Goal: Task Accomplishment & Management: Complete application form

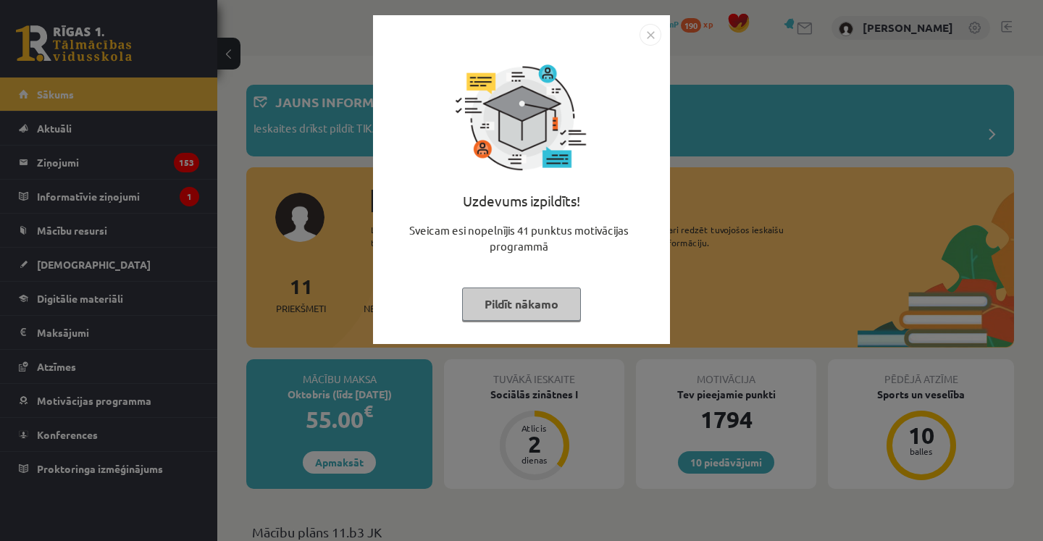
click at [654, 33] on img "Close" at bounding box center [651, 35] width 22 height 22
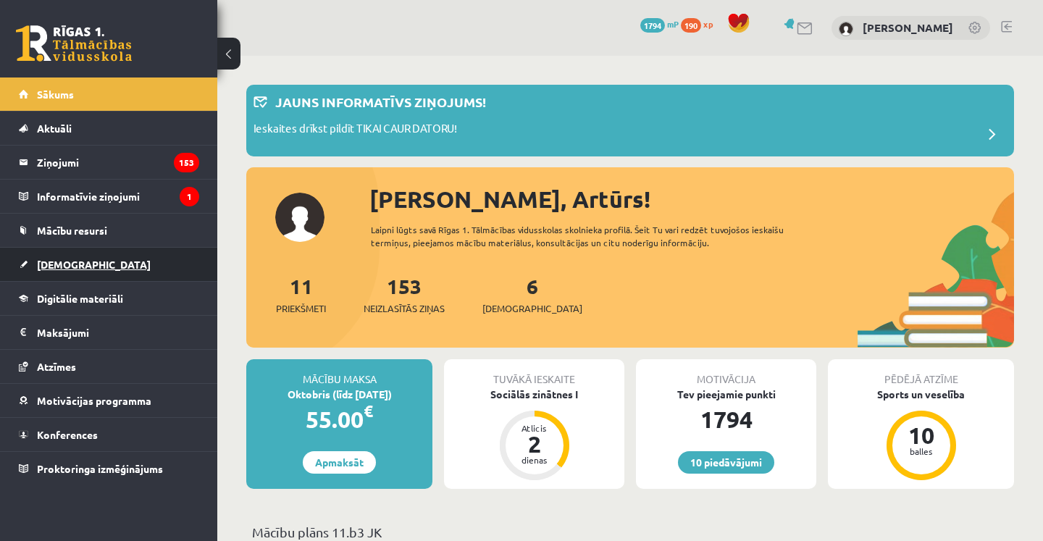
click at [85, 264] on link "[DEMOGRAPHIC_DATA]" at bounding box center [109, 264] width 180 height 33
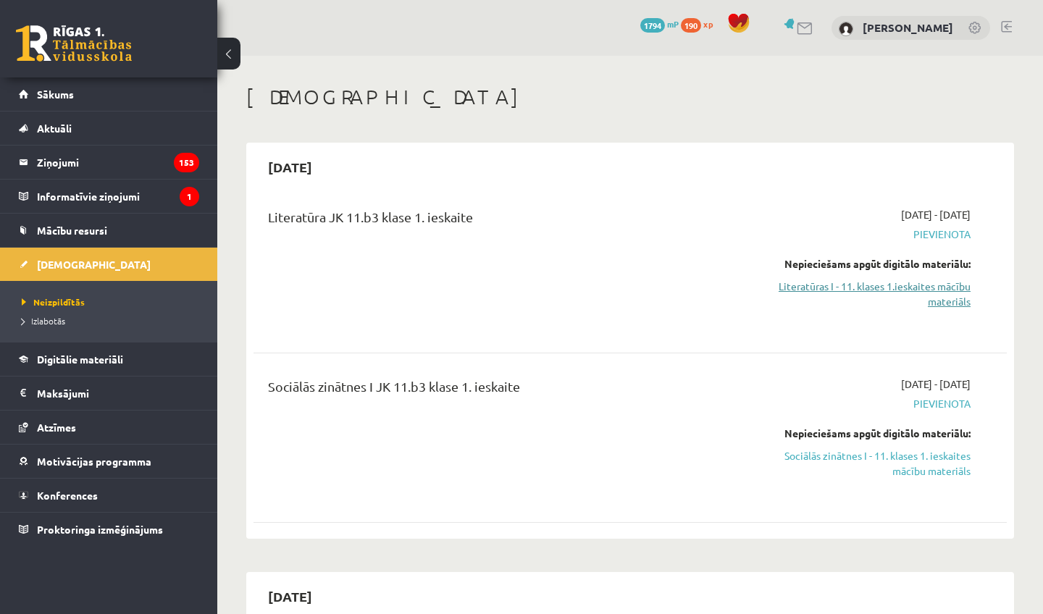
click at [922, 283] on link "Literatūras I - 11. klases 1.ieskaites mācību materiāls" at bounding box center [861, 294] width 220 height 30
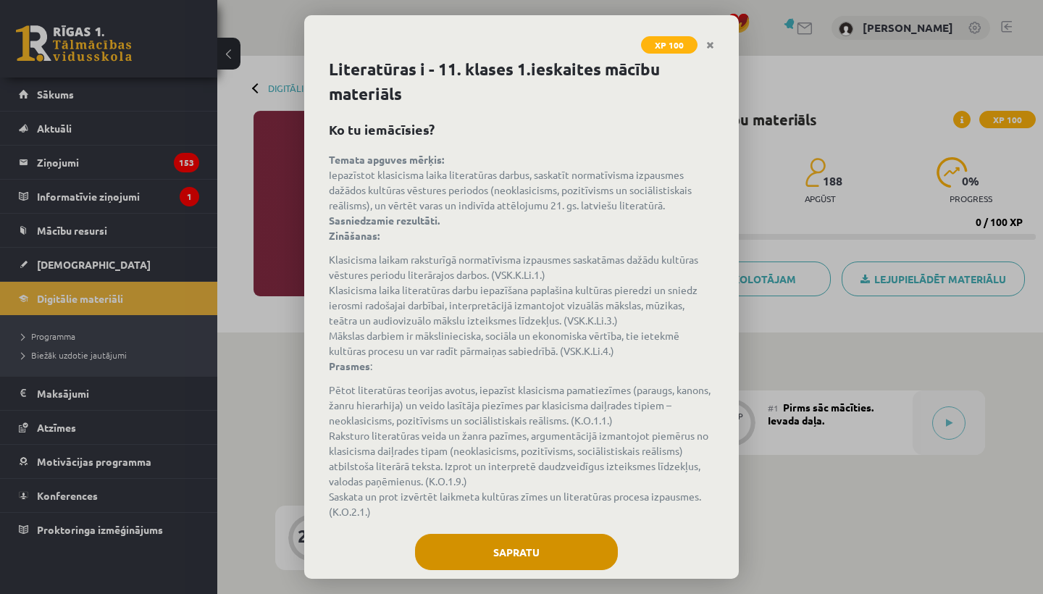
click at [536, 560] on button "Sapratu" at bounding box center [516, 552] width 203 height 36
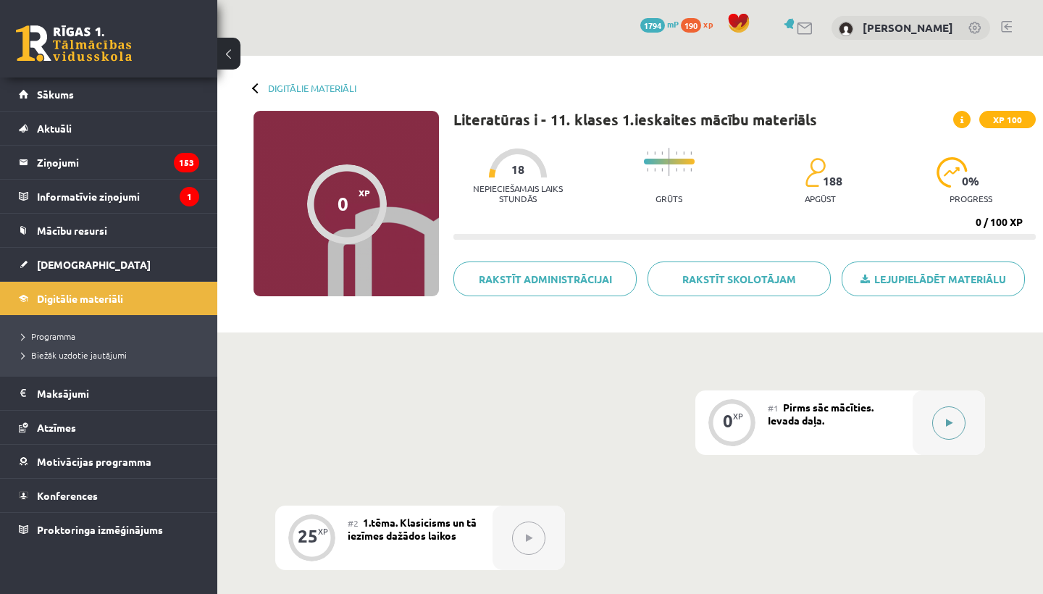
click at [940, 426] on button at bounding box center [949, 423] width 33 height 33
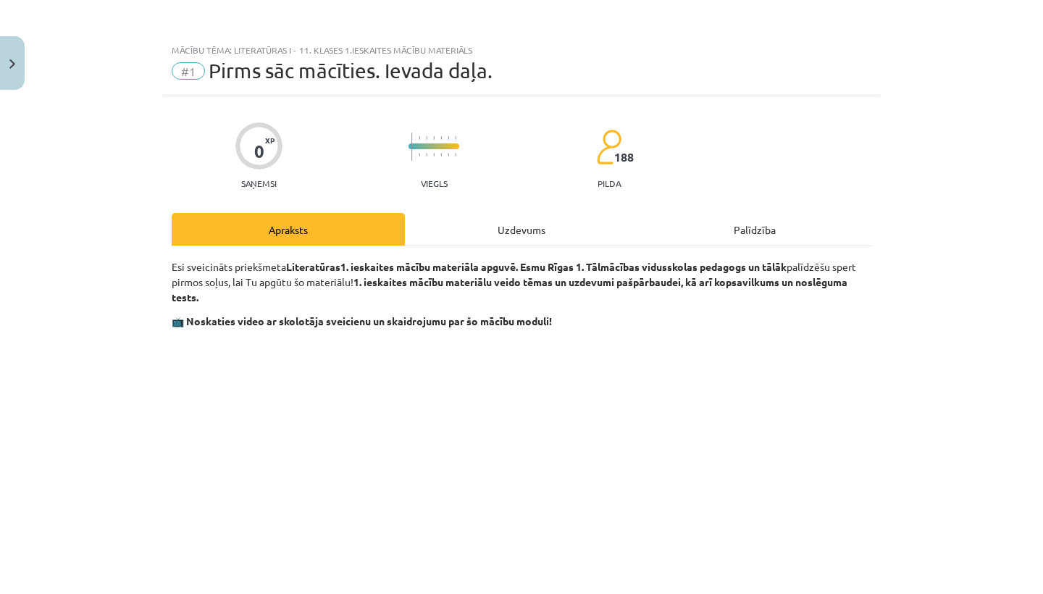
click at [535, 227] on div "Uzdevums" at bounding box center [521, 229] width 233 height 33
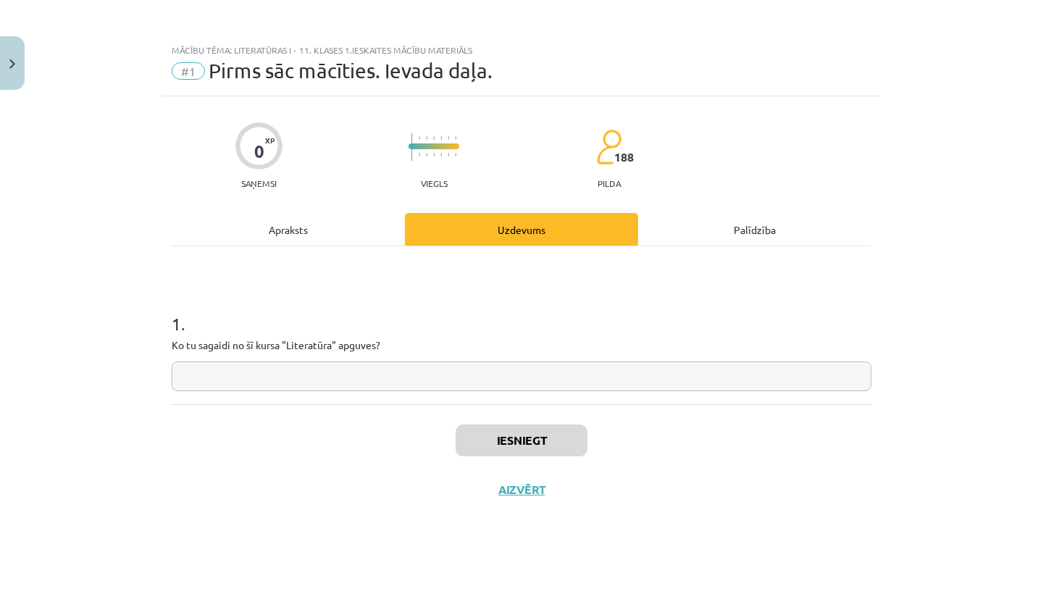
click at [355, 380] on input "text" at bounding box center [522, 377] width 700 height 30
type input "*"
click at [495, 439] on button "Iesniegt" at bounding box center [522, 441] width 132 height 32
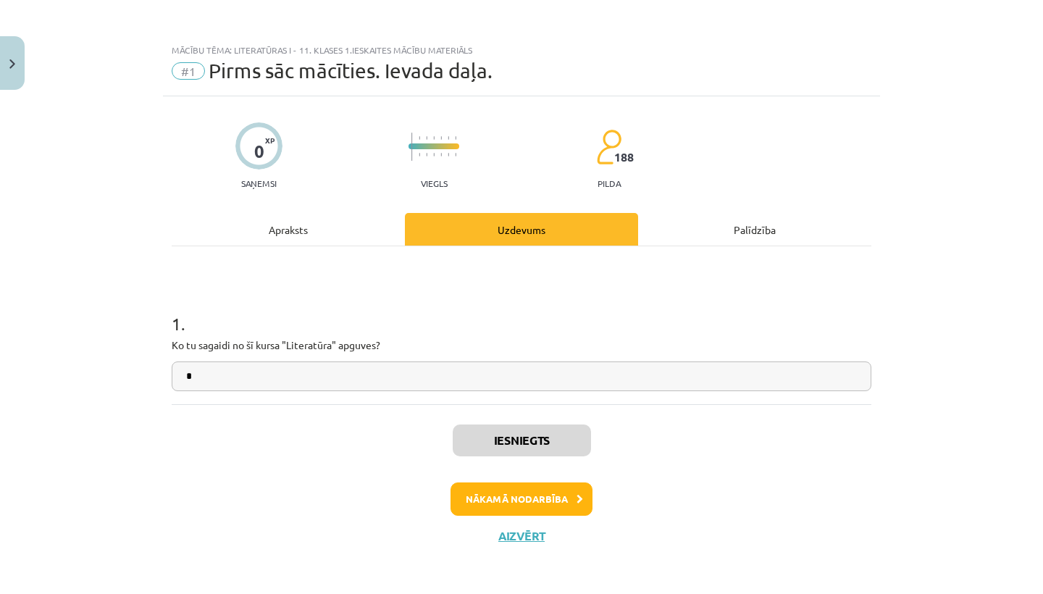
click at [510, 493] on button "Nākamā nodarbība" at bounding box center [522, 499] width 142 height 33
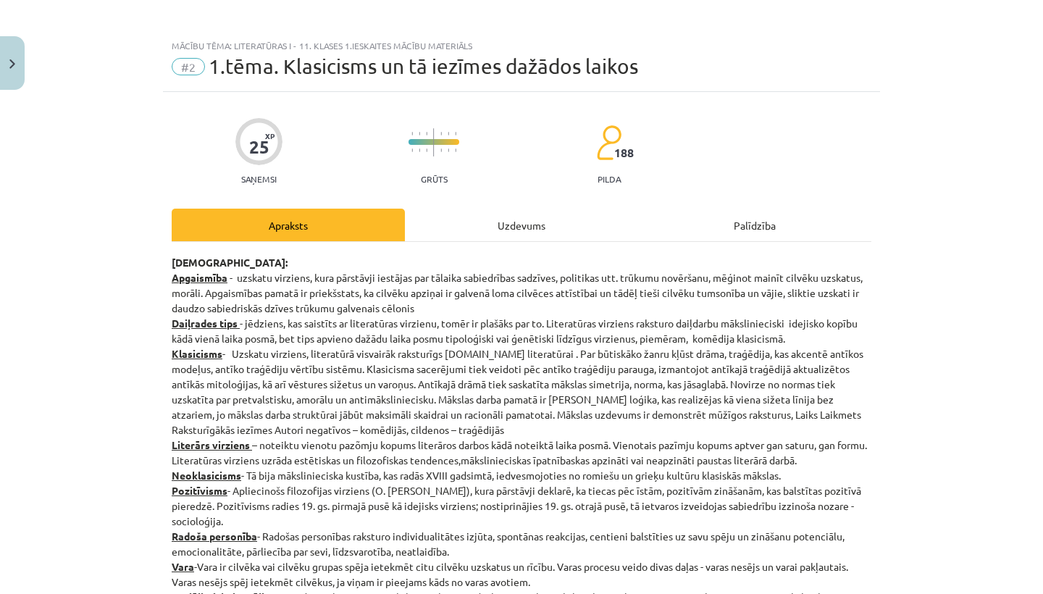
click at [494, 224] on div "Uzdevums" at bounding box center [521, 225] width 233 height 33
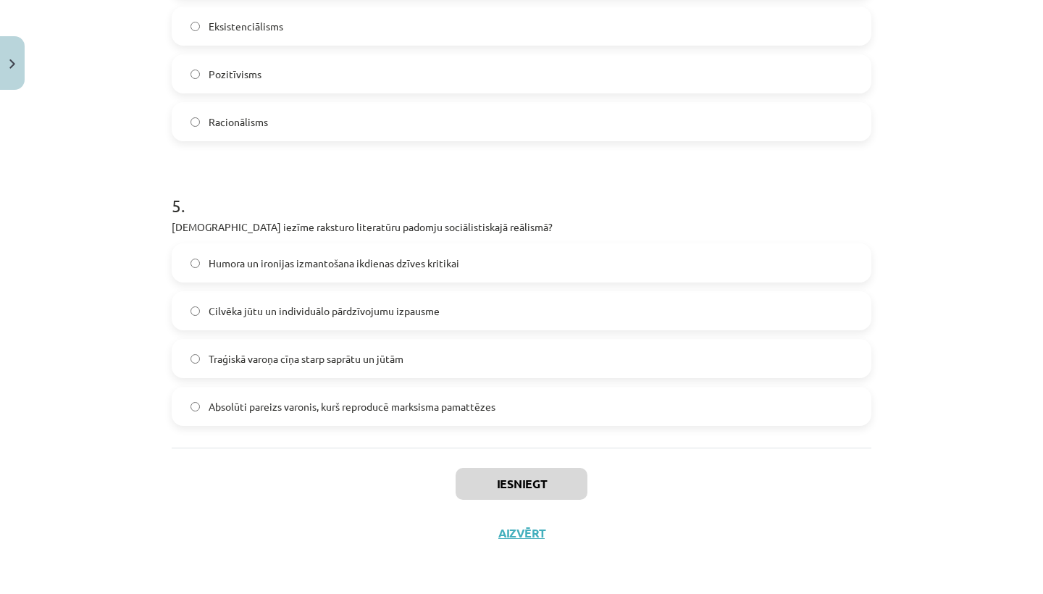
scroll to position [147, 0]
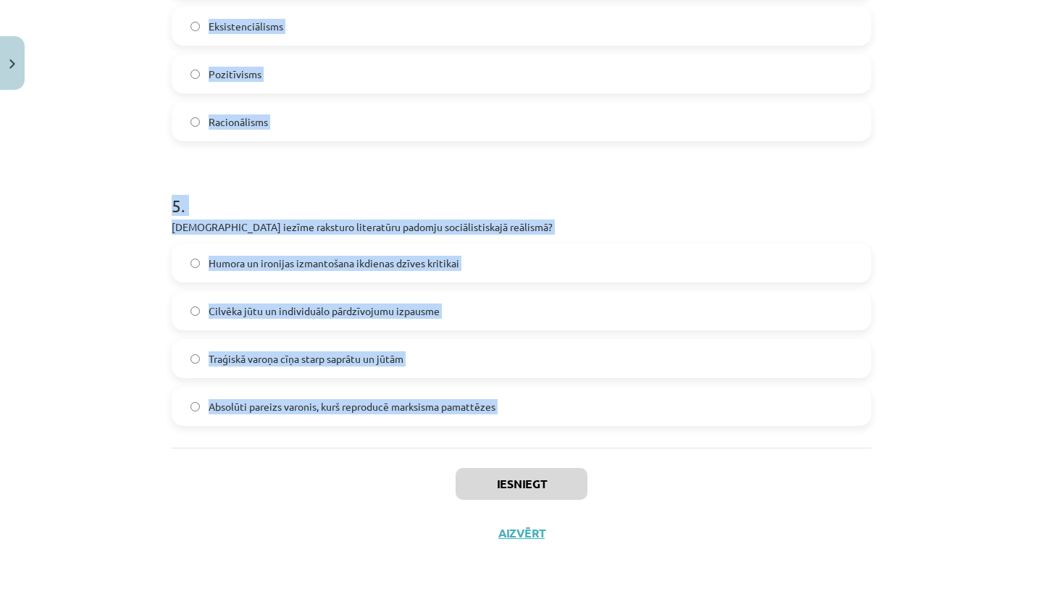
drag, startPoint x: 172, startPoint y: 290, endPoint x: 493, endPoint y: 453, distance: 360.0
copy form "1 . Kurš no šiem literatūras žanriem klasicismā tika uzskatīts par "augsto" žan…"
click at [149, 328] on div "Mācību tēma: Literatūras i - 11. klases 1.ieskaites mācību materiāls #2 1.tēma.…" at bounding box center [521, 297] width 1043 height 594
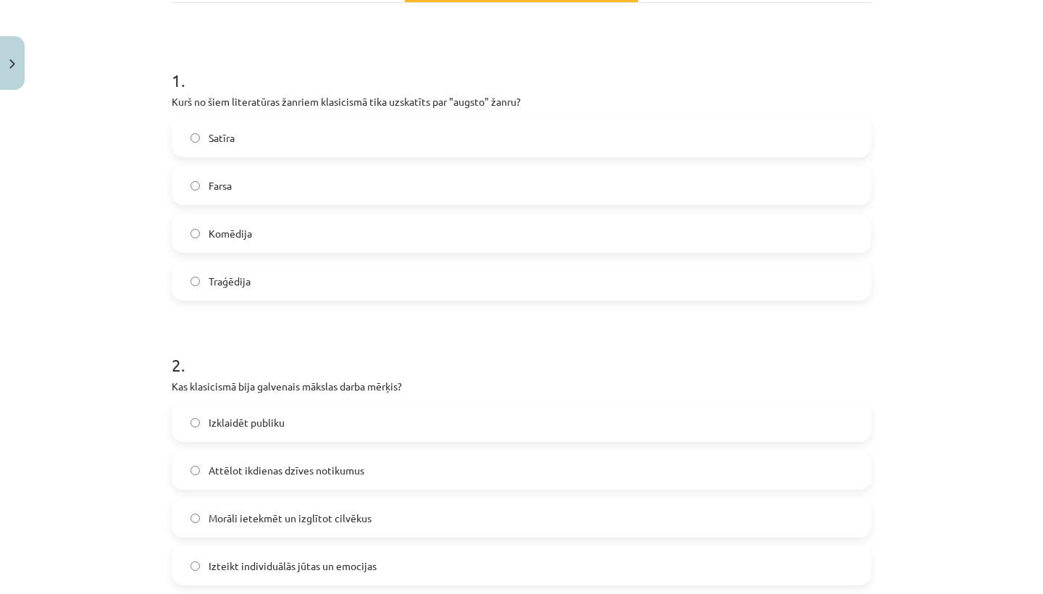
scroll to position [247, 0]
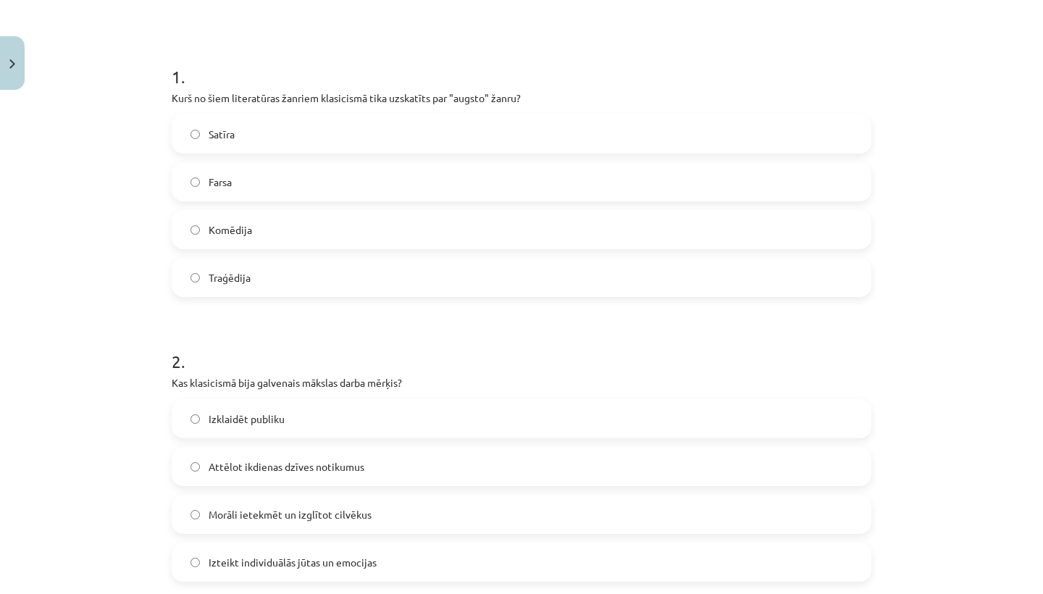
click at [269, 273] on label "Traģēdija" at bounding box center [521, 277] width 697 height 36
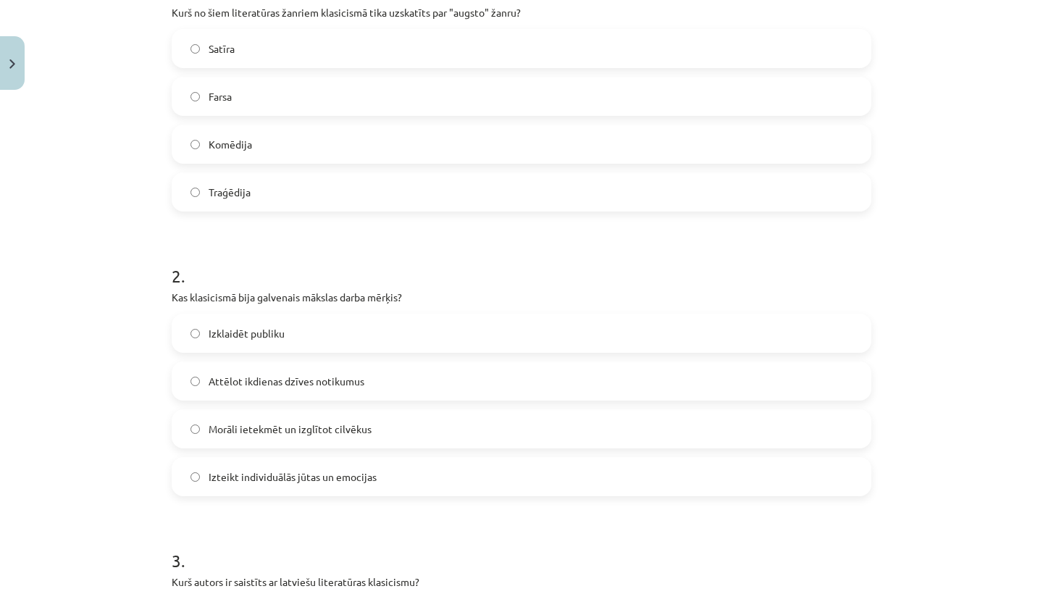
click at [250, 443] on label "Morāli ietekmēt un izglītot cilvēkus" at bounding box center [521, 429] width 697 height 36
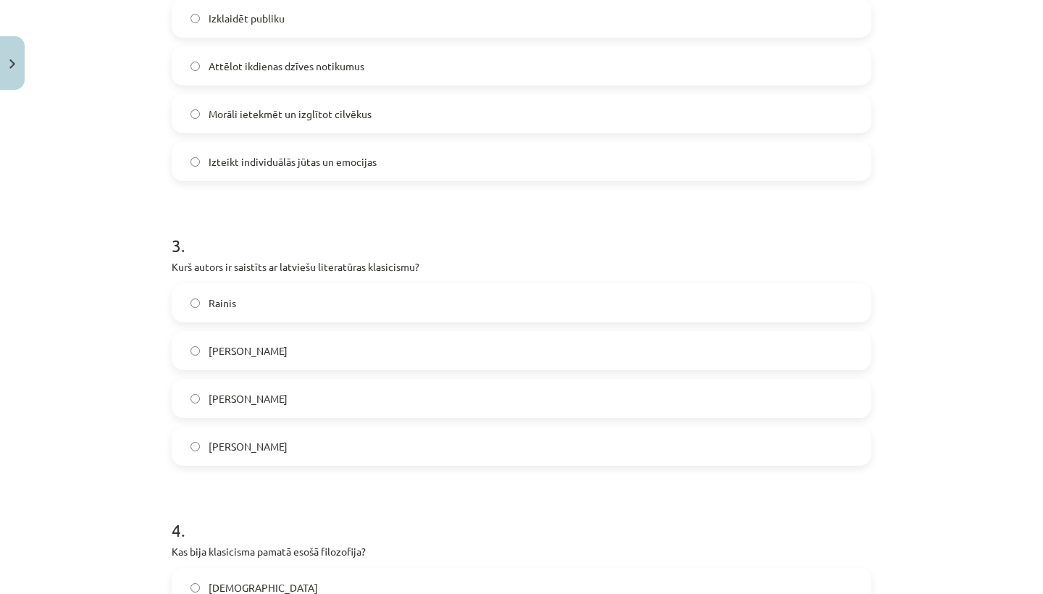
scroll to position [649, 0]
click at [254, 393] on span "Kristofers Fīrekers" at bounding box center [248, 397] width 79 height 15
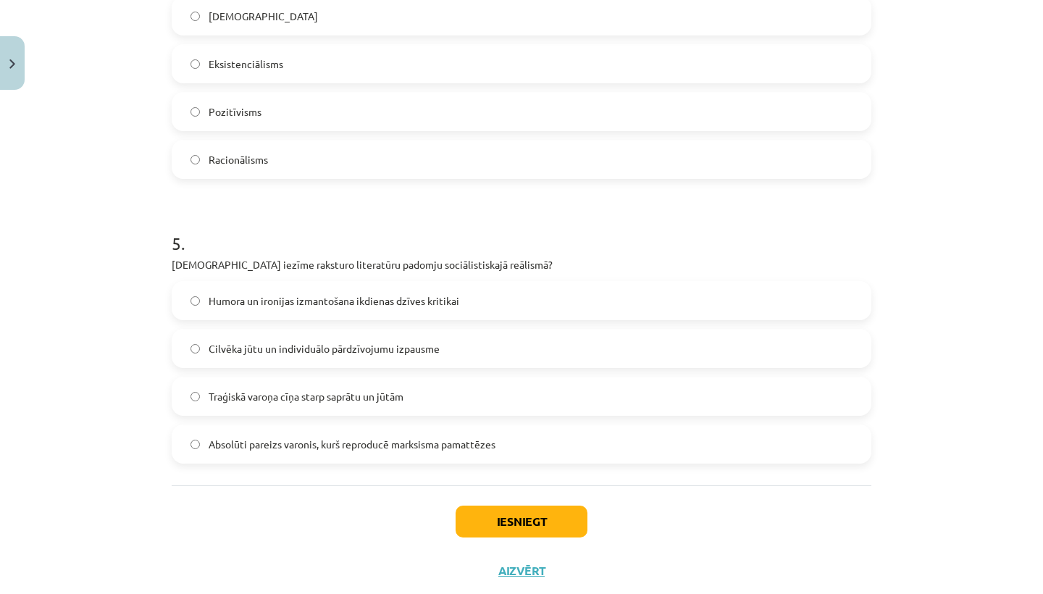
scroll to position [1215, 0]
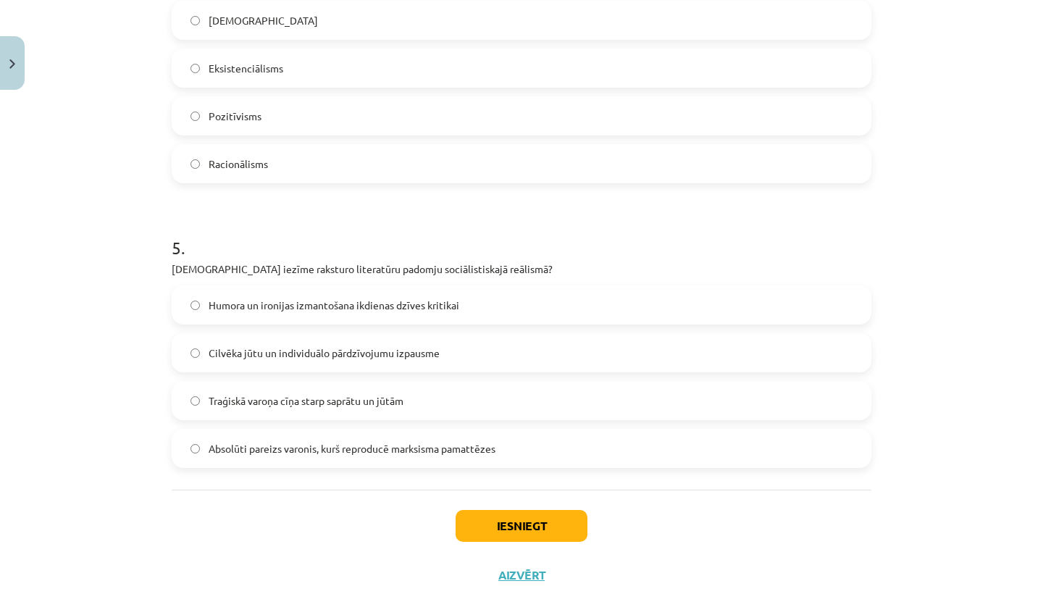
click at [297, 170] on label "Racionālisms" at bounding box center [521, 164] width 697 height 36
click at [246, 449] on span "Absolūti pareizs varonis, kurš reproducē marksisma pamattēzes" at bounding box center [352, 448] width 287 height 15
click at [491, 521] on button "Iesniegt" at bounding box center [522, 526] width 132 height 32
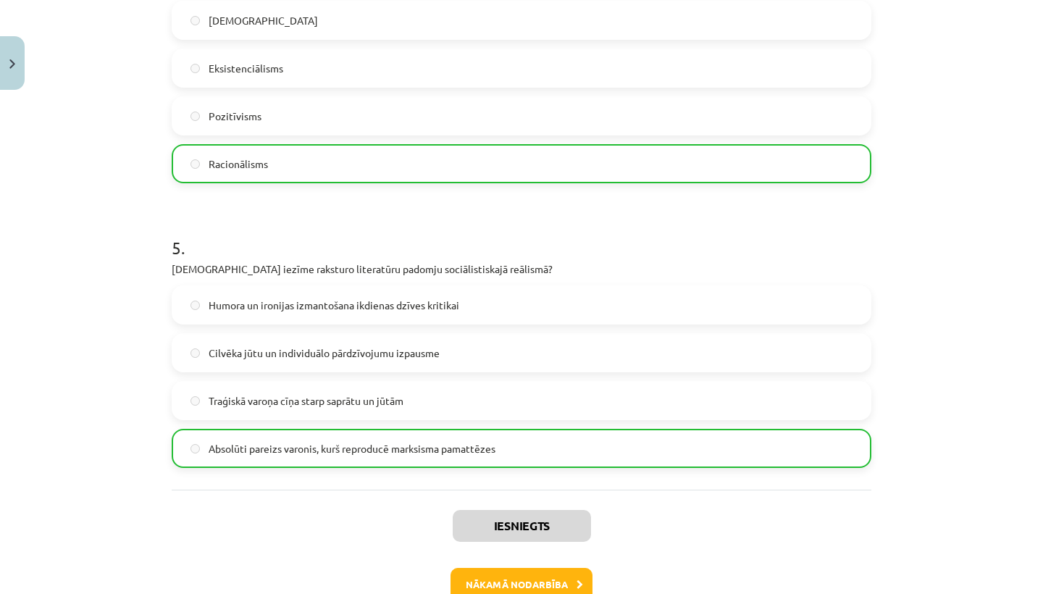
click at [510, 581] on button "Nākamā nodarbība" at bounding box center [522, 584] width 142 height 33
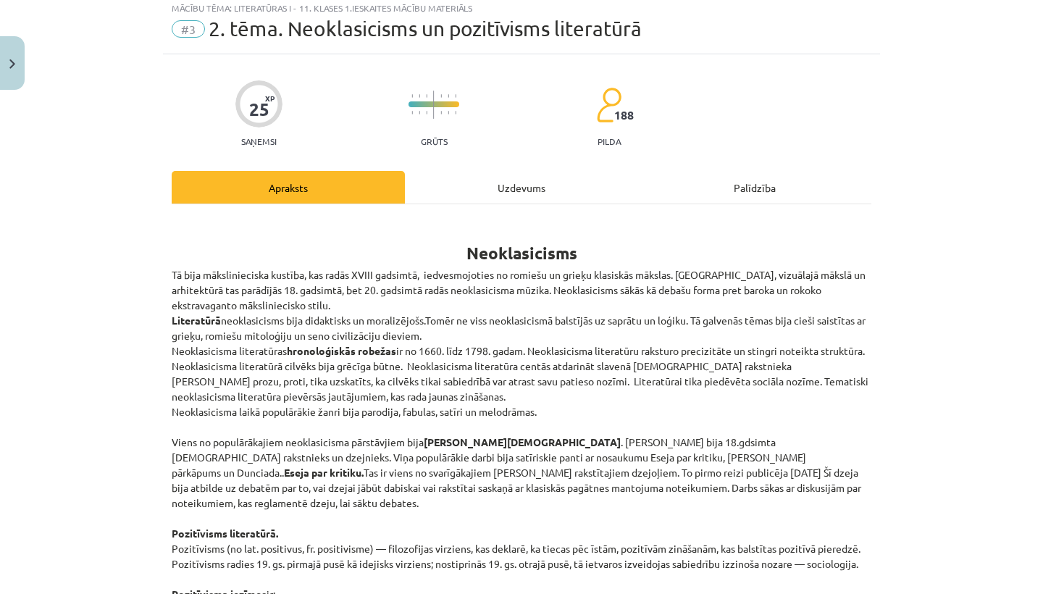
scroll to position [36, 0]
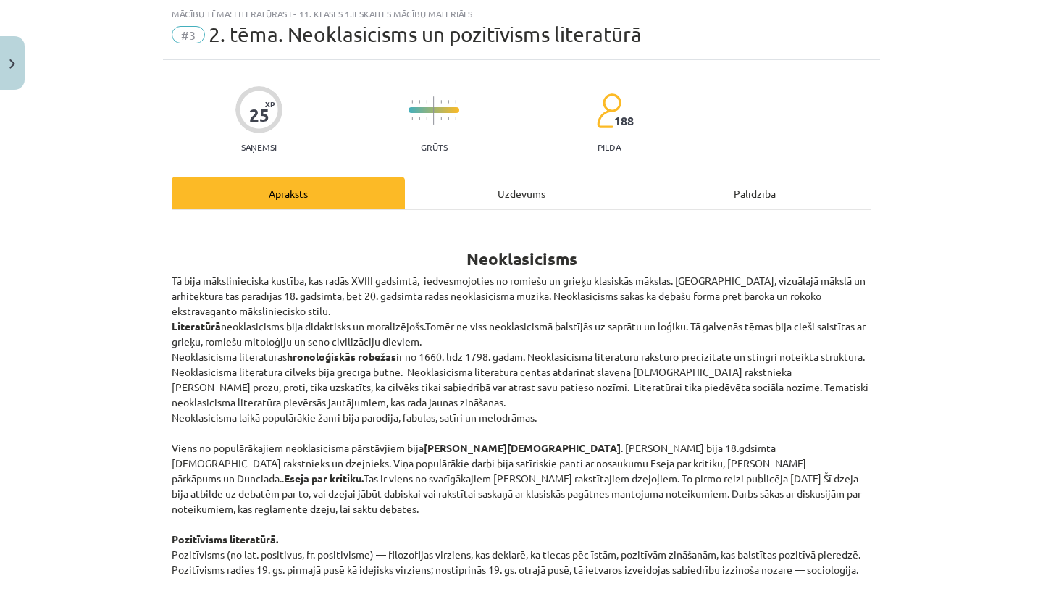
click at [483, 193] on div "Uzdevums" at bounding box center [521, 193] width 233 height 33
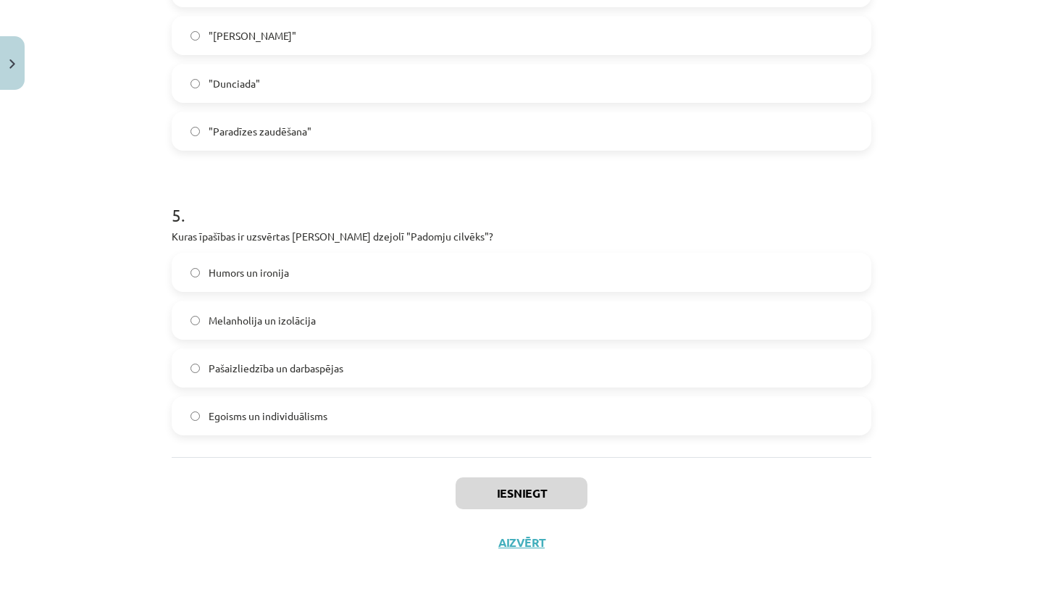
scroll to position [1259, 0]
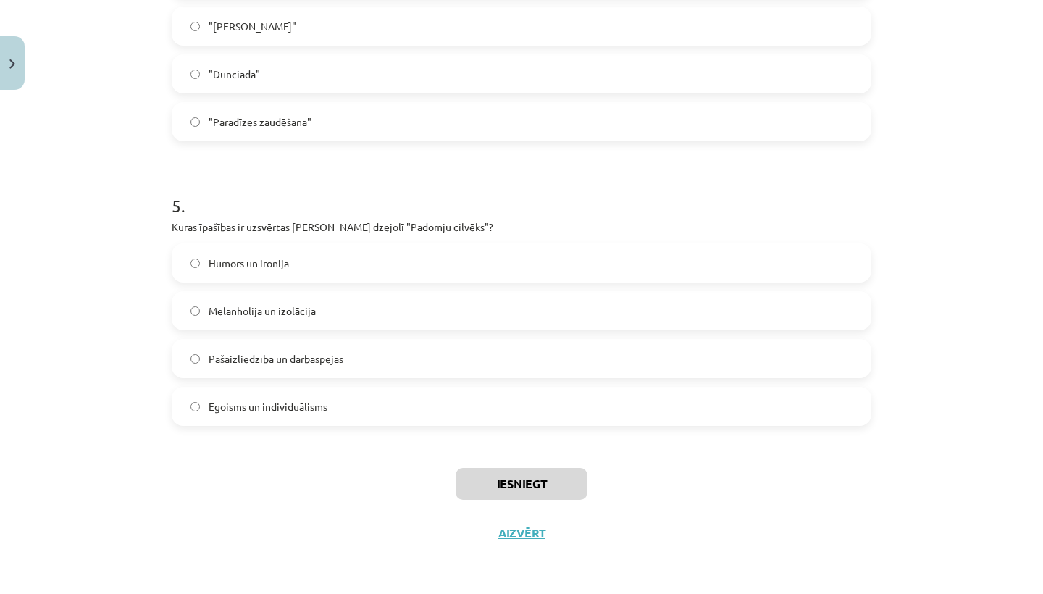
drag, startPoint x: 173, startPoint y: 286, endPoint x: 381, endPoint y: 593, distance: 371.0
click at [381, 593] on div "Mācību tēma: Literatūras i - 11. klases 1.ieskaites mācību materiāls #3 2. tēma…" at bounding box center [521, 297] width 1043 height 594
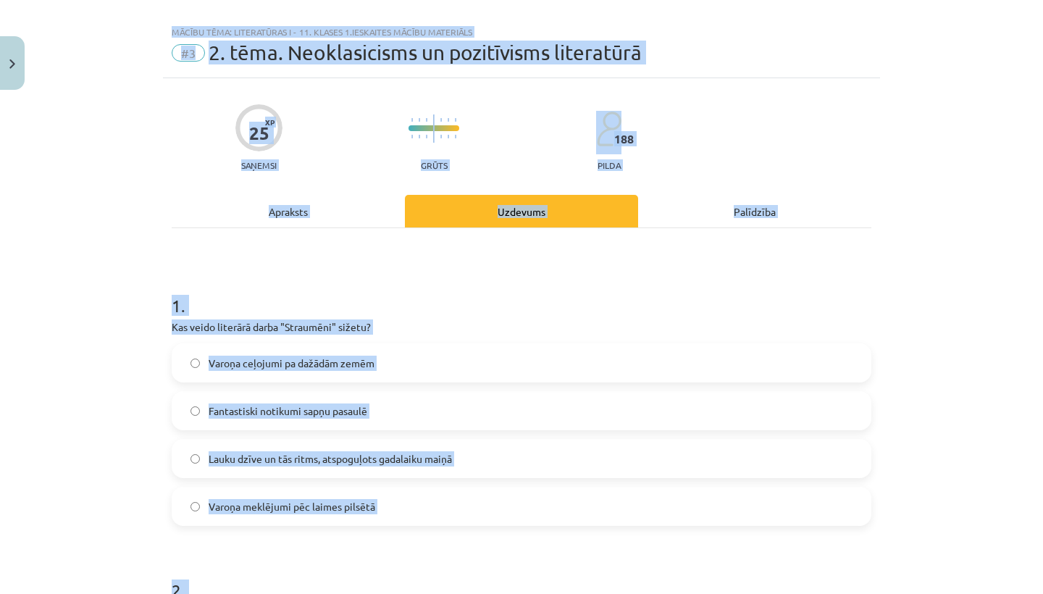
scroll to position [0, 0]
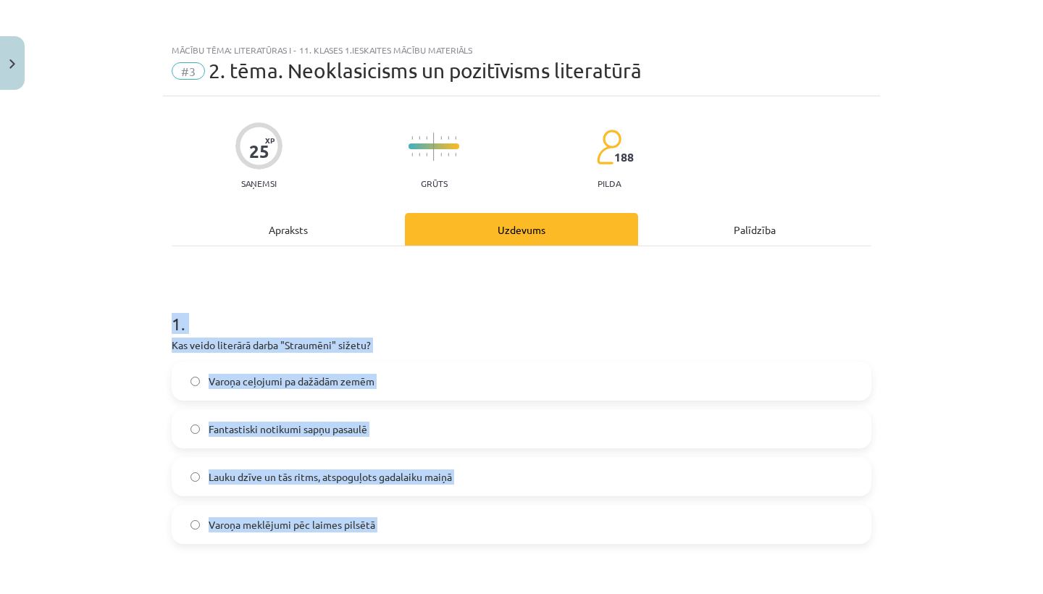
drag, startPoint x: 338, startPoint y: 404, endPoint x: 285, endPoint y: 300, distance: 116.3
copy form "1 . Kas veido literārā darba "Straumēni" sižetu? Varoņa ceļojumi pa dažādām zem…"
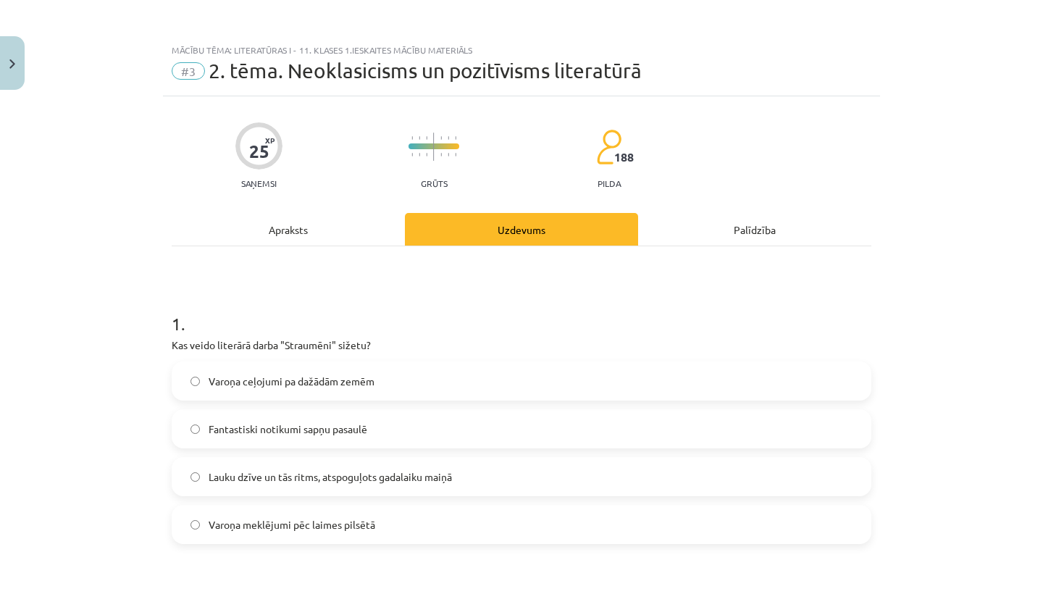
click at [110, 345] on div "Mācību tēma: Literatūras i - 11. klases 1.ieskaites mācību materiāls #3 2. tēma…" at bounding box center [521, 297] width 1043 height 594
click at [269, 470] on span "Lauku dzīve un tās ritms, atspoguļots gadalaiku maiņā" at bounding box center [330, 477] width 243 height 15
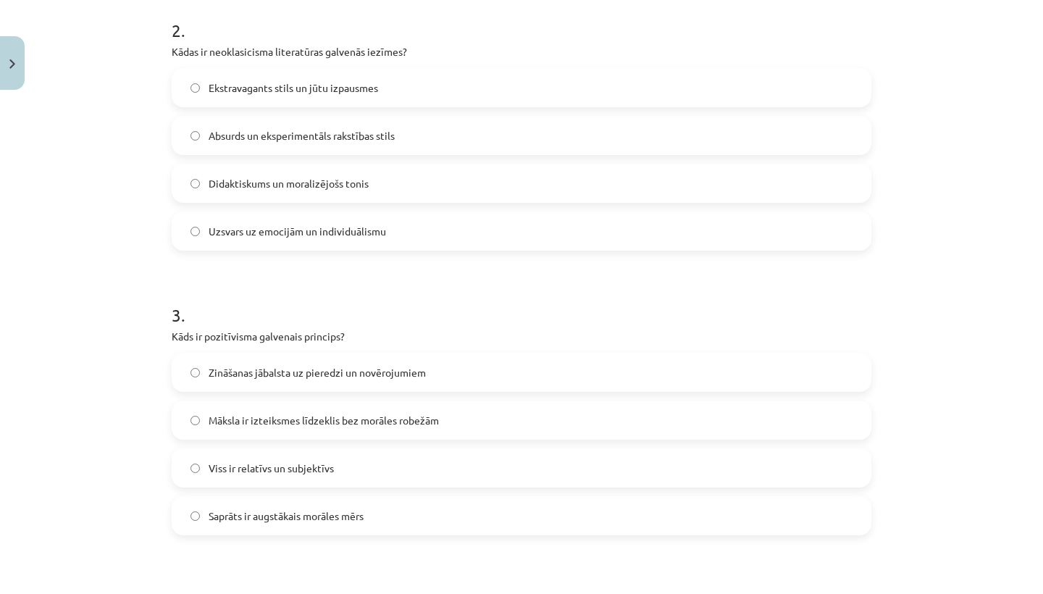
scroll to position [580, 0]
click at [270, 174] on span "Didaktiskums un moralizējošs tonis" at bounding box center [289, 181] width 160 height 15
click at [258, 368] on span "Zināšanas jābalsta uz pieredzi un novērojumiem" at bounding box center [317, 370] width 217 height 15
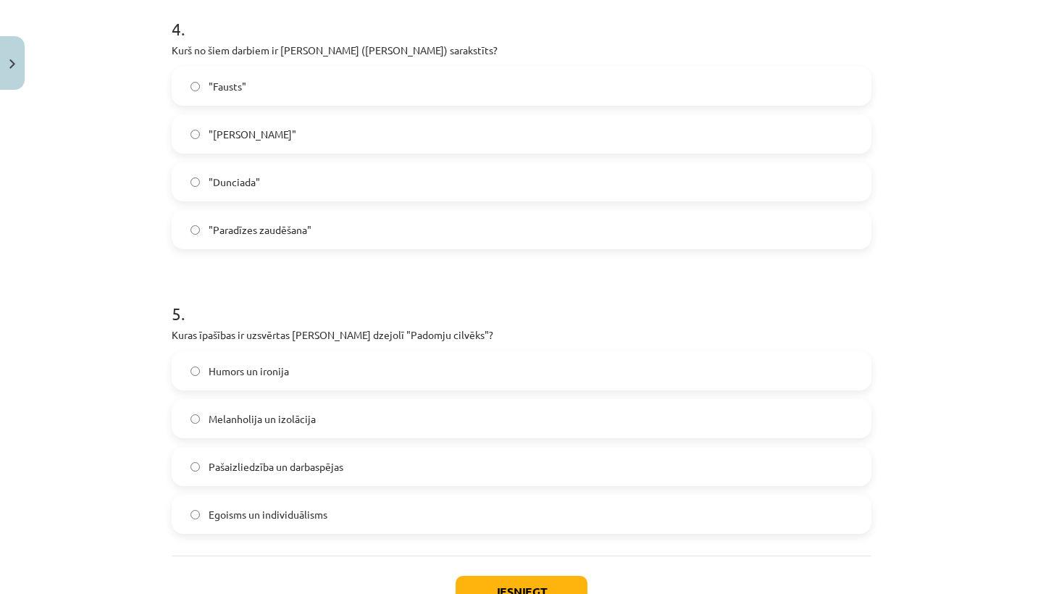
scroll to position [1156, 0]
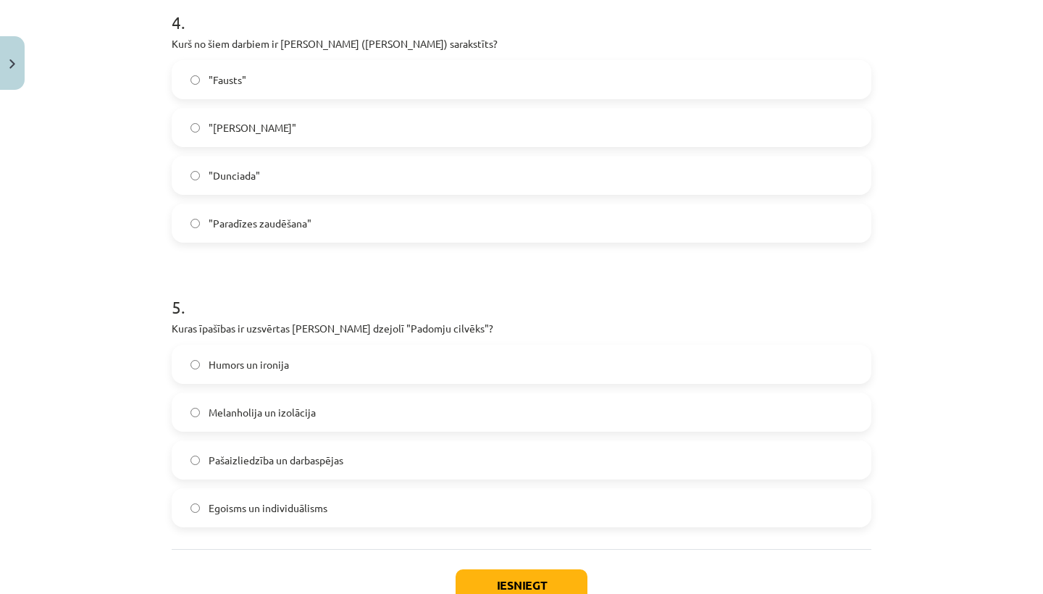
click at [332, 175] on label ""Dunciada"" at bounding box center [521, 175] width 697 height 36
click at [240, 456] on span "Pašaizliedzība un darbaspējas" at bounding box center [276, 460] width 135 height 15
click at [528, 579] on button "Iesniegt" at bounding box center [522, 586] width 132 height 32
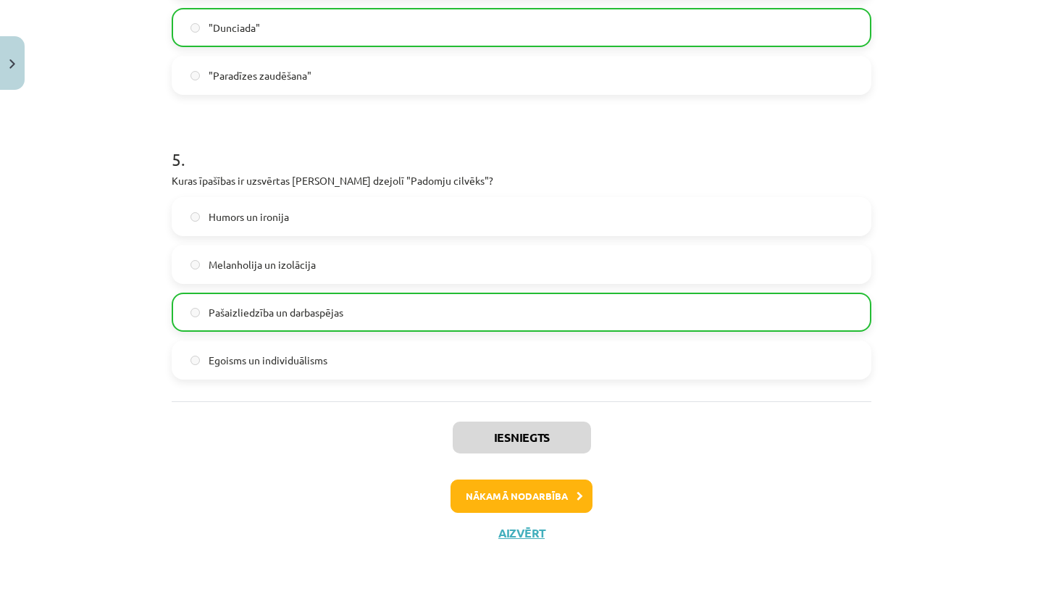
scroll to position [1305, 0]
click at [538, 503] on button "Nākamā nodarbība" at bounding box center [522, 496] width 142 height 33
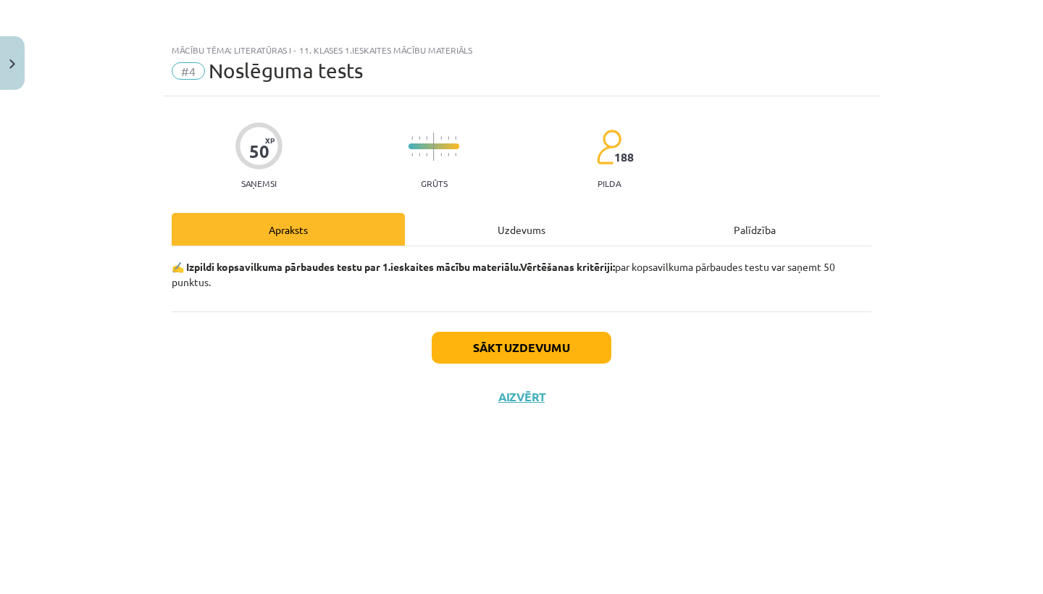
scroll to position [0, 0]
click at [482, 347] on button "Sākt uzdevumu" at bounding box center [522, 348] width 180 height 32
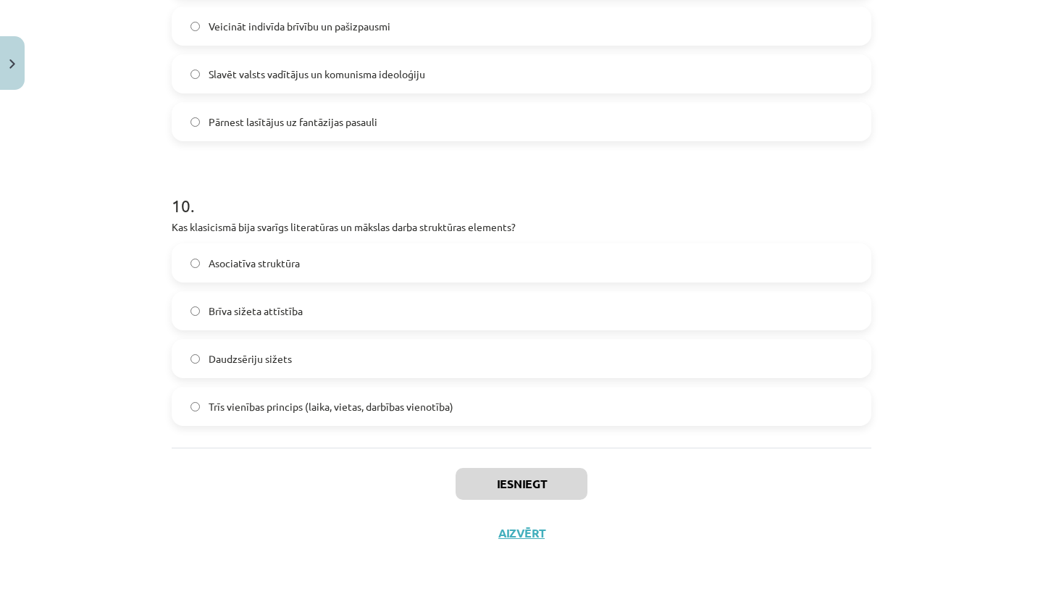
scroll to position [53, 0]
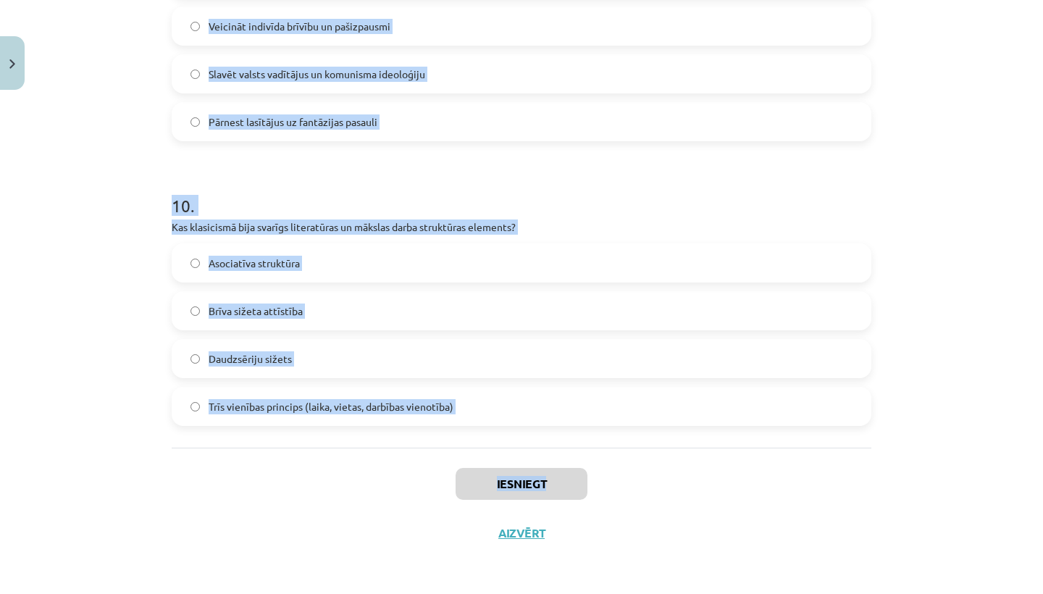
drag, startPoint x: 176, startPoint y: 325, endPoint x: 401, endPoint y: 490, distance: 279.4
copy div "1 . Kāda ir galvenā tēma Aleksandra Pāvesta darbā "Eseja par kritiku"? Indivīda…"
click at [112, 289] on div "Mācību tēma: Literatūras i - 11. klases 1.ieskaites mācību materiāls #4 Noslēgu…" at bounding box center [521, 297] width 1043 height 594
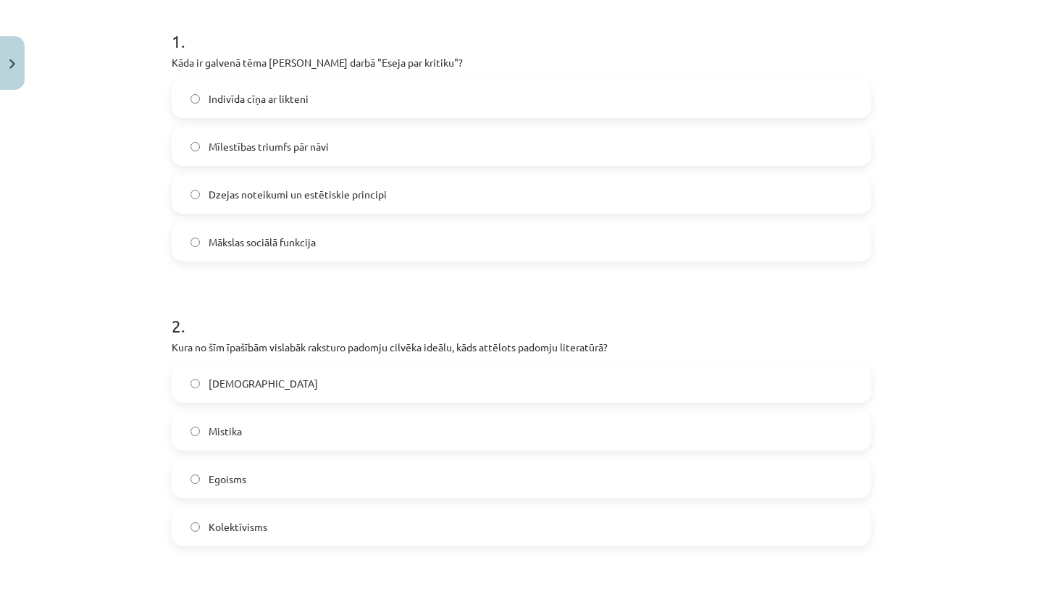
scroll to position [174, 0]
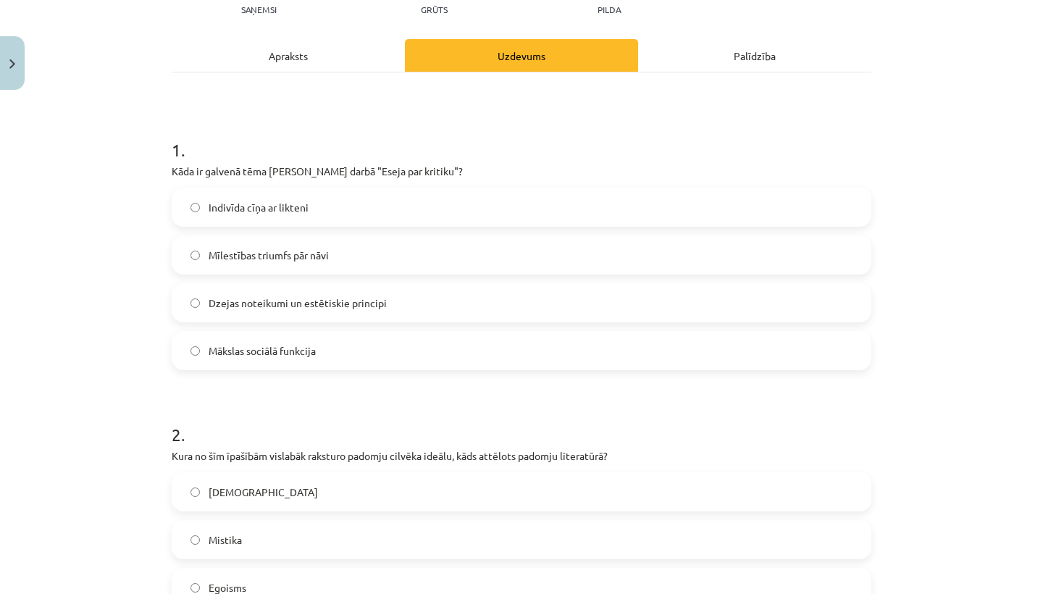
click at [231, 313] on label "Dzejas noteikumi un estētiskie principi" at bounding box center [521, 303] width 697 height 36
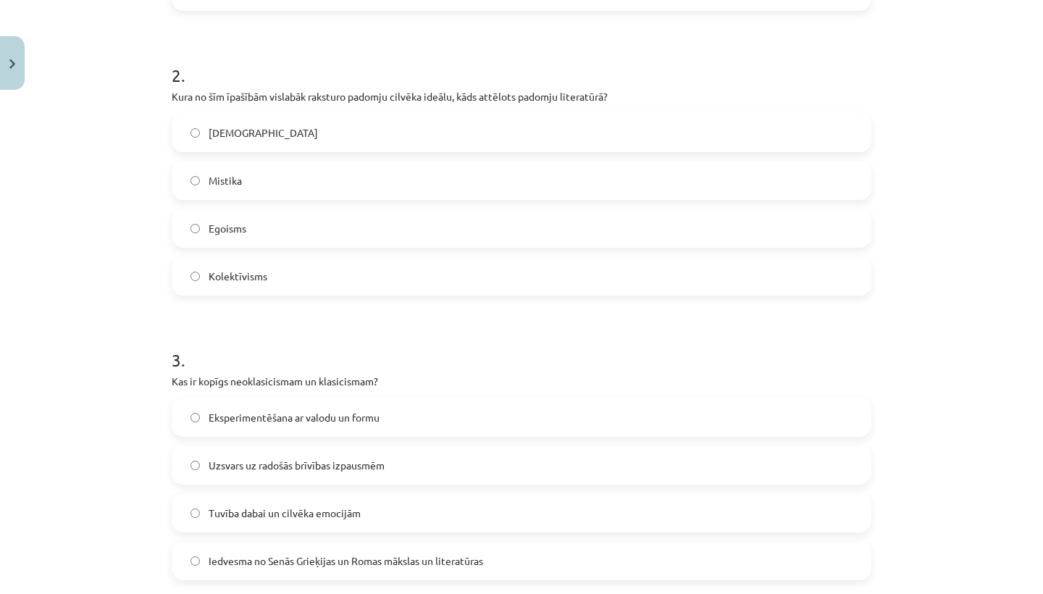
scroll to position [597, 0]
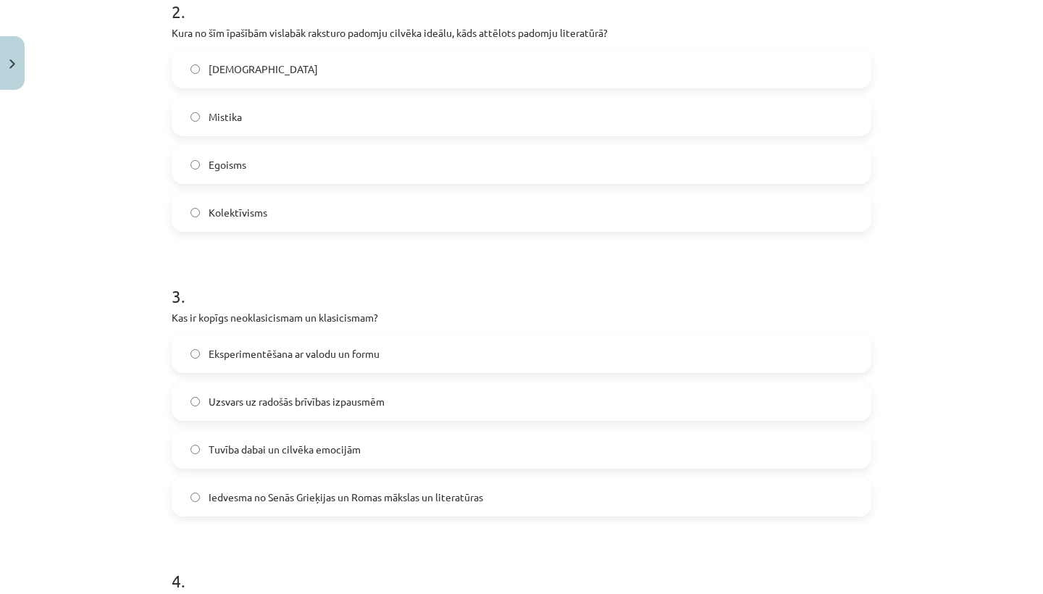
click at [229, 200] on label "Kolektīvisms" at bounding box center [521, 212] width 697 height 36
click at [215, 498] on span "Iedvesma no Senās Grieķijas un Romas mākslas un literatūras" at bounding box center [346, 497] width 275 height 15
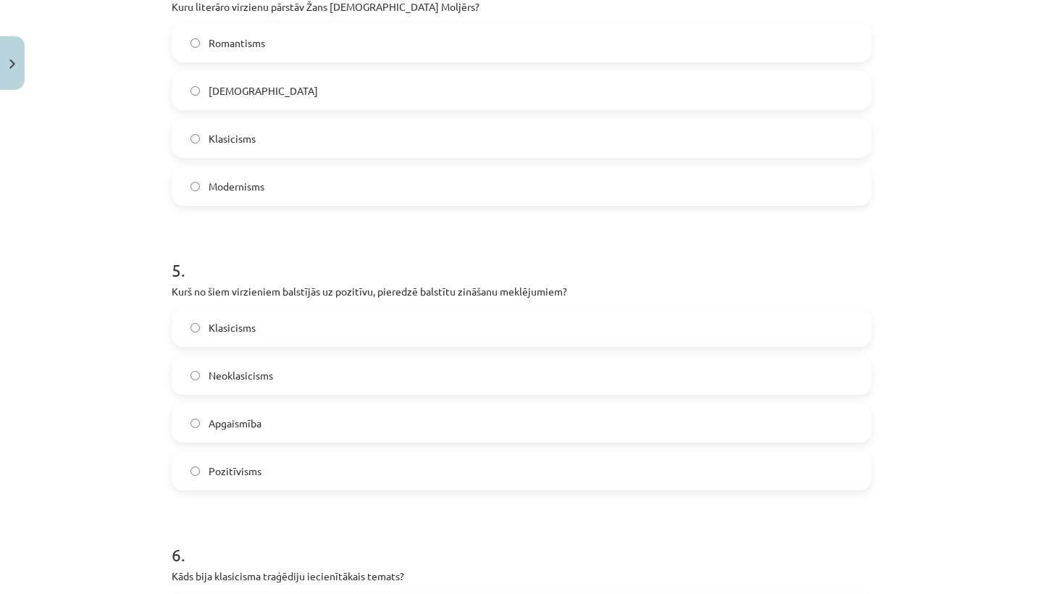
scroll to position [1198, 0]
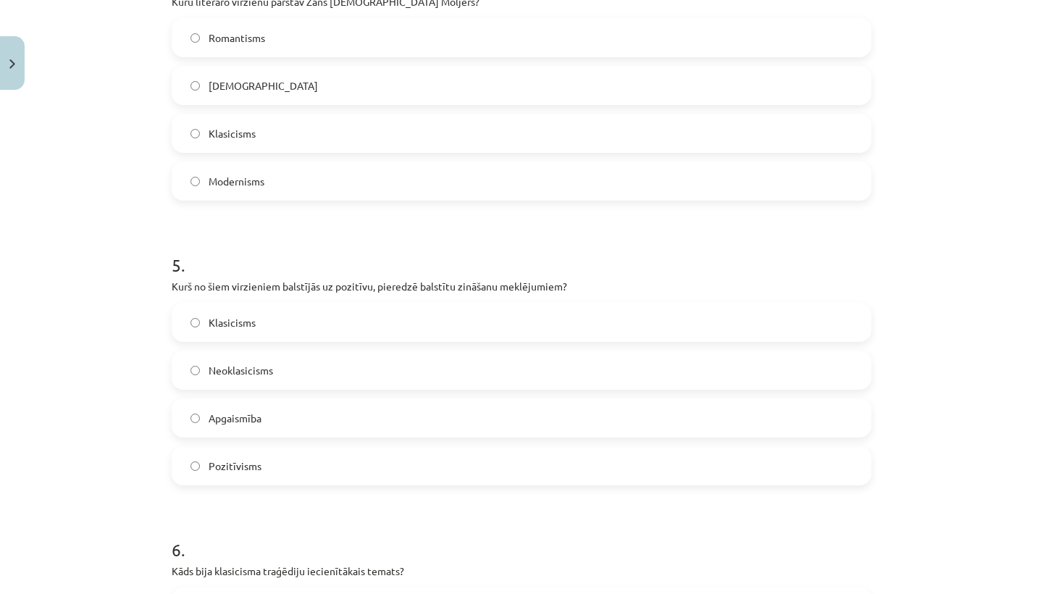
click at [329, 140] on label "Klasicisms" at bounding box center [521, 133] width 697 height 36
click at [235, 475] on label "Pozitīvisms" at bounding box center [521, 466] width 697 height 36
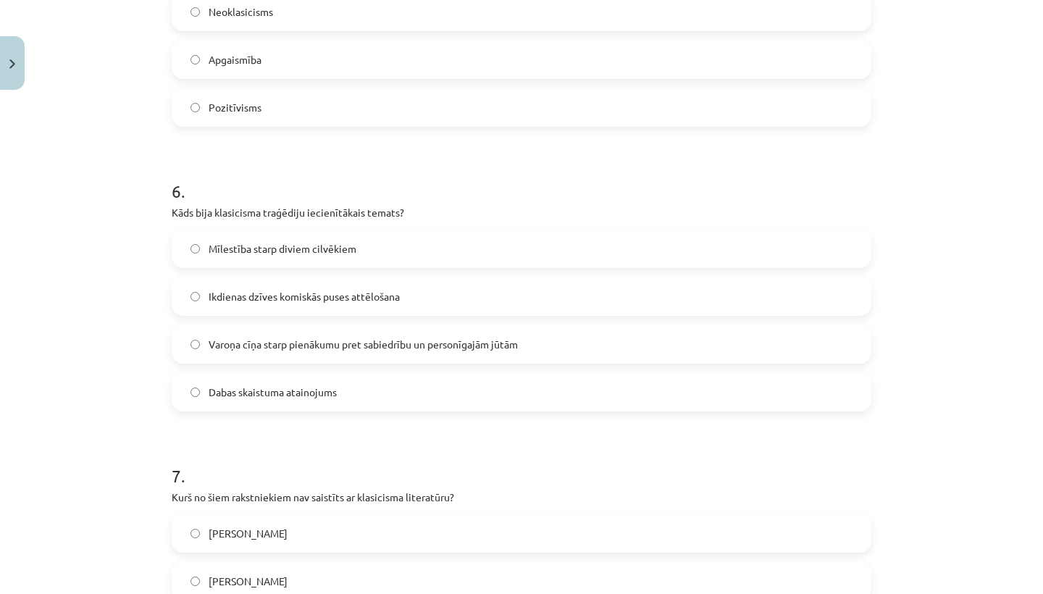
scroll to position [1586, 0]
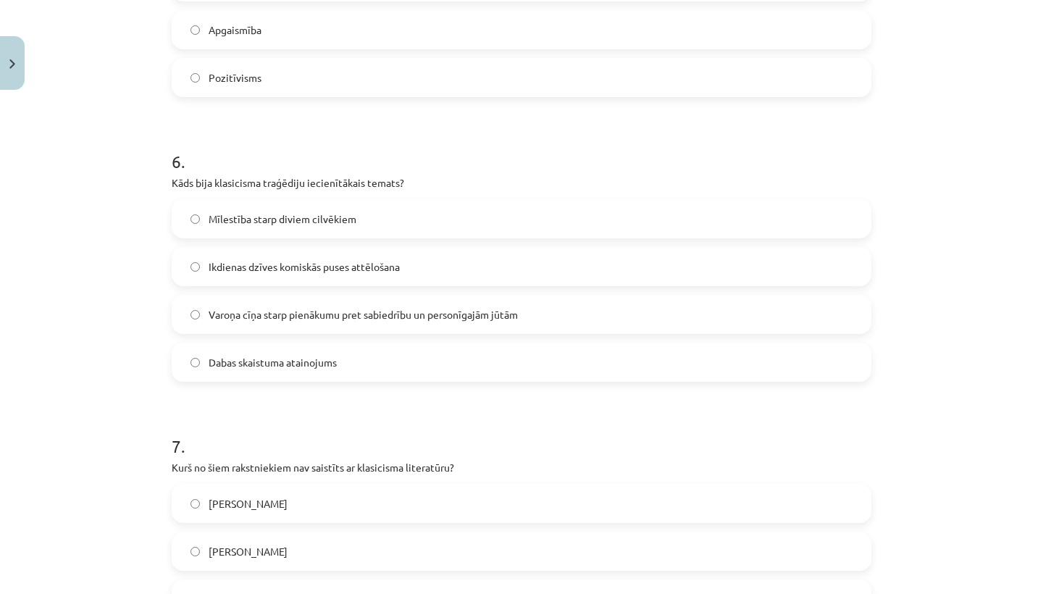
click at [307, 307] on span "Varoņa cīņa starp pienākumu pret sabiedrību un personīgajām jūtām" at bounding box center [363, 314] width 309 height 15
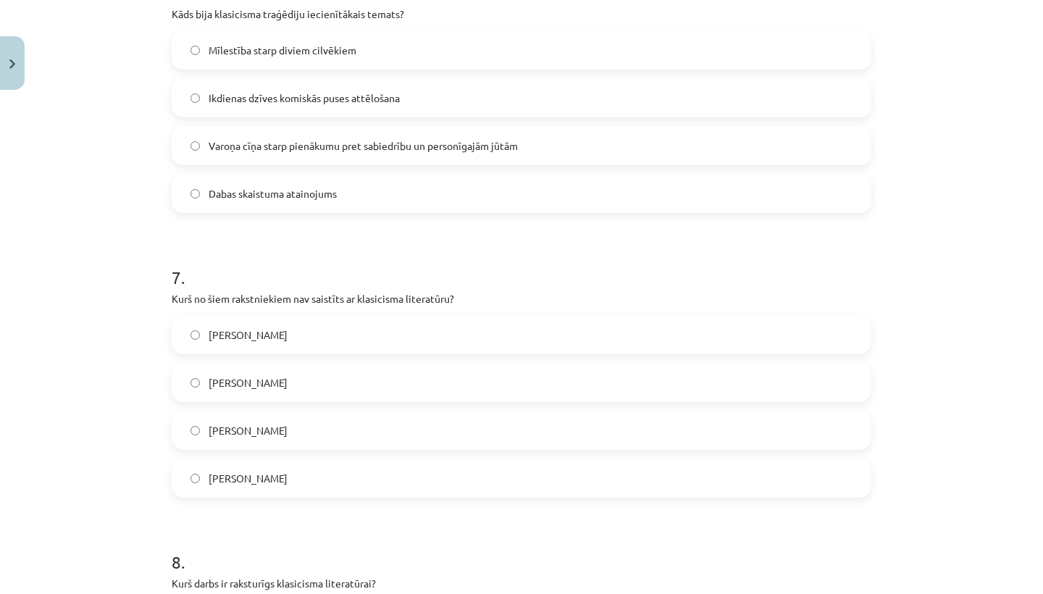
scroll to position [1805, 0]
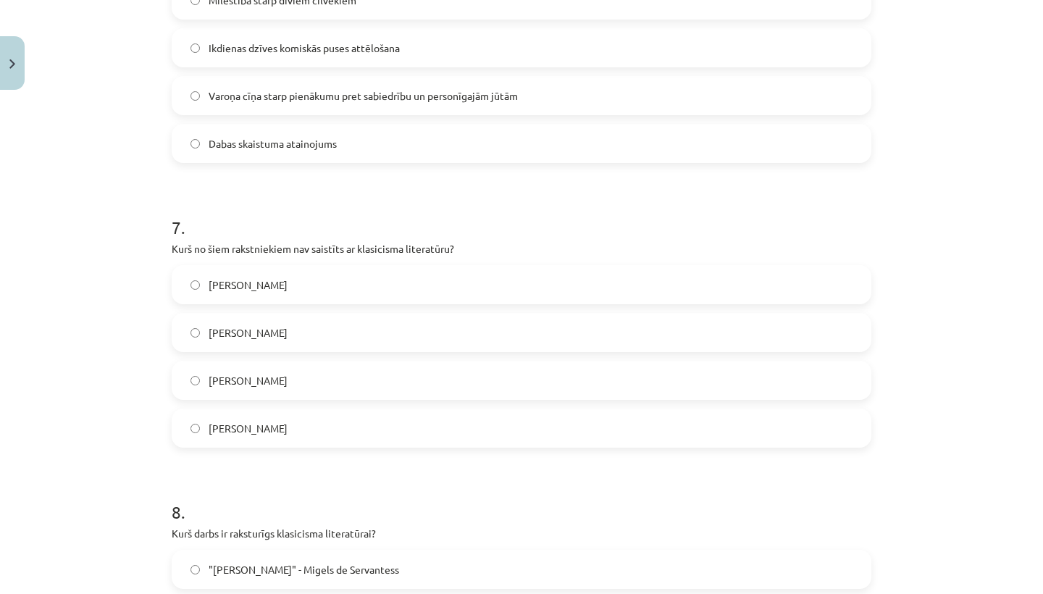
click at [270, 414] on label "Vilis Lācis" at bounding box center [521, 428] width 697 height 36
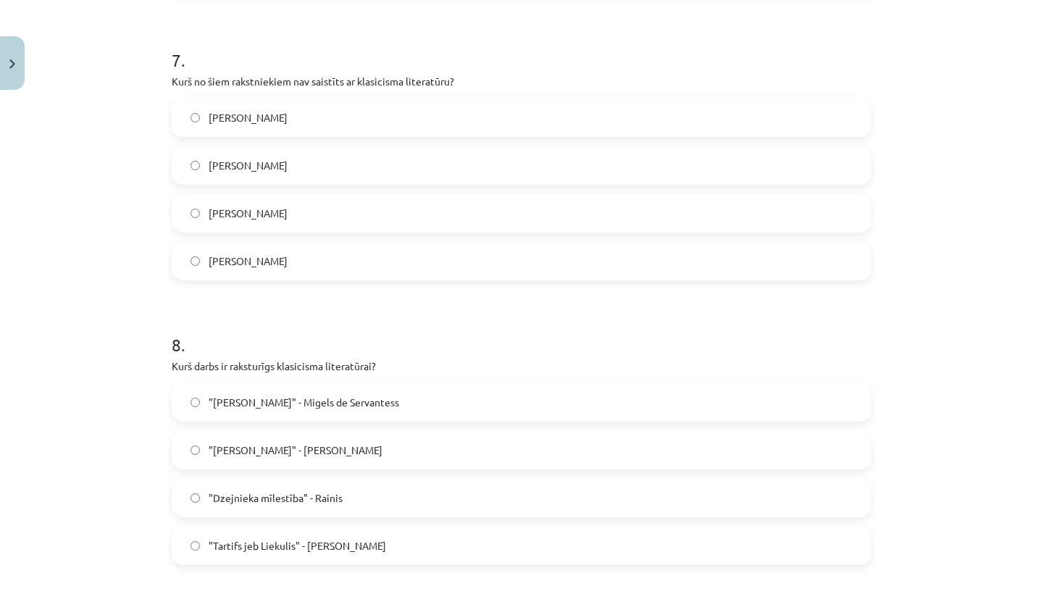
scroll to position [2013, 0]
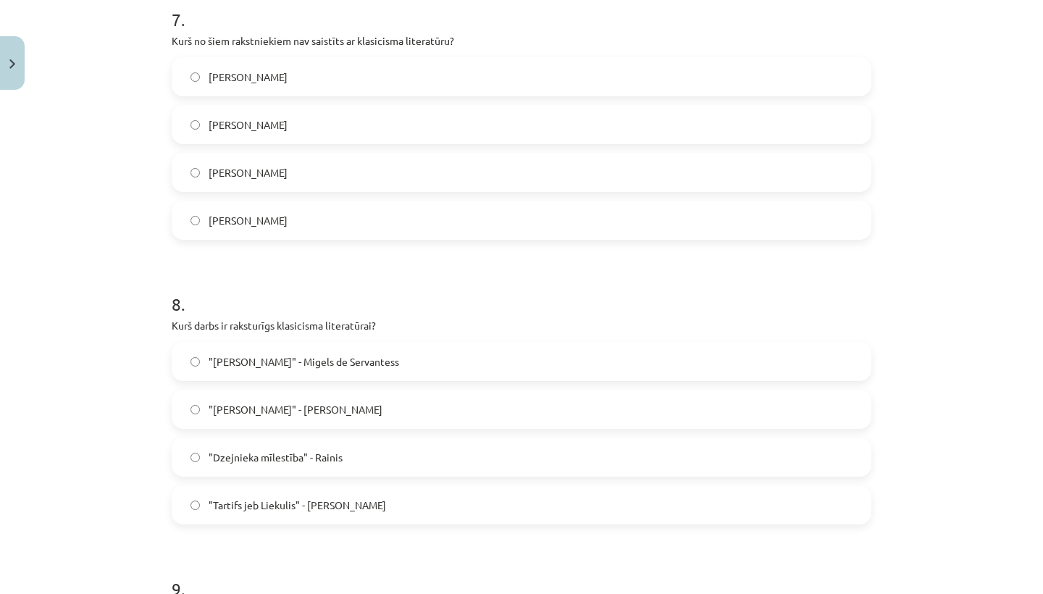
click at [251, 499] on span ""Tartifs jeb Liekulis" - Žans Batists Moljērs" at bounding box center [298, 505] width 178 height 15
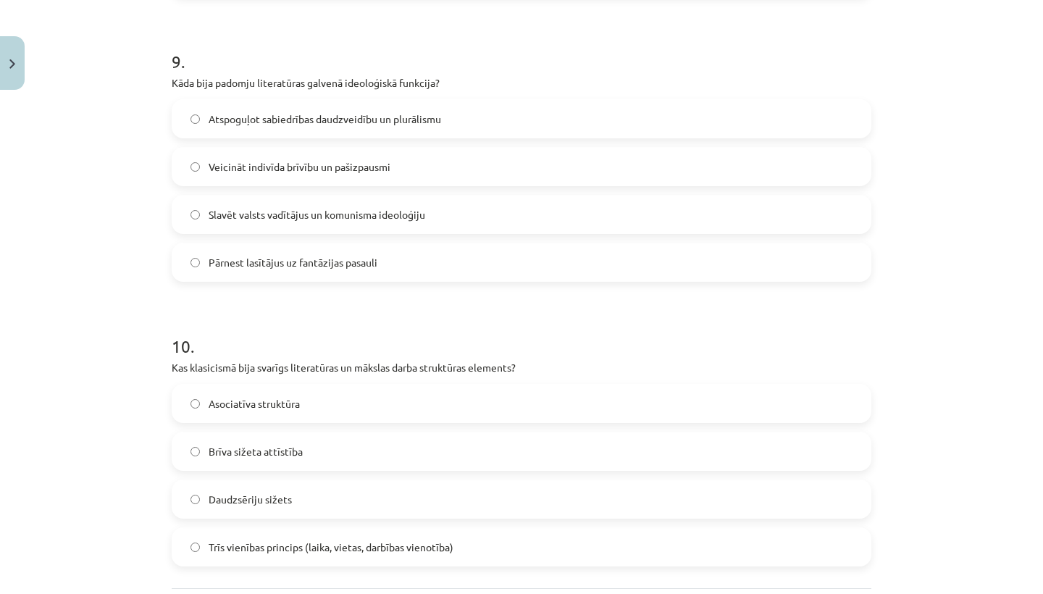
scroll to position [2542, 0]
click at [322, 222] on label "Slavēt valsts vadītājus un komunisma ideoloģiju" at bounding box center [521, 213] width 697 height 36
click at [304, 545] on span "Trīs vienības princips (laika, vietas, darbības vienotība)" at bounding box center [331, 545] width 245 height 15
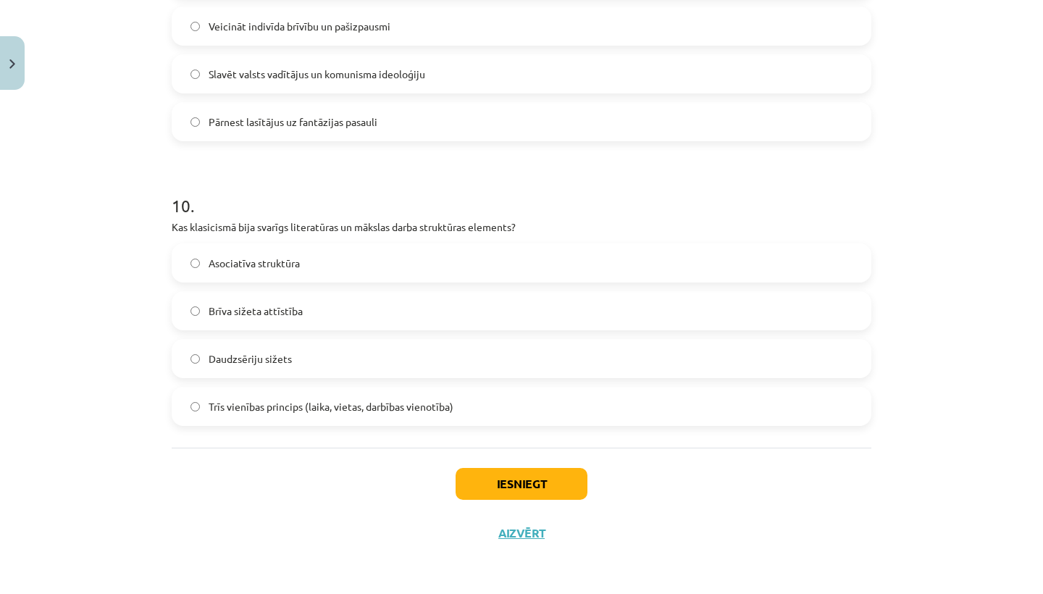
scroll to position [2683, 0]
click at [556, 486] on button "Iesniegt" at bounding box center [522, 484] width 132 height 32
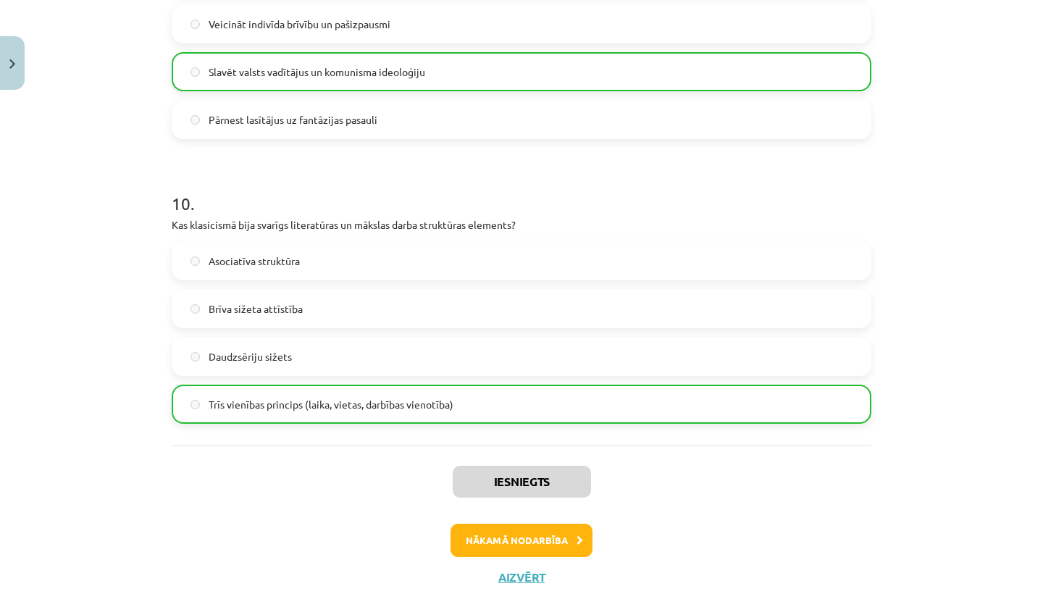
click at [496, 546] on button "Nākamā nodarbība" at bounding box center [522, 540] width 142 height 33
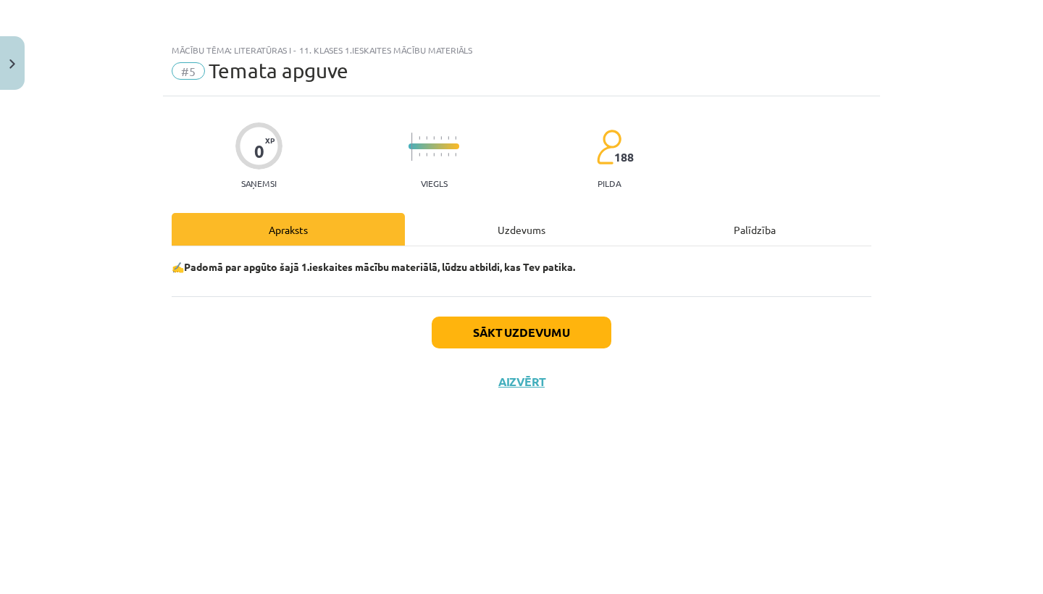
click at [546, 335] on button "Sākt uzdevumu" at bounding box center [522, 333] width 180 height 32
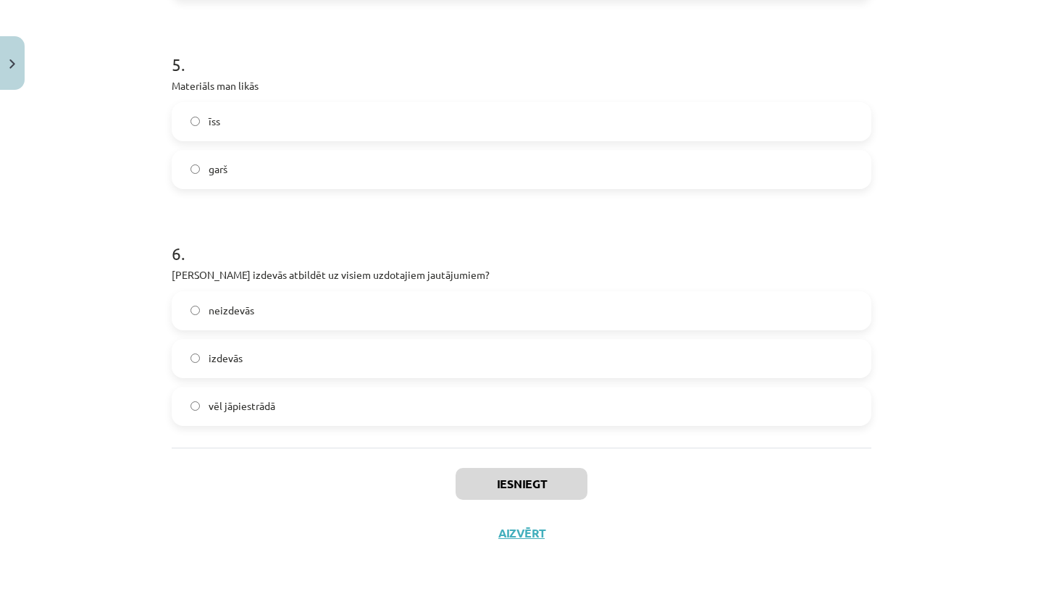
scroll to position [1217, 0]
click at [301, 364] on label "izdevās" at bounding box center [521, 359] width 697 height 36
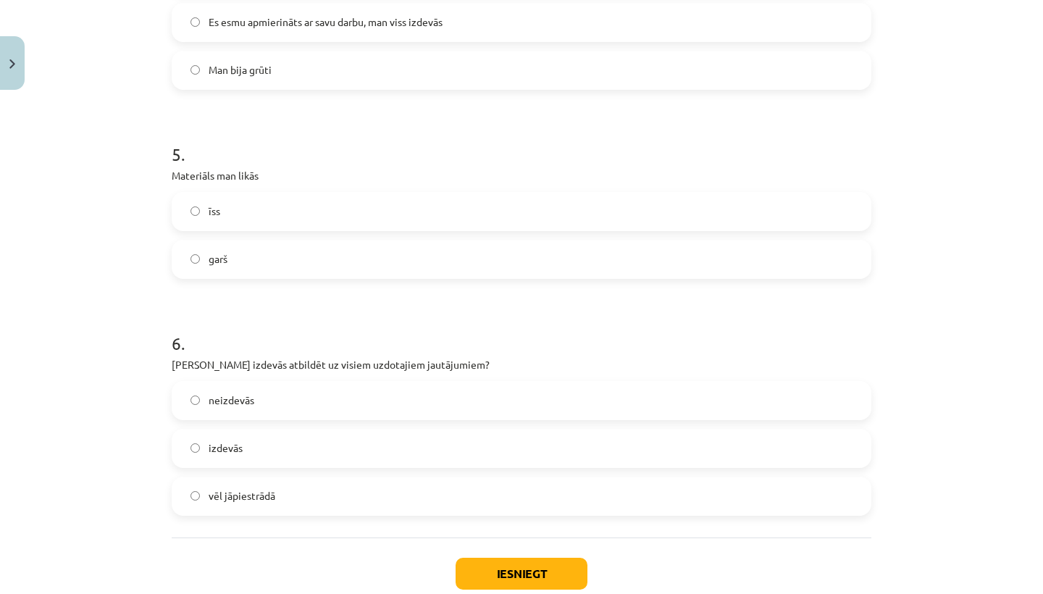
scroll to position [1123, 0]
click at [326, 223] on label "īss" at bounding box center [521, 213] width 697 height 36
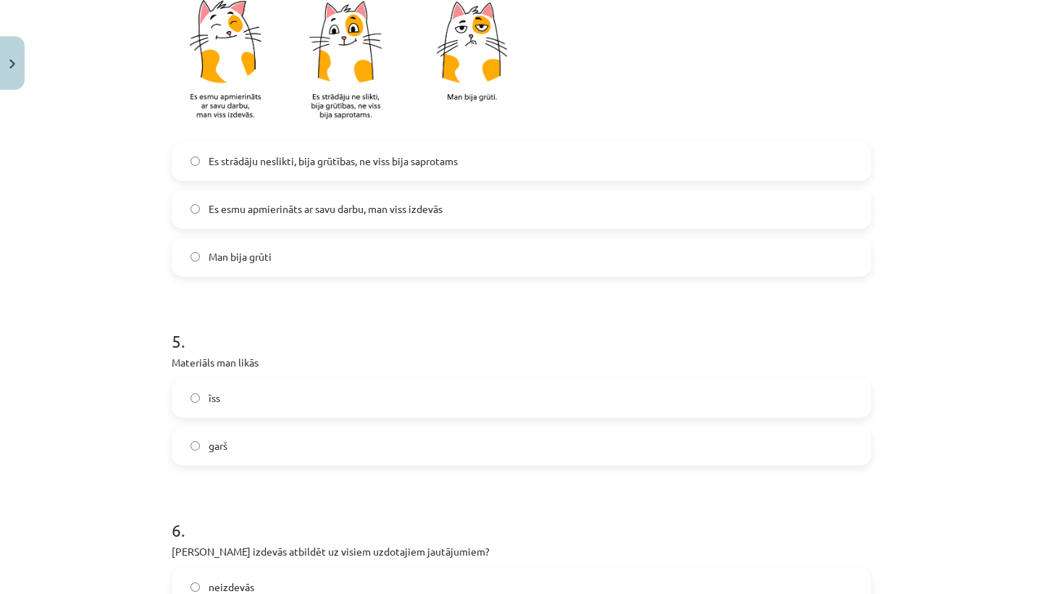
scroll to position [928, 0]
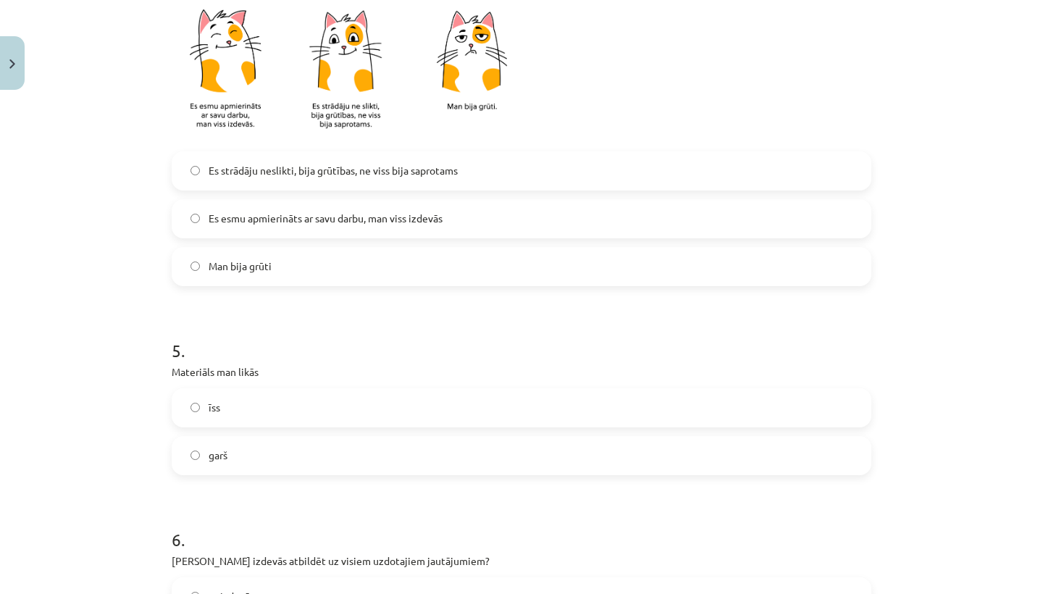
click at [362, 224] on span "Es esmu apmierināts ar savu darbu, man viss izdevās" at bounding box center [326, 218] width 234 height 15
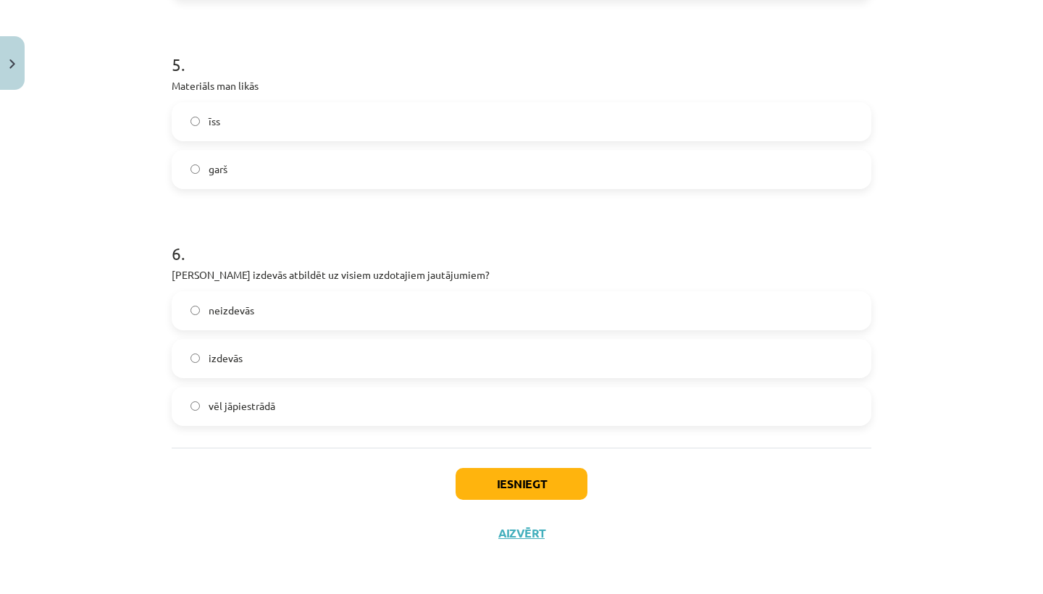
scroll to position [1217, 0]
click at [543, 480] on button "Iesniegt" at bounding box center [522, 484] width 132 height 32
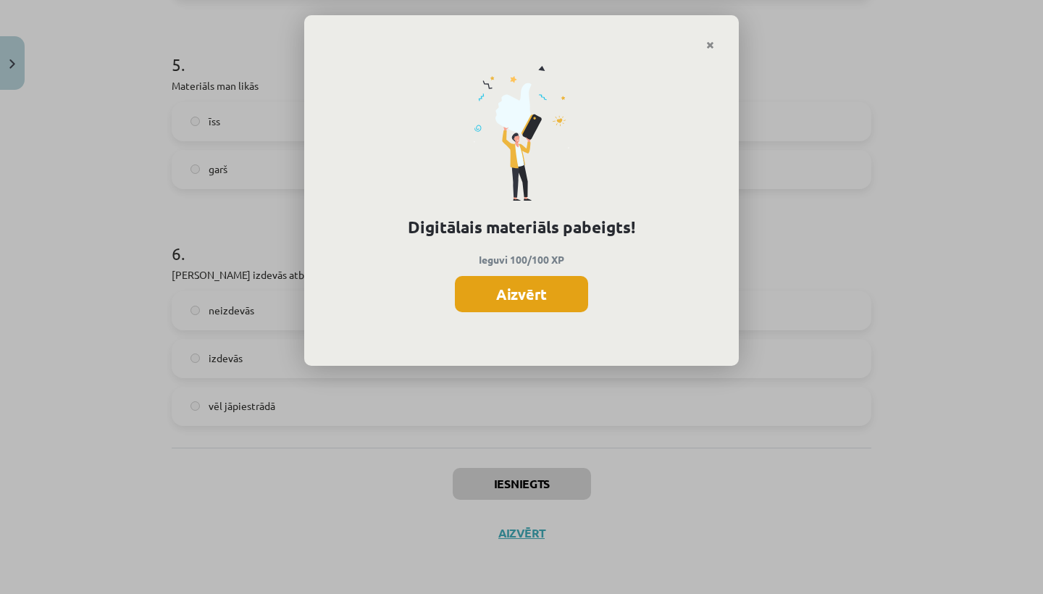
click at [508, 296] on button "Aizvērt" at bounding box center [521, 294] width 133 height 36
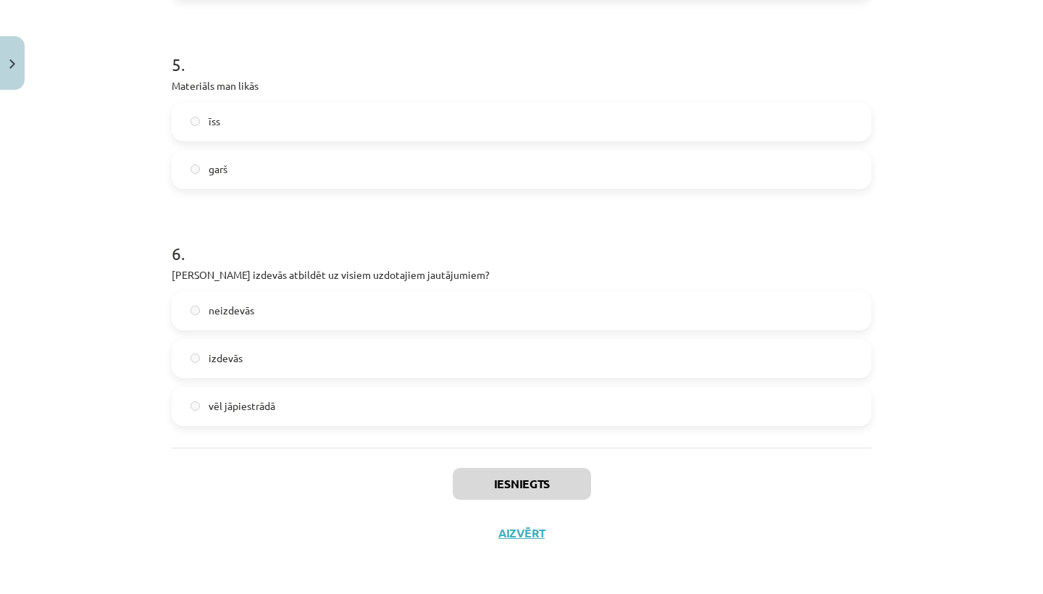
click at [508, 539] on button "Aizvērt" at bounding box center [521, 533] width 55 height 14
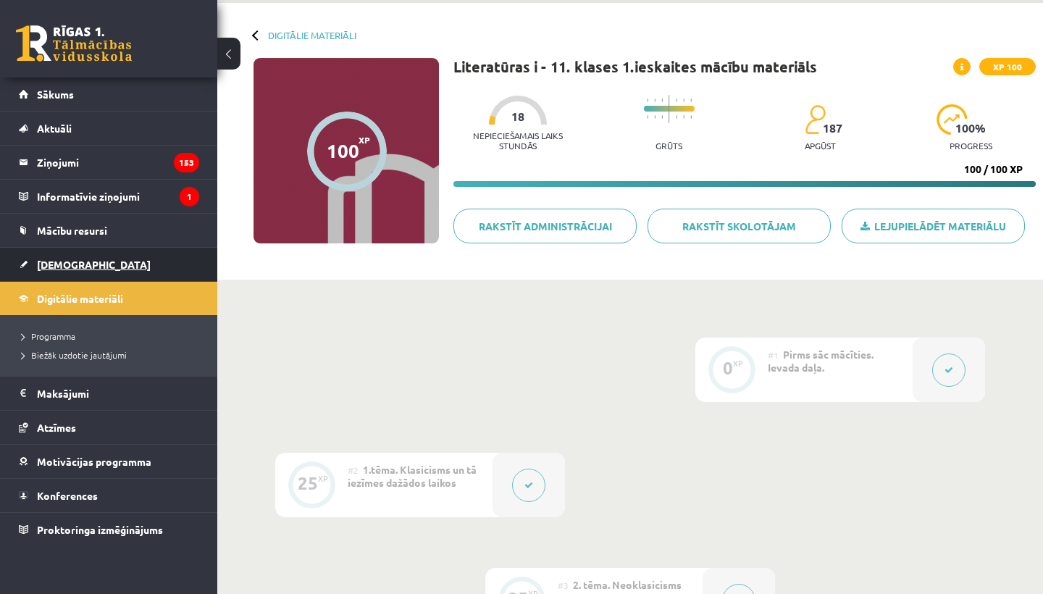
click at [82, 269] on link "[DEMOGRAPHIC_DATA]" at bounding box center [109, 264] width 180 height 33
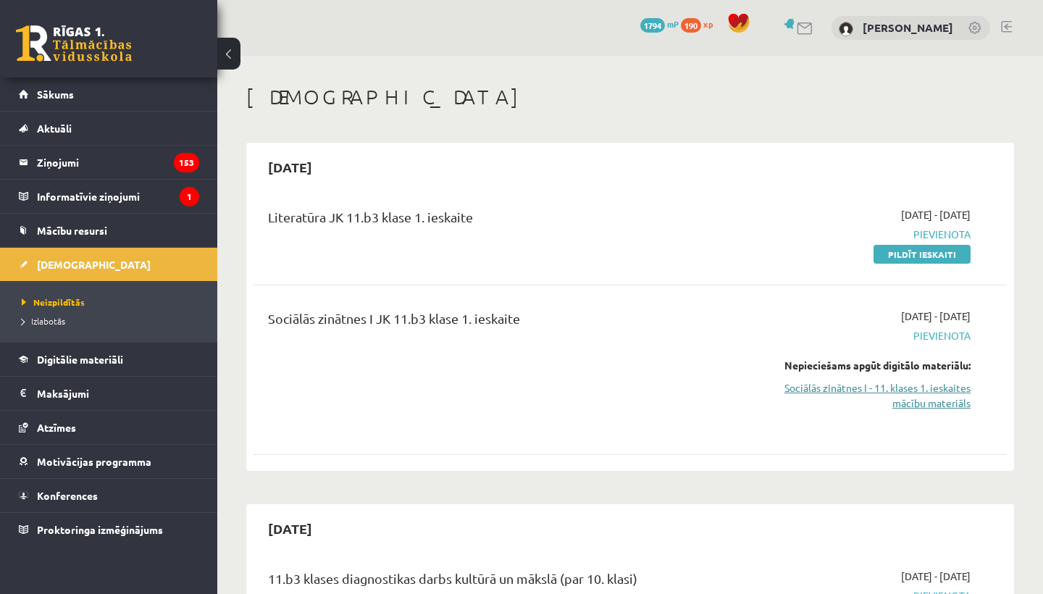
click at [933, 386] on link "Sociālās zinātnes I - 11. klases 1. ieskaites mācību materiāls" at bounding box center [861, 395] width 220 height 30
click at [940, 385] on link "Sociālās zinātnes I - 11. klases 1. ieskaites mācību materiāls" at bounding box center [861, 395] width 220 height 30
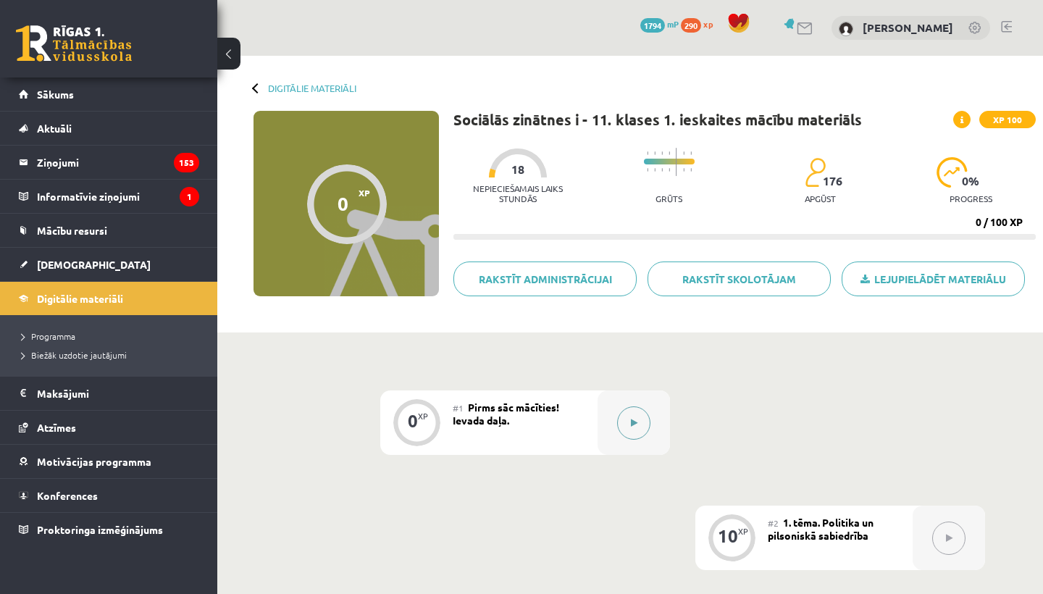
click at [635, 419] on icon at bounding box center [634, 423] width 7 height 9
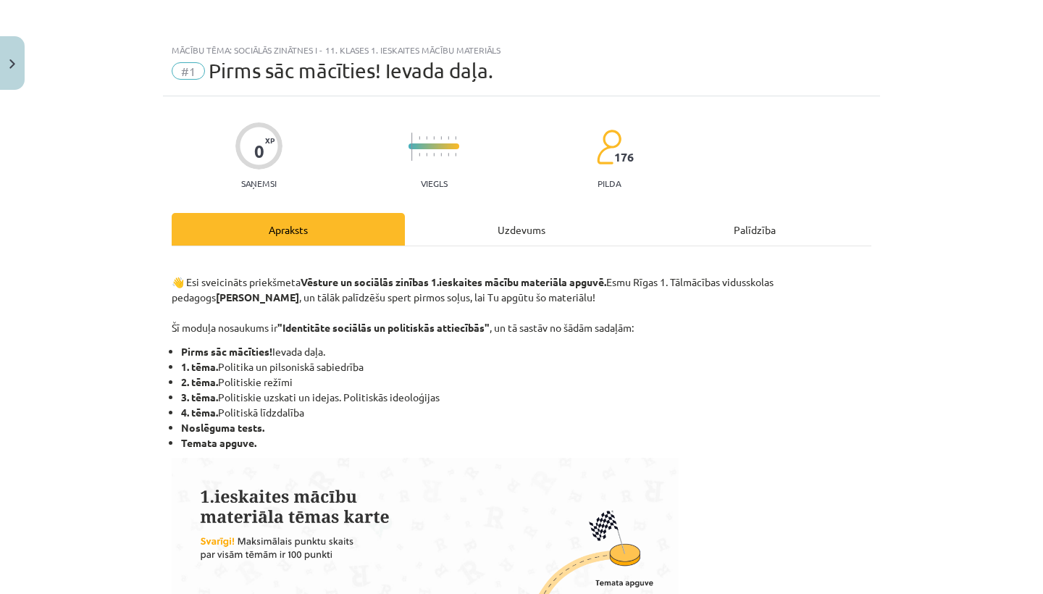
click at [528, 229] on div "Uzdevums" at bounding box center [521, 229] width 233 height 33
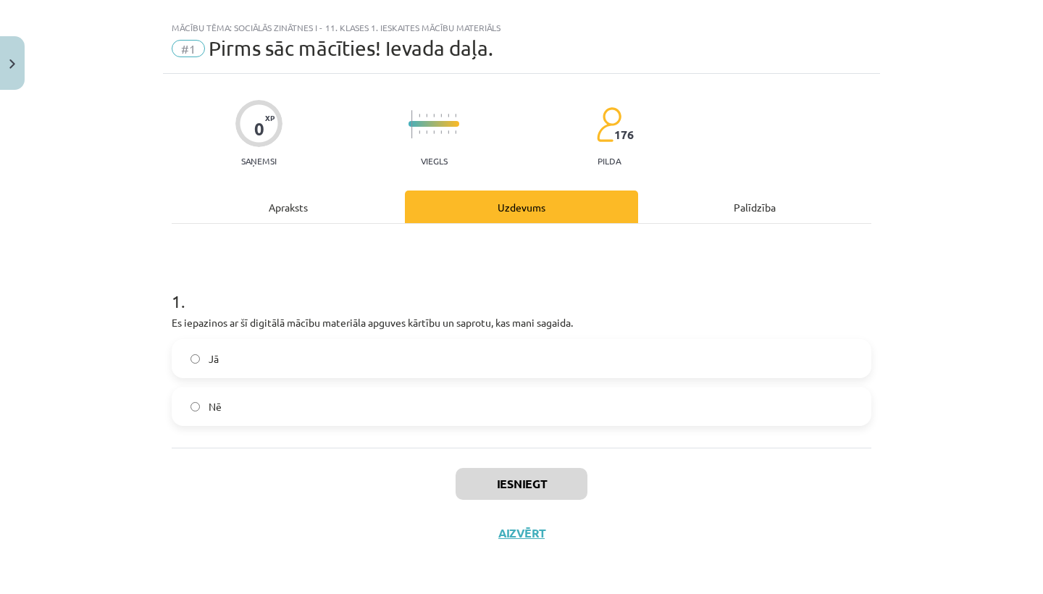
click at [349, 347] on label "Jā" at bounding box center [521, 359] width 697 height 36
click at [502, 482] on button "Iesniegt" at bounding box center [522, 484] width 132 height 32
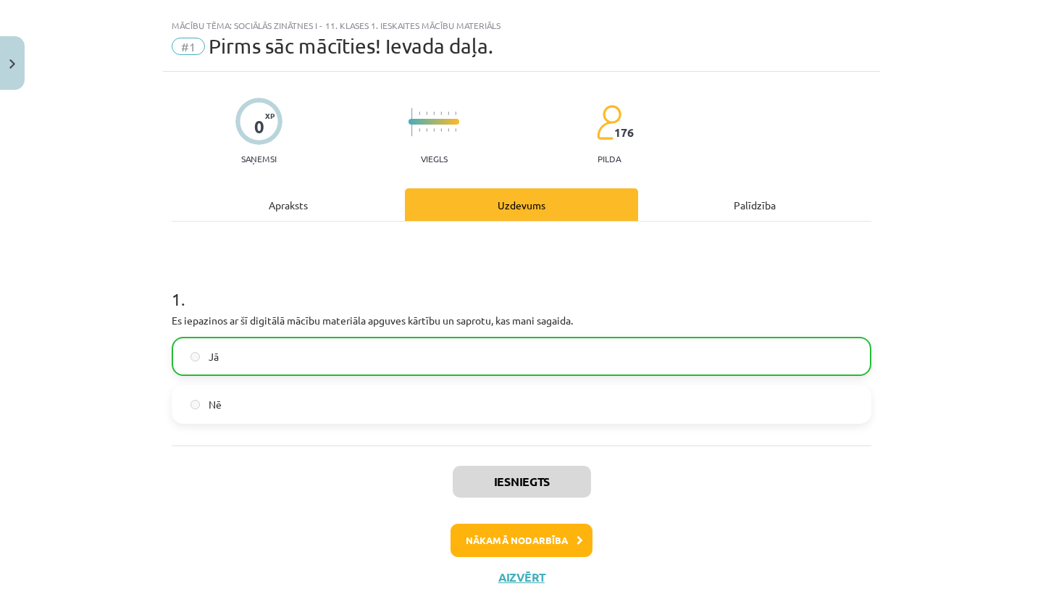
click at [504, 549] on button "Nākamā nodarbība" at bounding box center [522, 540] width 142 height 33
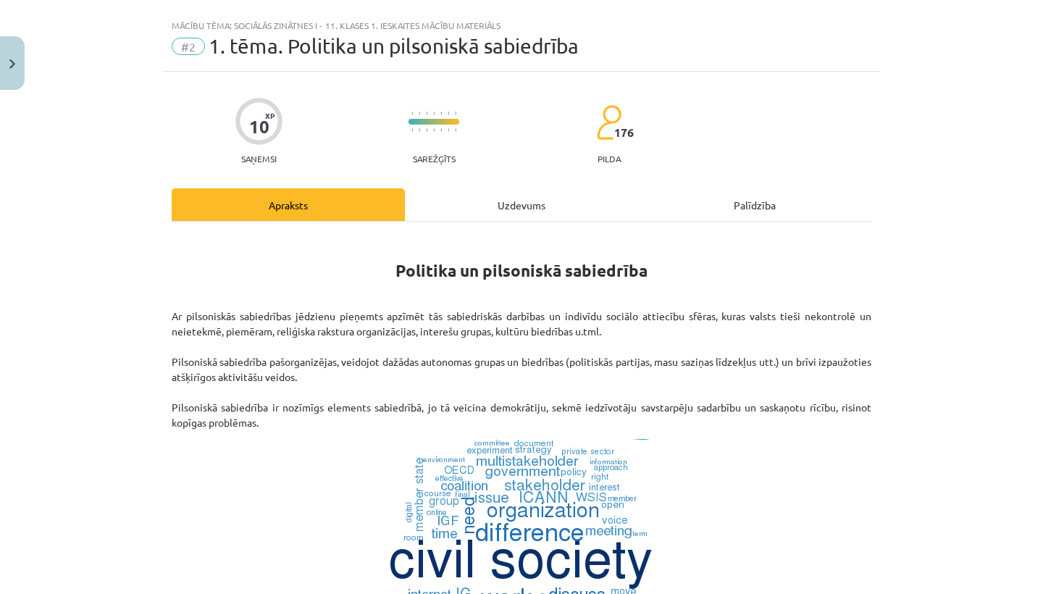
scroll to position [36, 0]
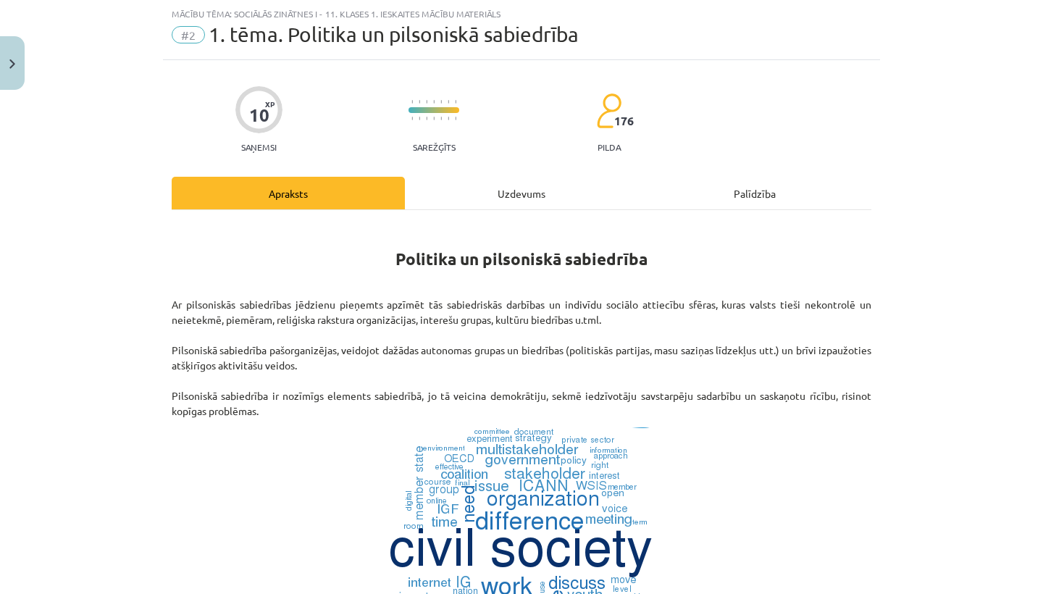
click at [515, 191] on div "Uzdevums" at bounding box center [521, 193] width 233 height 33
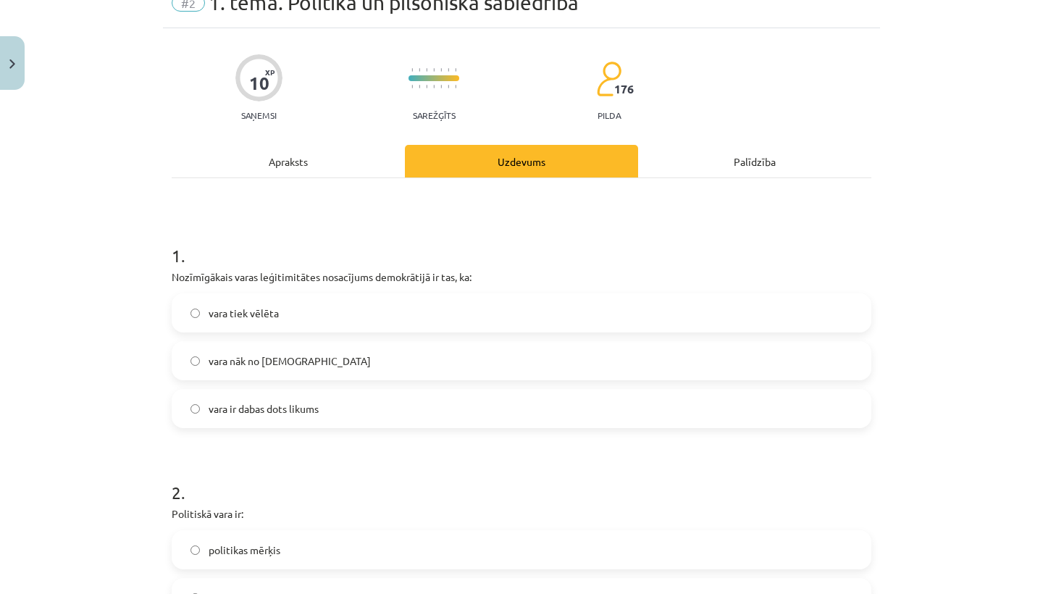
scroll to position [67, 0]
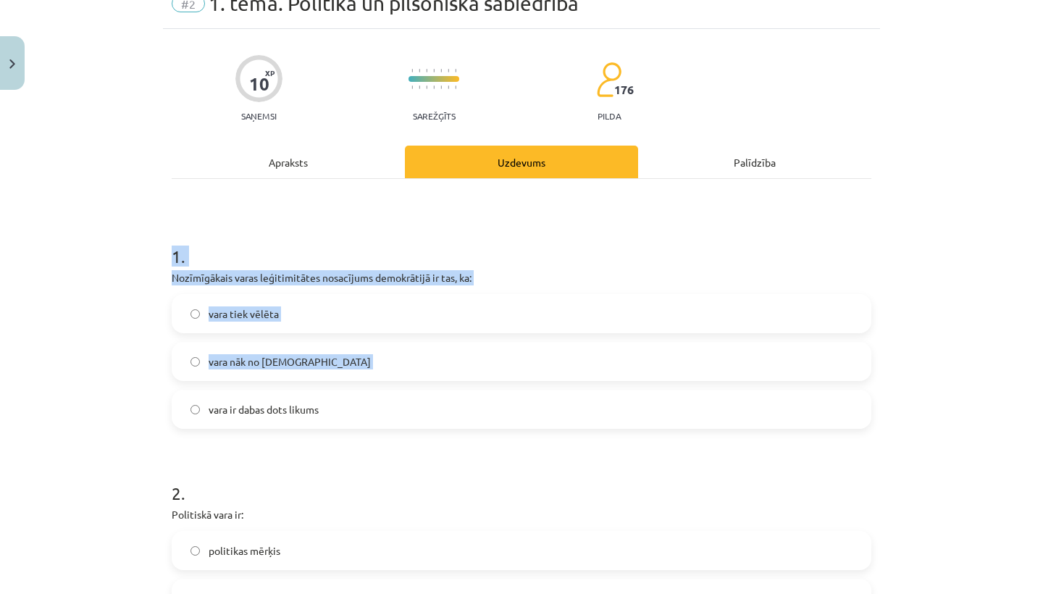
drag, startPoint x: 167, startPoint y: 257, endPoint x: 254, endPoint y: 396, distance: 164.7
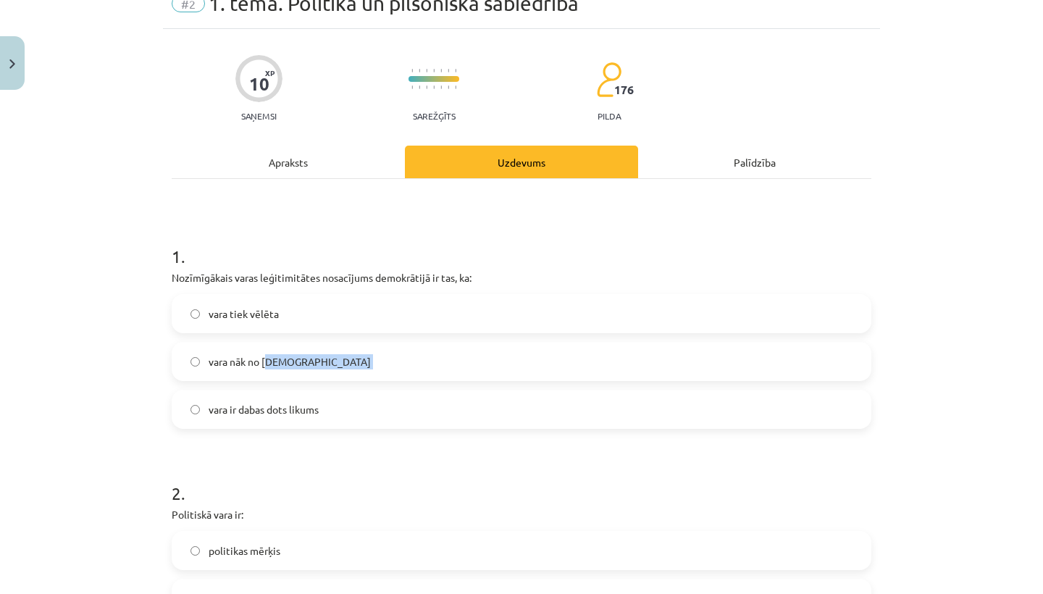
drag, startPoint x: 254, startPoint y: 396, endPoint x: 271, endPoint y: 359, distance: 41.2
click at [271, 359] on div "vara tiek vēlēta vara nāk no Dieva vara ir dabas dots likums" at bounding box center [522, 361] width 700 height 135
click at [378, 231] on h1 "1 ." at bounding box center [522, 243] width 700 height 45
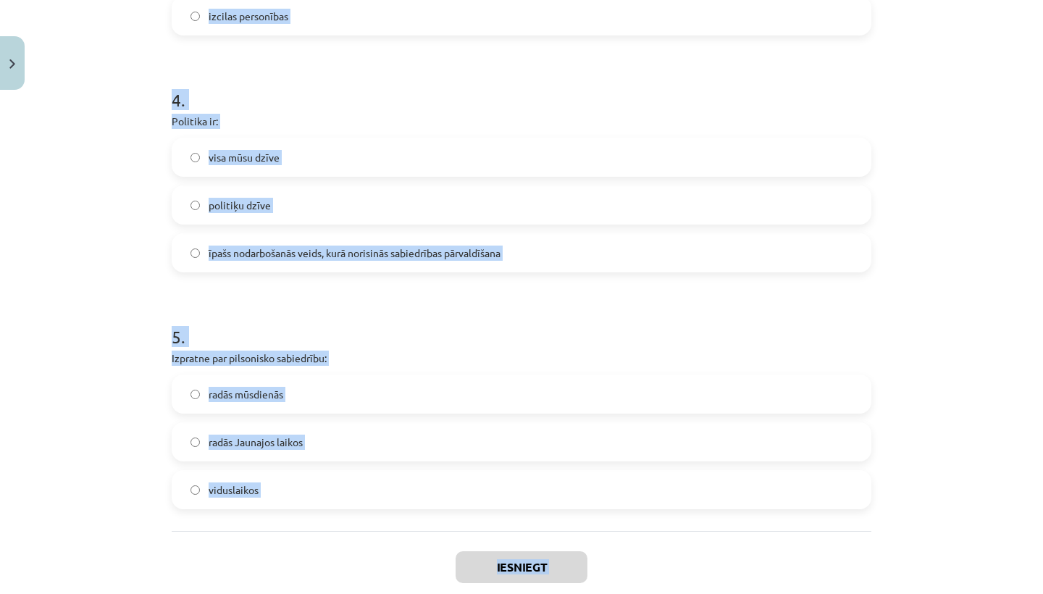
scroll to position [976, 0]
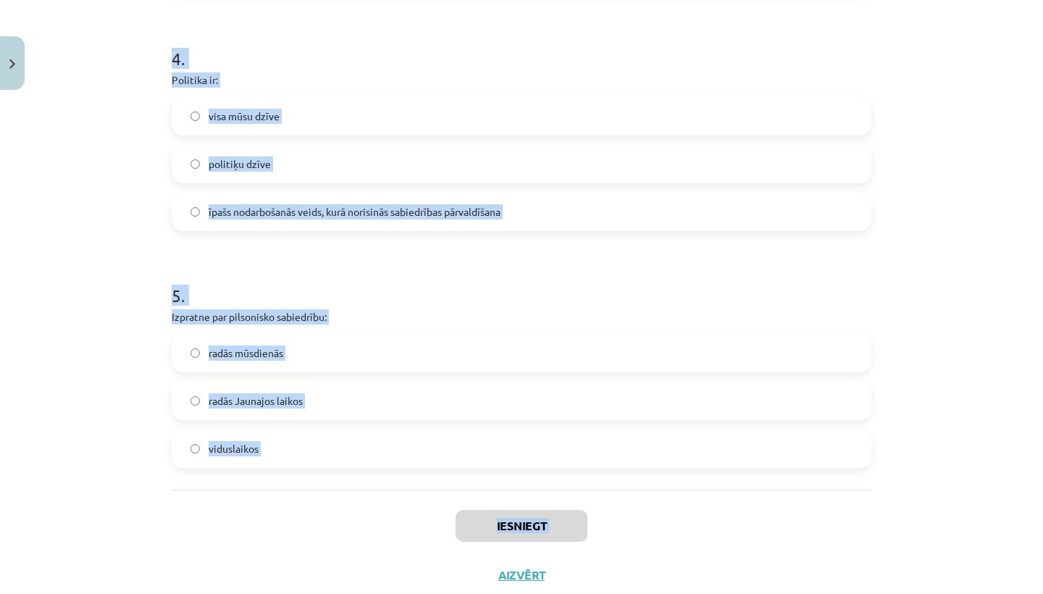
drag, startPoint x: 170, startPoint y: 252, endPoint x: 388, endPoint y: 544, distance: 364.9
copy div "1 . Nozīmīgākais varas leģitimitātes nosacījums demokrātijā ir tas, ka: vara ti…"
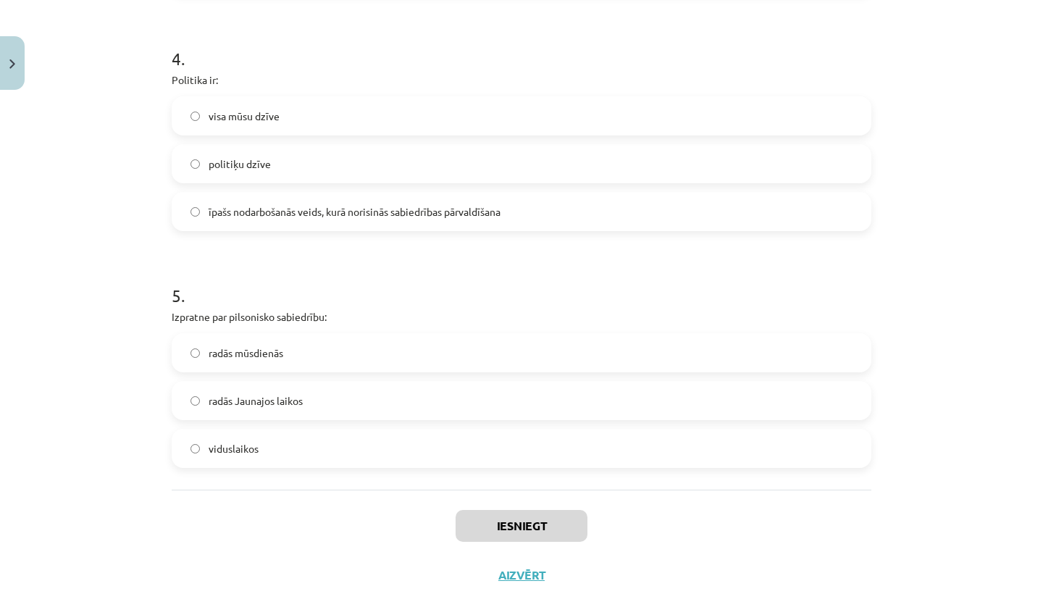
click at [75, 201] on div "Mācību tēma: Sociālās zinātnes i - 11. klases 1. ieskaites mācību materiāls #2 …" at bounding box center [521, 297] width 1043 height 594
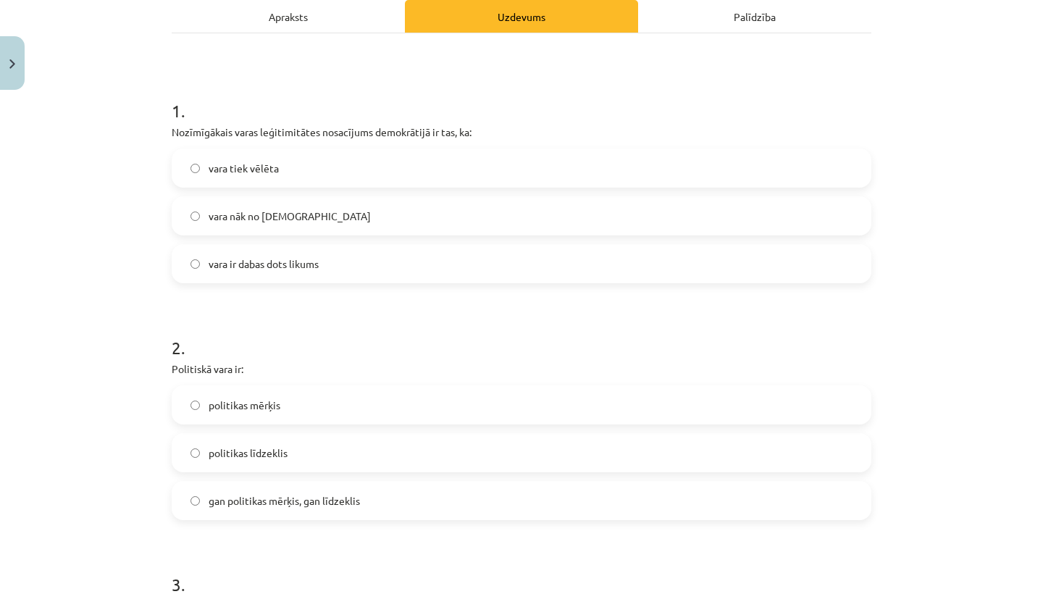
scroll to position [214, 0]
click at [293, 164] on label "vara tiek vēlēta" at bounding box center [521, 167] width 697 height 36
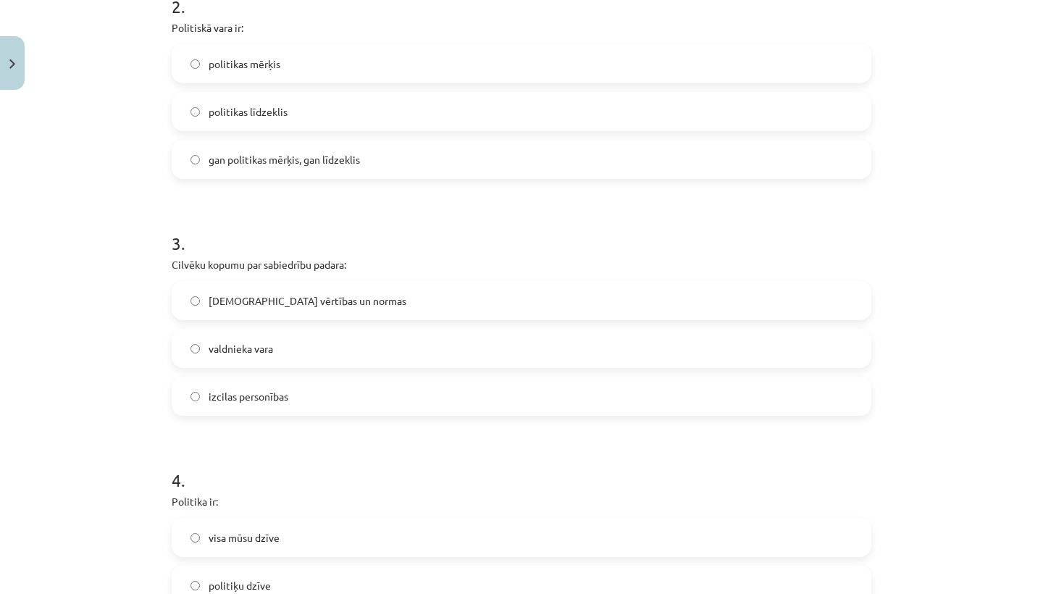
scroll to position [562, 0]
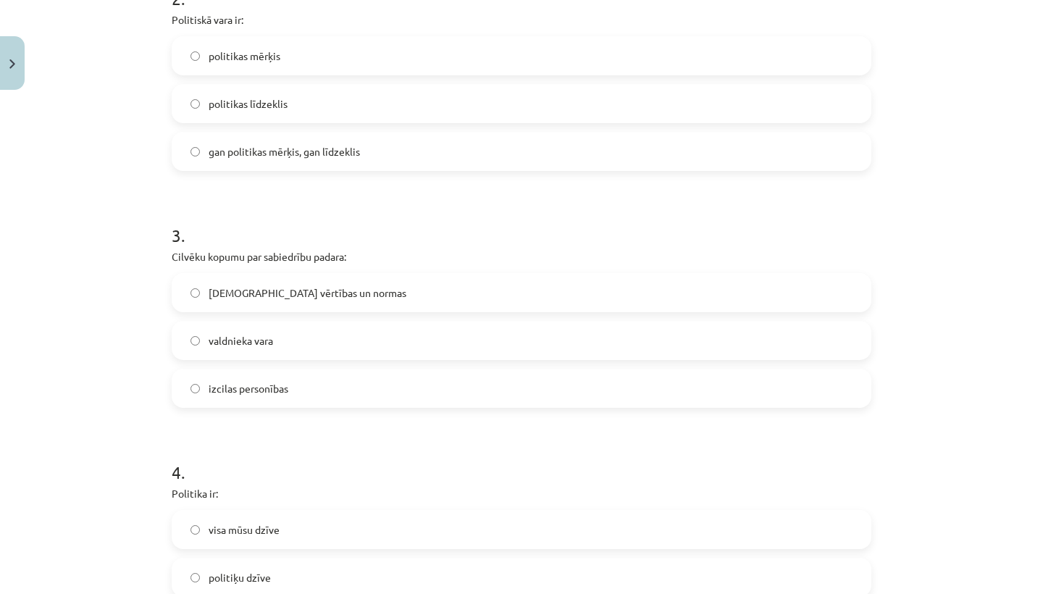
click at [264, 151] on span "gan politikas mērķis, gan līdzeklis" at bounding box center [284, 151] width 151 height 15
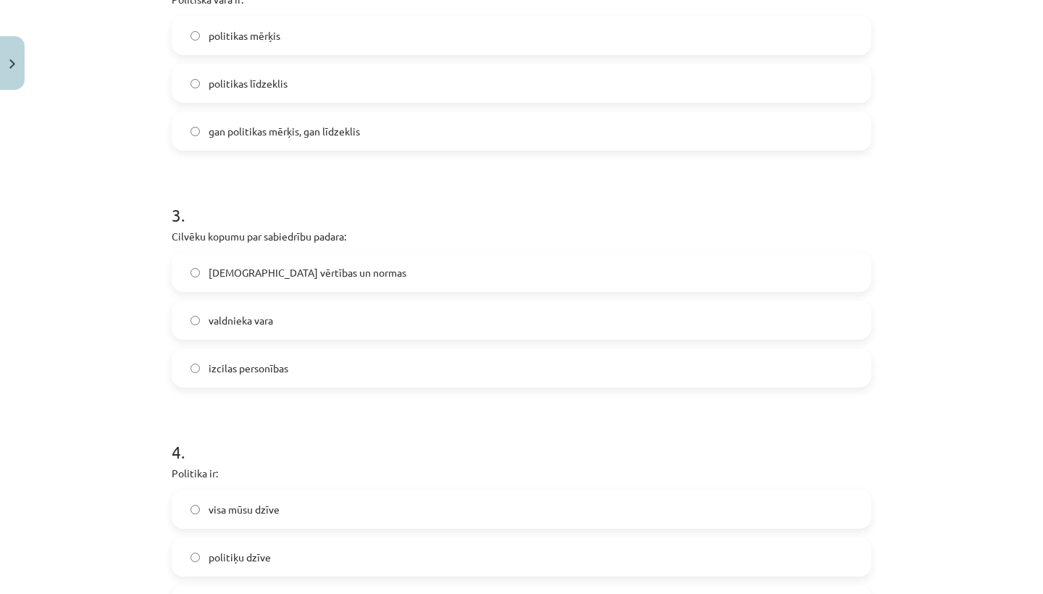
scroll to position [587, 0]
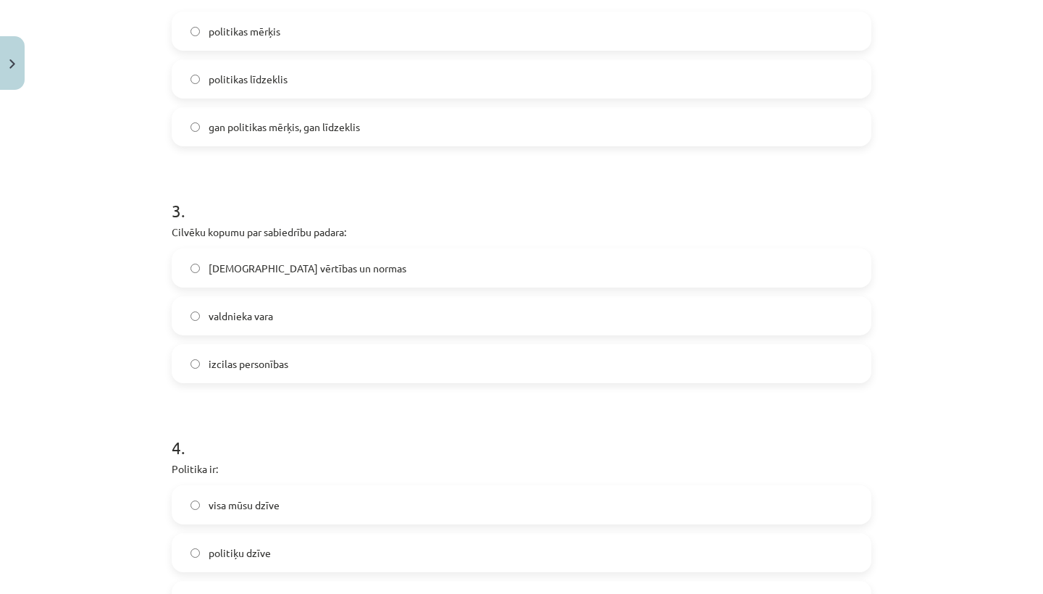
click at [275, 267] on span "kopīgās vērtības un normas" at bounding box center [308, 268] width 198 height 15
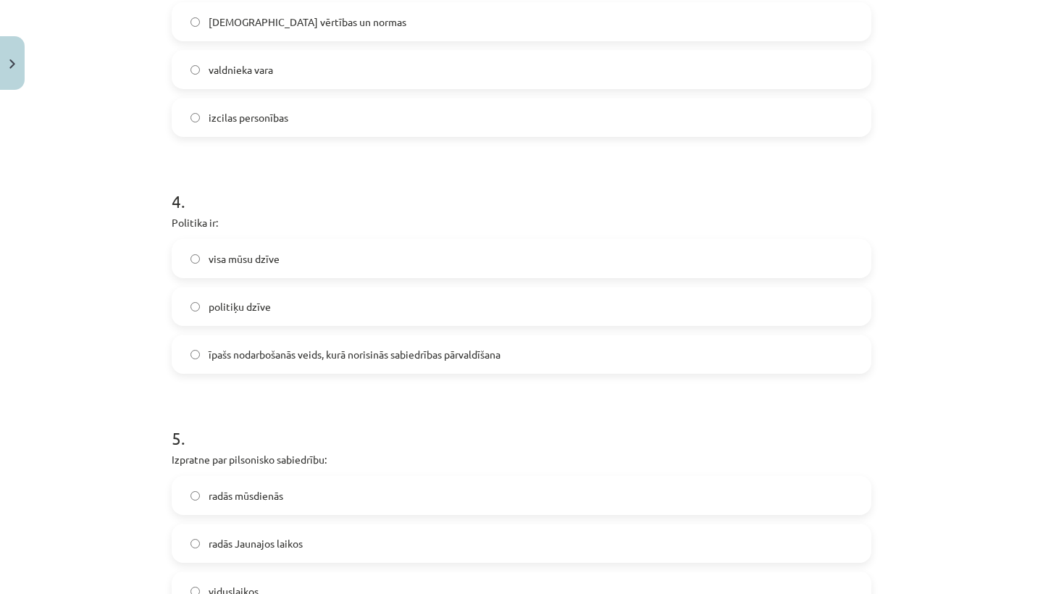
scroll to position [843, 0]
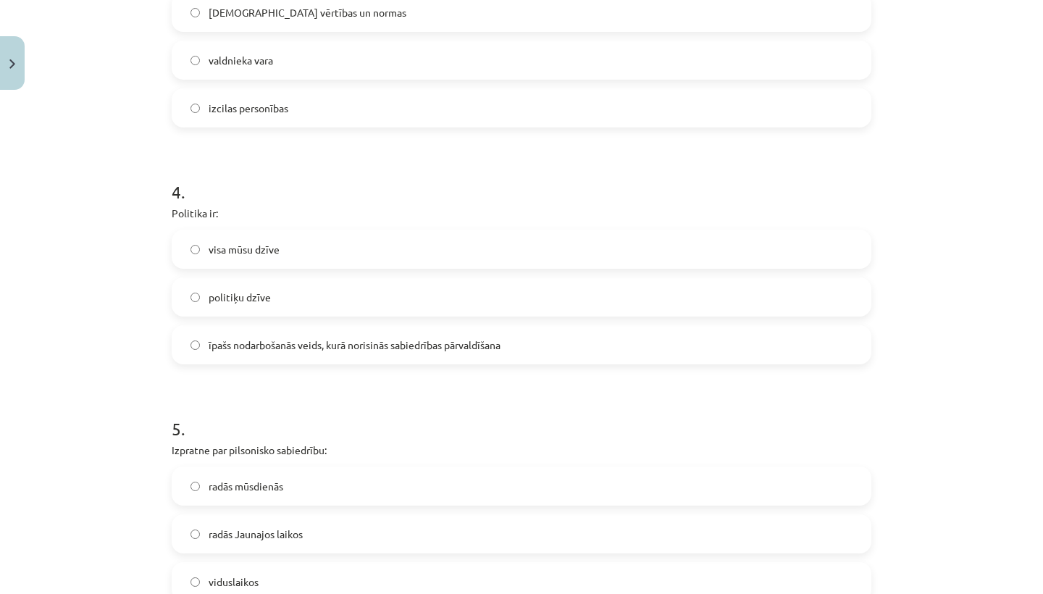
click at [283, 351] on span "īpašs nodarbošanās veids, kurā norisinās sabiedrības pārvaldīšana" at bounding box center [355, 345] width 292 height 15
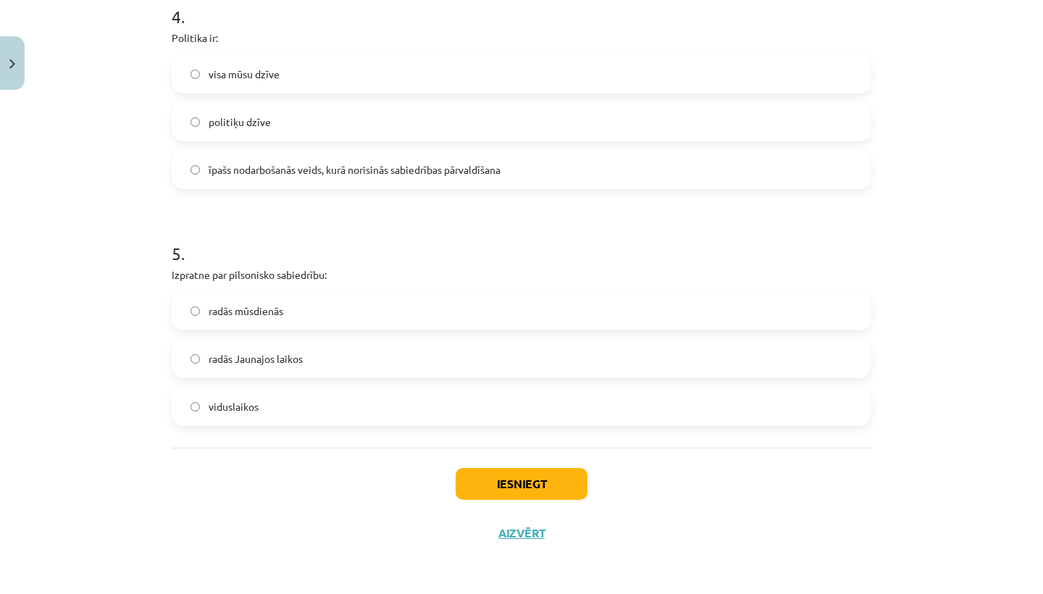
scroll to position [1020, 0]
click at [274, 351] on span "radās Jaunajos laikos" at bounding box center [256, 358] width 94 height 15
click at [513, 488] on button "Iesniegt" at bounding box center [522, 484] width 132 height 32
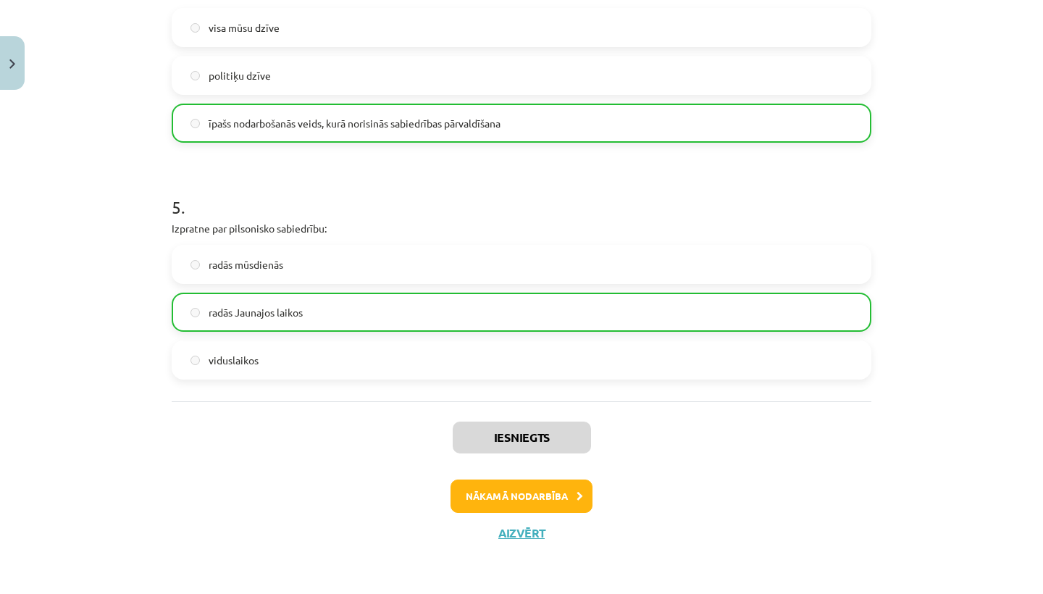
scroll to position [1066, 0]
click at [514, 499] on button "Nākamā nodarbība" at bounding box center [522, 496] width 142 height 33
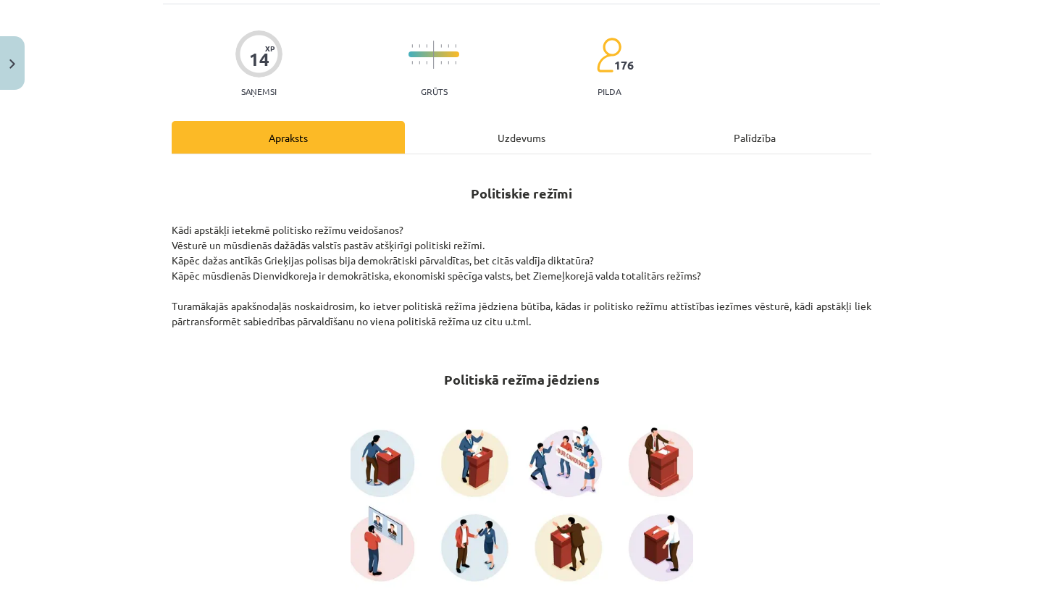
scroll to position [36, 0]
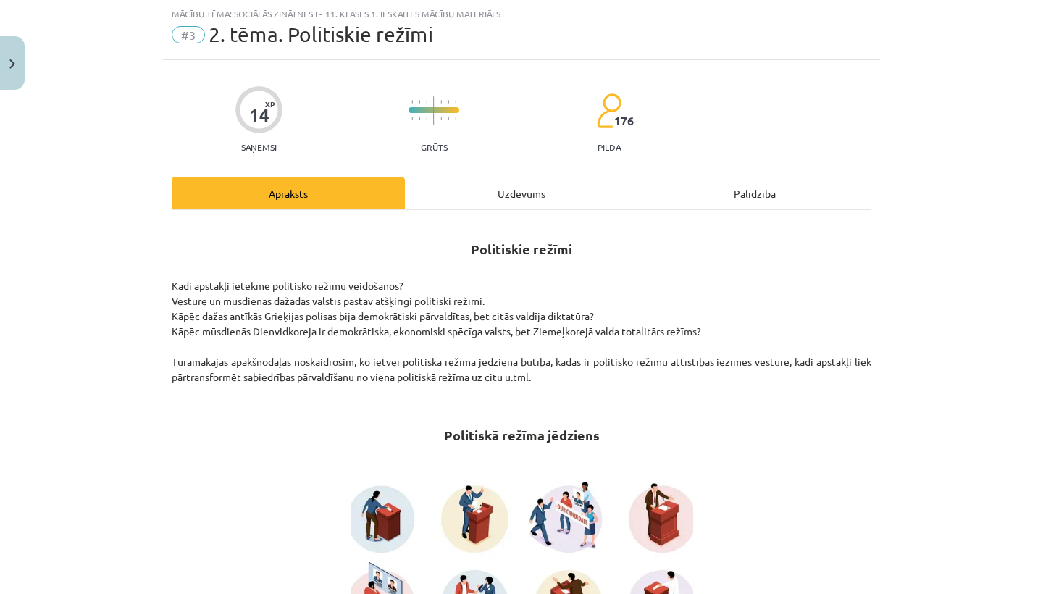
click at [509, 196] on div "Uzdevums" at bounding box center [521, 193] width 233 height 33
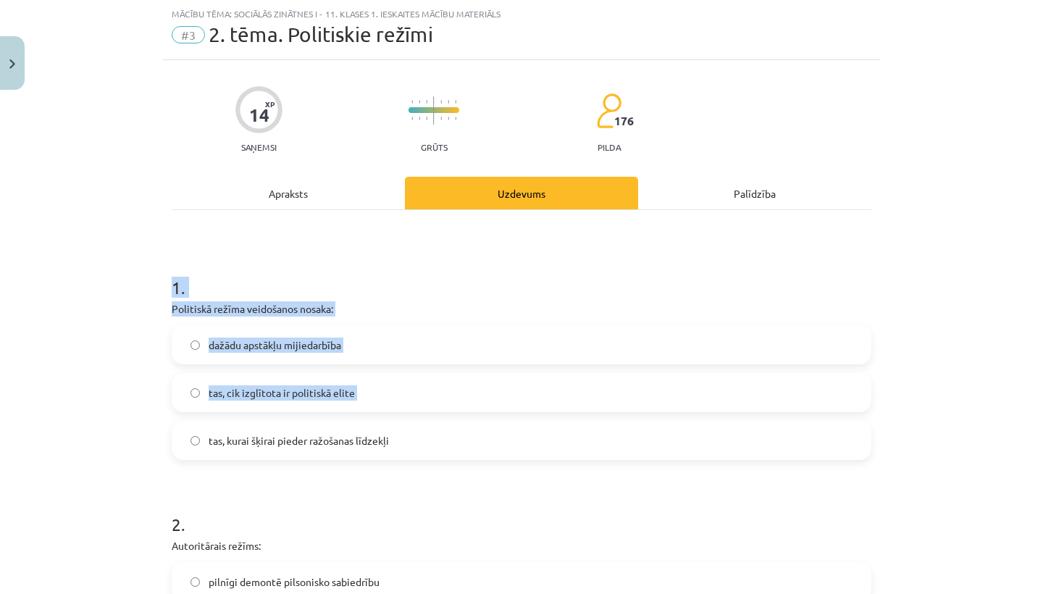
drag, startPoint x: 173, startPoint y: 285, endPoint x: 282, endPoint y: 417, distance: 170.3
click at [282, 417] on div "1 . Politiskā režīma veidošanos nosaka: dažādu apstākļu mijiedarbība tas, cik i…" at bounding box center [522, 356] width 700 height 208
click at [70, 260] on div "Mācību tēma: Sociālās zinātnes i - 11. klases 1. ieskaites mācību materiāls #3 …" at bounding box center [521, 297] width 1043 height 594
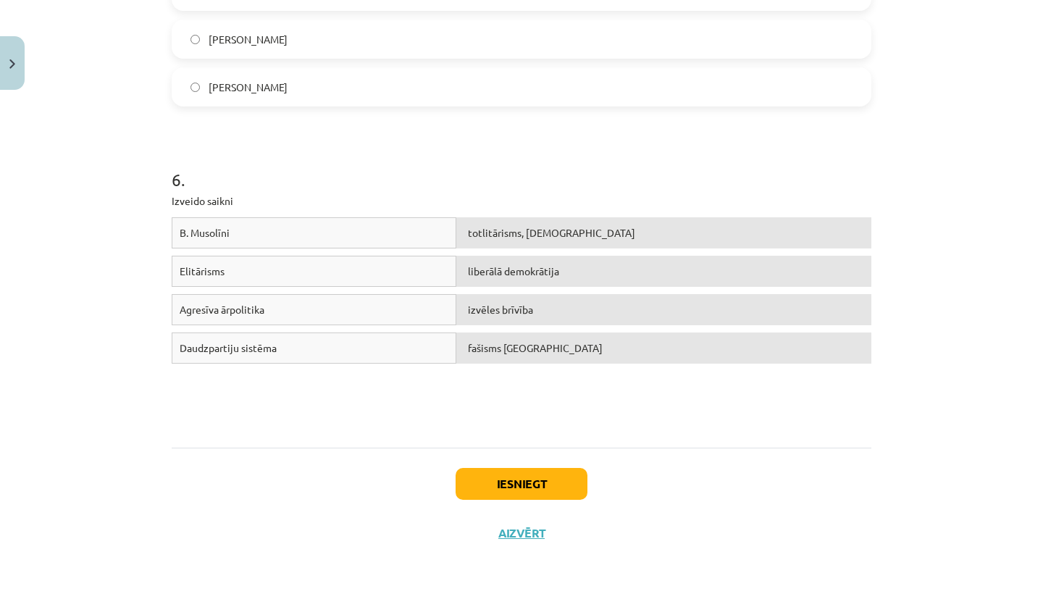
scroll to position [101, 0]
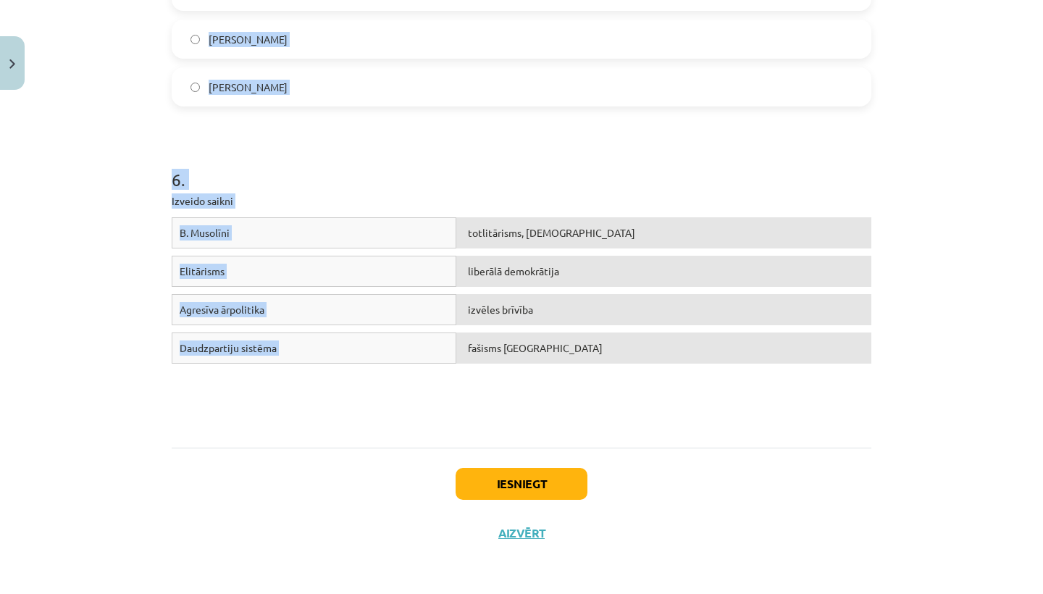
drag, startPoint x: 172, startPoint y: 286, endPoint x: 478, endPoint y: 428, distance: 337.2
copy form "1 . Politiskā režīma veidošanos nosaka: dažādu apstākļu mijiedarbība tas, cik i…"
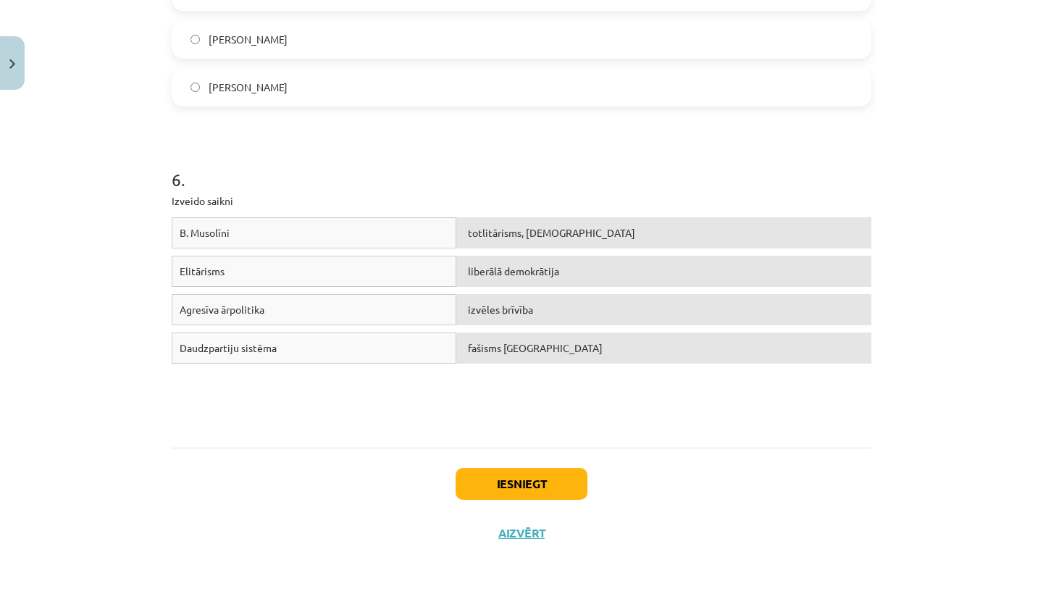
click at [249, 496] on div "Iesniegt Aizvērt" at bounding box center [522, 498] width 700 height 101
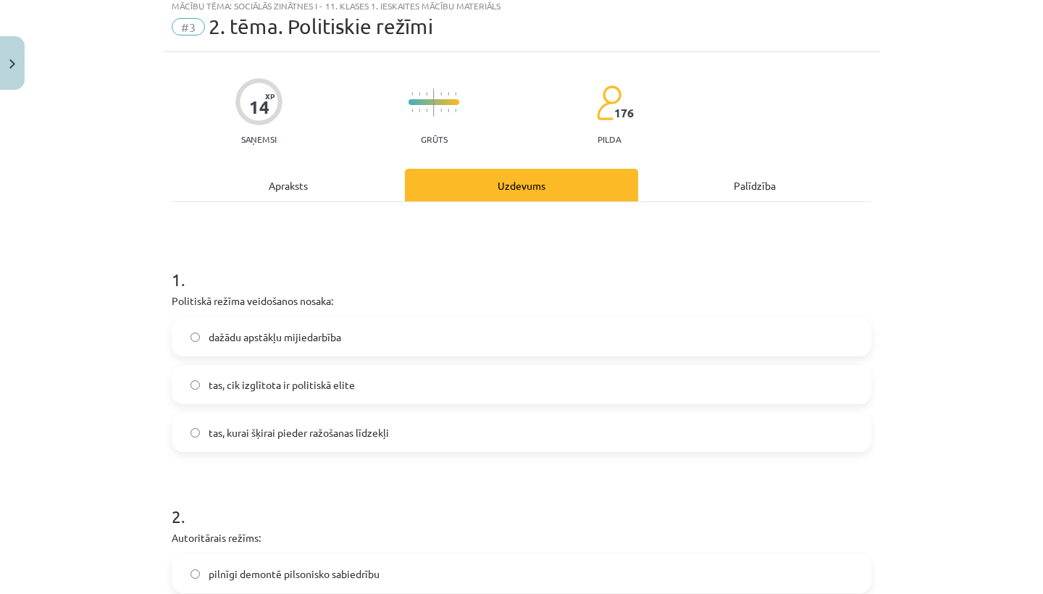
scroll to position [98, 0]
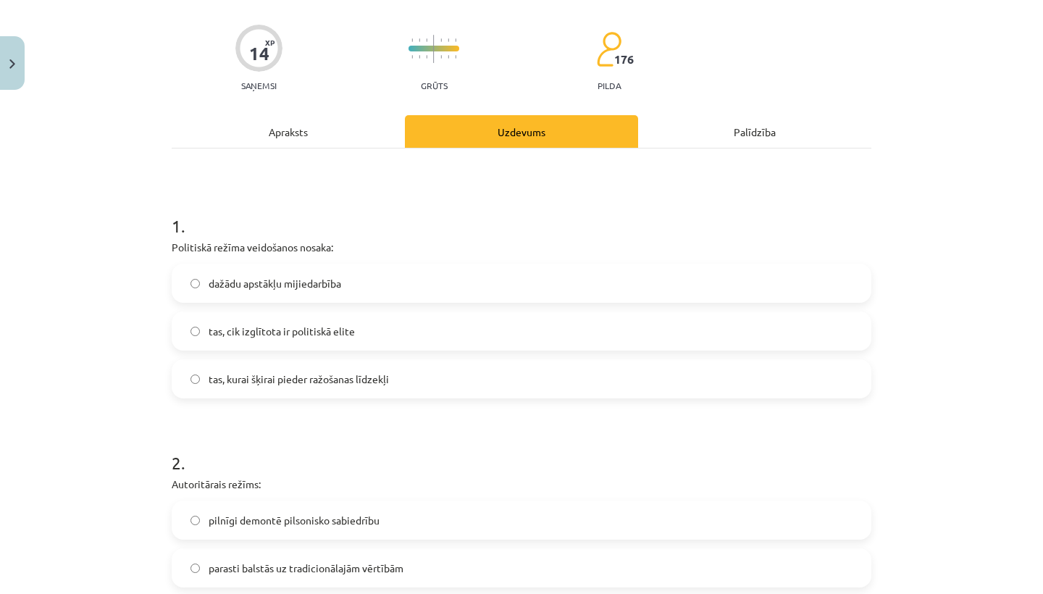
click at [346, 291] on label "dažādu apstākļu mijiedarbība" at bounding box center [521, 283] width 697 height 36
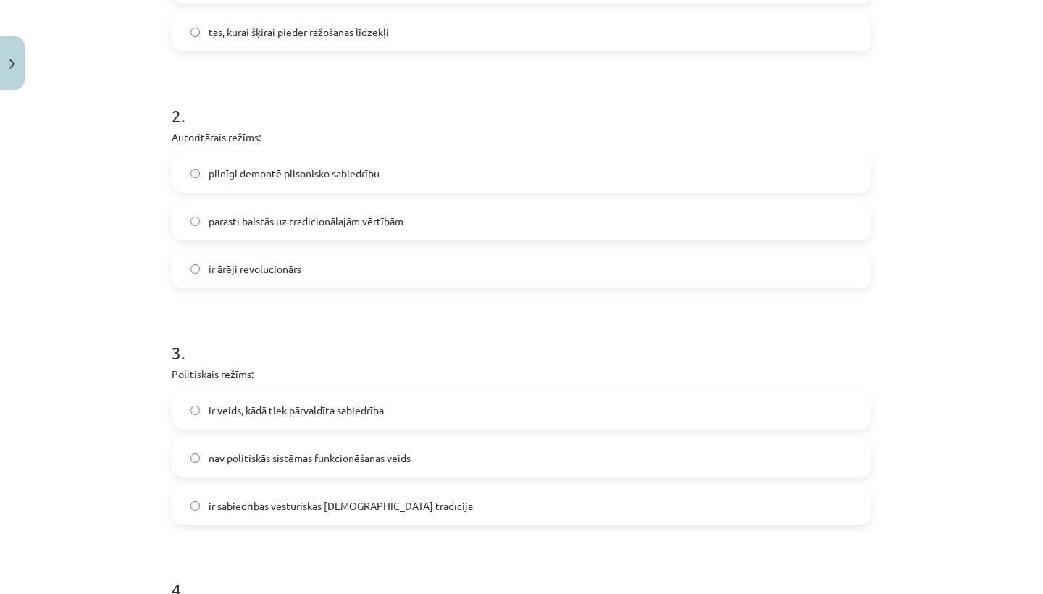
scroll to position [451, 0]
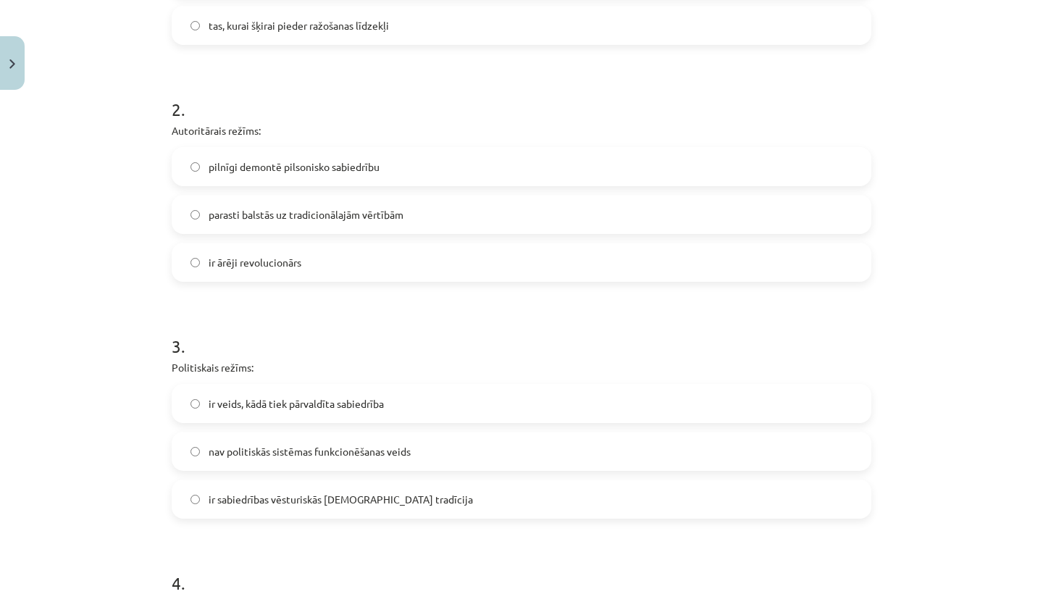
click at [378, 225] on label "parasti balstās uz tradicionālajām vērtībām" at bounding box center [521, 214] width 697 height 36
click at [269, 409] on span "ir veids, kādā tiek pārvaldīta sabiedrība" at bounding box center [296, 403] width 175 height 15
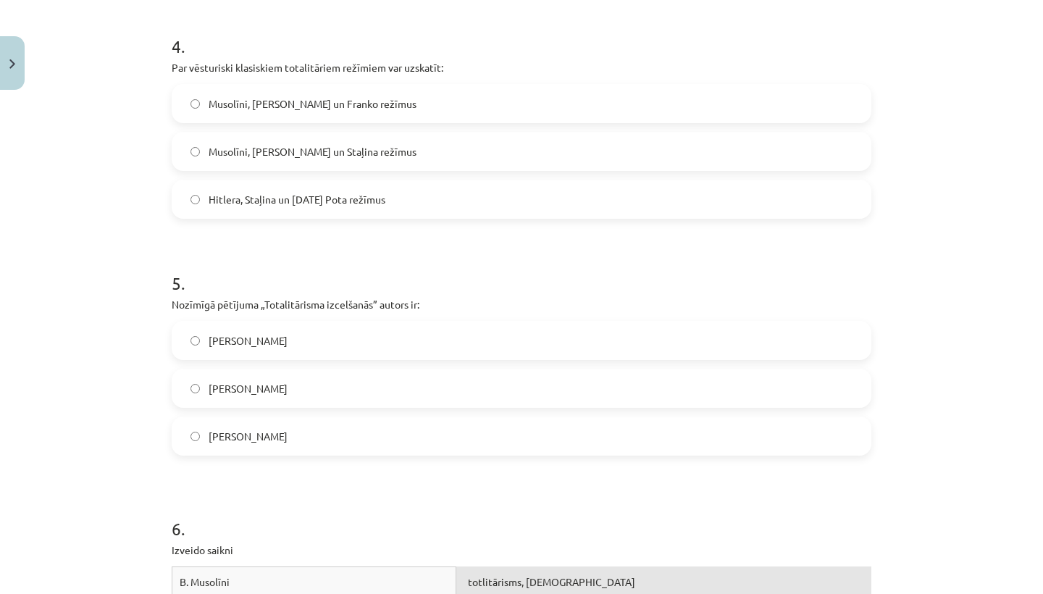
scroll to position [992, 0]
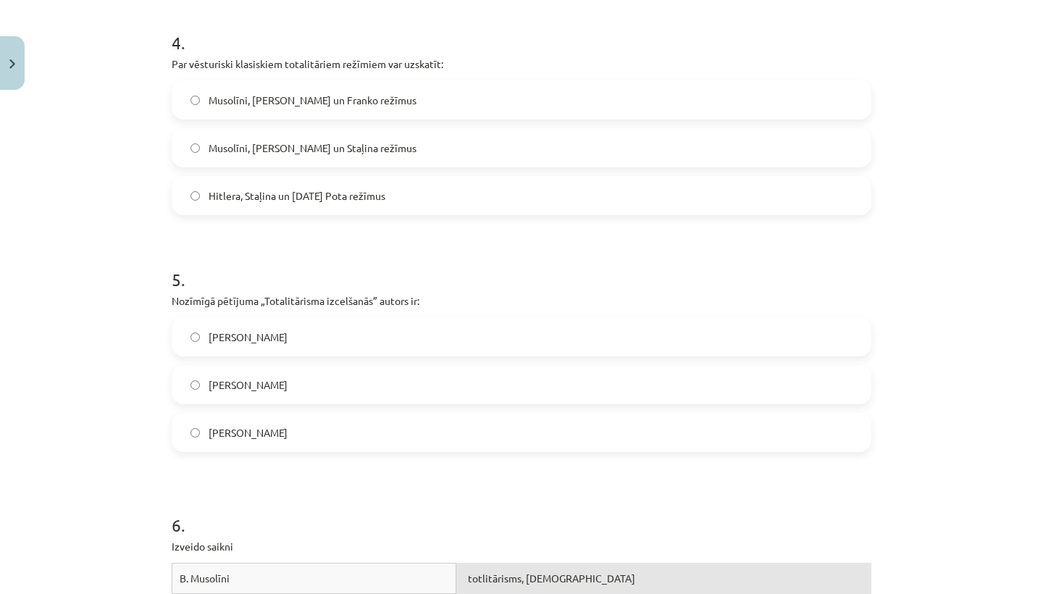
click at [264, 145] on span "Musolīni, Hitlera un Staļina režīmus" at bounding box center [313, 148] width 208 height 15
click at [308, 107] on span "Musolīni, Hitlera un Franko režīmus" at bounding box center [313, 100] width 208 height 15
click at [340, 151] on span "Musolīni, Hitlera un Staļina režīmus" at bounding box center [313, 148] width 208 height 15
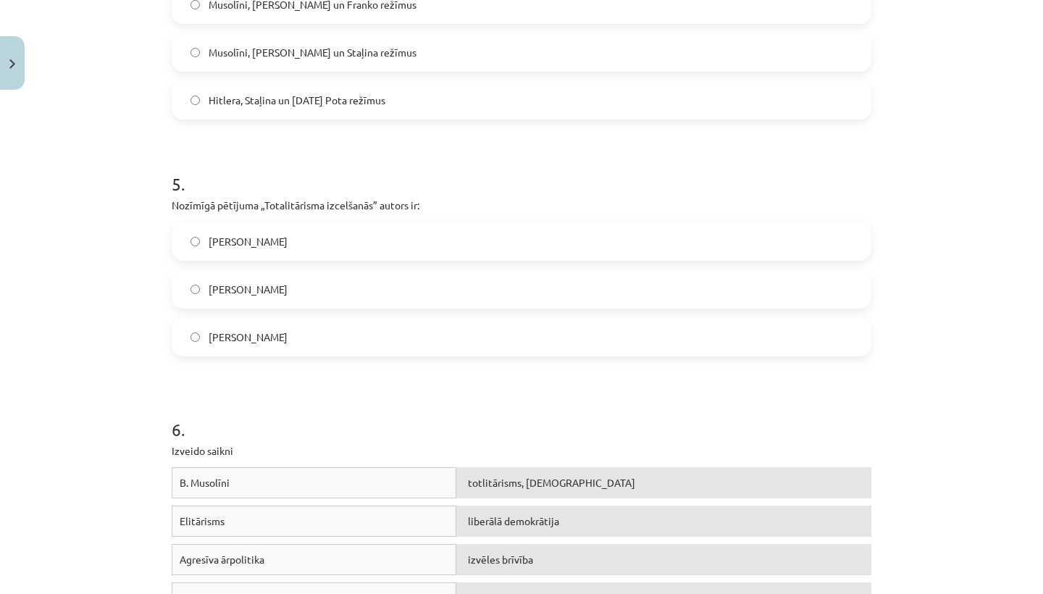
scroll to position [1093, 0]
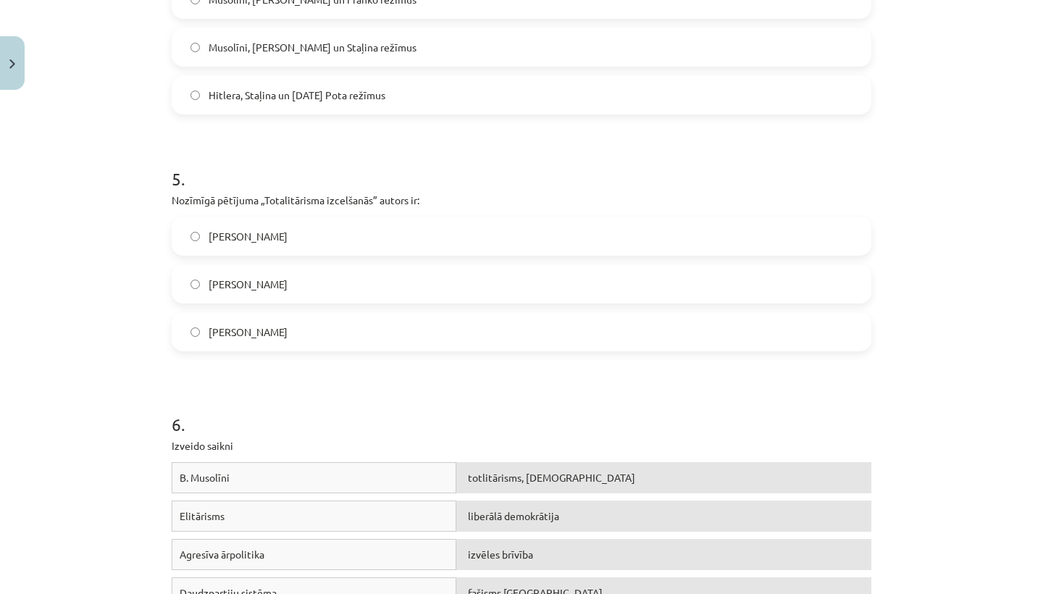
click at [230, 336] on span "Hanna Ārendte" at bounding box center [248, 332] width 79 height 15
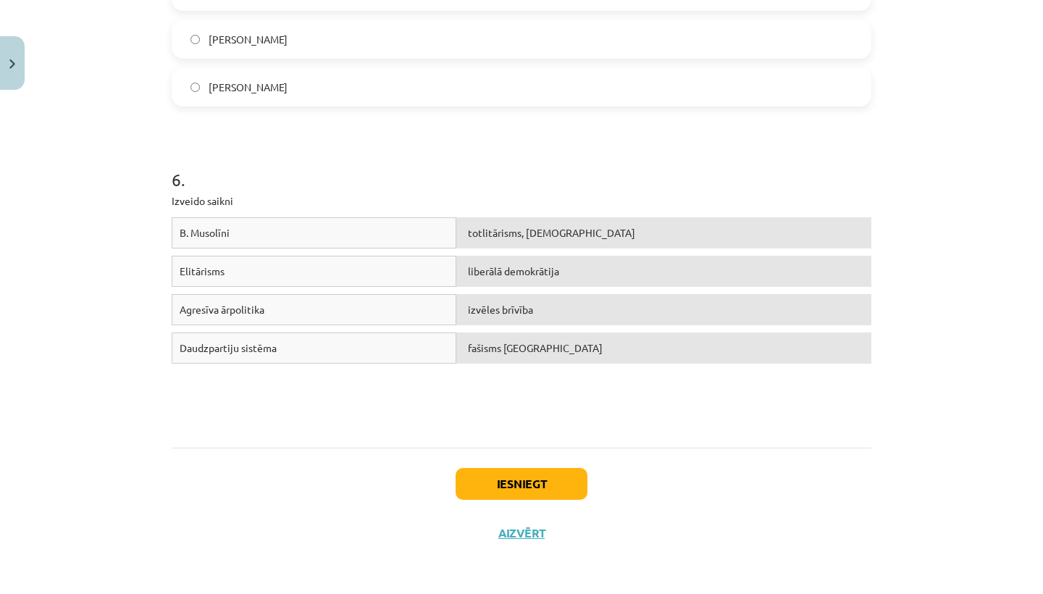
scroll to position [1340, 0]
click at [517, 475] on button "Iesniegt" at bounding box center [522, 484] width 132 height 32
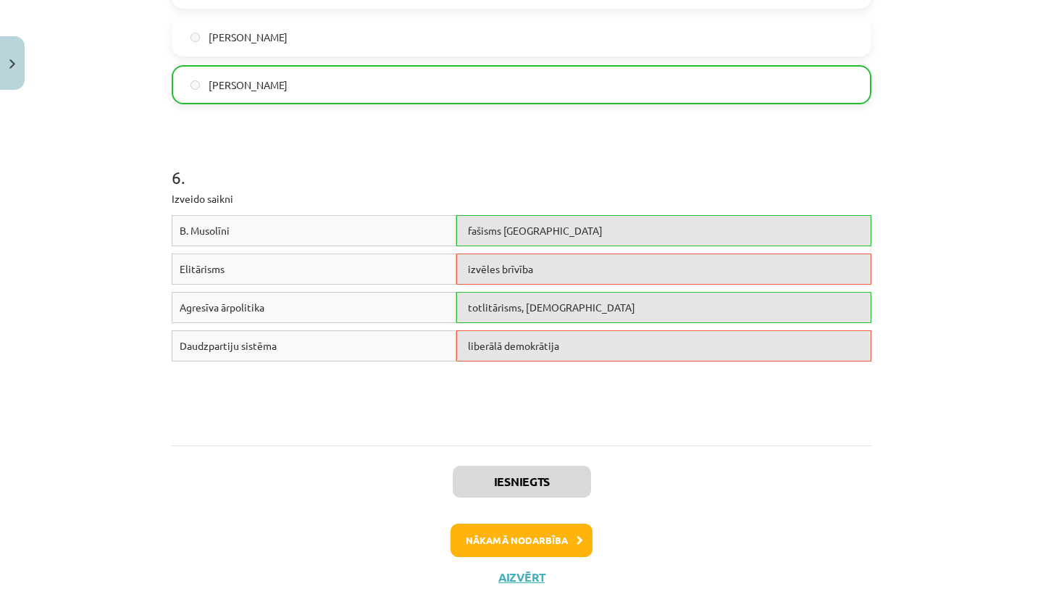
click at [503, 537] on button "Nākamā nodarbība" at bounding box center [522, 540] width 142 height 33
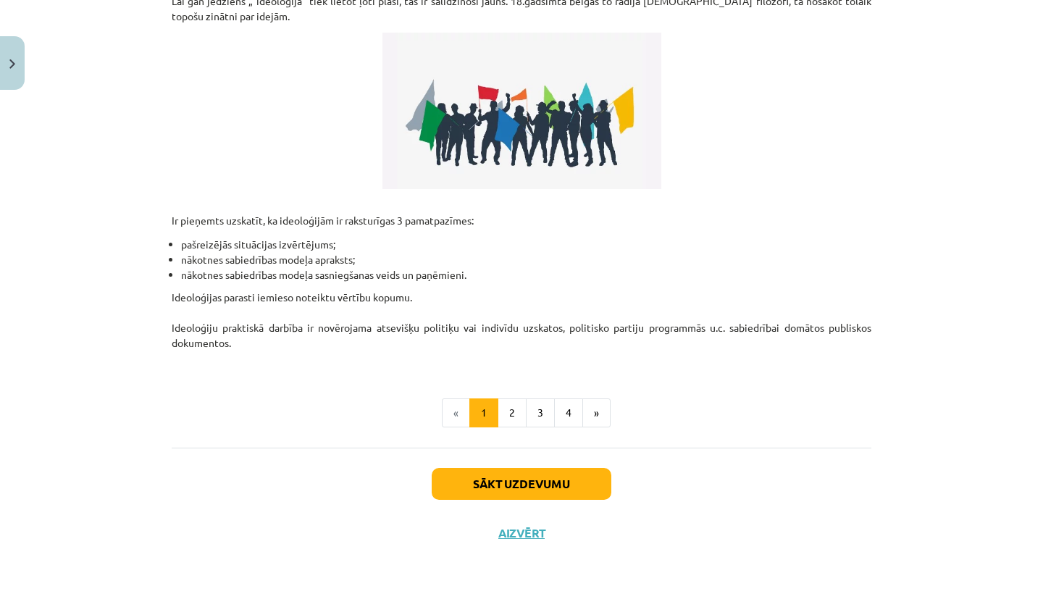
click at [528, 481] on button "Sākt uzdevumu" at bounding box center [522, 484] width 180 height 32
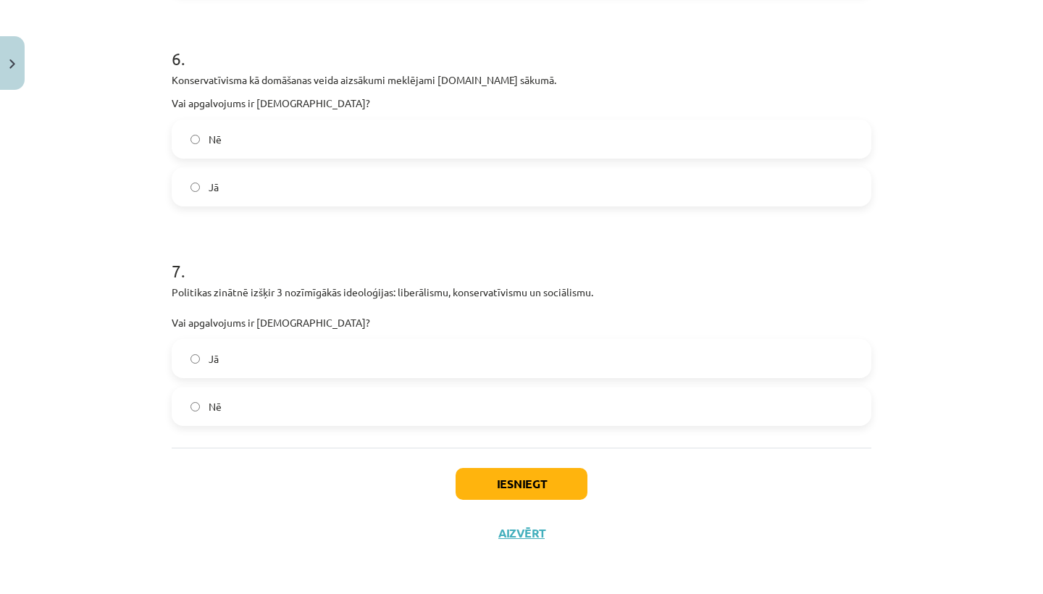
scroll to position [183, 0]
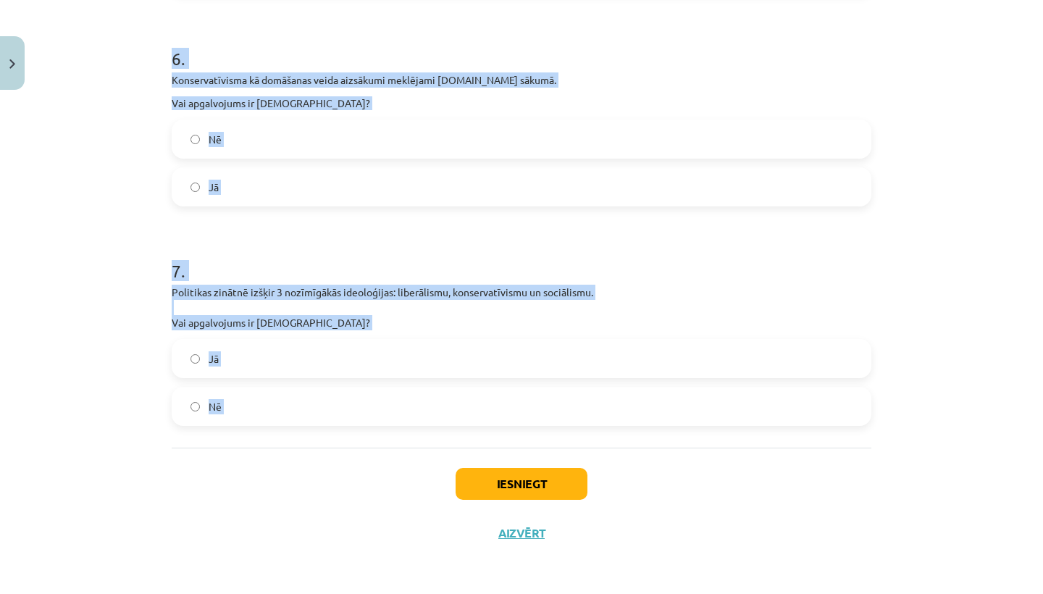
drag, startPoint x: 175, startPoint y: 291, endPoint x: 357, endPoint y: 482, distance: 262.9
copy form "1 . Izveido saikni Brīvība iesaldēšana Konservatīsms liberālisms Ideoloģija dik…"
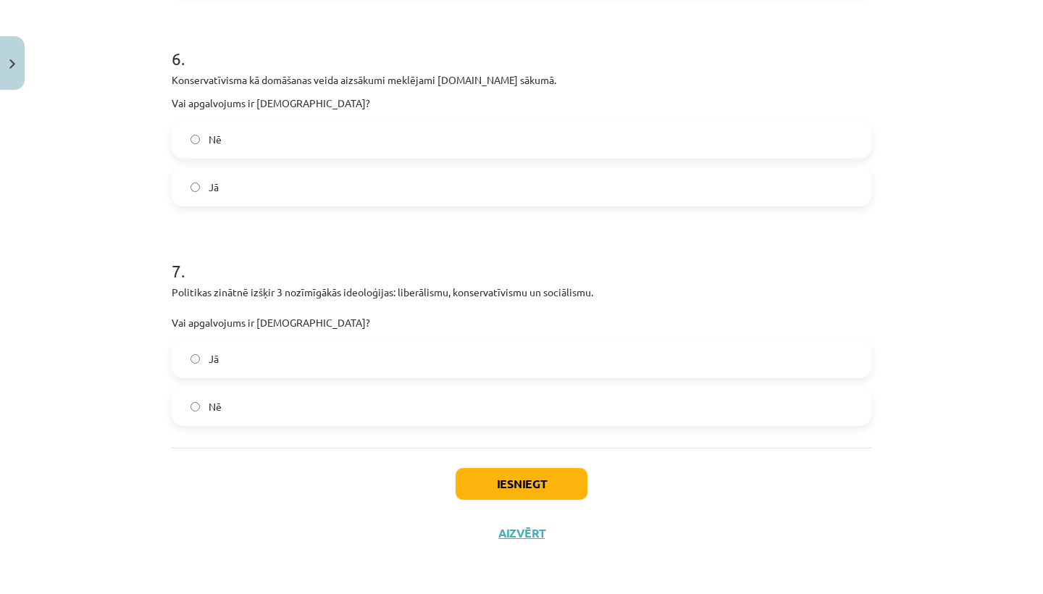
click at [151, 188] on div "Mācību tēma: Sociālās zinātnes i - 11. klases 1. ieskaites mācību materiāls #4 …" at bounding box center [521, 297] width 1043 height 594
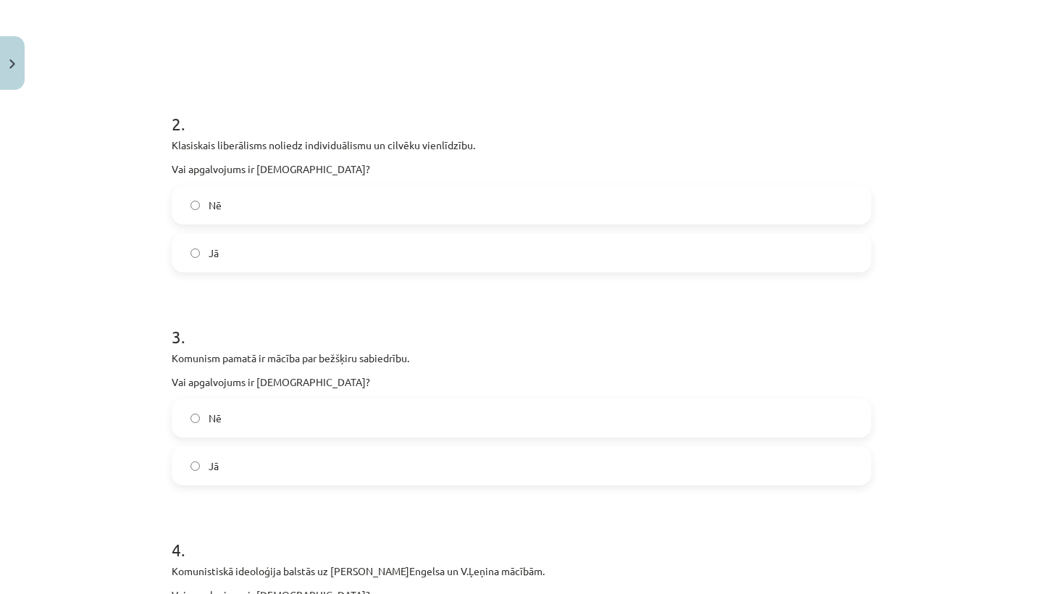
scroll to position [520, 0]
click at [313, 201] on label "Nē" at bounding box center [521, 204] width 697 height 36
click at [283, 477] on label "Jā" at bounding box center [521, 465] width 697 height 36
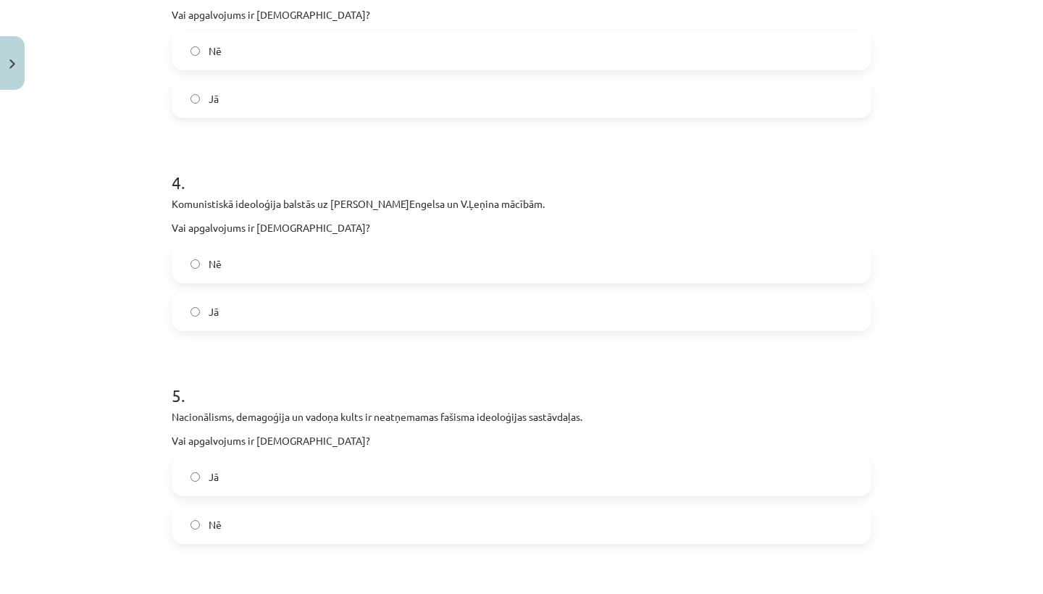
scroll to position [901, 0]
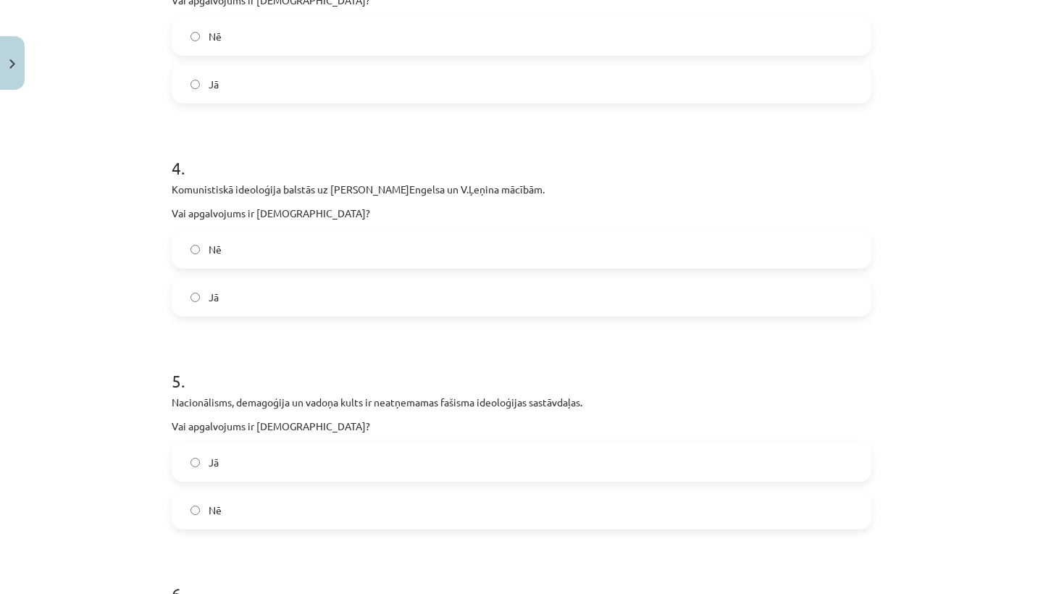
click at [322, 288] on label "Jā" at bounding box center [521, 297] width 697 height 36
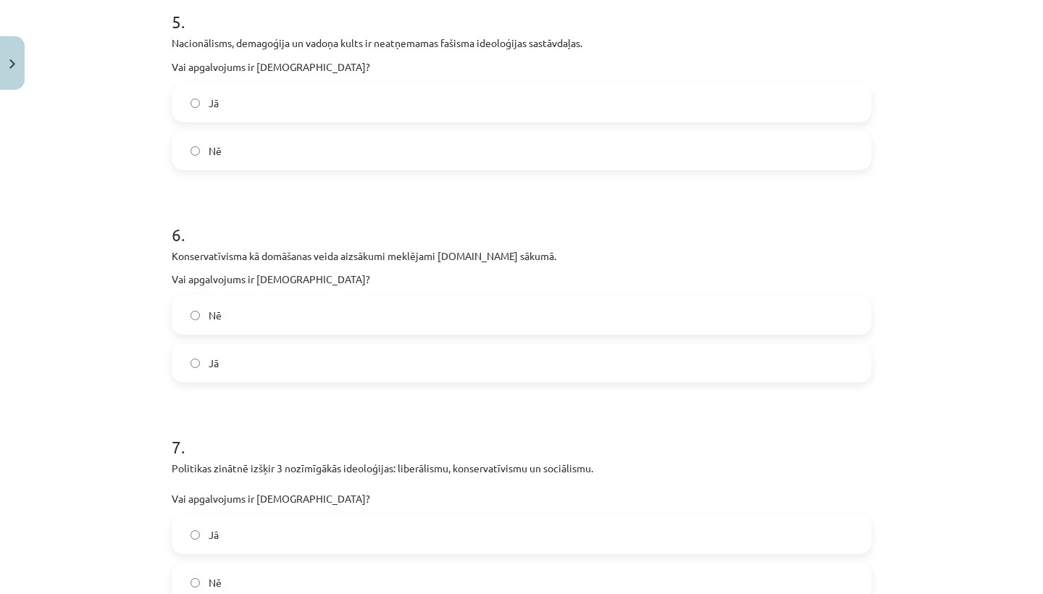
scroll to position [1264, 0]
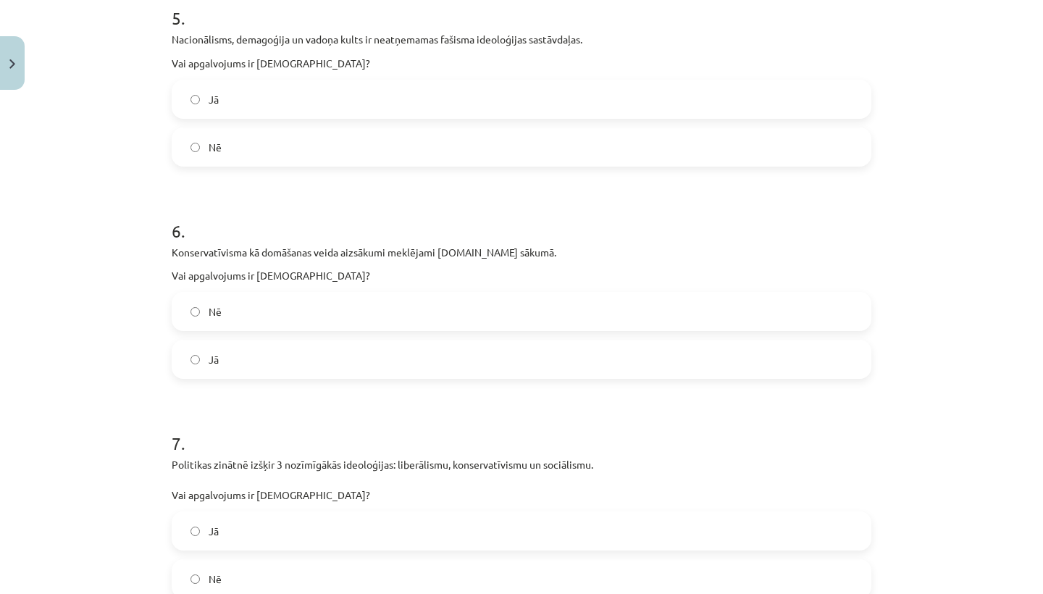
click at [288, 95] on label "Jā" at bounding box center [521, 99] width 697 height 36
click at [273, 299] on label "Nē" at bounding box center [521, 311] width 697 height 36
click at [264, 513] on label "Jā" at bounding box center [521, 531] width 697 height 36
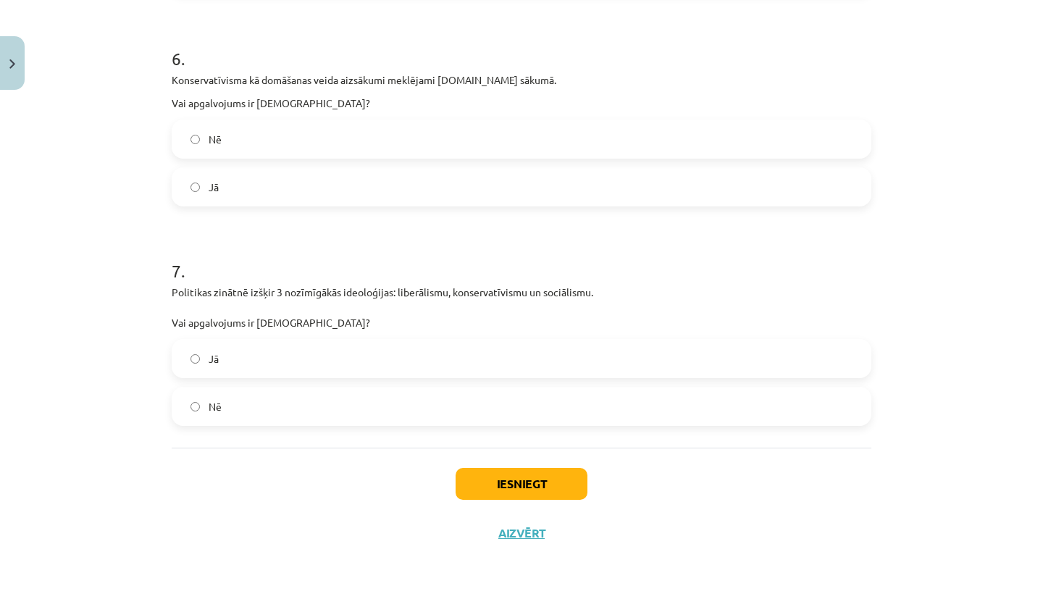
scroll to position [1439, 0]
click at [522, 483] on button "Iesniegt" at bounding box center [522, 484] width 132 height 32
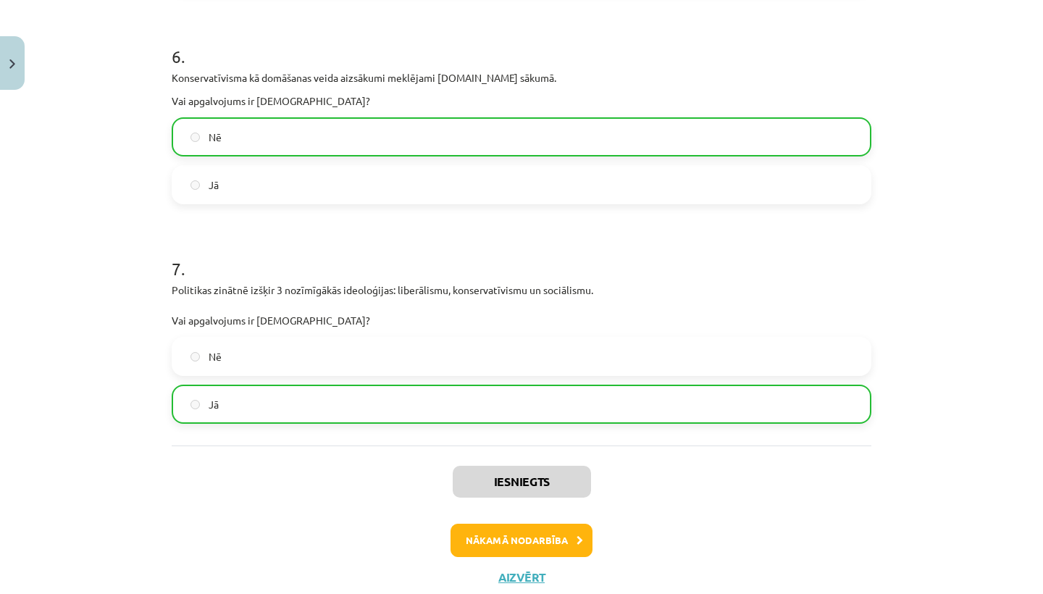
click at [530, 542] on button "Nākamā nodarbība" at bounding box center [522, 540] width 142 height 33
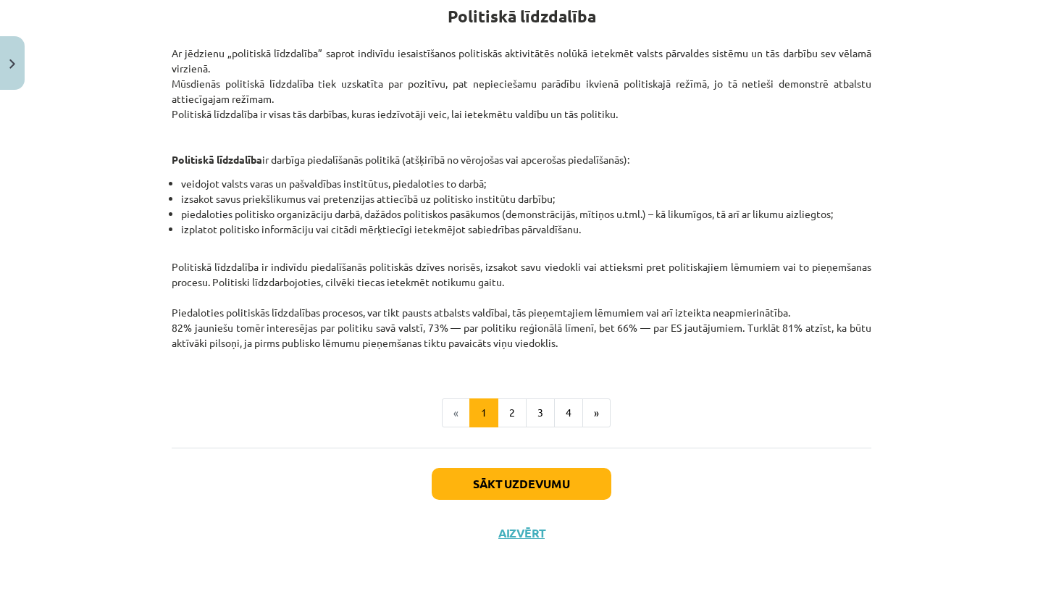
scroll to position [280, 0]
click at [495, 470] on button "Sākt uzdevumu" at bounding box center [522, 484] width 180 height 32
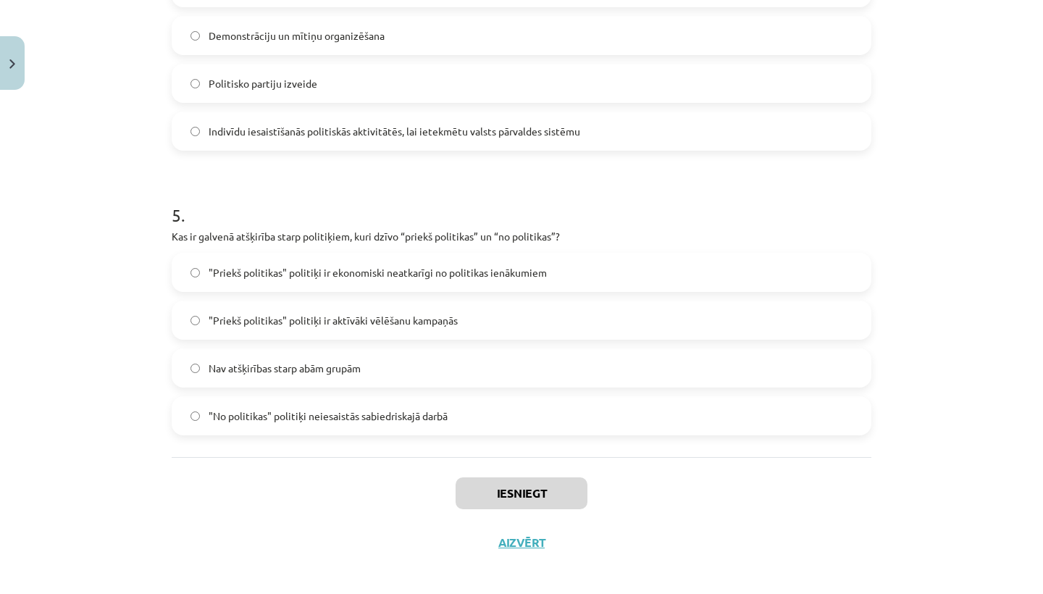
scroll to position [226, 0]
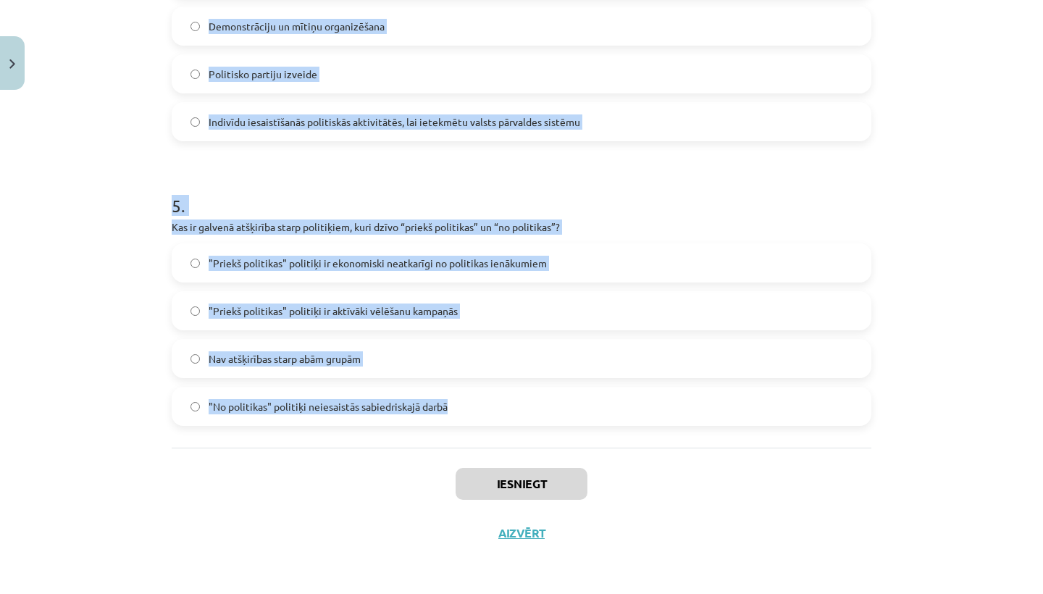
drag, startPoint x: 170, startPoint y: 285, endPoint x: 321, endPoint y: 443, distance: 218.3
copy form "1 . Kādu vadības stilu raksturo līdera vēlme dalīties lēmumu pieņemšanas proces…"
click at [110, 262] on div "Mācību tēma: Sociālās zinātnes i - 11. klases 1. ieskaites mācību materiāls #5 …" at bounding box center [521, 297] width 1043 height 594
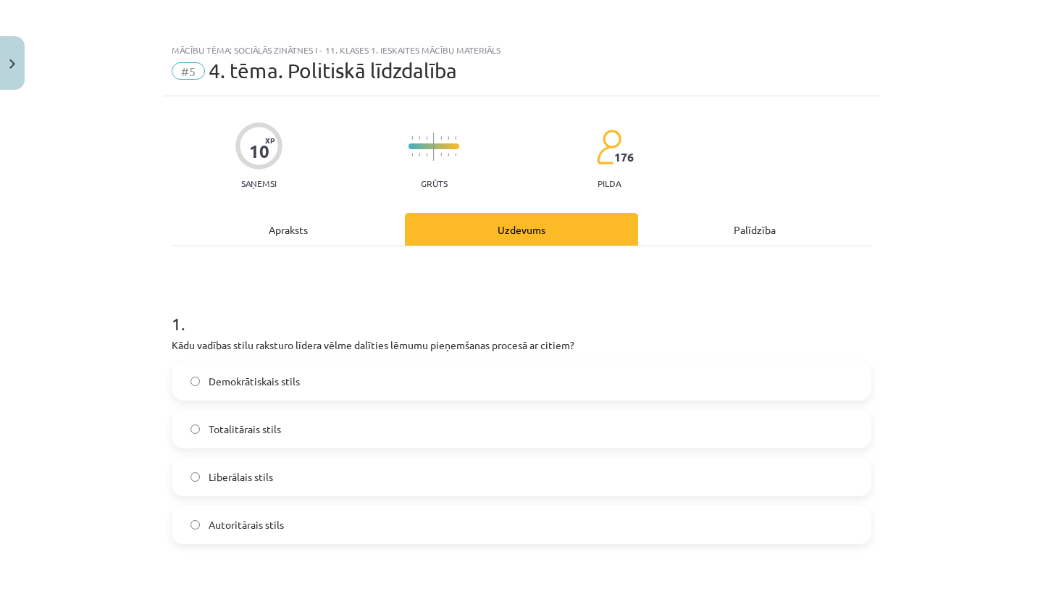
scroll to position [0, 0]
click at [272, 383] on span "Demokrātiskais stils" at bounding box center [254, 381] width 91 height 15
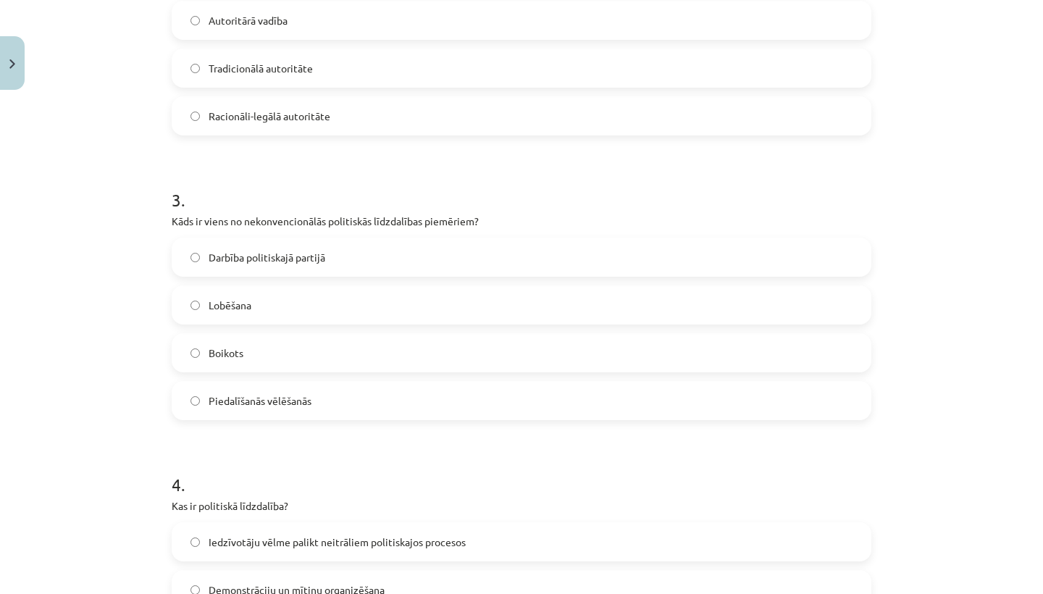
scroll to position [693, 0]
click at [223, 345] on label "Boikots" at bounding box center [521, 353] width 697 height 36
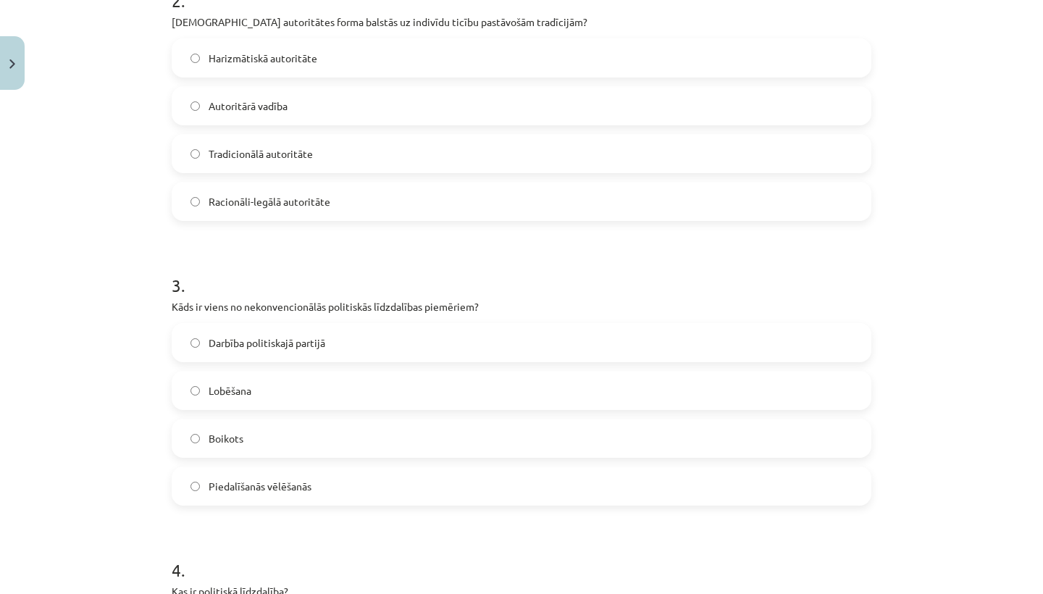
scroll to position [596, 0]
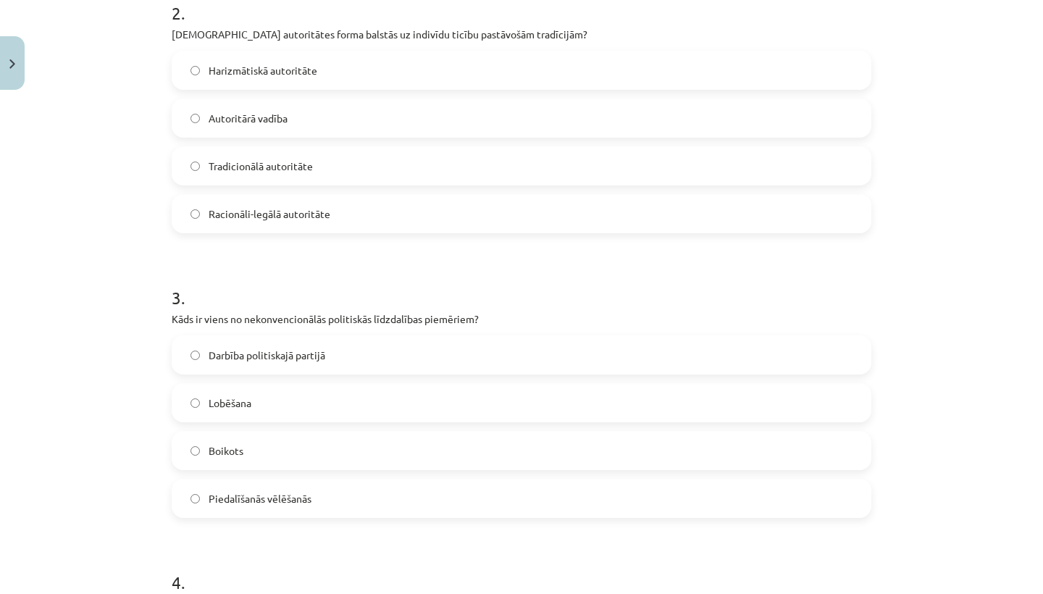
click at [279, 170] on span "Tradicionālā autoritāte" at bounding box center [261, 166] width 104 height 15
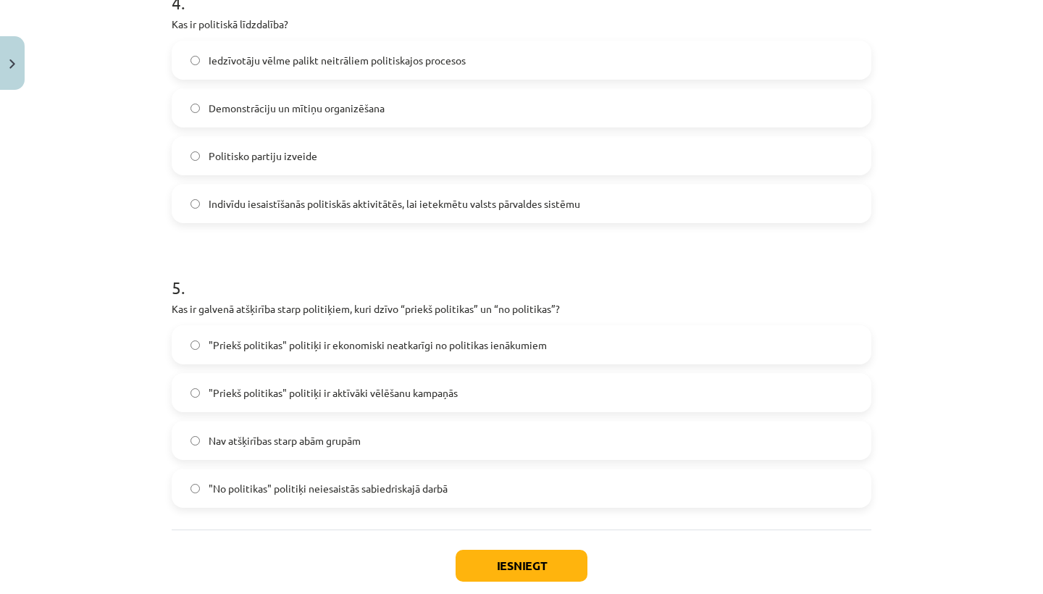
scroll to position [1180, 0]
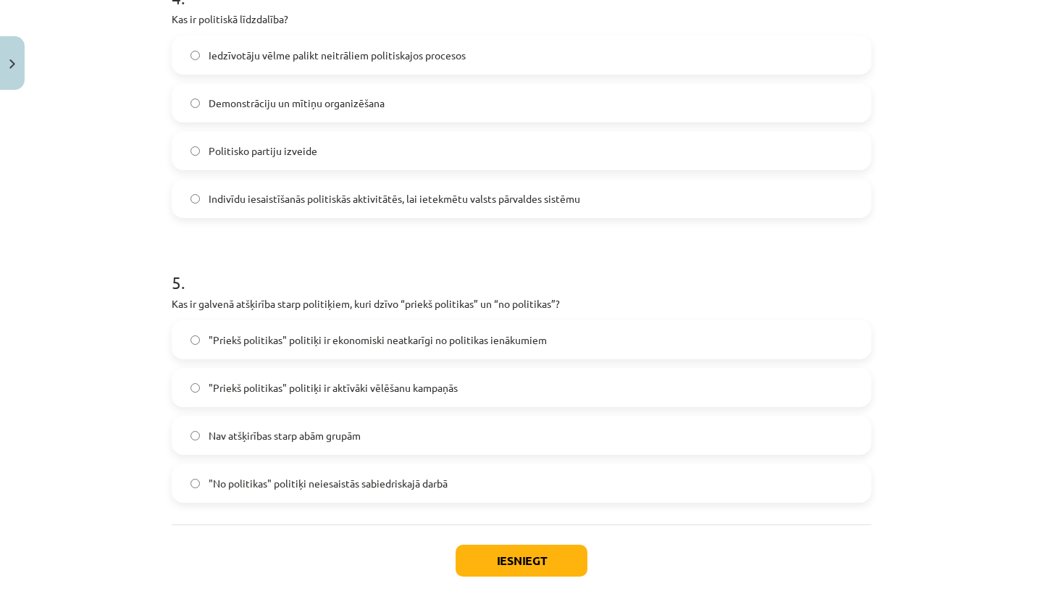
click at [257, 198] on span "Indivīdu iesaistīšanās politiskās aktivitātēs, lai ietekmētu valsts pārvaldes s…" at bounding box center [395, 198] width 372 height 15
click at [454, 347] on span ""Priekš politikas" politiķi ir ekonomiski neatkarīgi no politikas ienākumiem" at bounding box center [378, 340] width 338 height 15
click at [500, 563] on button "Iesniegt" at bounding box center [522, 561] width 132 height 32
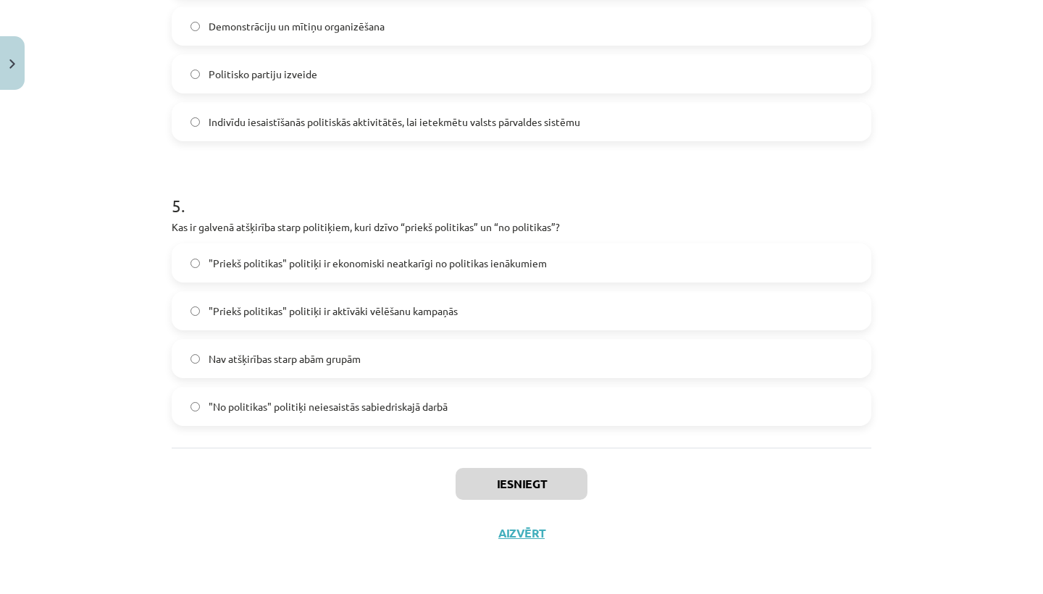
scroll to position [1259, 0]
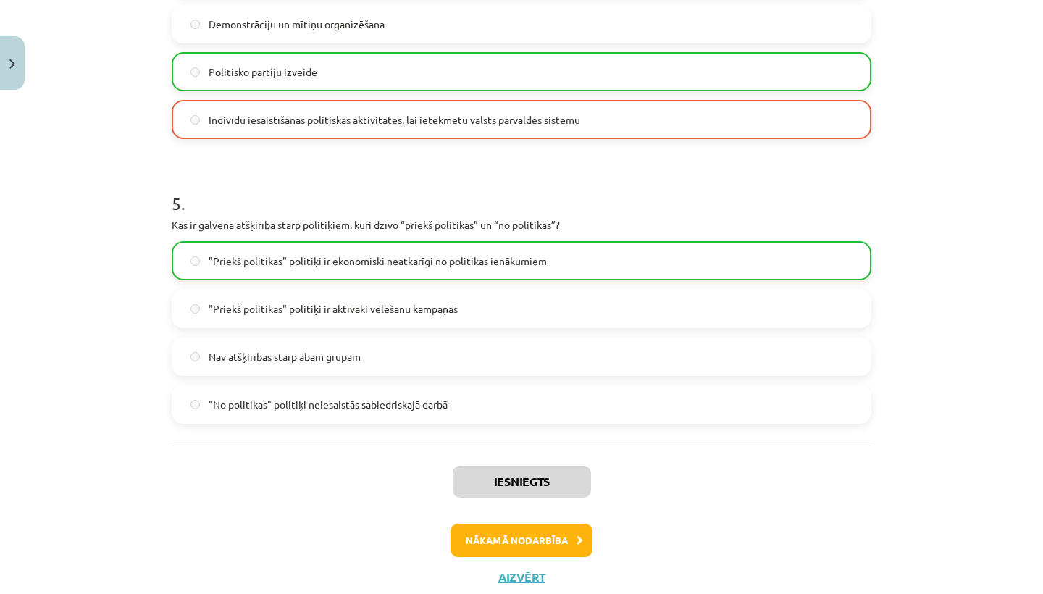
click at [541, 535] on button "Nākamā nodarbība" at bounding box center [522, 540] width 142 height 33
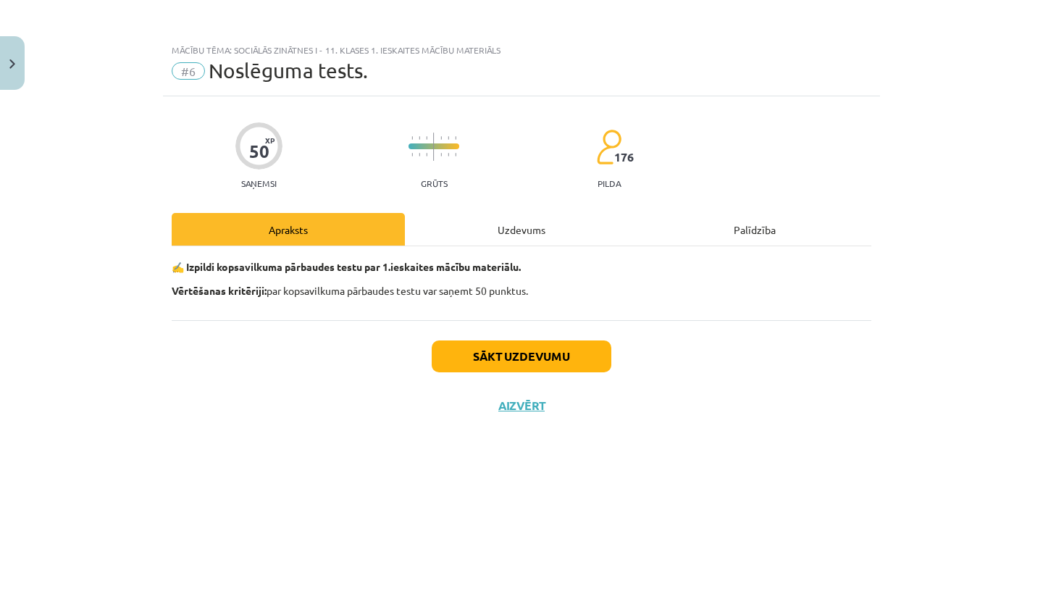
scroll to position [0, 0]
click at [504, 356] on button "Sākt uzdevumu" at bounding box center [522, 357] width 180 height 32
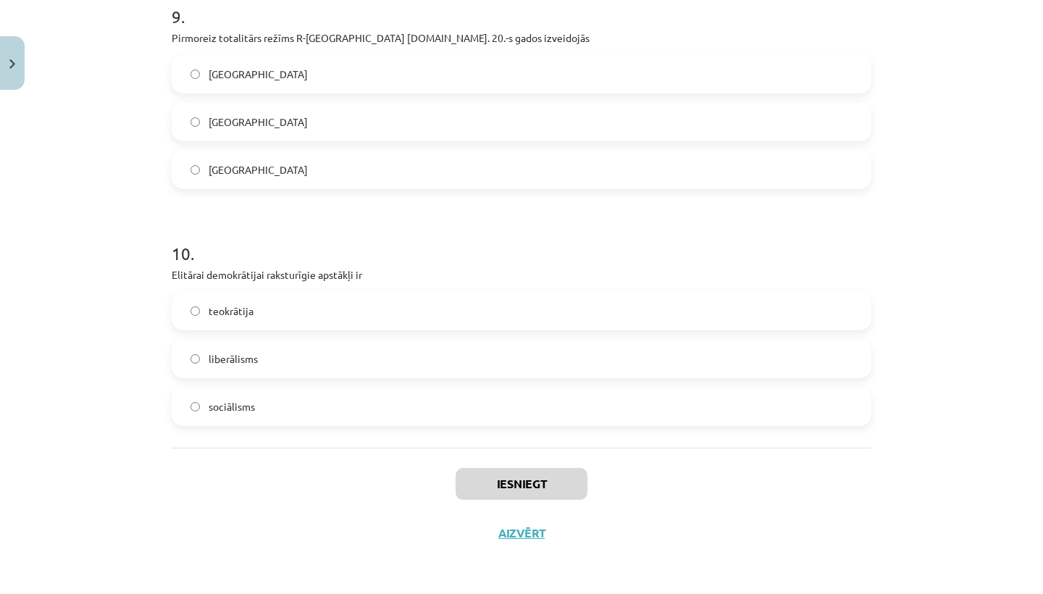
scroll to position [292, 0]
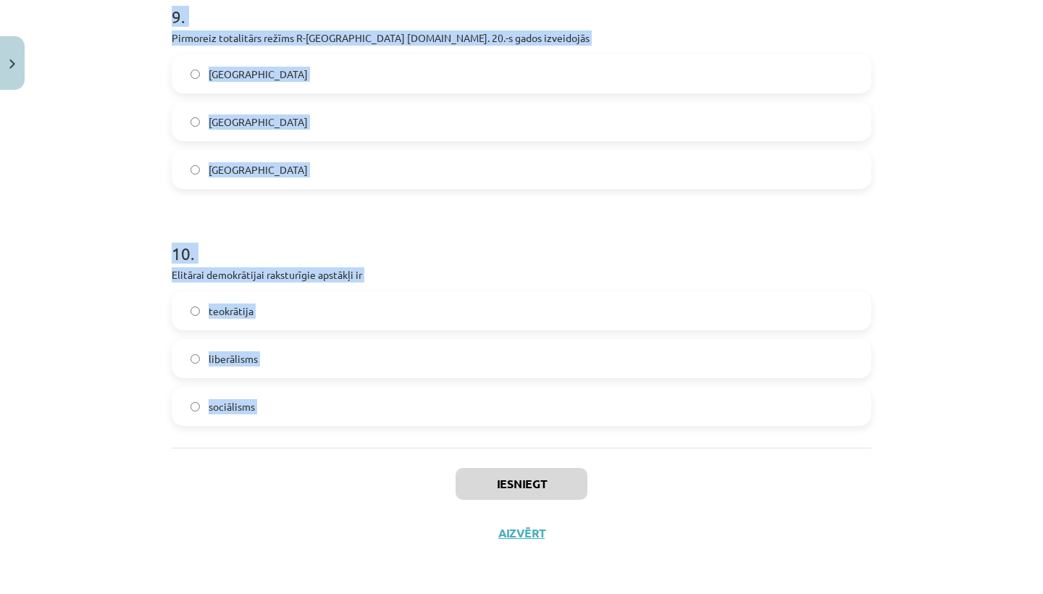
drag, startPoint x: 167, startPoint y: 320, endPoint x: 249, endPoint y: 466, distance: 168.1
copy form "1 . Opozīcijas pilnīga ierobežošana vai likvidācija noteiktos apstākļos ir tota…"
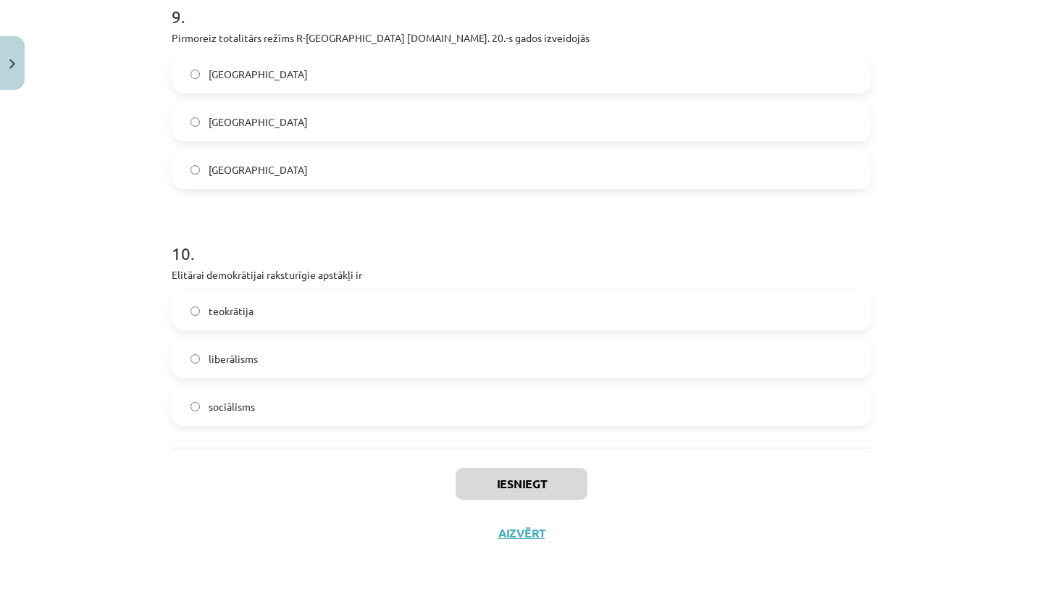
click at [128, 151] on div "Mācību tēma: Sociālās zinātnes i - 11. klases 1. ieskaites mācību materiāls #6 …" at bounding box center [521, 297] width 1043 height 594
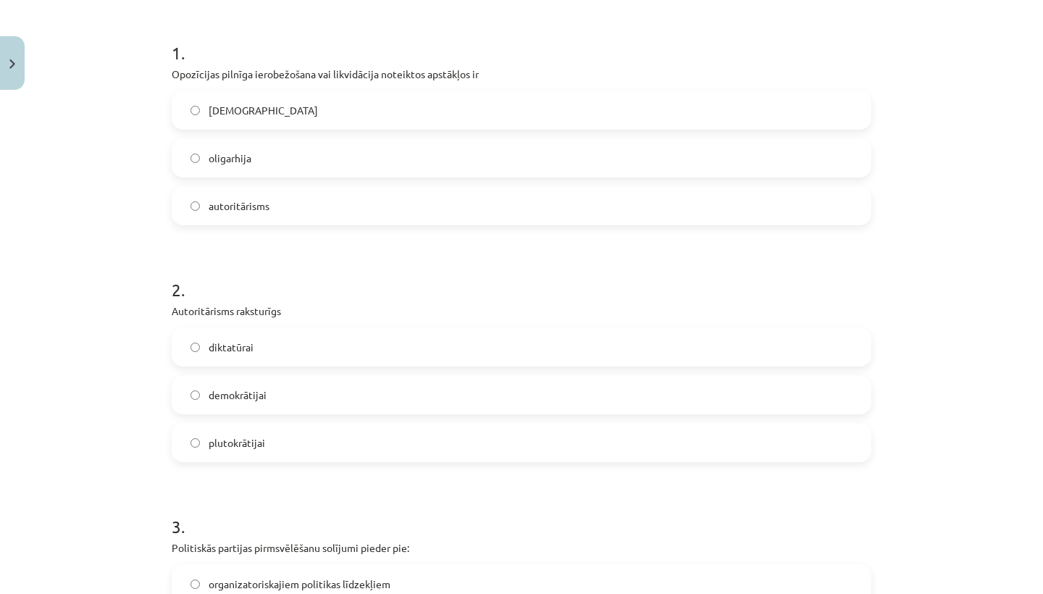
scroll to position [309, 0]
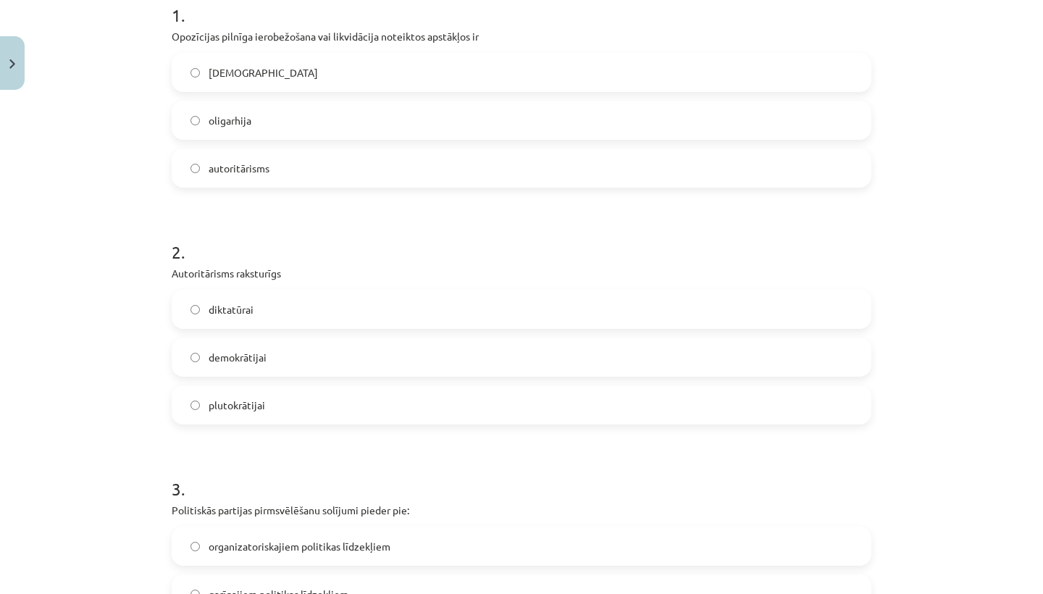
click at [233, 296] on label "diktatūrai" at bounding box center [521, 309] width 697 height 36
click at [292, 68] on label "totalitārisms" at bounding box center [521, 72] width 697 height 36
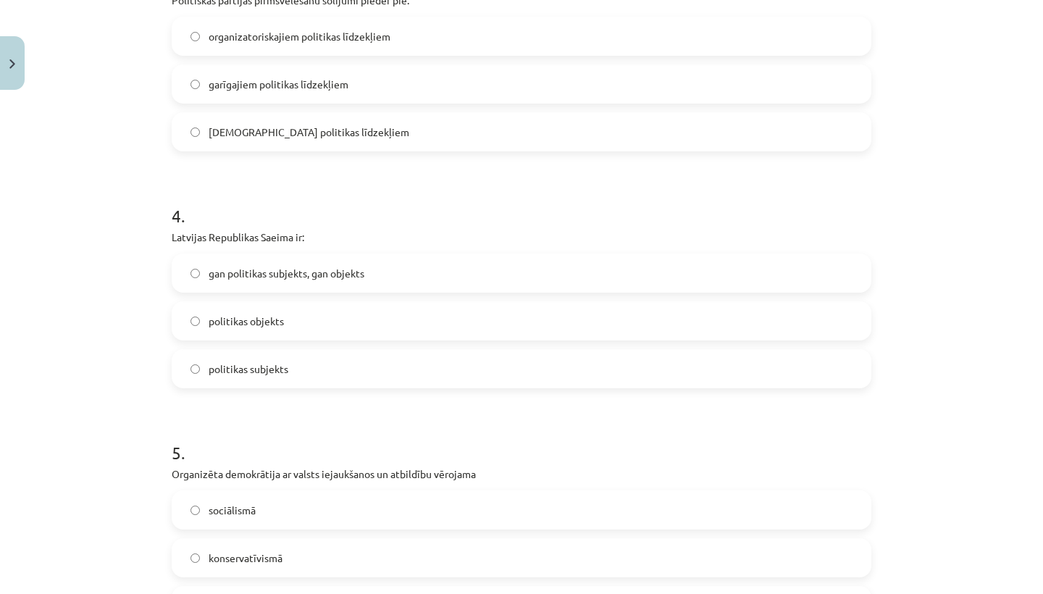
scroll to position [820, 0]
click at [272, 80] on span "garīgajiem politikas līdzekļiem" at bounding box center [279, 82] width 140 height 15
click at [318, 265] on span "gan politikas subjekts, gan objekts" at bounding box center [287, 271] width 156 height 15
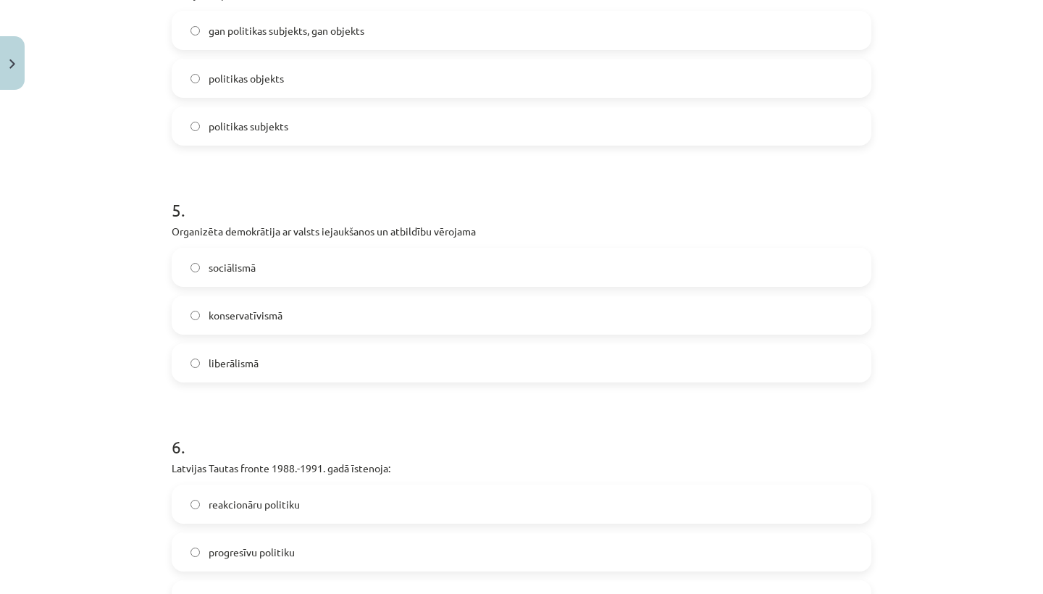
scroll to position [1072, 0]
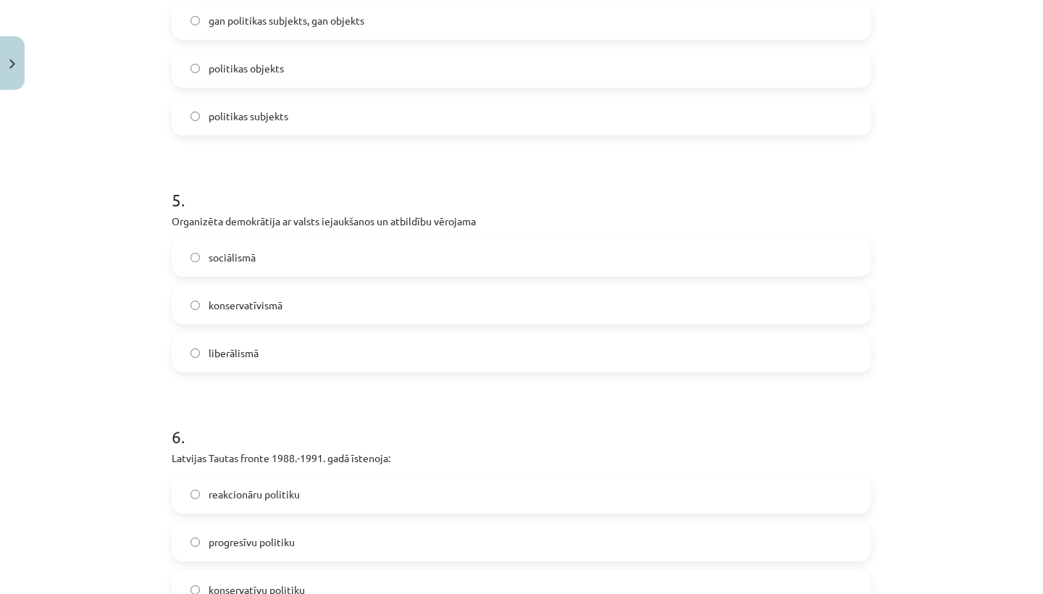
click at [272, 254] on label "sociālismā" at bounding box center [521, 257] width 697 height 36
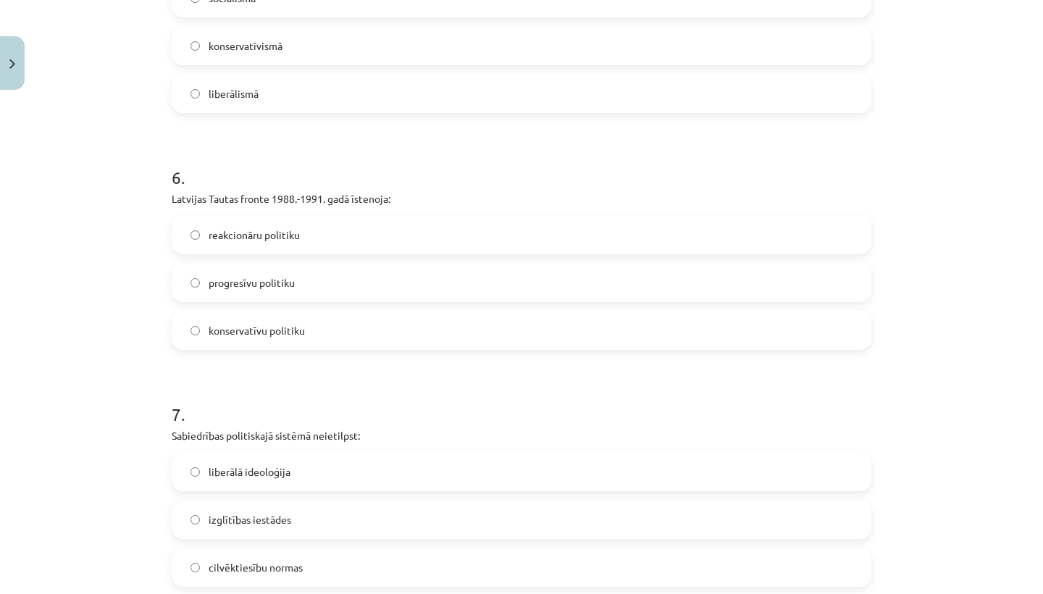
scroll to position [1444, 0]
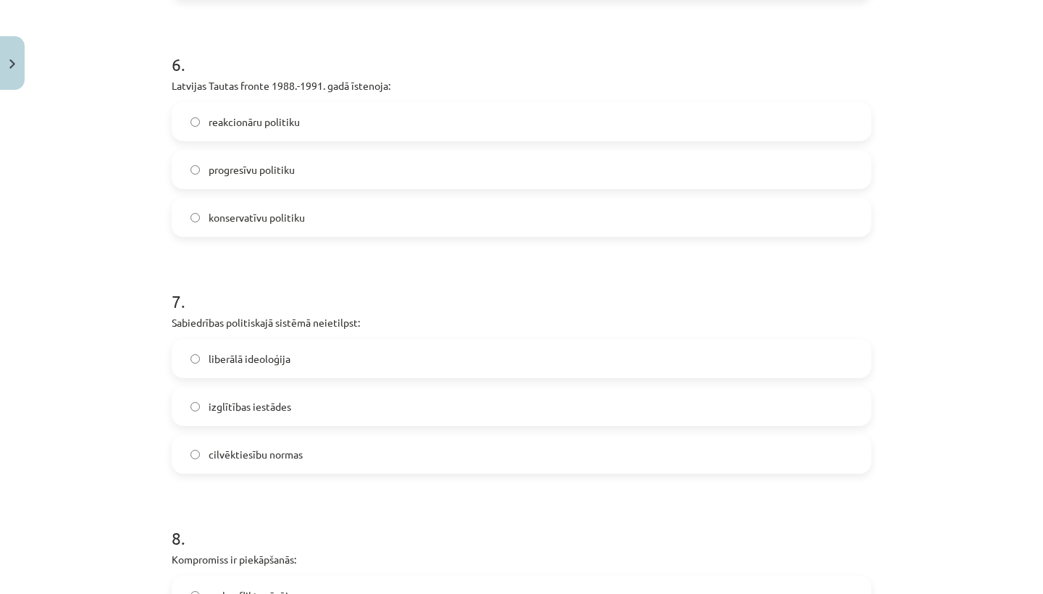
click at [285, 406] on span "izglītības iestādes" at bounding box center [250, 406] width 83 height 15
click at [319, 172] on label "progresīvu politiku" at bounding box center [521, 169] width 697 height 36
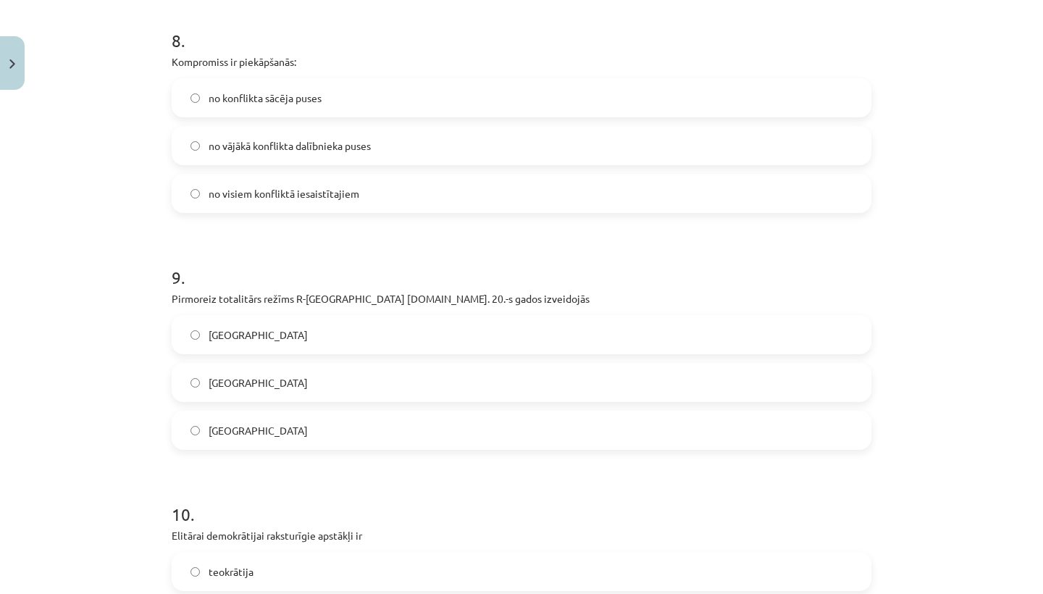
scroll to position [1943, 0]
click at [314, 201] on label "no visiem konfliktā iesaistītajiem" at bounding box center [521, 192] width 697 height 36
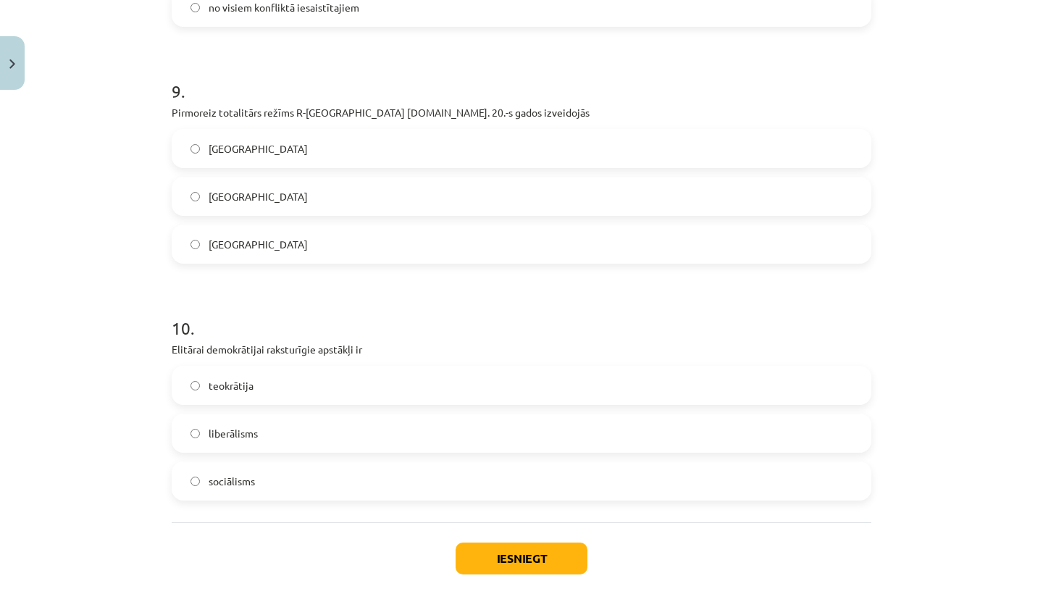
scroll to position [2134, 0]
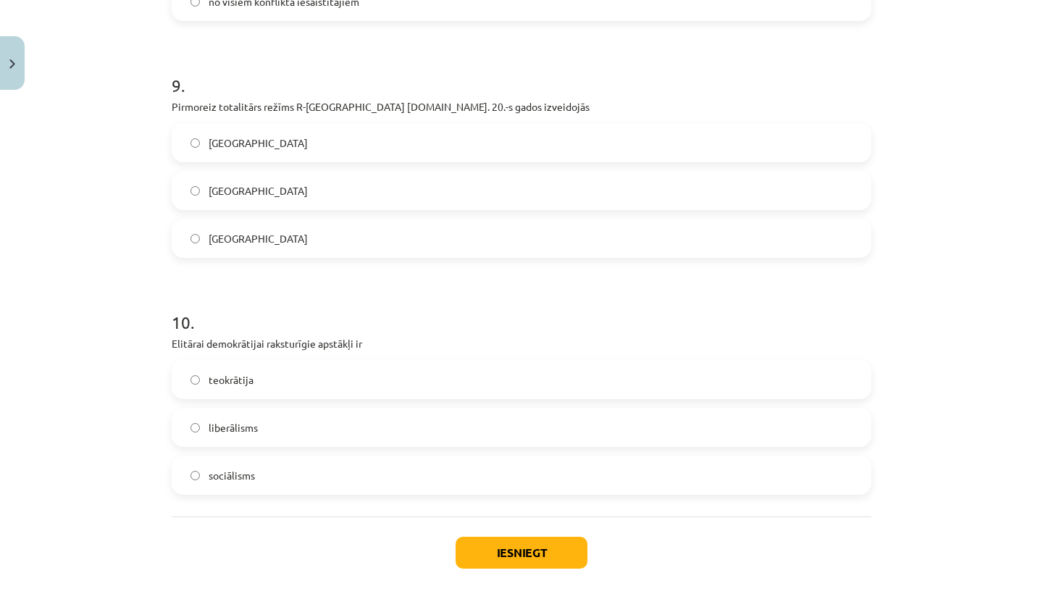
click at [278, 425] on label "liberālisms" at bounding box center [521, 427] width 697 height 36
click at [293, 150] on label "Itālijā" at bounding box center [521, 143] width 697 height 36
click at [488, 551] on button "Iesniegt" at bounding box center [522, 553] width 132 height 32
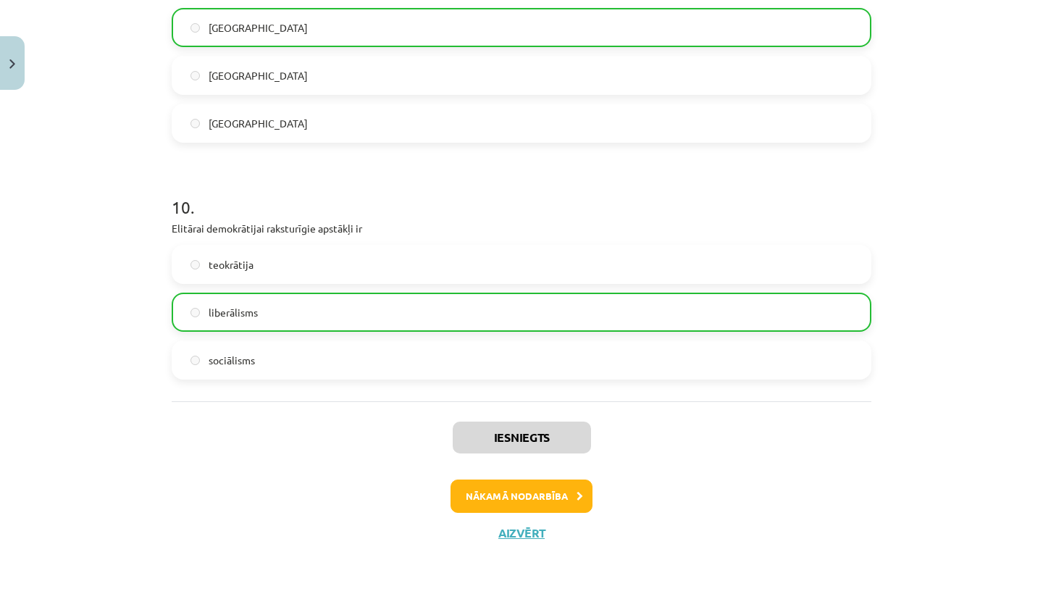
click at [546, 491] on button "Nākamā nodarbība" at bounding box center [522, 496] width 142 height 33
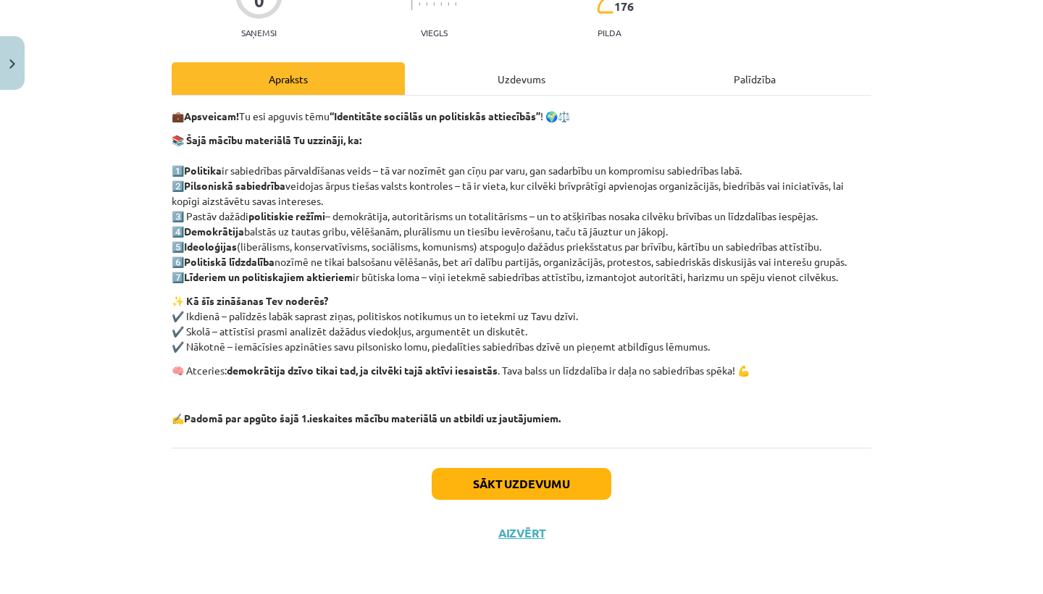
click at [546, 491] on button "Sākt uzdevumu" at bounding box center [522, 484] width 180 height 32
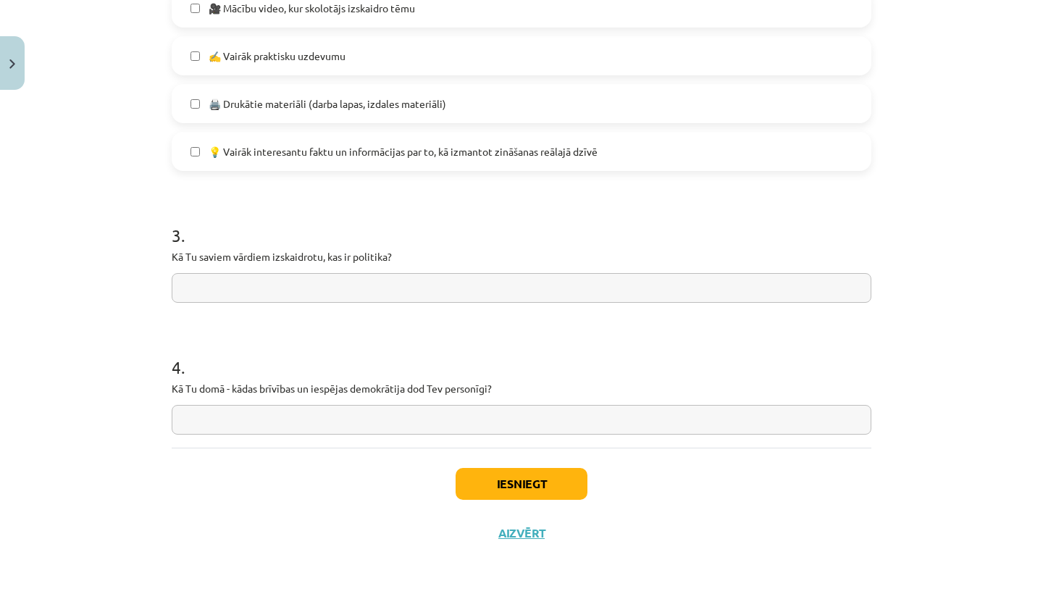
scroll to position [1067, 0]
click at [494, 480] on button "Iesniegt" at bounding box center [522, 484] width 132 height 32
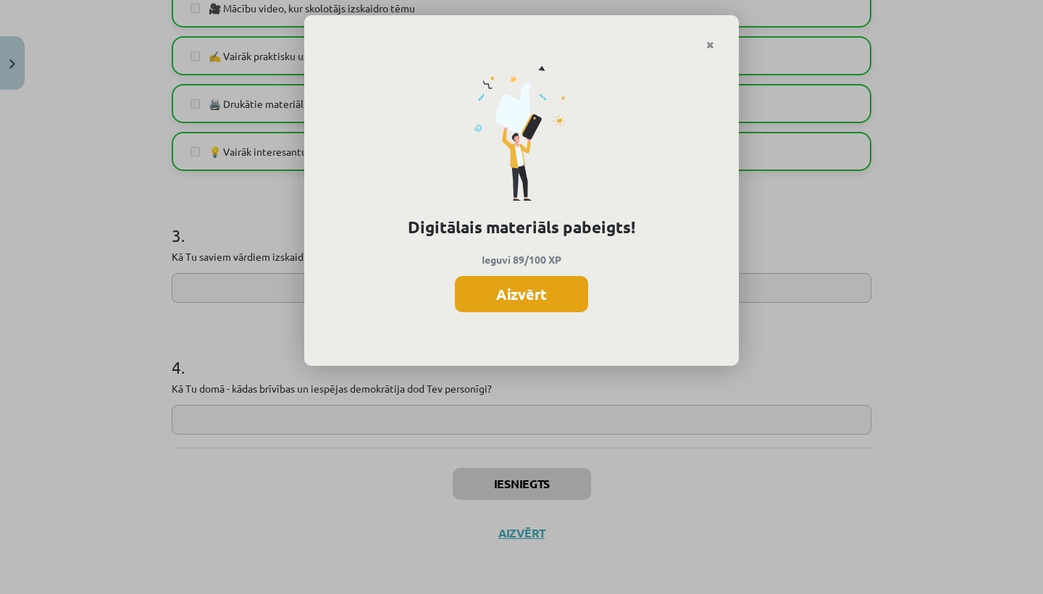
click at [500, 287] on button "Aizvērt" at bounding box center [521, 294] width 133 height 36
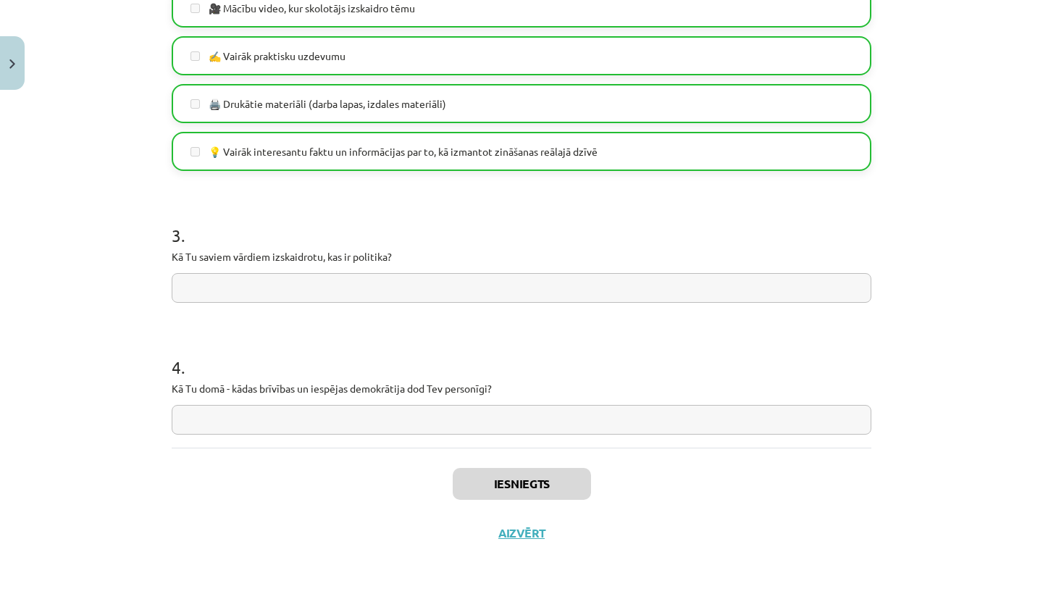
click at [514, 532] on button "Aizvērt" at bounding box center [521, 533] width 55 height 14
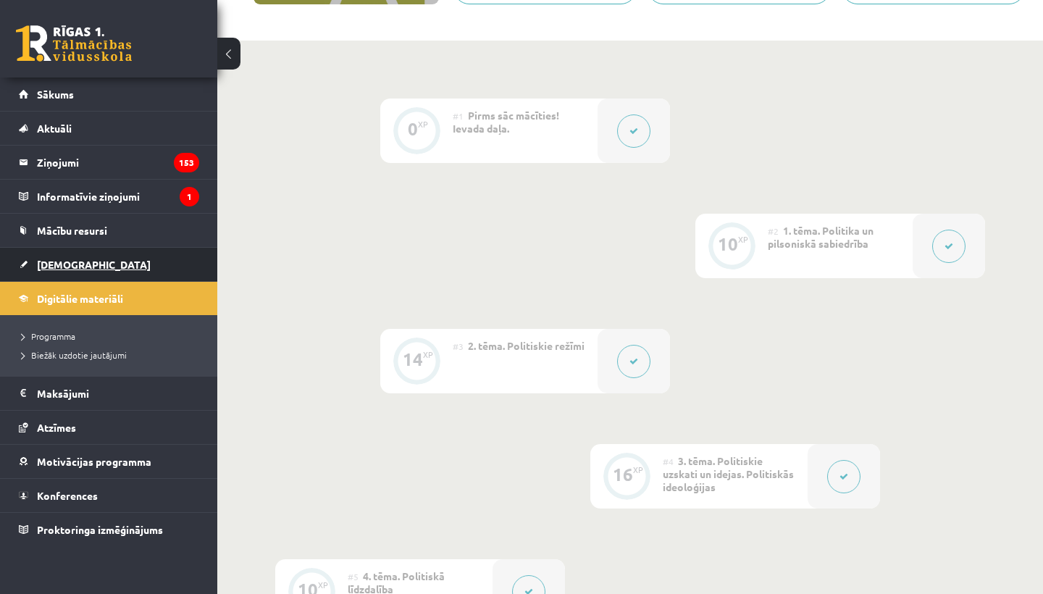
click at [57, 273] on link "[DEMOGRAPHIC_DATA]" at bounding box center [109, 264] width 180 height 33
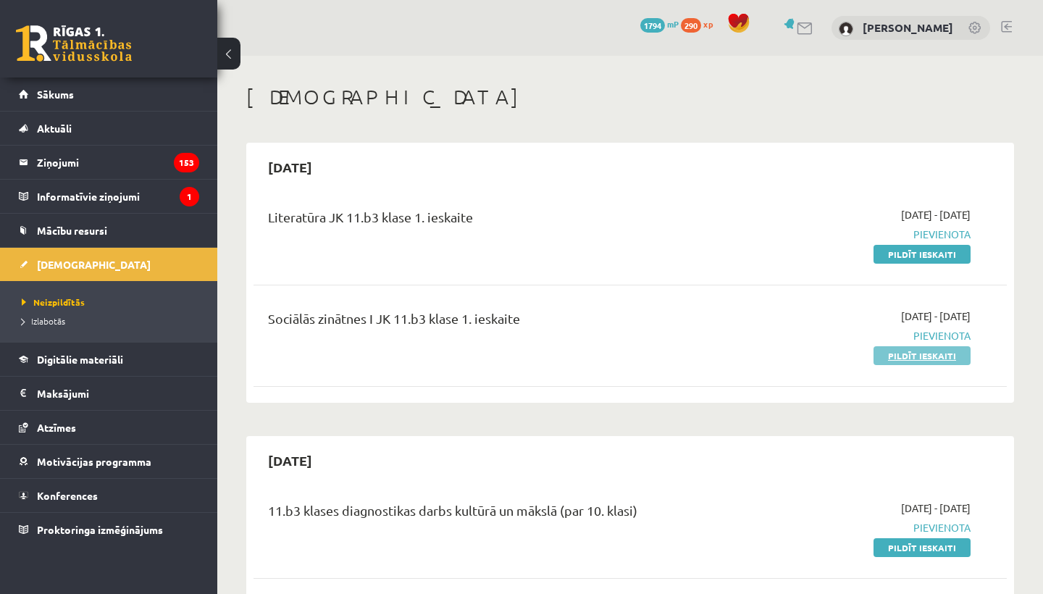
click at [911, 354] on link "Pildīt ieskaiti" at bounding box center [922, 355] width 97 height 19
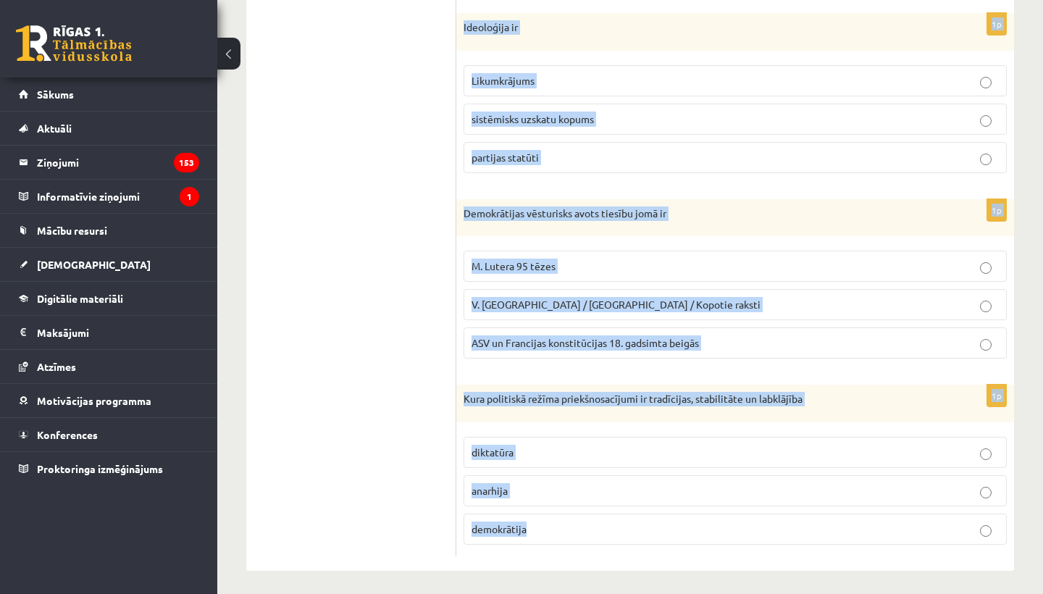
scroll to position [637, 0]
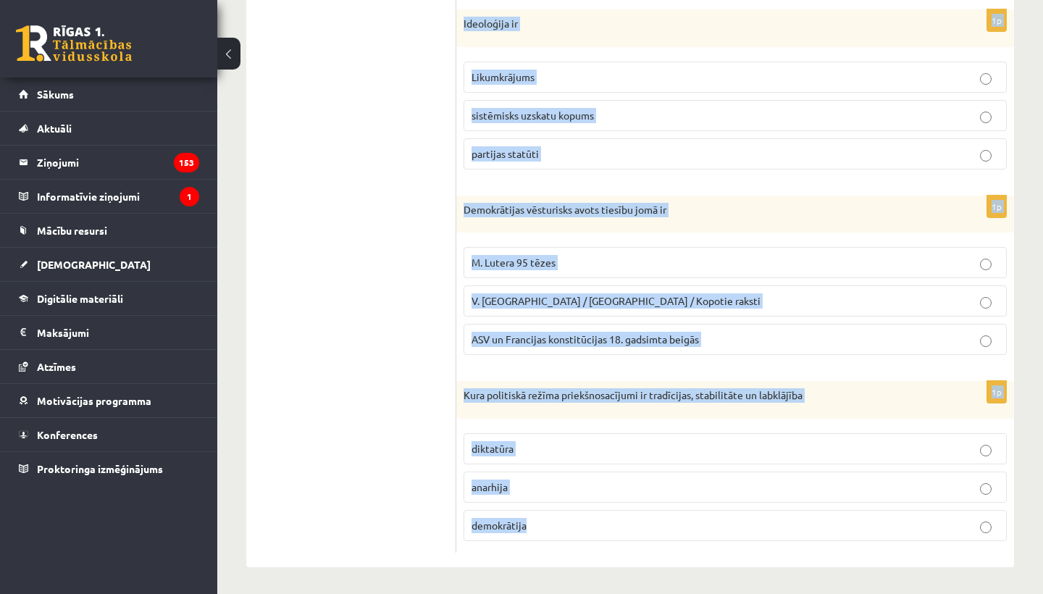
drag, startPoint x: 462, startPoint y: 288, endPoint x: 691, endPoint y: 584, distance: 374.4
click at [691, 584] on div "**********" at bounding box center [630, 7] width 826 height 1177
copy form "Darba “Valsts” antīkais autors ir Sokrāts Platons Aristotelis 1p Cilvēktiesību …"
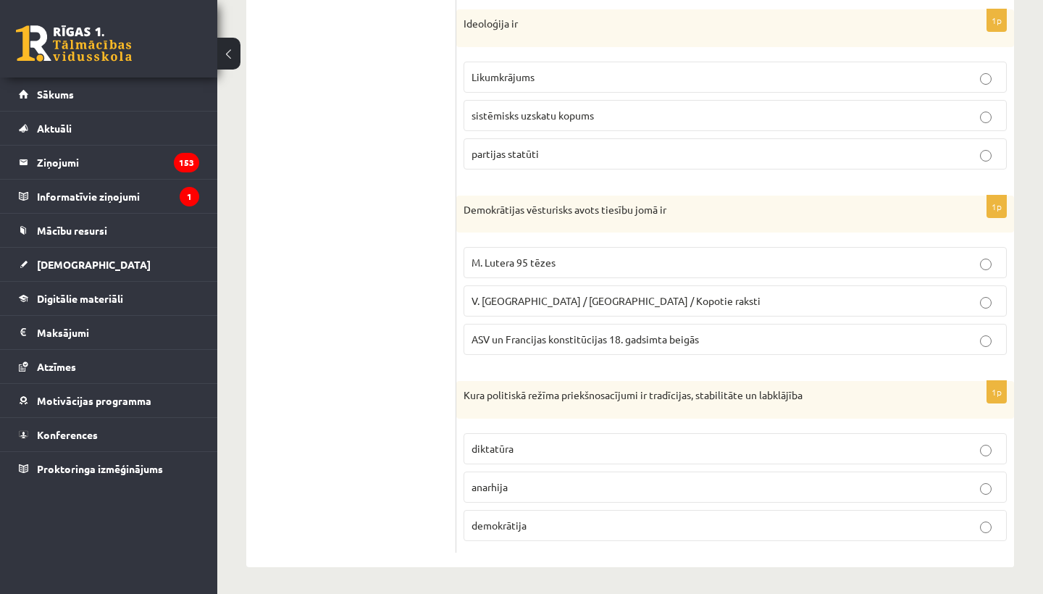
click at [343, 183] on ul "1. uzdevums 2. uzdevums 3. uzdevums 4. uzdevums 5. uzdevums 6. uzdevums 7. uzde…" at bounding box center [359, 88] width 196 height 930
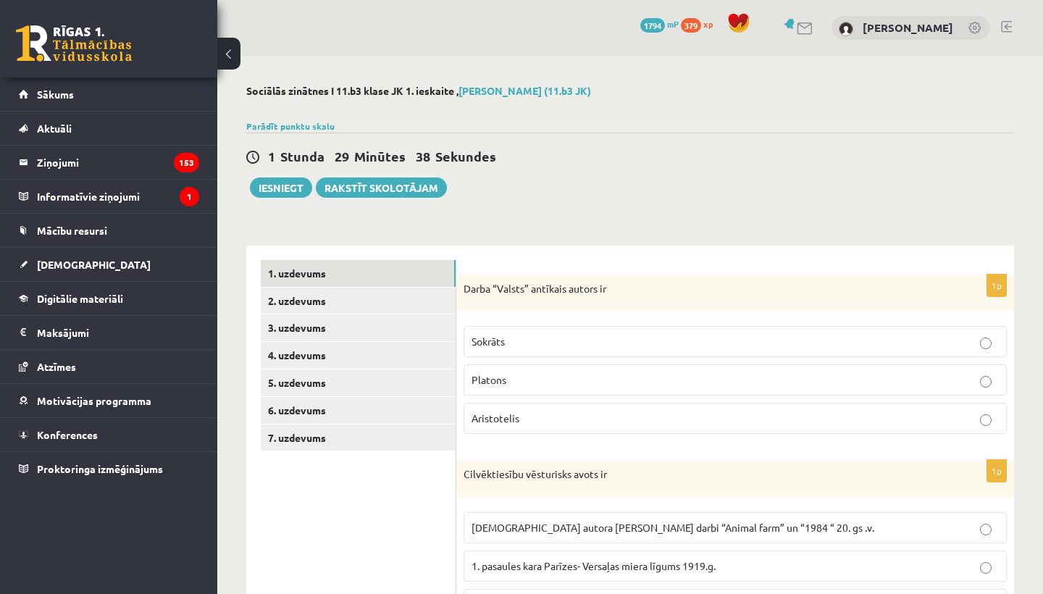
scroll to position [0, 0]
click at [533, 376] on p "Platons" at bounding box center [736, 379] width 528 height 15
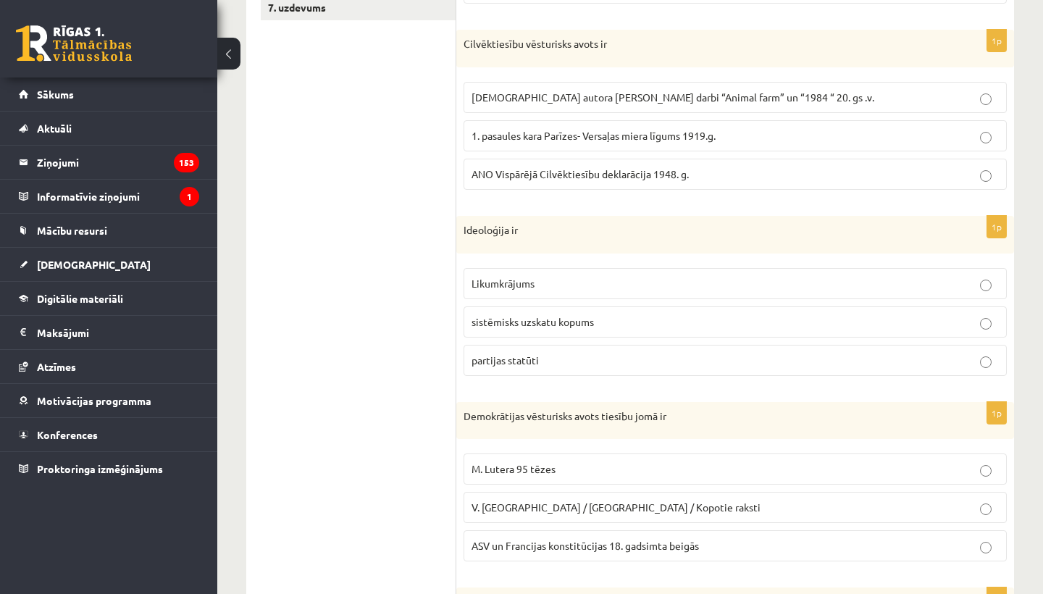
scroll to position [447, 0]
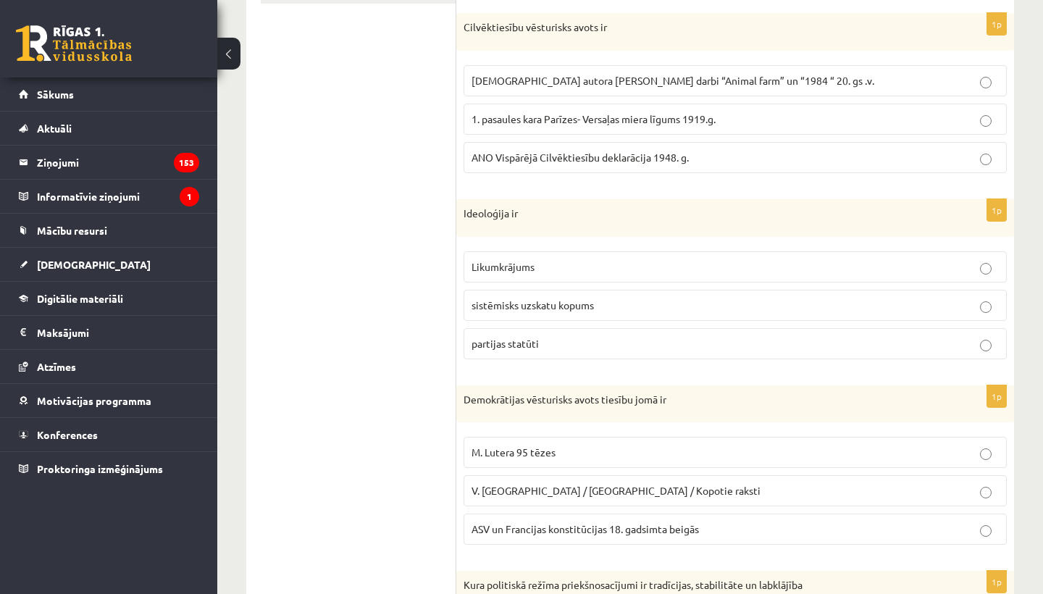
click at [565, 158] on span "ANO Vispārējā Cilvēktiesību deklarācija 1948. g." at bounding box center [580, 157] width 217 height 13
click at [597, 308] on p "sistēmisks uzskatu kopums" at bounding box center [736, 305] width 528 height 15
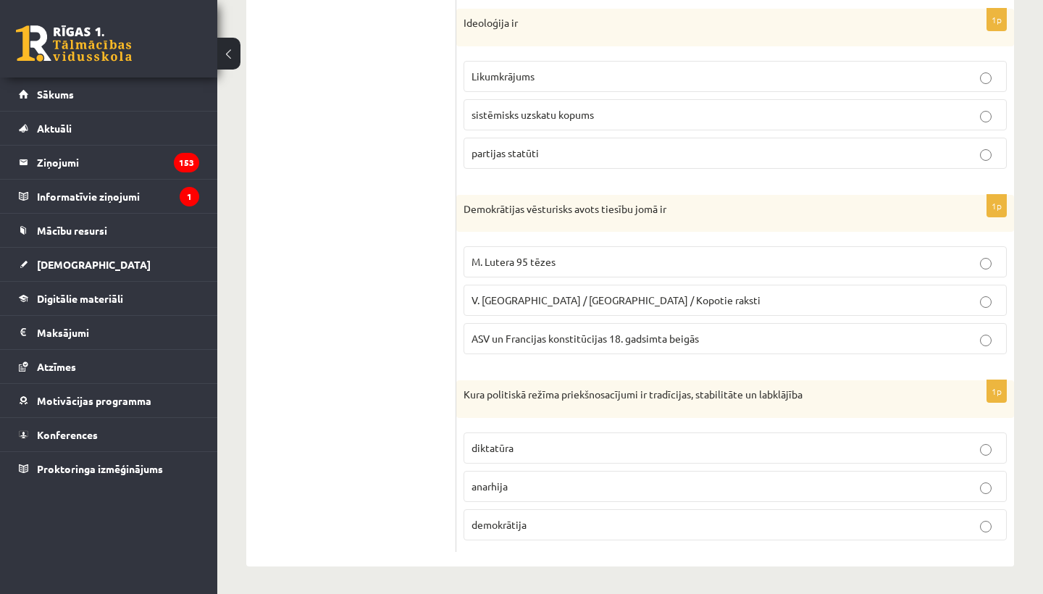
scroll to position [637, 0]
click at [539, 347] on label "ASV un Francijas konstitūcijas 18. gadsimta beigās" at bounding box center [735, 339] width 543 height 31
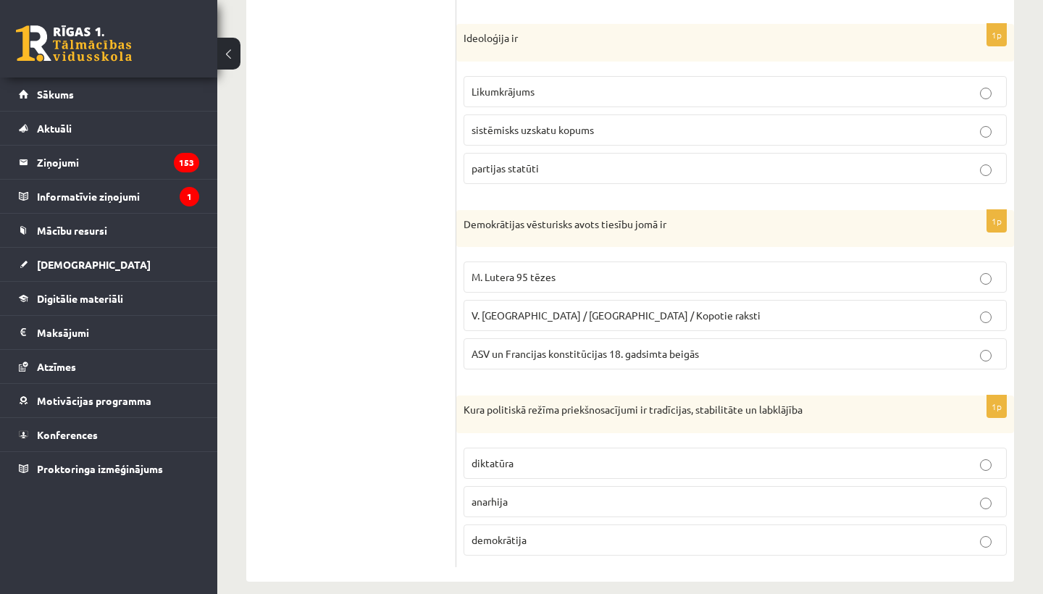
scroll to position [624, 0]
click at [505, 532] on span "demokrātija" at bounding box center [499, 538] width 55 height 13
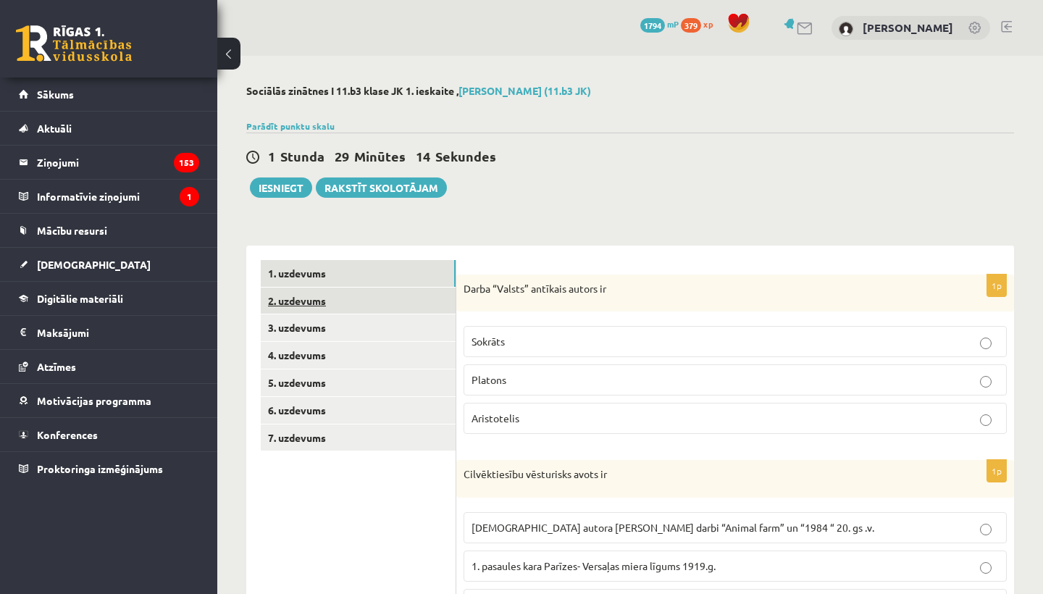
scroll to position [0, 0]
click at [304, 299] on link "2. uzdevums" at bounding box center [358, 301] width 195 height 27
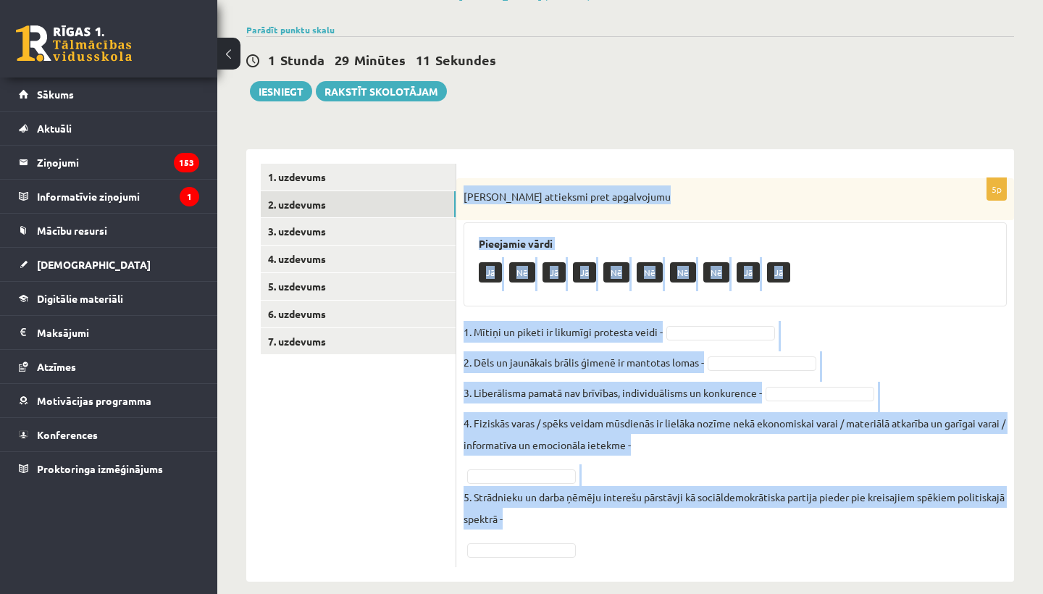
scroll to position [112, 0]
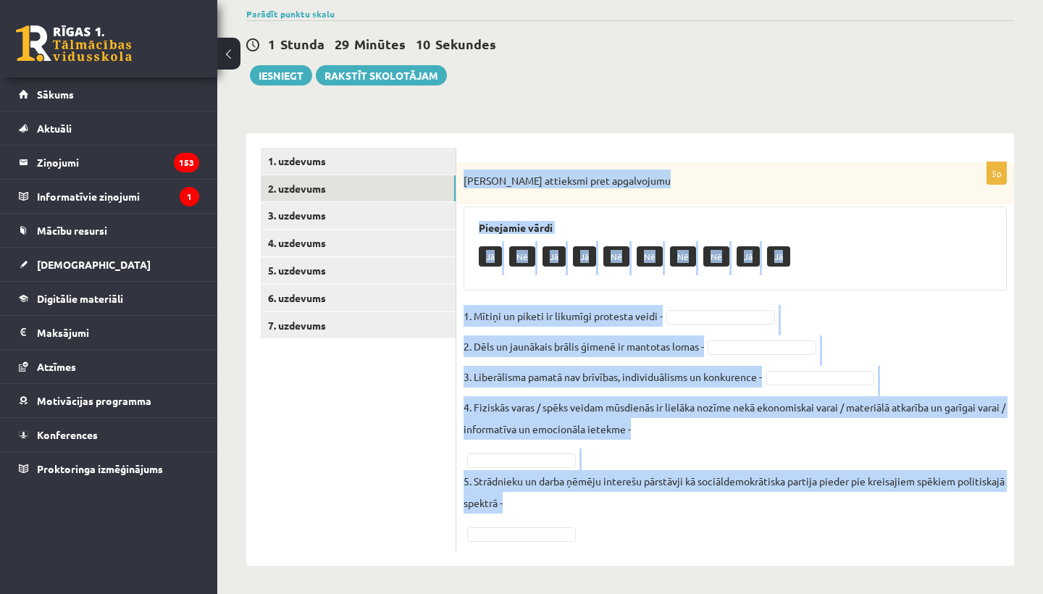
drag, startPoint x: 464, startPoint y: 291, endPoint x: 732, endPoint y: 593, distance: 403.5
click at [732, 593] on div "**********" at bounding box center [630, 268] width 826 height 651
copy div "Izsaki attieksmi pret apgalvojumu Pieejamie vārdi Jā Nē Jā Jā Nē Nē Nē Nē Jā Jā…"
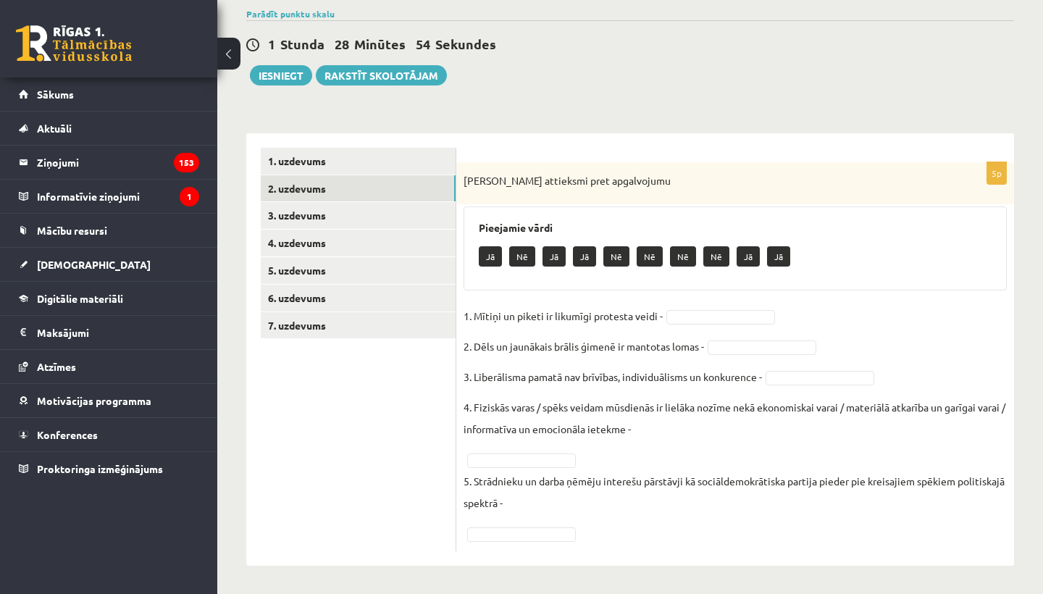
click at [338, 381] on ul "1. uzdevums 2. uzdevums 3. uzdevums 4. uzdevums 5. uzdevums 6. uzdevums 7. uzde…" at bounding box center [359, 350] width 196 height 404
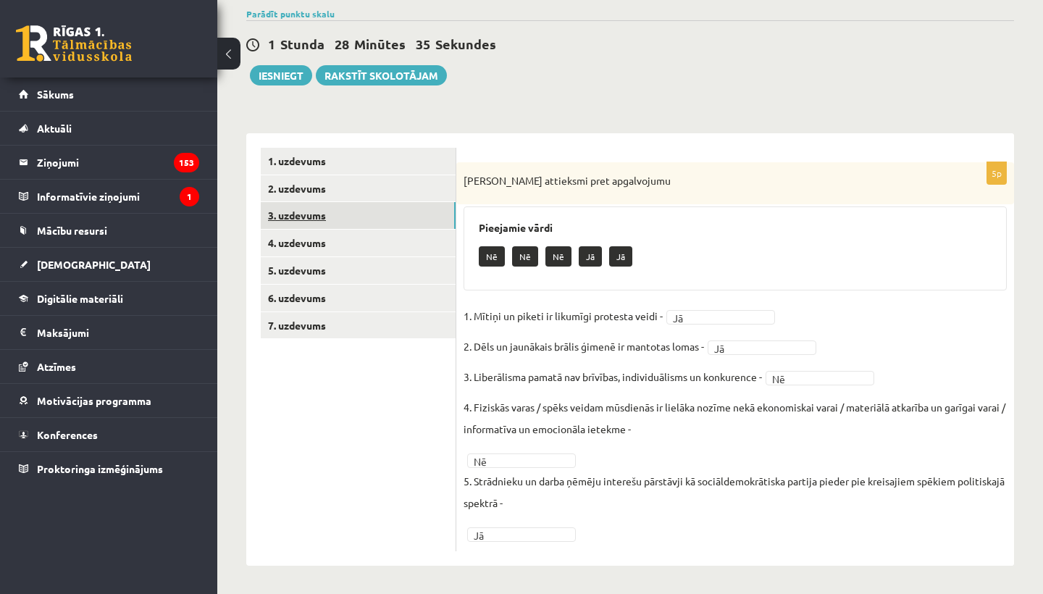
click at [285, 222] on link "3. uzdevums" at bounding box center [358, 215] width 195 height 27
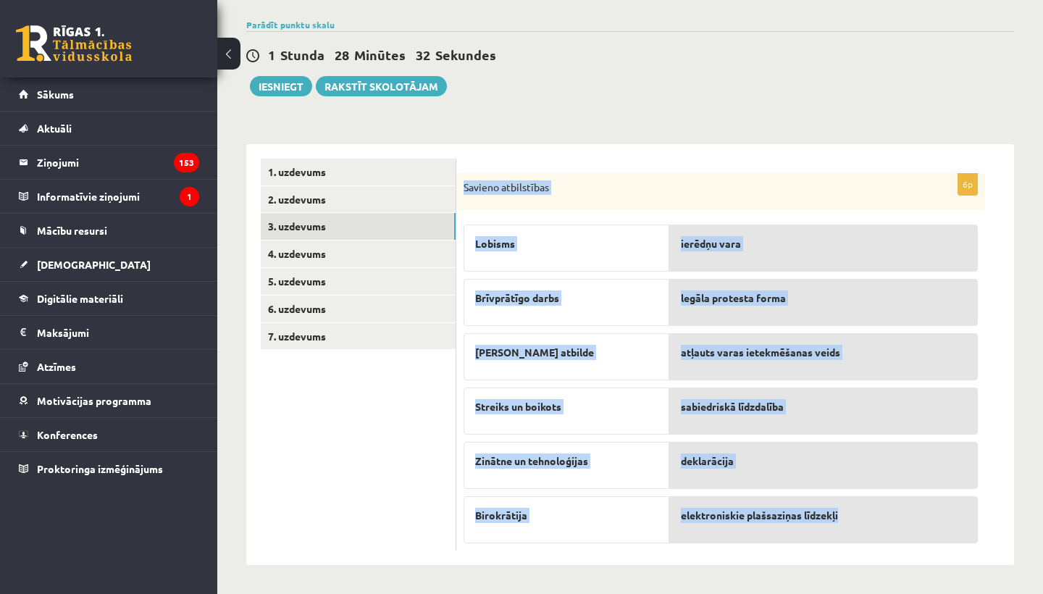
drag, startPoint x: 464, startPoint y: 189, endPoint x: 840, endPoint y: 529, distance: 506.3
click at [840, 529] on div "6p Savieno atbilstības Lobisms Brīvprātīgo darbs Lieka atbilde Streiks un boiko…" at bounding box center [720, 362] width 529 height 378
copy div "Savieno atbilstības Lobisms Brīvprātīgo darbs Lieka atbilde Streiks un boikots …"
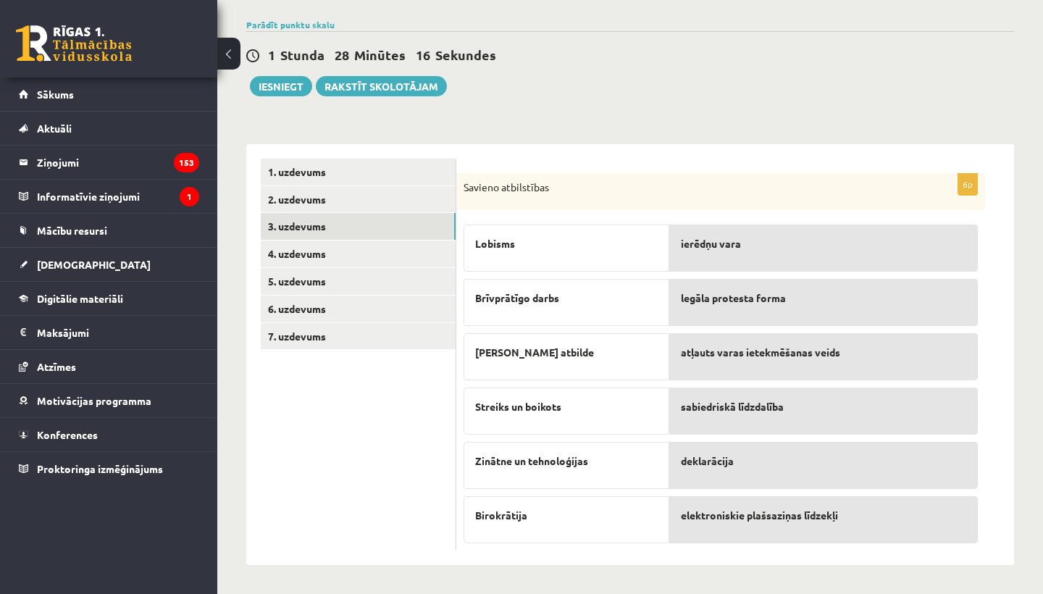
click at [342, 445] on ul "1. uzdevums 2. uzdevums 3. uzdevums 4. uzdevums 5. uzdevums 6. uzdevums 7. uzde…" at bounding box center [359, 355] width 196 height 393
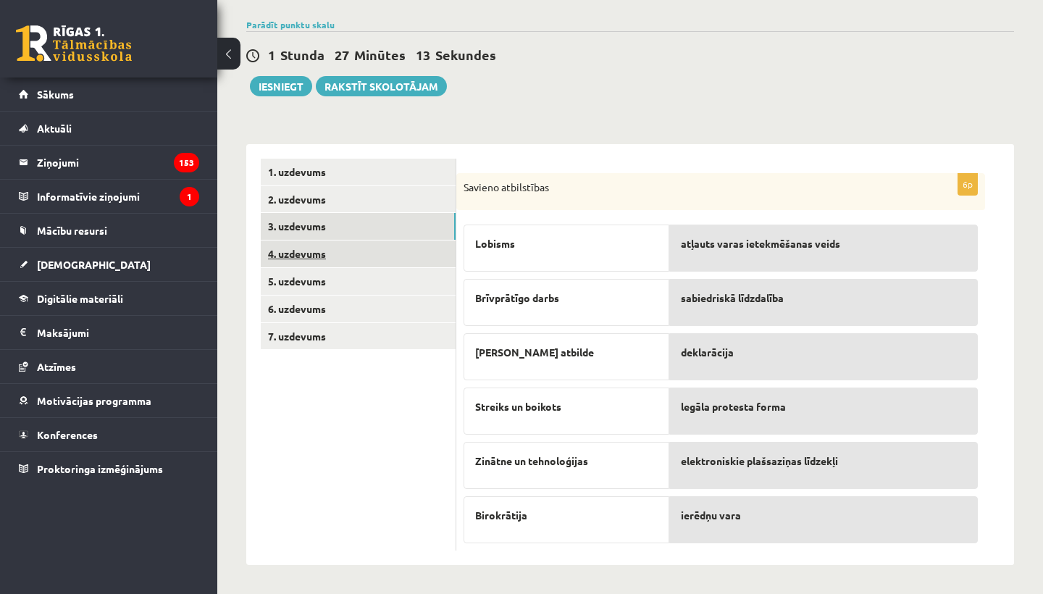
click at [318, 248] on link "4. uzdevums" at bounding box center [358, 254] width 195 height 27
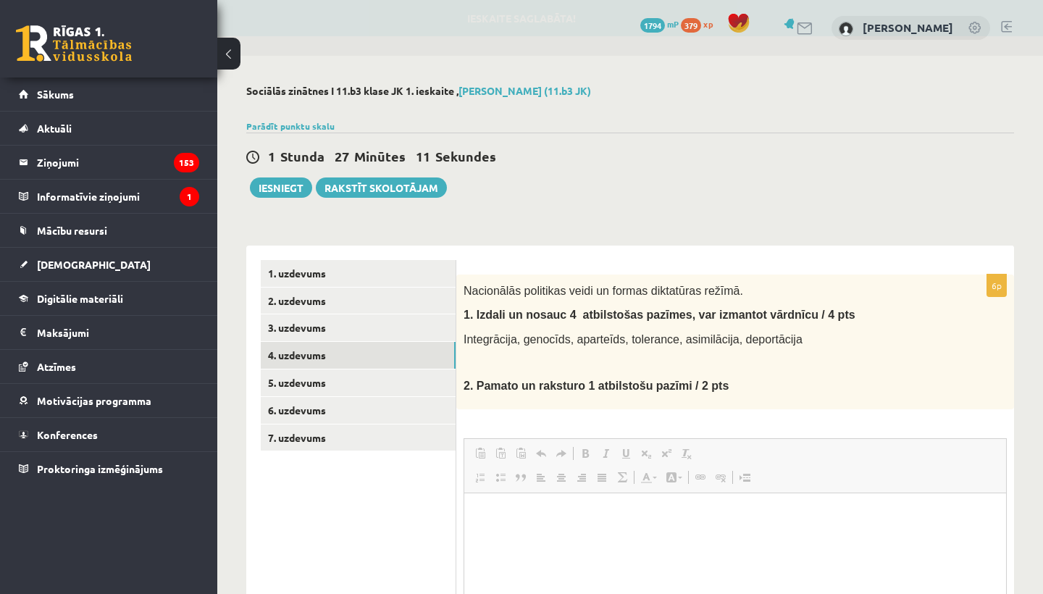
scroll to position [0, 0]
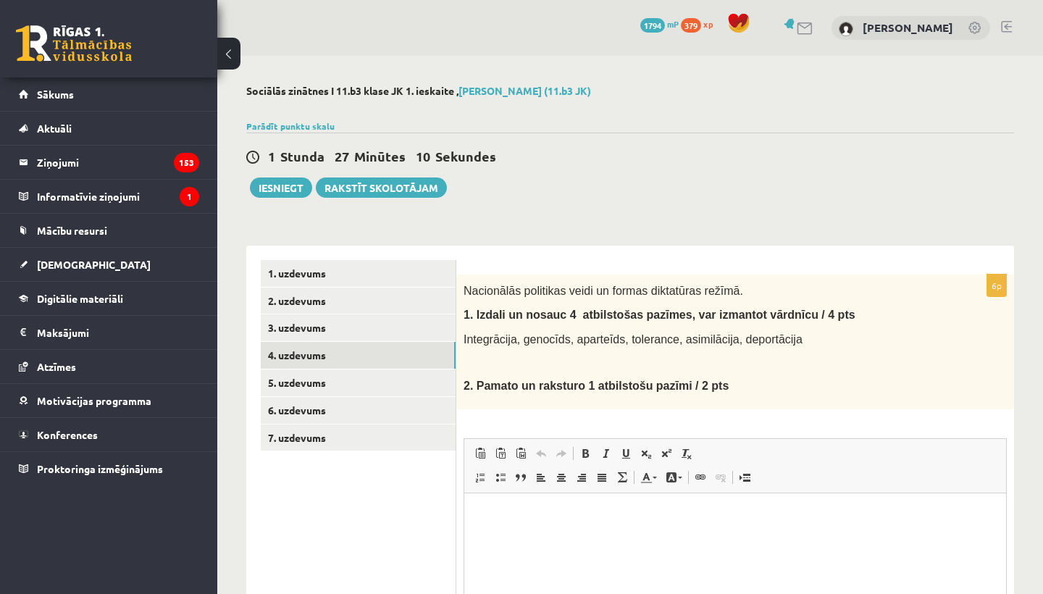
drag, startPoint x: 464, startPoint y: 249, endPoint x: 509, endPoint y: 280, distance: 54.7
click at [509, 280] on div "6p Nacionālās politikas veidi un formas diktatūras režīmā. 1. I zdali un nosauc…" at bounding box center [735, 500] width 558 height 509
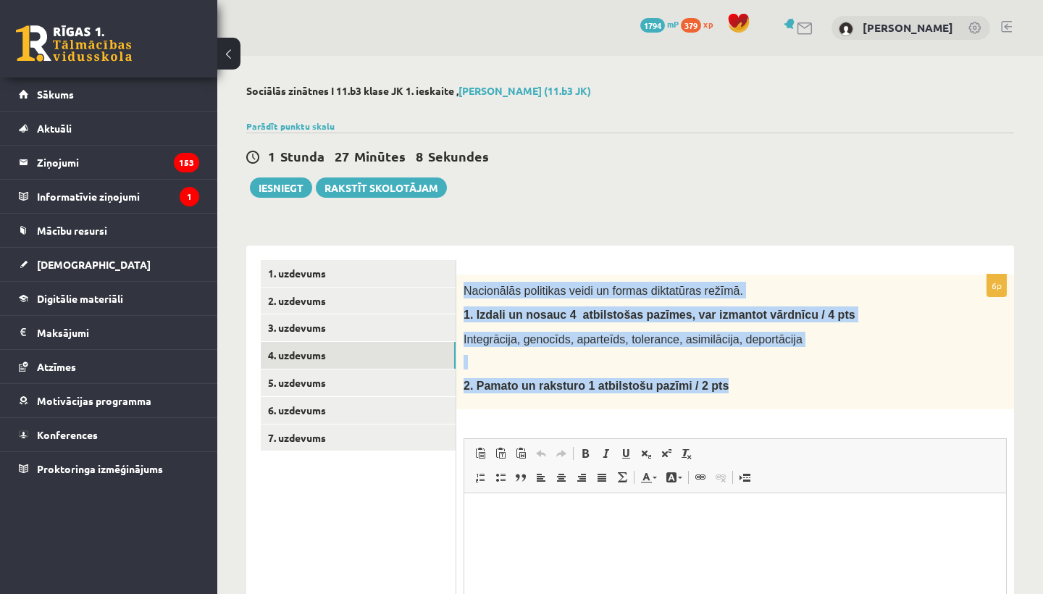
drag, startPoint x: 462, startPoint y: 288, endPoint x: 736, endPoint y: 393, distance: 294.0
click at [736, 393] on div "Nacionālās politikas veidi un formas diktatūras režīmā. 1. I zdali un nosauc 4 …" at bounding box center [735, 342] width 558 height 135
copy div "Nacionālās politikas veidi un formas diktatūras režīmā. 1. I zdali un nosauc 4 …"
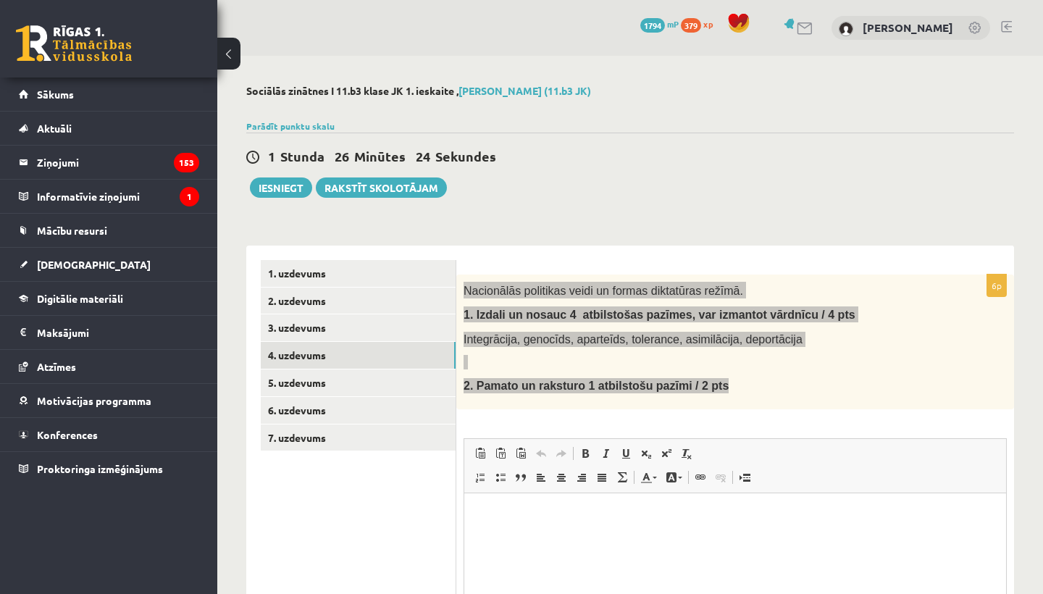
click at [501, 523] on html at bounding box center [735, 515] width 542 height 44
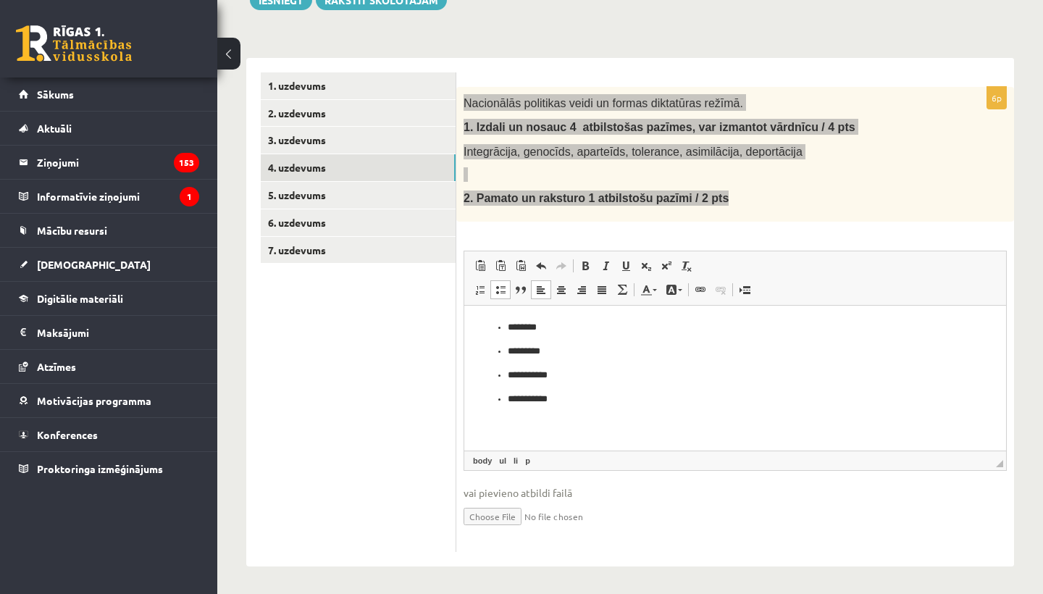
scroll to position [187, 0]
click at [545, 421] on html "**********" at bounding box center [735, 363] width 542 height 115
click at [515, 421] on html "**********" at bounding box center [735, 363] width 542 height 115
click at [504, 425] on ul "**********" at bounding box center [735, 375] width 513 height 110
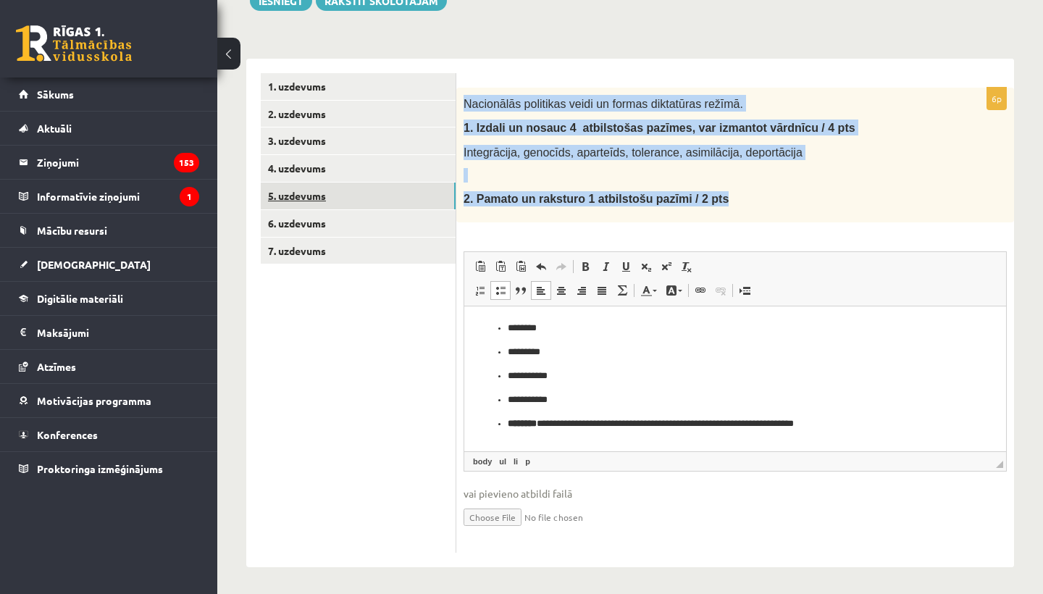
click at [331, 201] on link "5. uzdevums" at bounding box center [358, 196] width 195 height 27
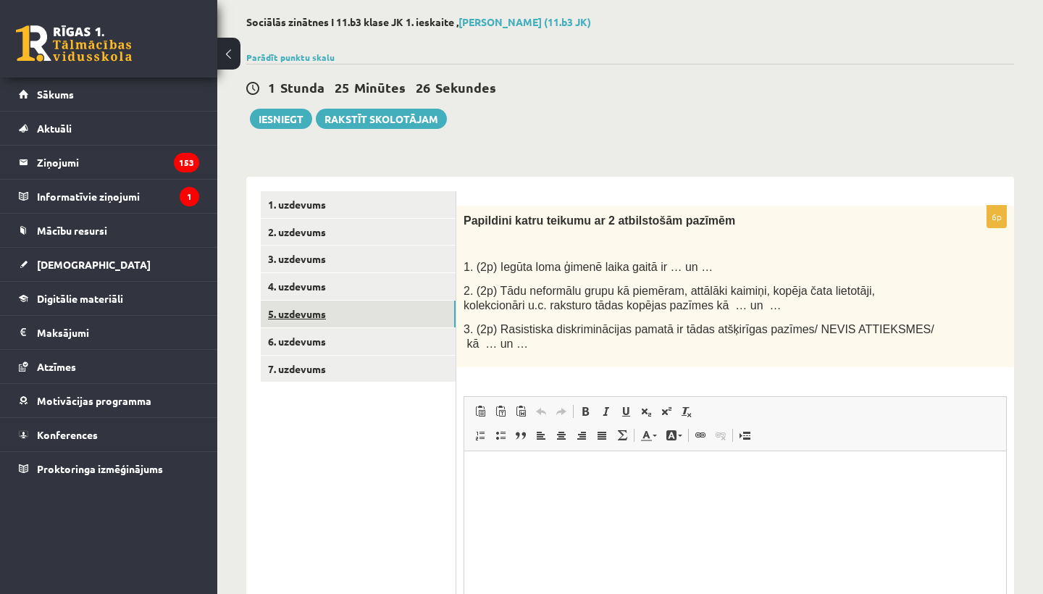
scroll to position [0, 0]
click at [341, 288] on link "4. uzdevums" at bounding box center [358, 286] width 195 height 27
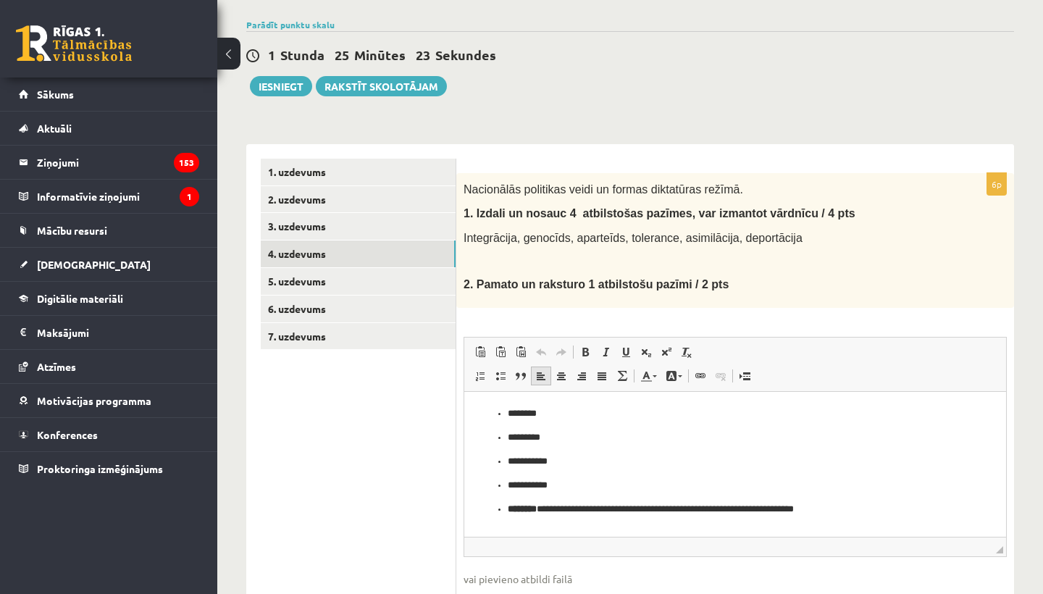
scroll to position [114, 0]
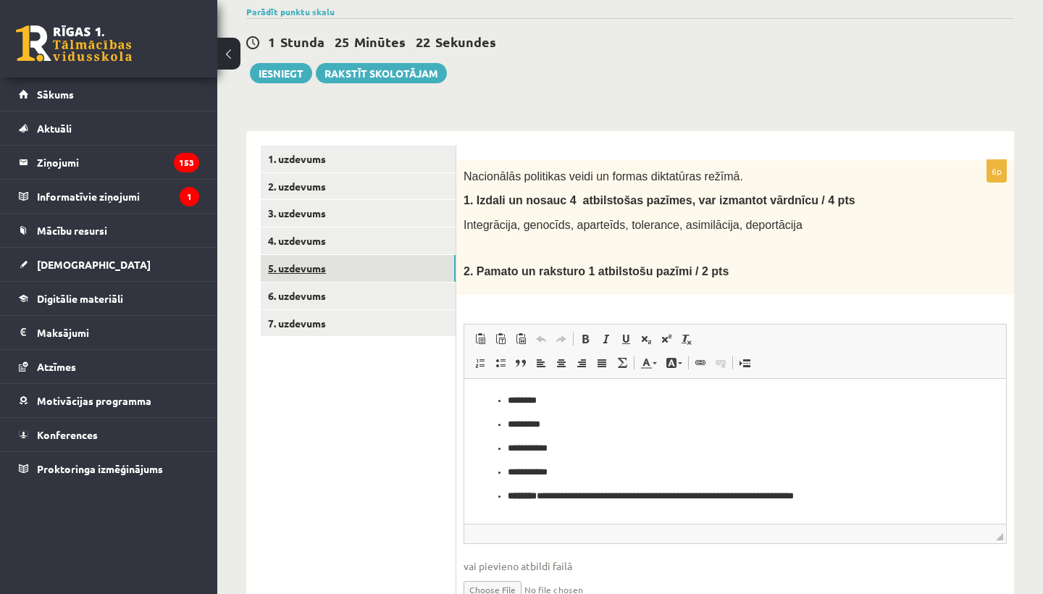
click at [309, 267] on link "5. uzdevums" at bounding box center [358, 268] width 195 height 27
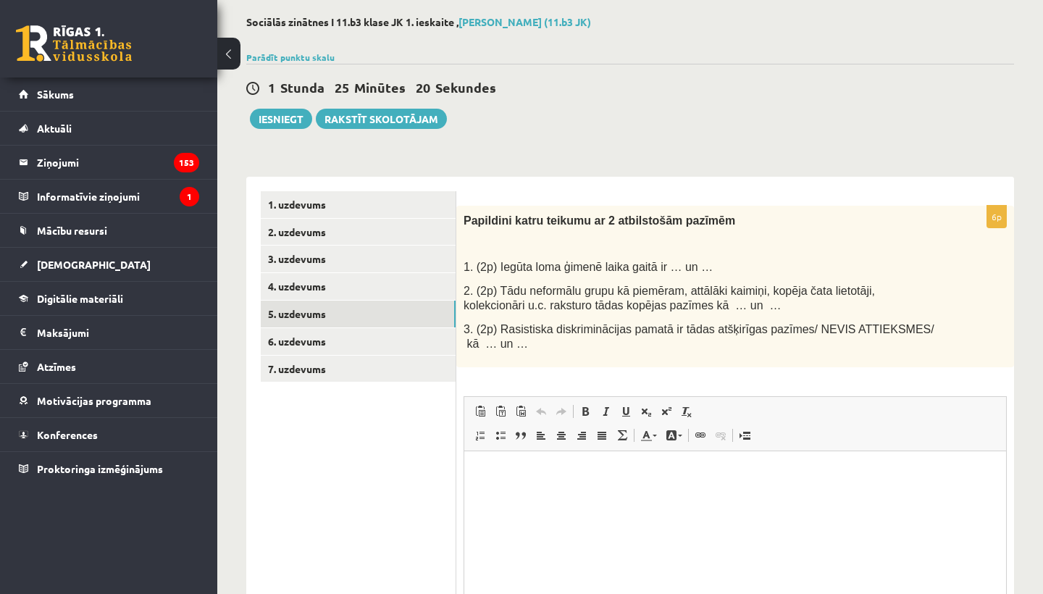
scroll to position [0, 0]
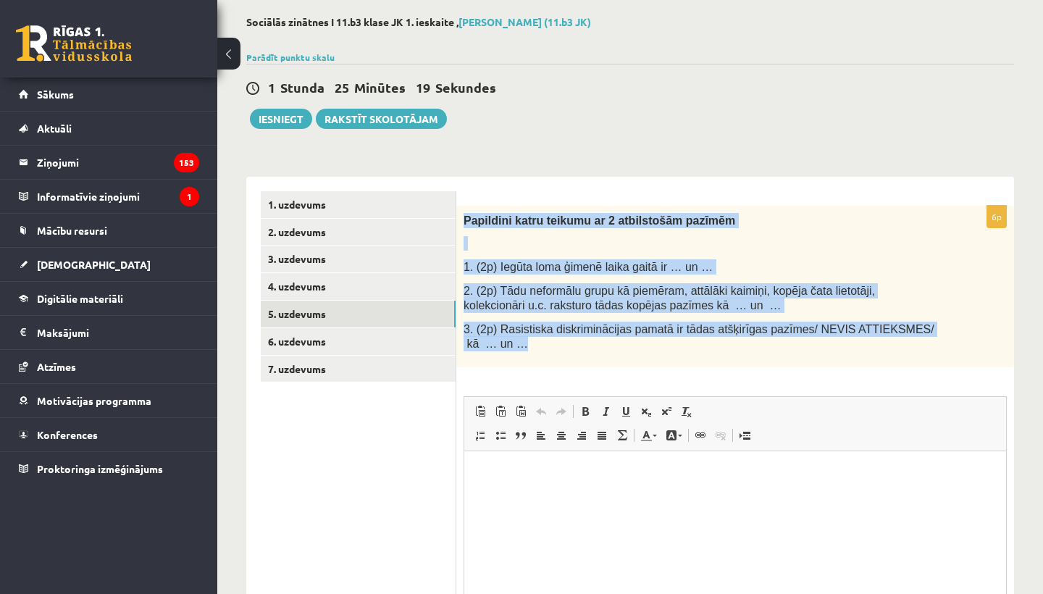
drag, startPoint x: 464, startPoint y: 220, endPoint x: 673, endPoint y: 346, distance: 243.4
copy div "Papildini katru teikumu ar 2 atbilstošām pazīmēm 1. (2p) Iegūta loma ģimenē lai…"
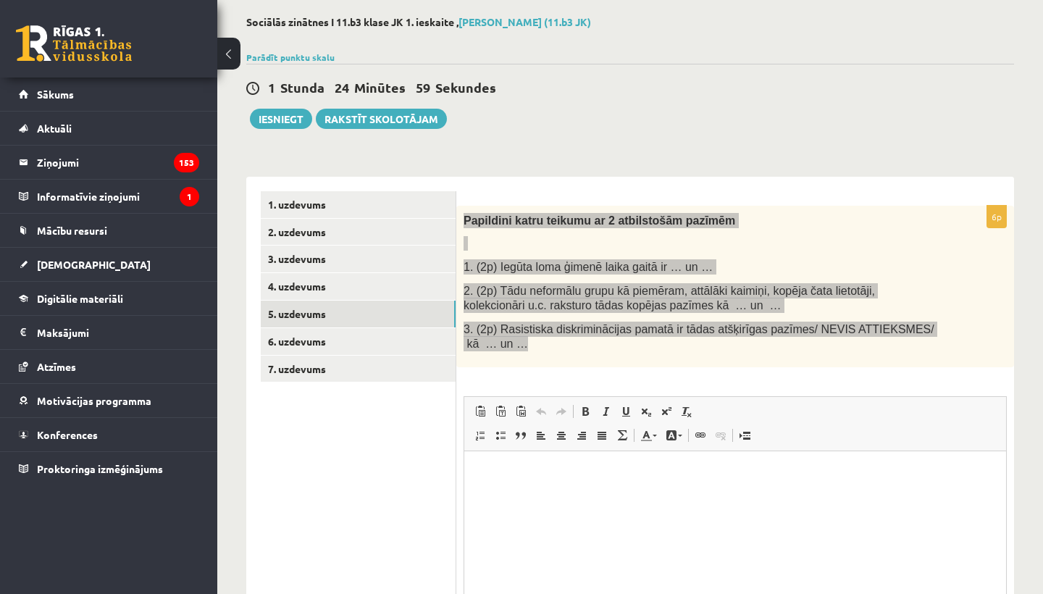
click at [506, 495] on html at bounding box center [735, 473] width 542 height 44
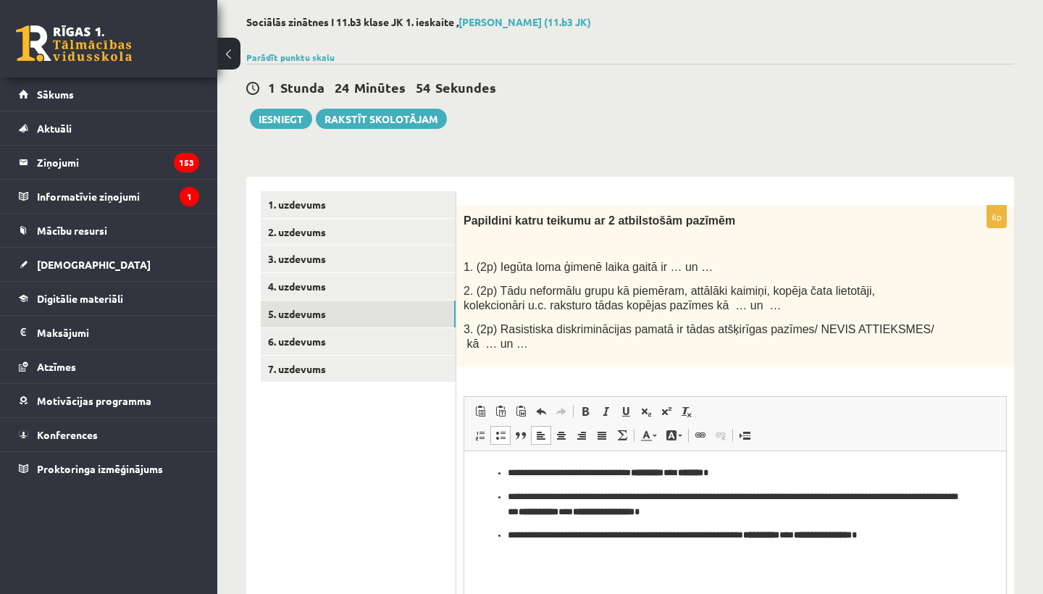
click at [625, 119] on div "1 Stunda 24 Minūtes 54 Sekundes Ieskaite saglabāta! Iesniegt Rakstīt skolotājam" at bounding box center [630, 96] width 768 height 65
click at [930, 529] on p "**********" at bounding box center [735, 535] width 455 height 14
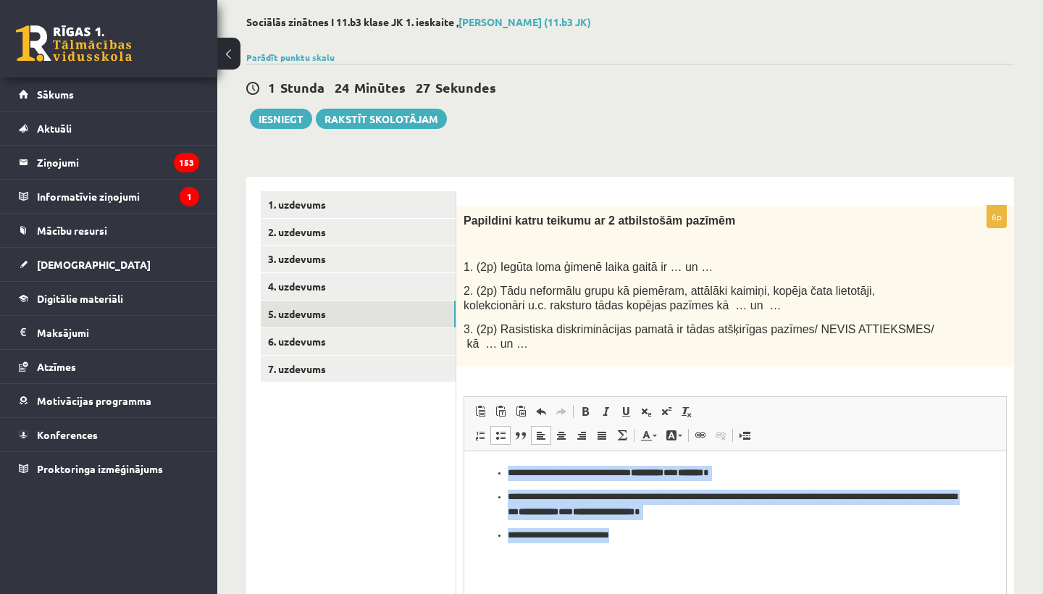
drag, startPoint x: 624, startPoint y: 538, endPoint x: 472, endPoint y: 470, distance: 166.7
click at [472, 470] on html "**********" at bounding box center [735, 504] width 542 height 106
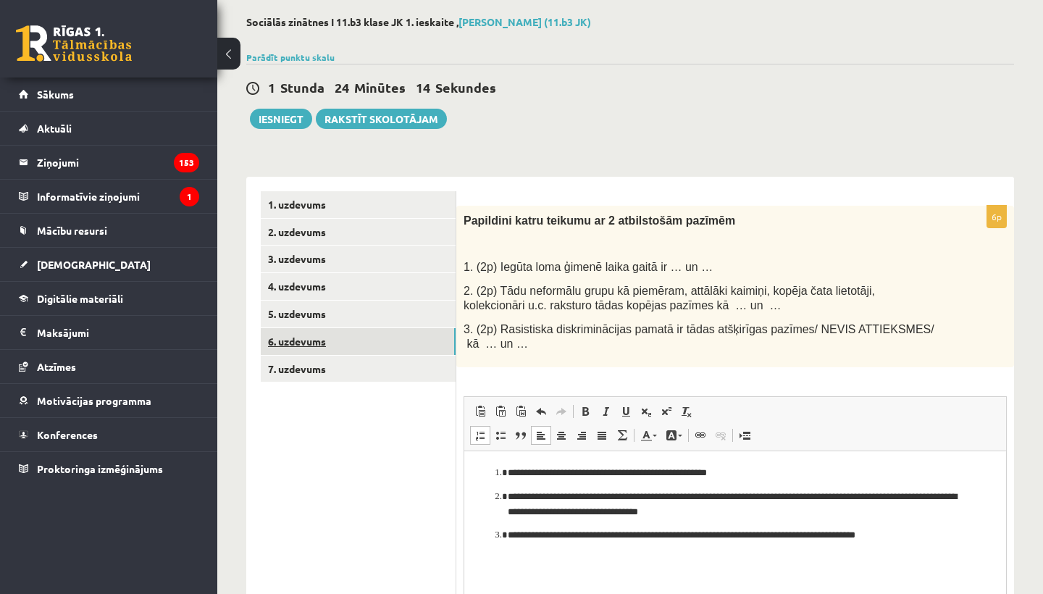
click at [386, 339] on link "6. uzdevums" at bounding box center [358, 341] width 195 height 27
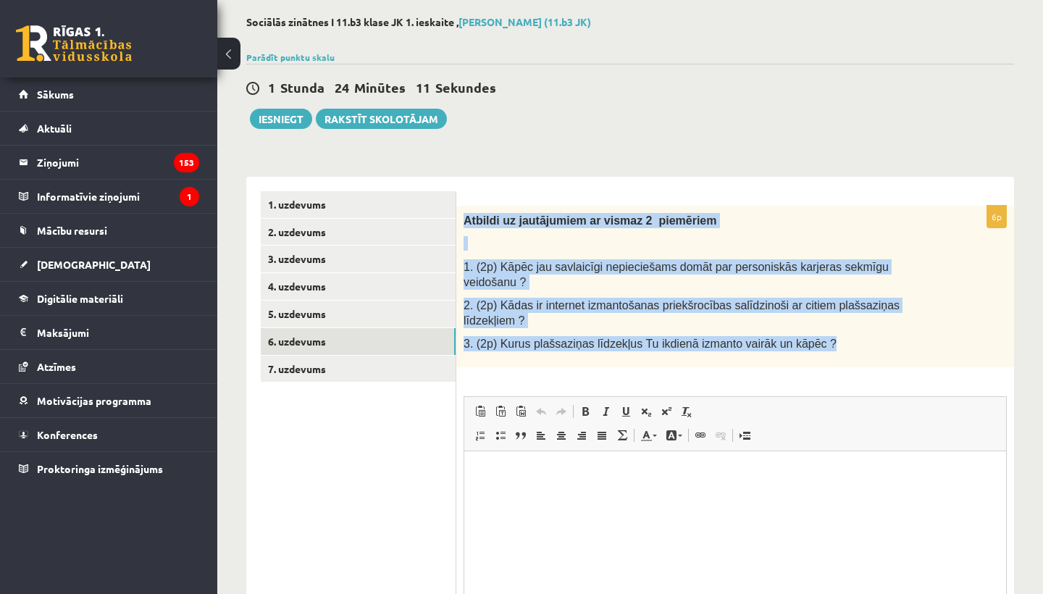
drag, startPoint x: 462, startPoint y: 225, endPoint x: 840, endPoint y: 357, distance: 399.9
click at [839, 357] on div "Atbildi uz jautājumiem ar vismaz 2 piemēriem 1. (2p) Kāpēc jau savlaicīgi nepie…" at bounding box center [735, 287] width 558 height 162
copy div "Atbildi uz jautājumiem ar vismaz 2 piemēriem 1. (2p) Kāpēc jau savlaicīgi nepie…"
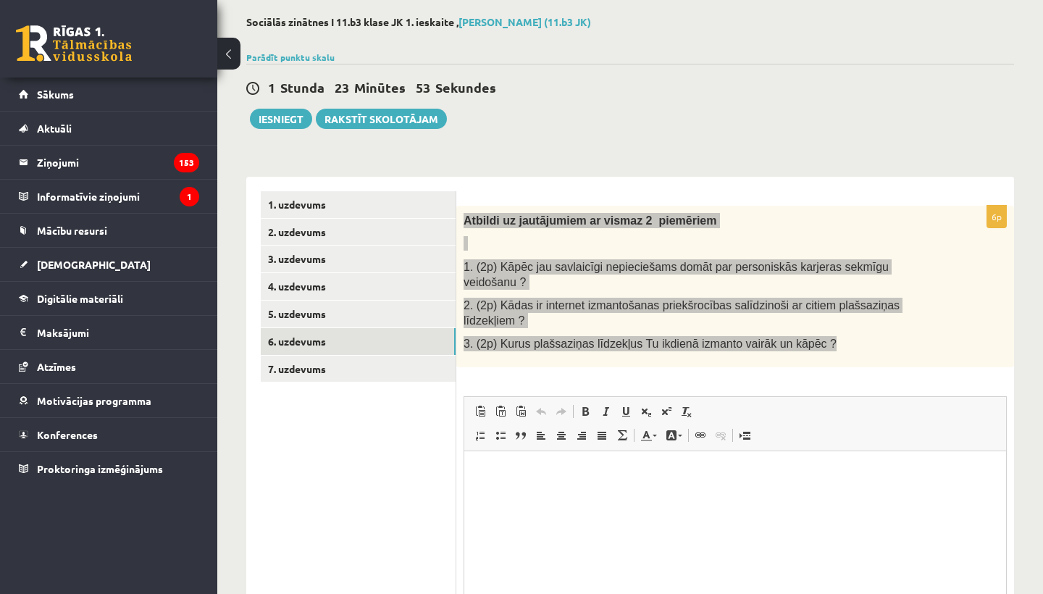
click at [520, 495] on html at bounding box center [735, 473] width 542 height 44
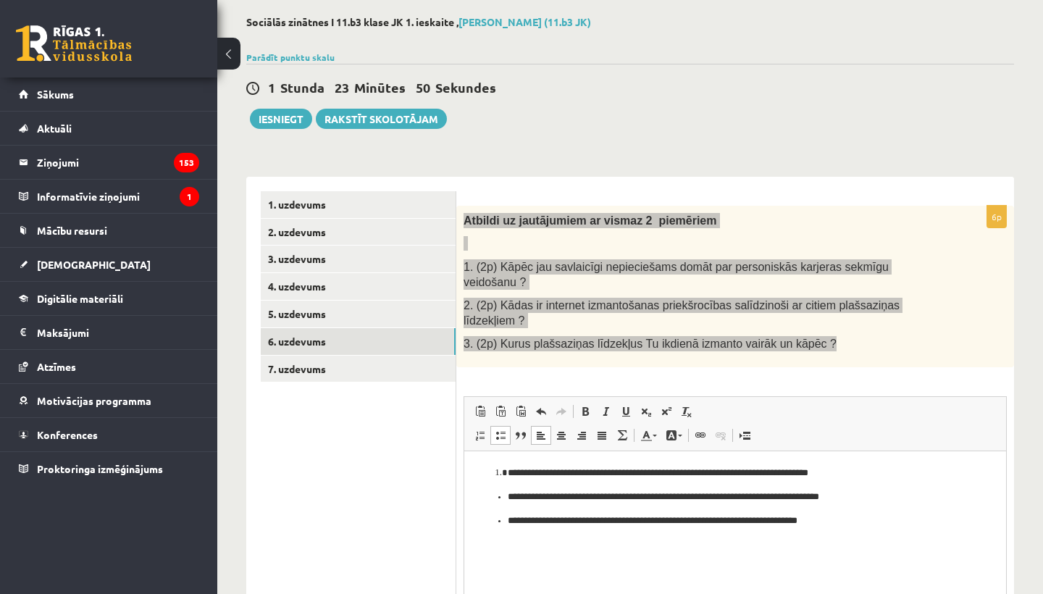
click at [504, 542] on html "**********" at bounding box center [735, 496] width 542 height 91
click at [504, 545] on ul "**********" at bounding box center [735, 520] width 513 height 62
click at [854, 520] on p "**********" at bounding box center [735, 520] width 455 height 14
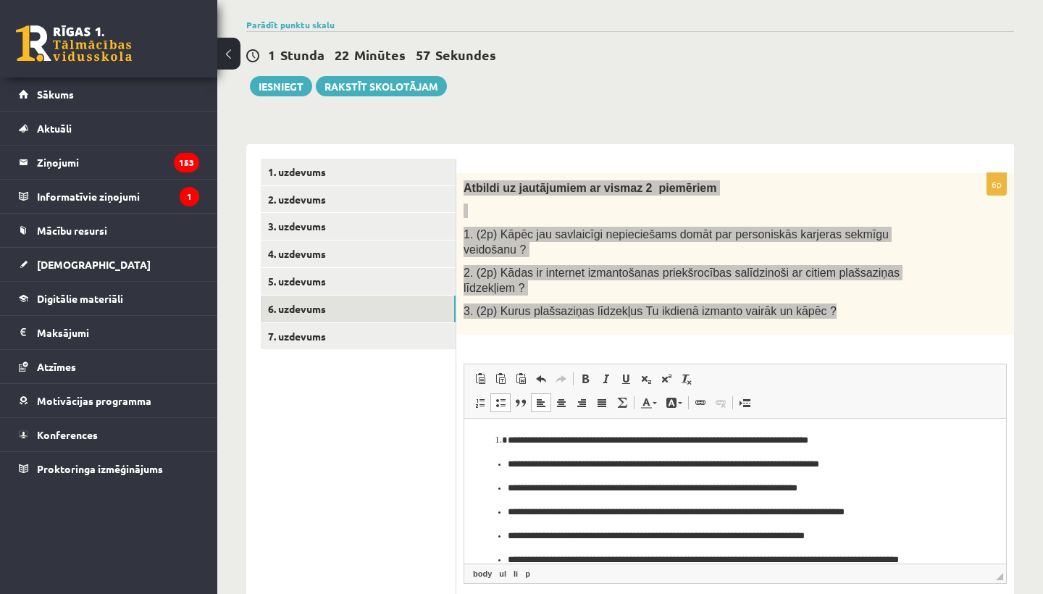
scroll to position [96, 0]
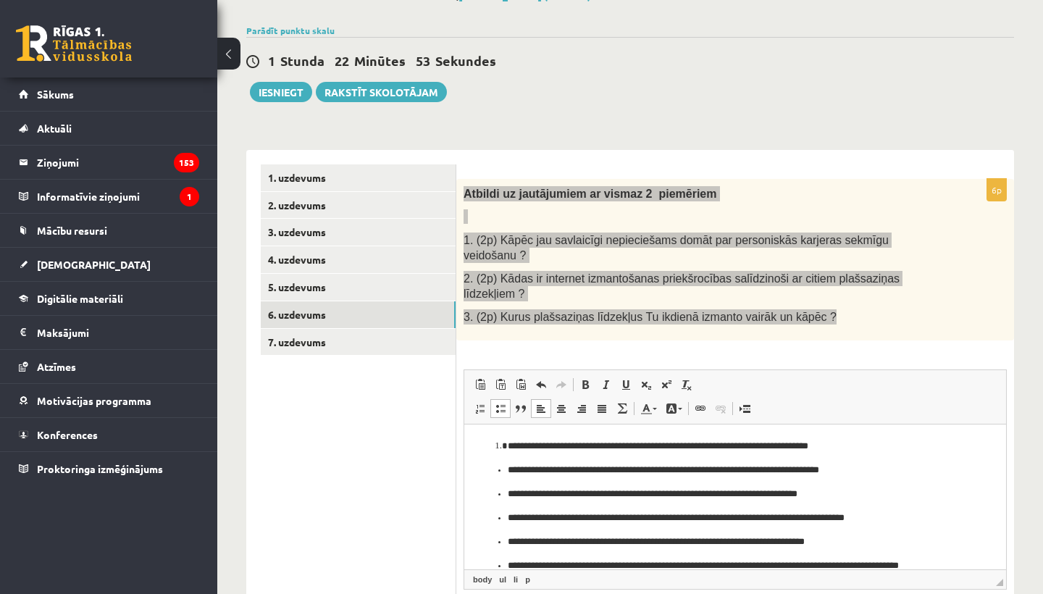
click at [851, 495] on p "**********" at bounding box center [735, 493] width 455 height 14
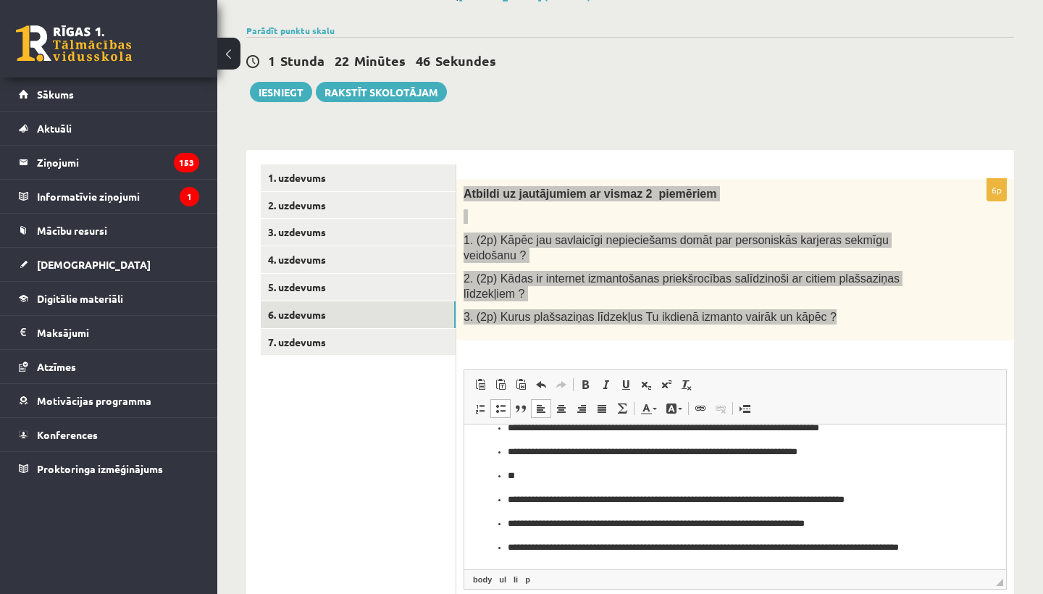
scroll to position [42, 0]
click at [506, 503] on ul "**********" at bounding box center [735, 487] width 513 height 134
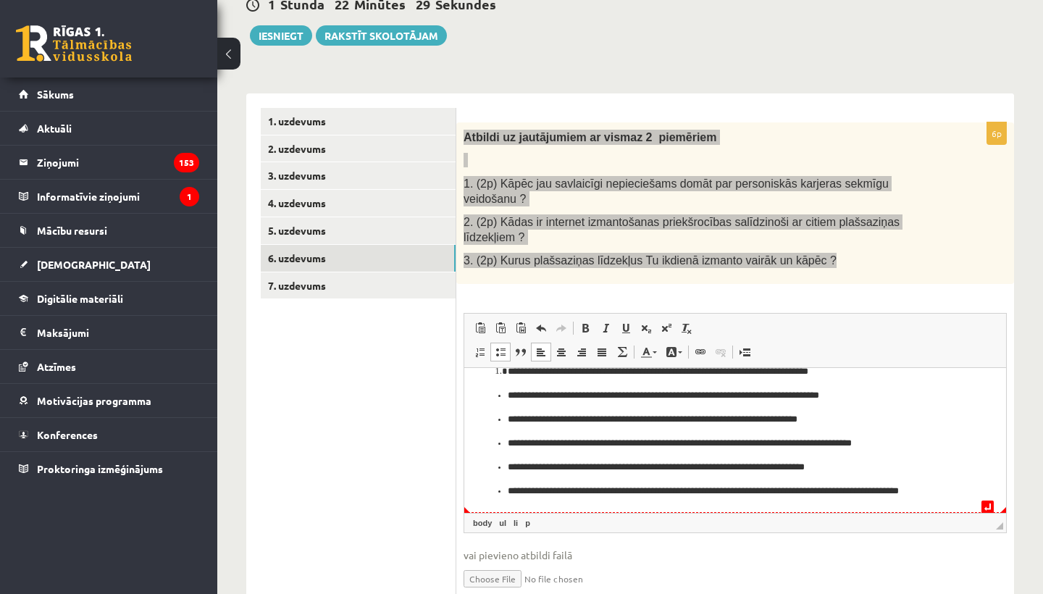
scroll to position [154, 0]
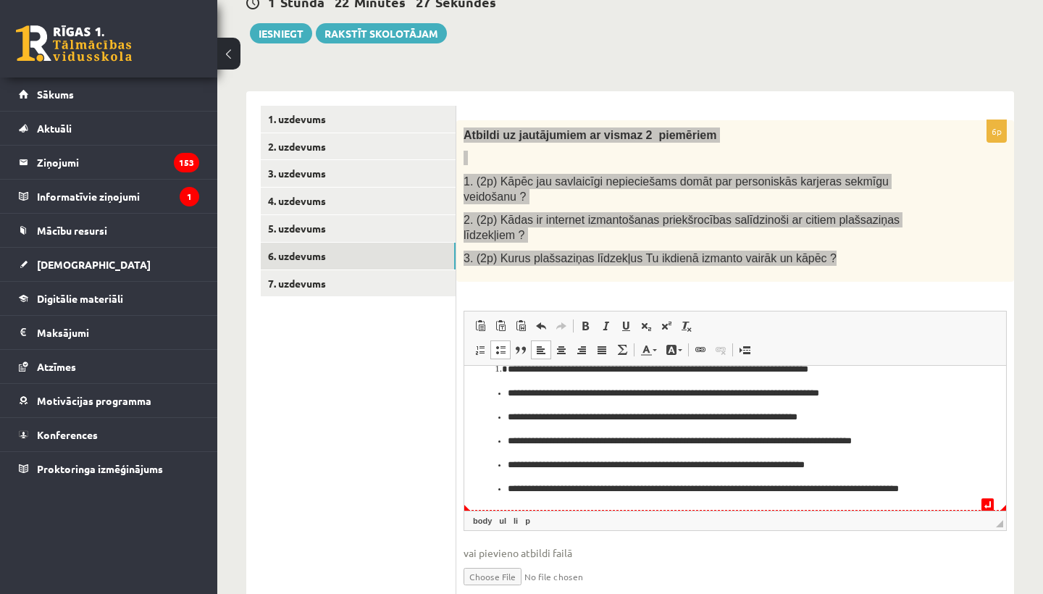
click at [943, 488] on p "**********" at bounding box center [735, 488] width 455 height 14
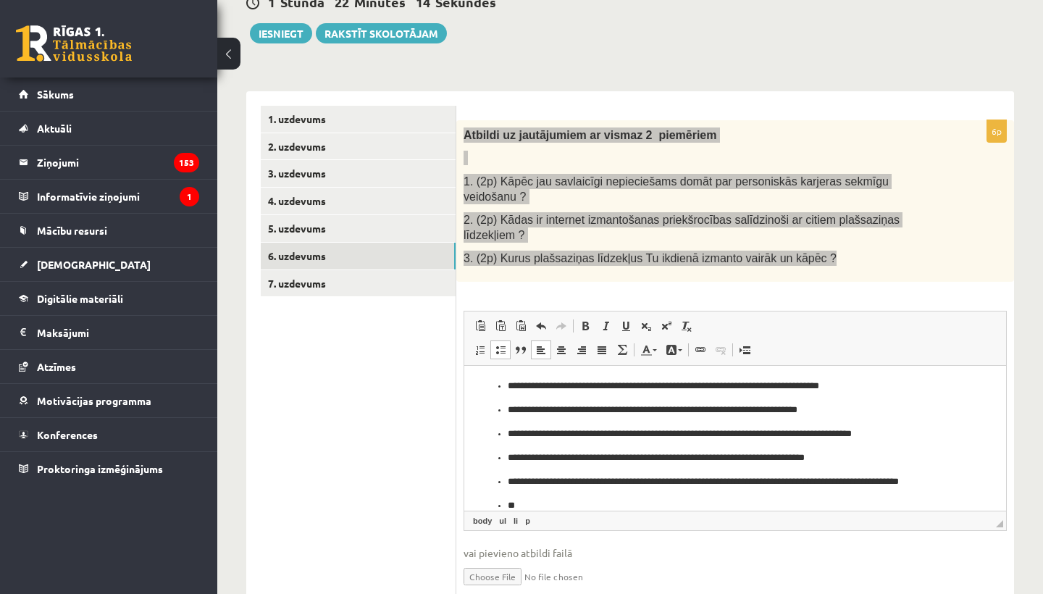
scroll to position [97, 0]
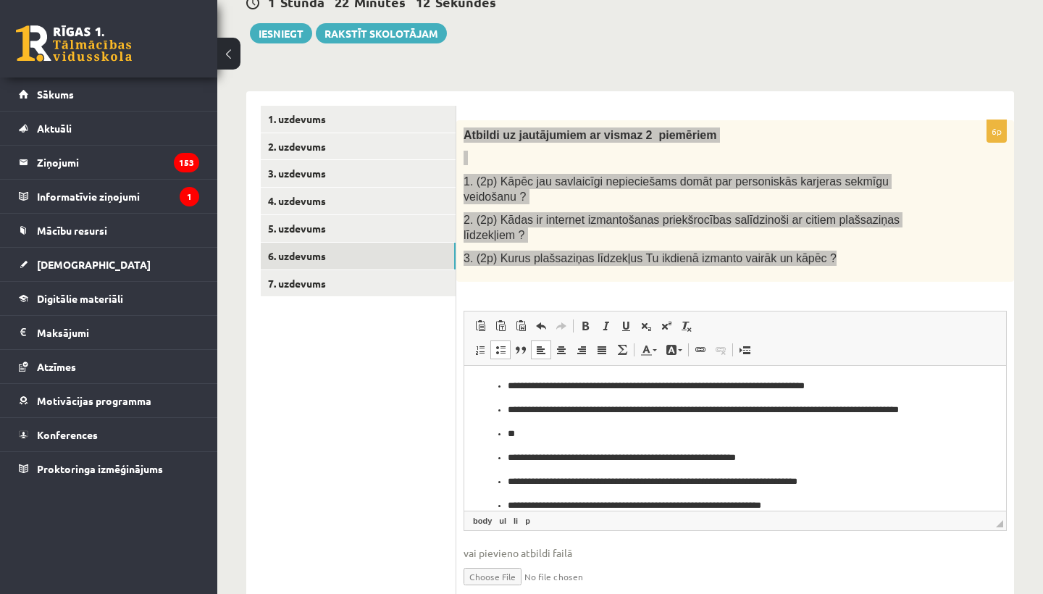
click at [519, 435] on p "**" at bounding box center [735, 433] width 455 height 14
click at [506, 457] on ul "**********" at bounding box center [735, 410] width 513 height 206
click at [507, 435] on ul "**********" at bounding box center [735, 410] width 513 height 206
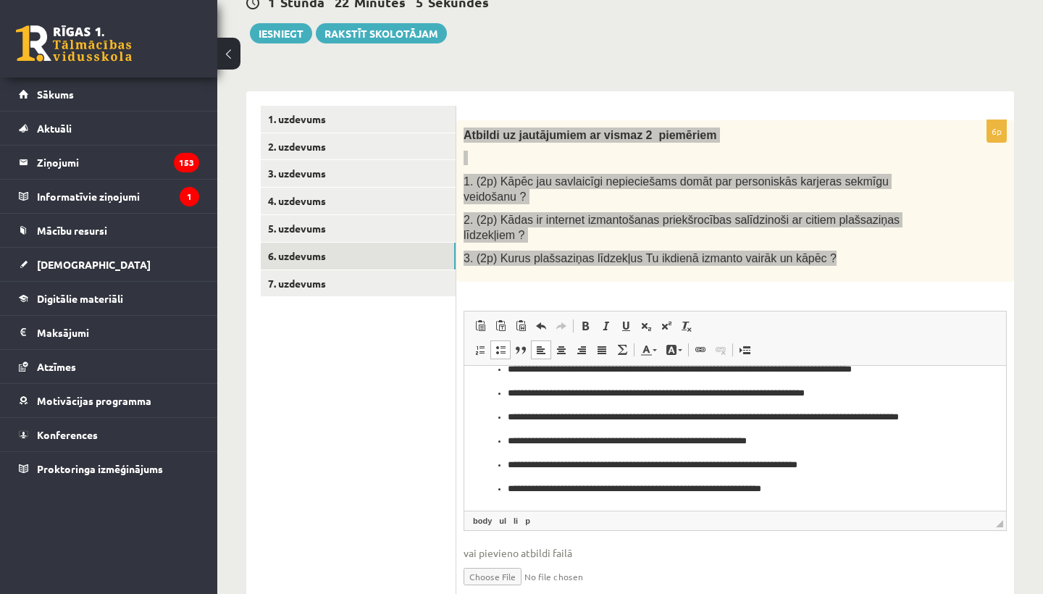
scroll to position [90, 0]
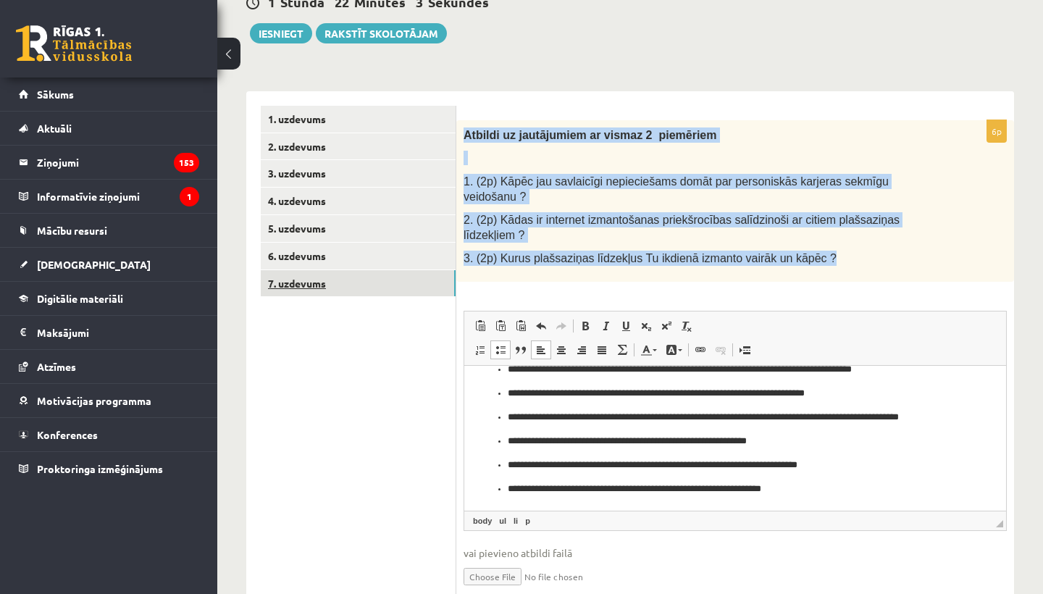
click at [350, 285] on link "7. uzdevums" at bounding box center [358, 283] width 195 height 27
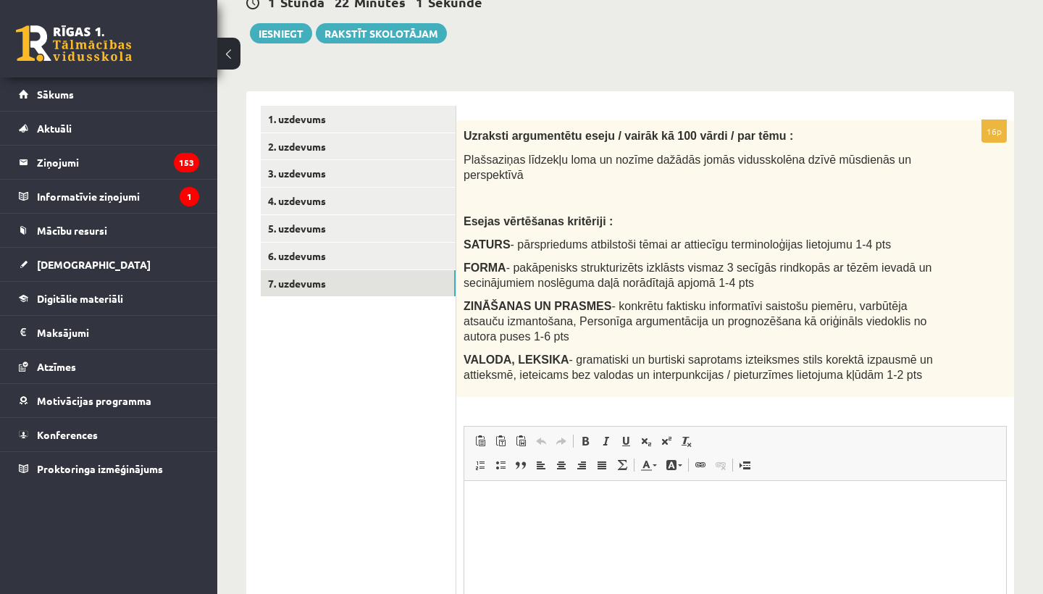
scroll to position [0, 0]
drag, startPoint x: 462, startPoint y: 138, endPoint x: 656, endPoint y: 270, distance: 235.1
click at [465, 138] on div "Uzraksti argumentētu eseju / vairāk kā 100 vārdi / par tēmu : Plašsaziņas līdze…" at bounding box center [735, 259] width 558 height 278
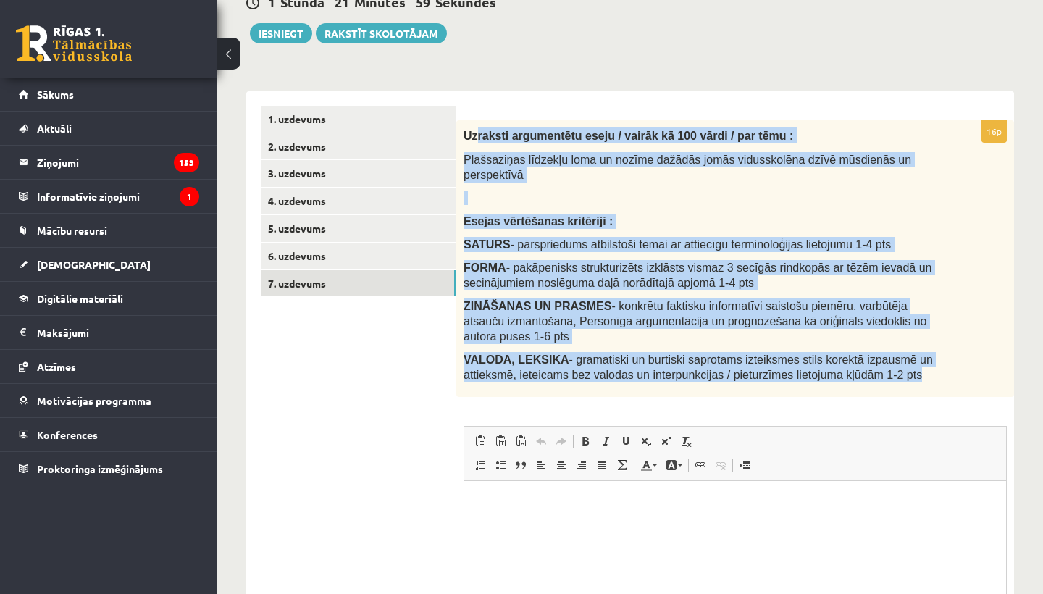
drag, startPoint x: 656, startPoint y: 270, endPoint x: 949, endPoint y: 370, distance: 308.4
click at [949, 370] on div "Uzraksti argumentētu eseju / vairāk kā 100 vārdi / par tēmu : Plašsaziņas līdze…" at bounding box center [735, 259] width 558 height 278
copy div "raksti argumentētu eseju / vairāk kā 100 vārdi / par tēmu : Plašsaziņas līdzekļ…"
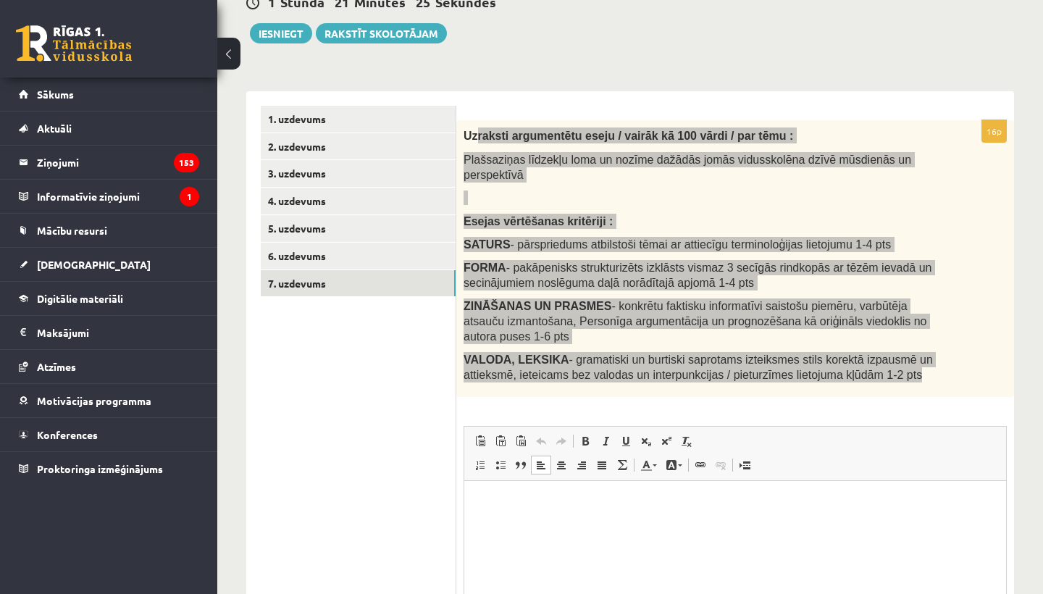
click at [483, 507] on p "Rich Text Editor, wiswyg-editor-user-answer-47434040617140" at bounding box center [735, 503] width 513 height 15
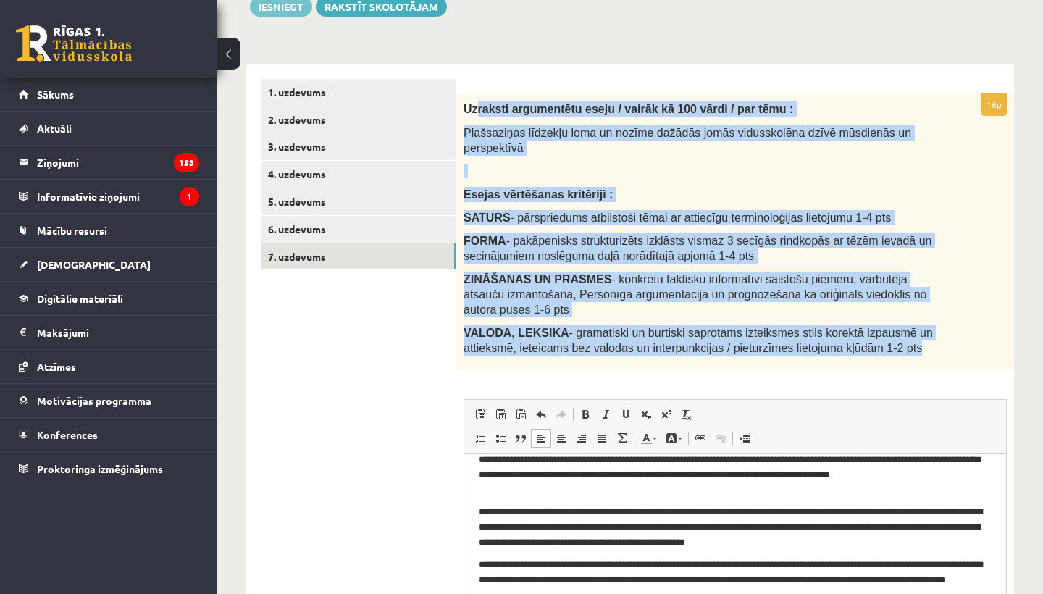
click at [295, 11] on button "Iesniegt" at bounding box center [281, 6] width 62 height 20
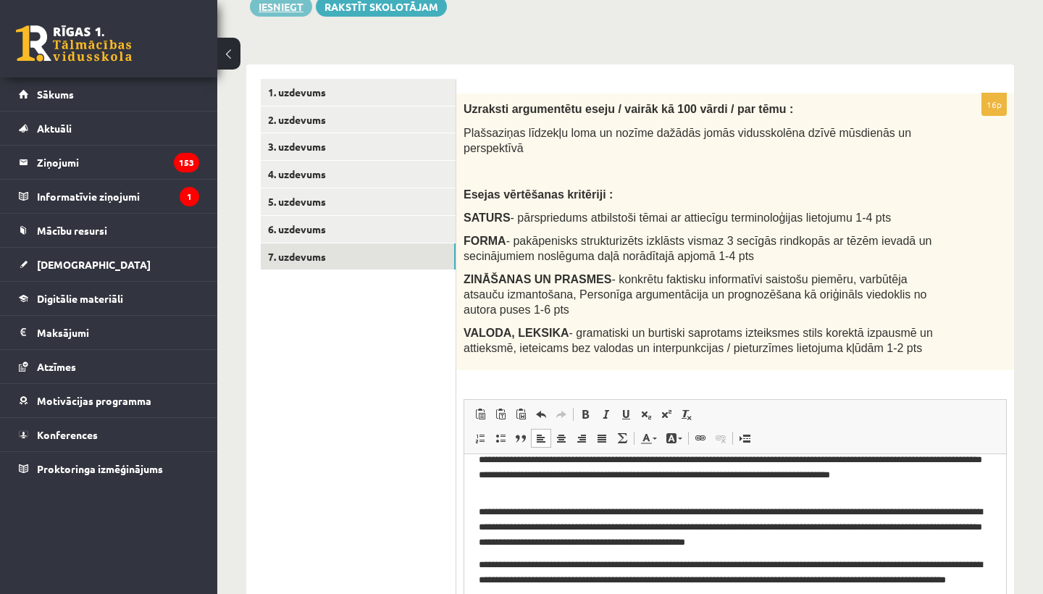
click at [292, 8] on button "Iesniegt" at bounding box center [281, 6] width 62 height 20
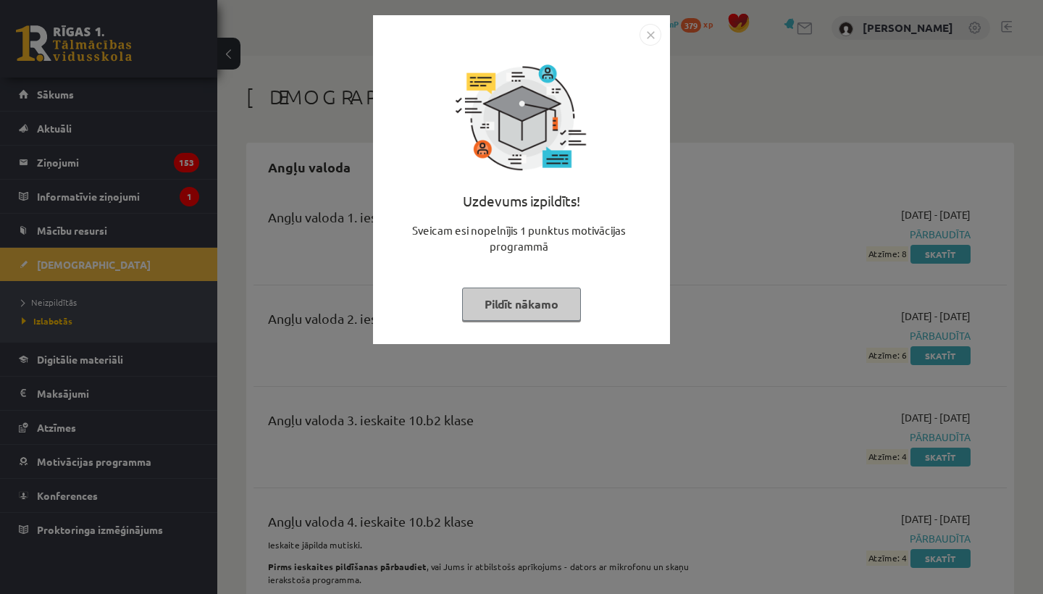
click at [541, 302] on button "Pildīt nākamo" at bounding box center [521, 304] width 119 height 33
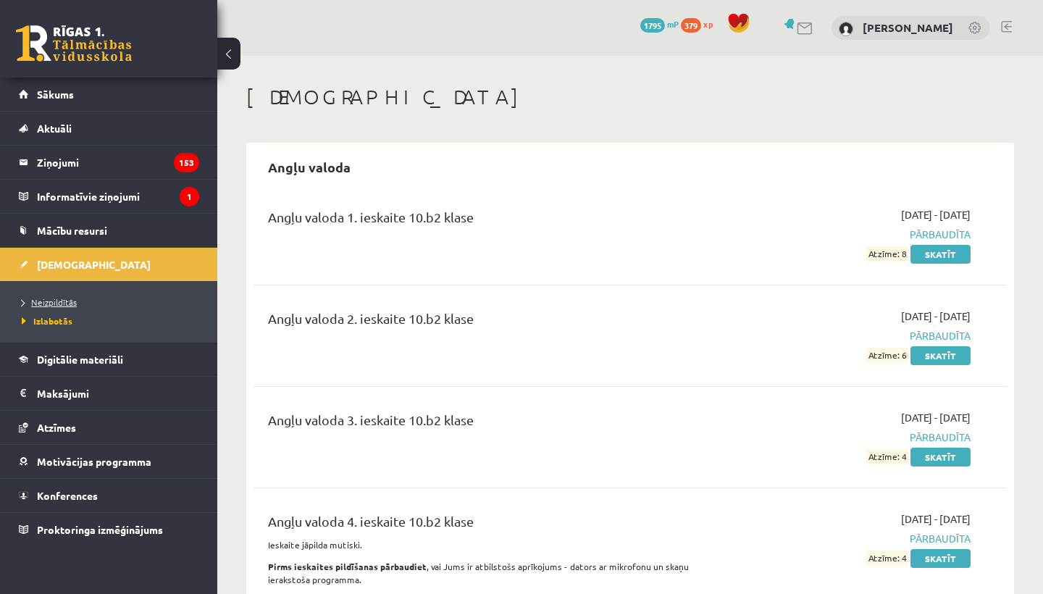
click at [62, 304] on span "Neizpildītās" at bounding box center [49, 302] width 55 height 12
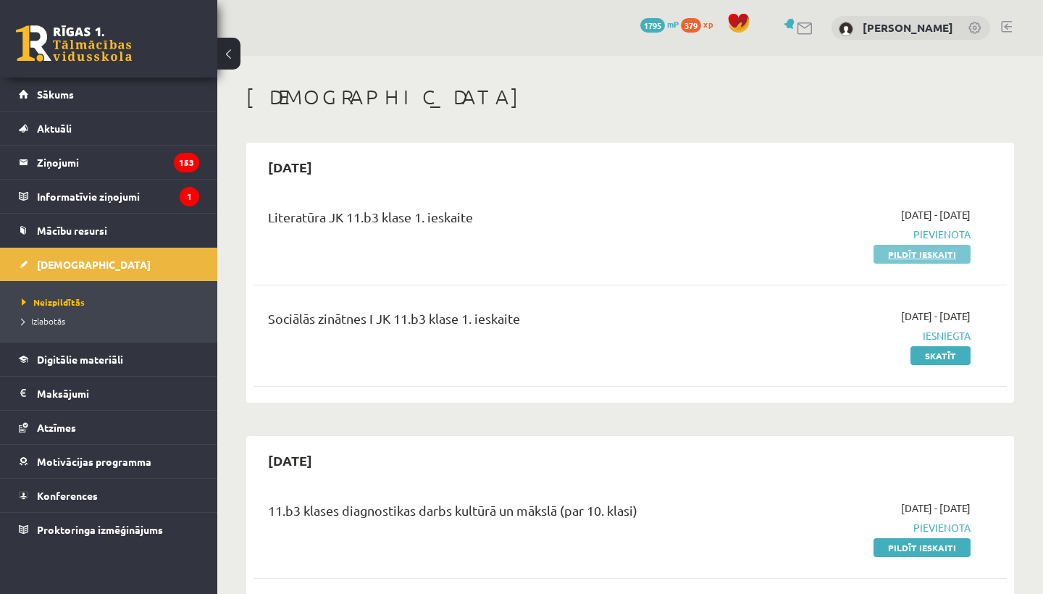
click at [890, 258] on link "Pildīt ieskaiti" at bounding box center [922, 254] width 97 height 19
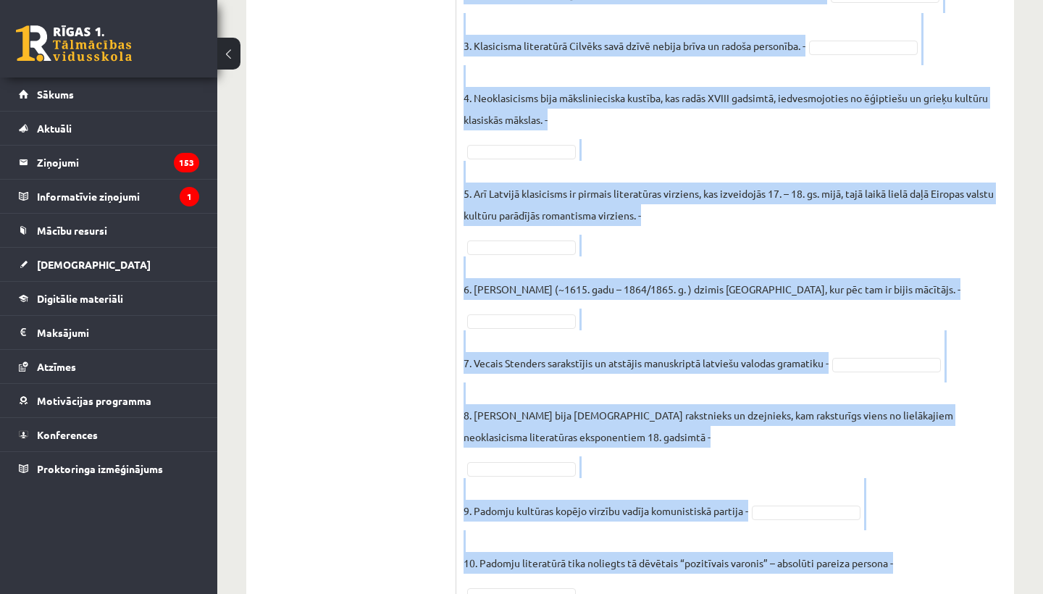
scroll to position [542, 0]
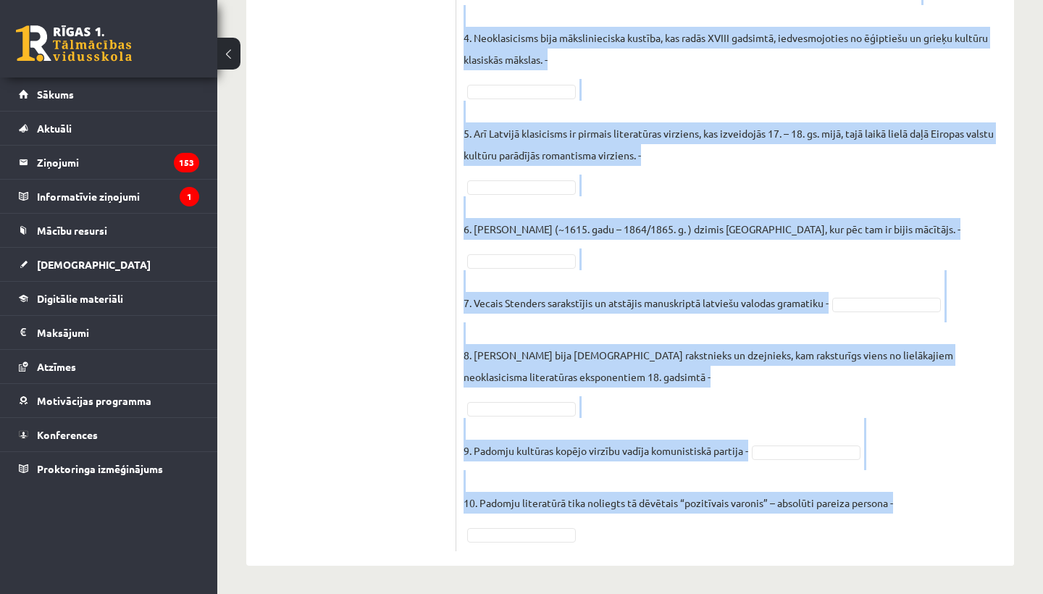
drag, startPoint x: 465, startPoint y: 287, endPoint x: 822, endPoint y: 593, distance: 470.7
click at [822, 593] on div "**********" at bounding box center [630, 54] width 826 height 1081
copy div "Loremipsum, dolo si amet consecteturad el seddoei (T), inci utlaboree (D)! Magn…"
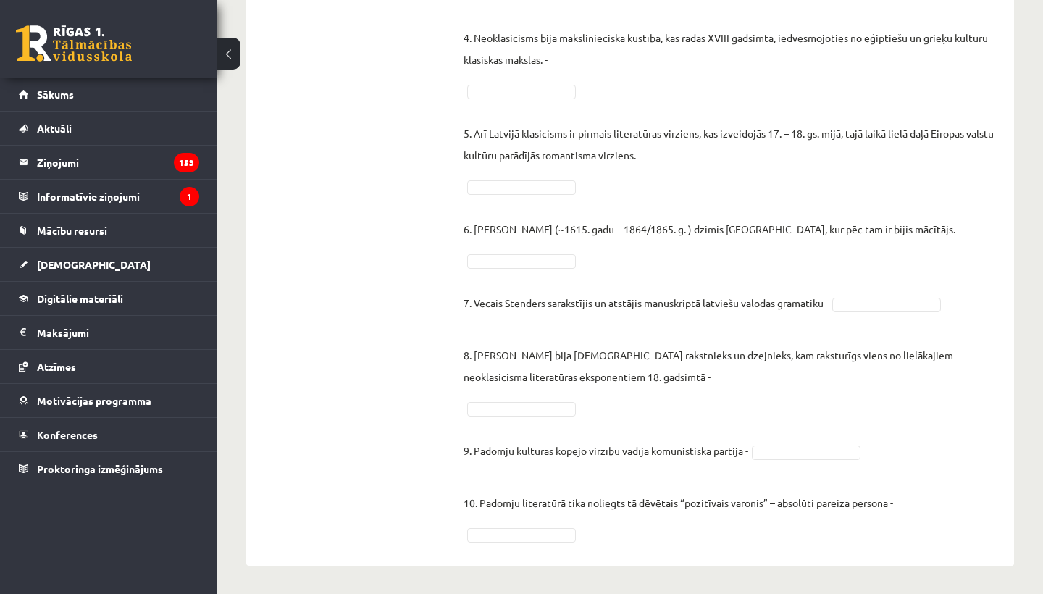
click at [340, 146] on ul "1. uzdevums 2. uzdevums 3. uzdevums 4. uzdevums" at bounding box center [359, 134] width 196 height 833
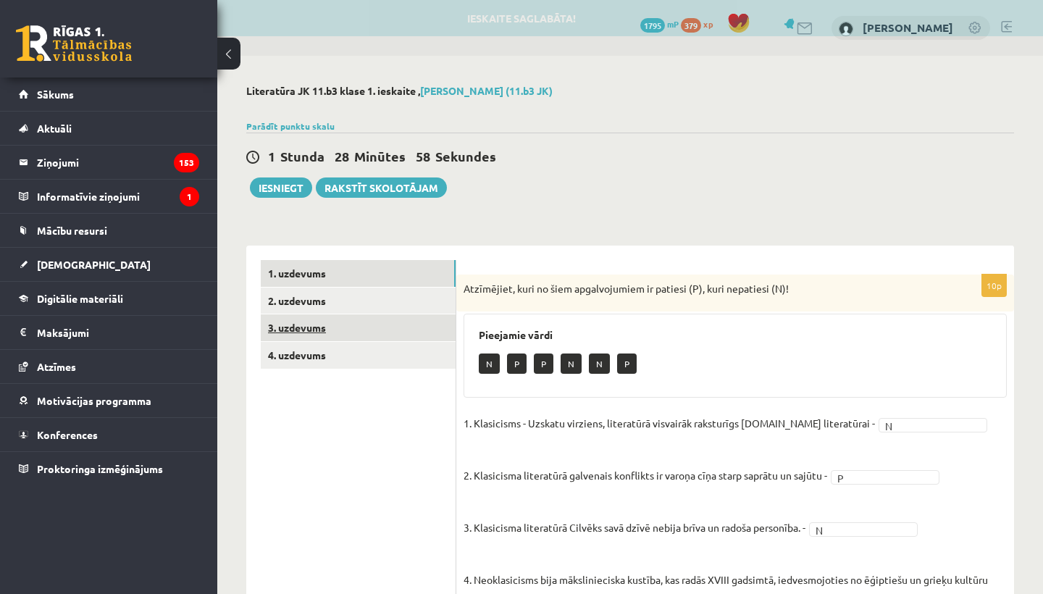
scroll to position [0, 0]
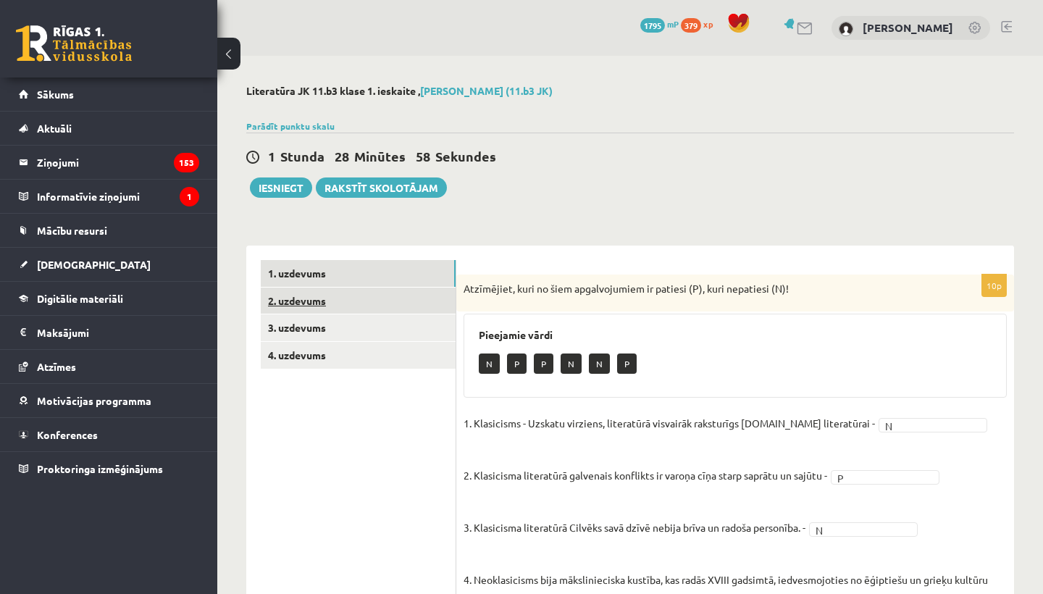
click at [305, 300] on link "2. uzdevums" at bounding box center [358, 301] width 195 height 27
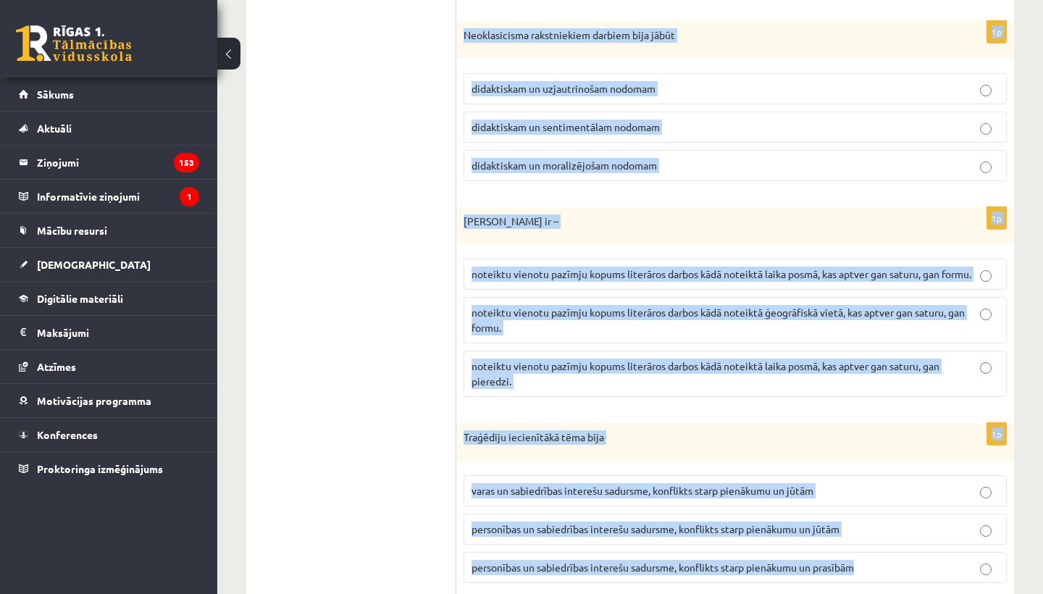
scroll to position [1622, 0]
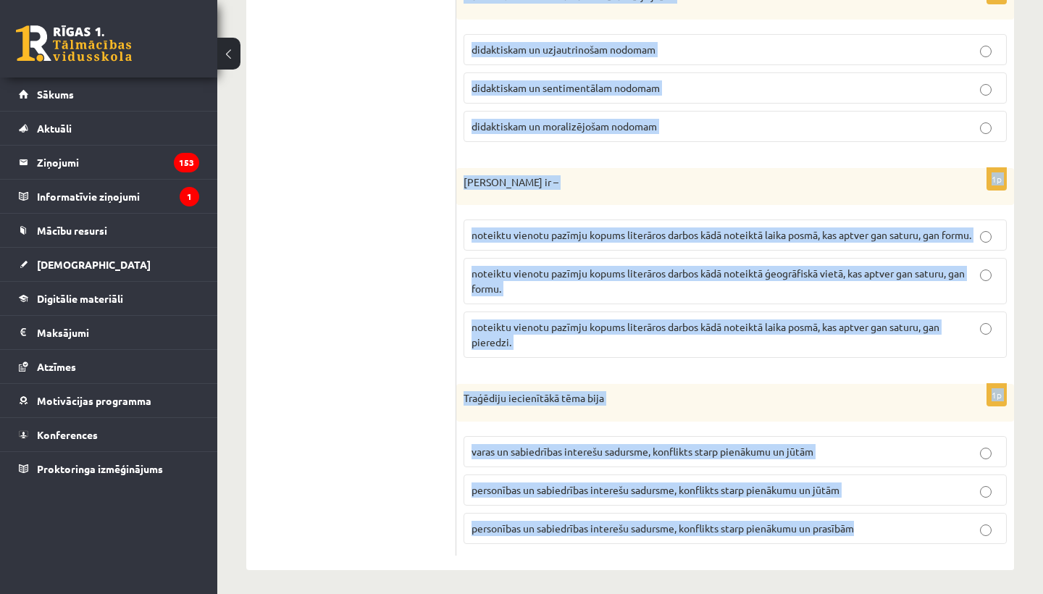
drag, startPoint x: 464, startPoint y: 285, endPoint x: 838, endPoint y: 593, distance: 484.4
copy form "Neoklasicisms sākās kā debašu forma par baroka un rokoko ekstravaganto mākslini…"
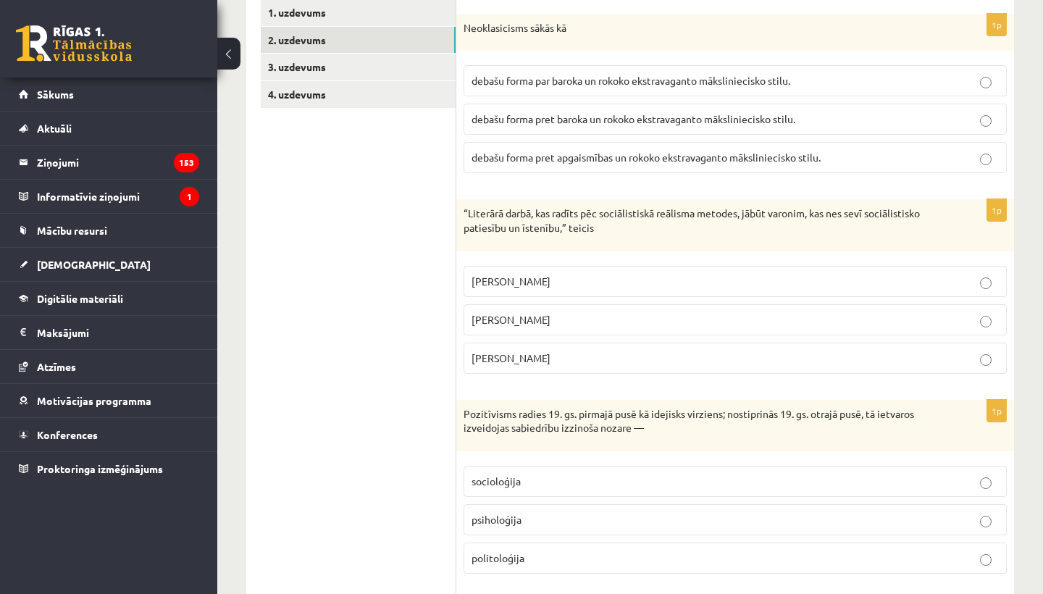
scroll to position [251, 0]
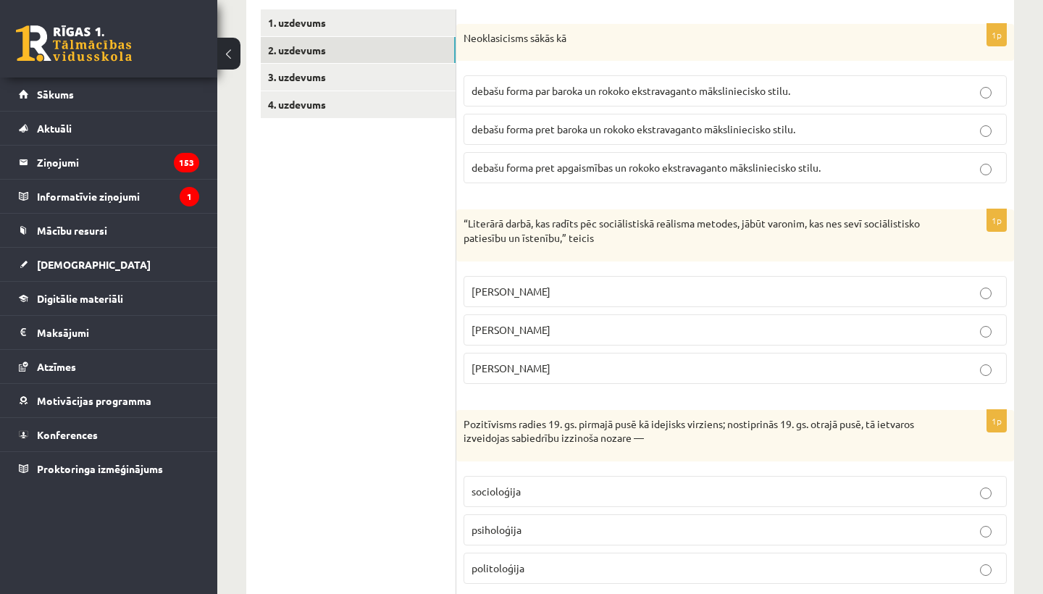
click at [611, 99] on label "debašu forma par baroka un rokoko ekstravaganto māksliniecisko stilu." at bounding box center [735, 90] width 543 height 31
click at [604, 94] on span "debašu forma par baroka un rokoko ekstravaganto māksliniecisko stilu." at bounding box center [631, 90] width 319 height 13
click at [627, 125] on span "debašu forma pret baroka un rokoko ekstravaganto māksliniecisko stilu." at bounding box center [634, 128] width 324 height 13
click at [563, 335] on p "Vilis Lācis" at bounding box center [736, 329] width 528 height 15
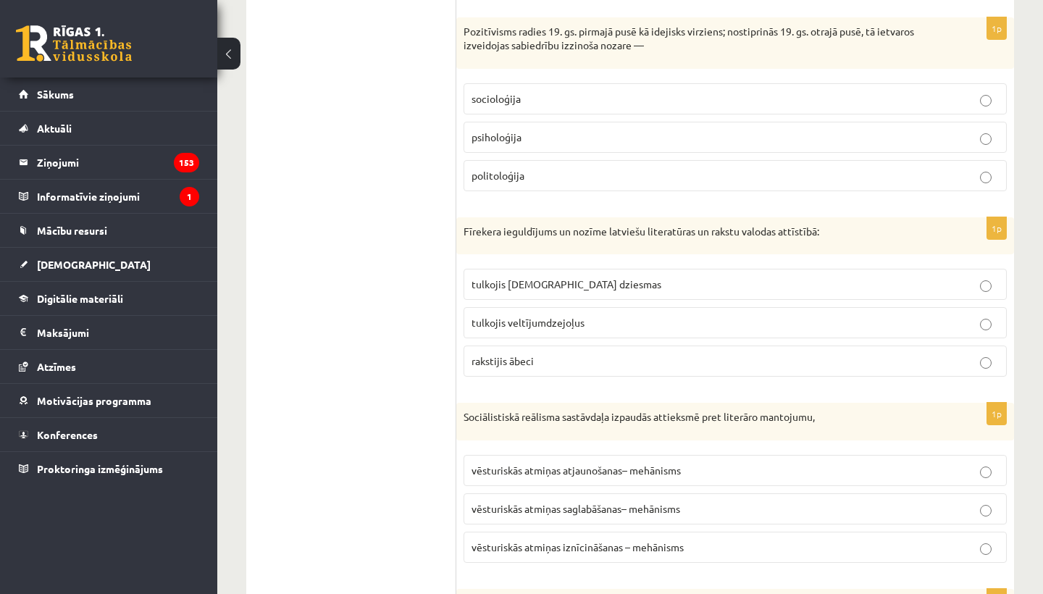
scroll to position [645, 0]
click at [552, 95] on p "socioloģija" at bounding box center [736, 97] width 528 height 15
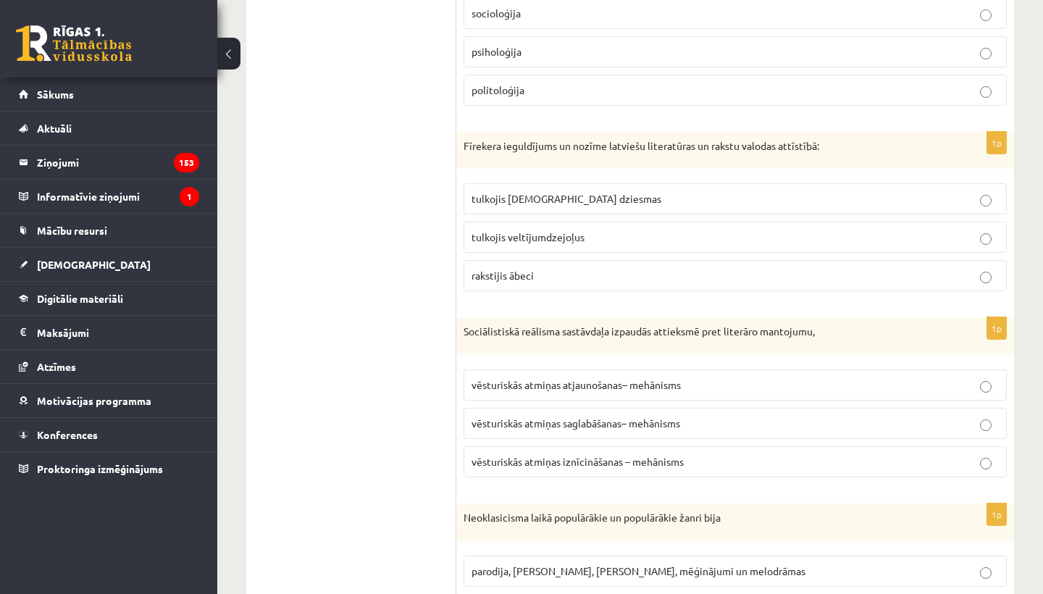
scroll to position [732, 0]
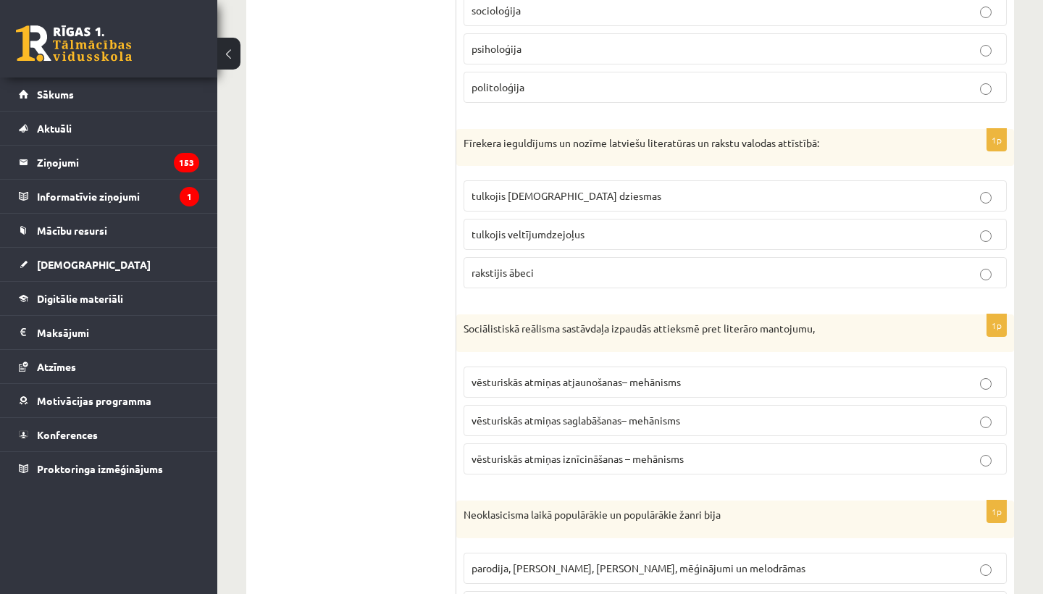
click at [596, 193] on p "tulkojis baznīcas dziesmas" at bounding box center [736, 195] width 528 height 15
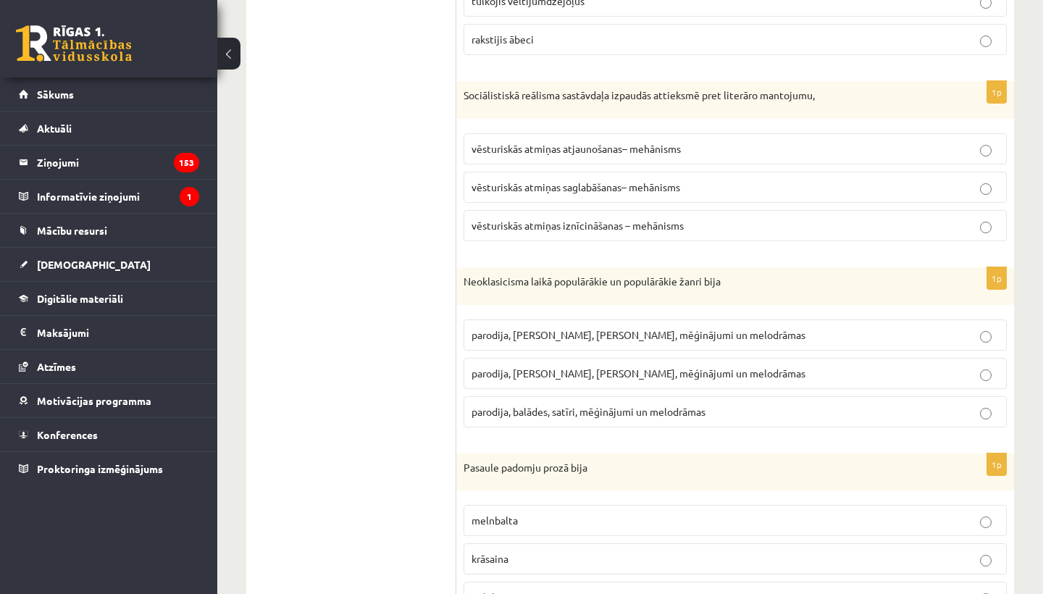
scroll to position [1038, 0]
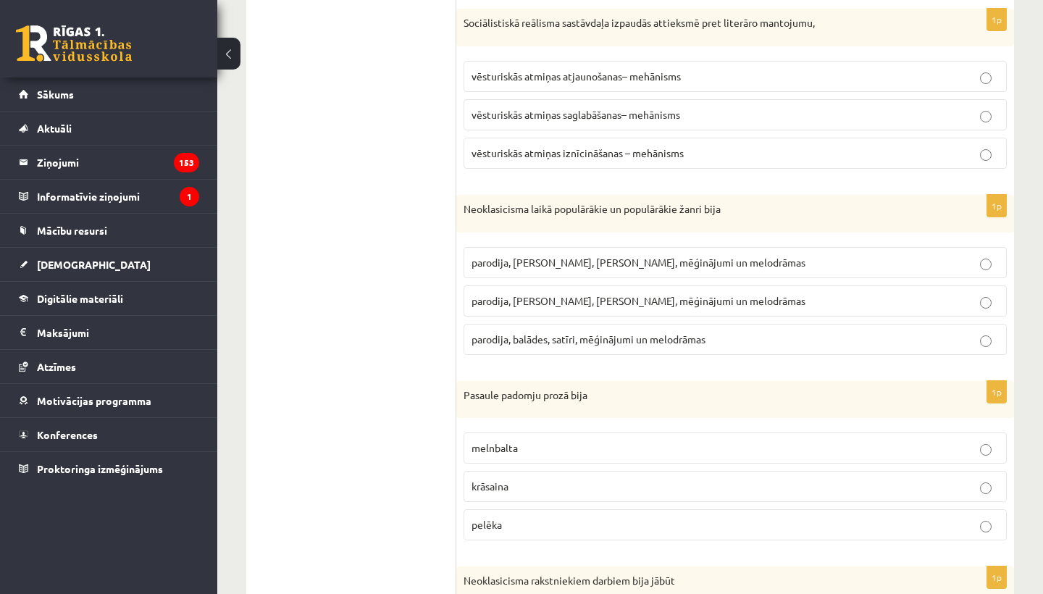
click at [615, 151] on span "vēsturiskās atmiņas iznīcināšanas – mehānisms" at bounding box center [578, 152] width 212 height 13
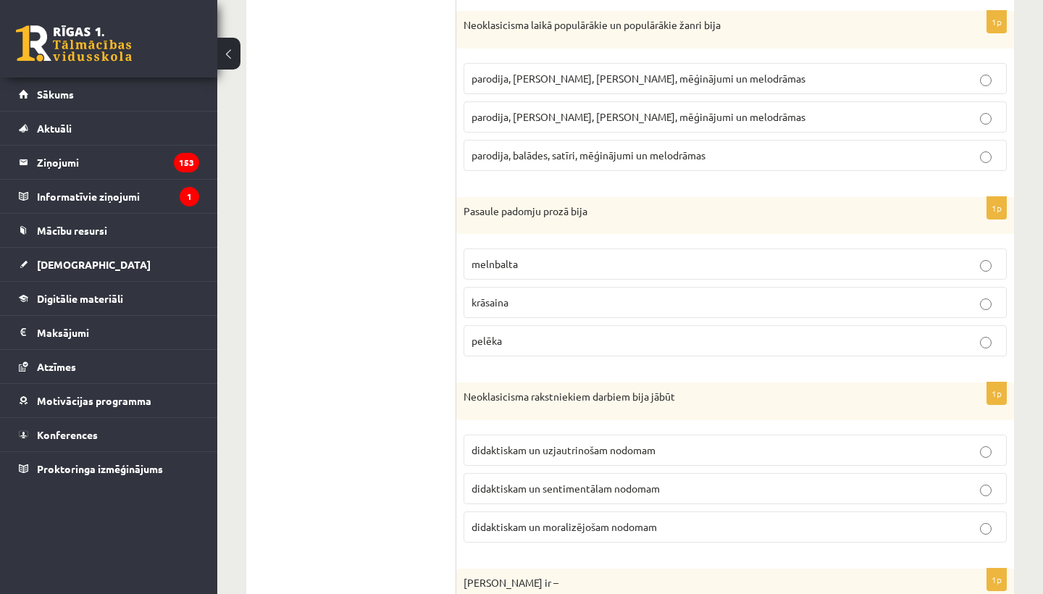
scroll to position [1225, 0]
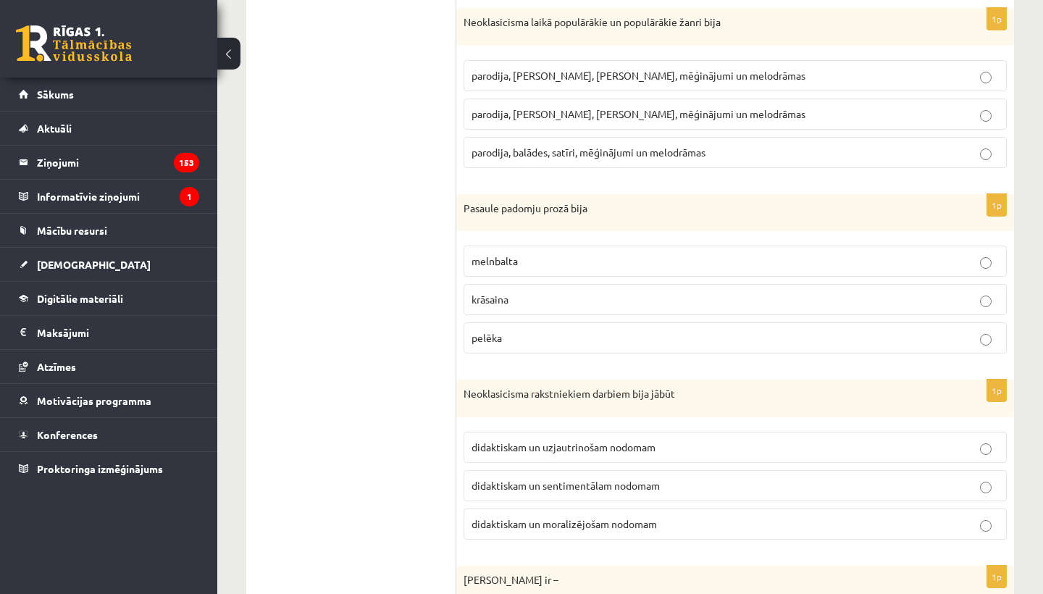
click at [583, 107] on p "parodija, odas, satīri, mēģinājumi un melodrāmas" at bounding box center [736, 114] width 528 height 15
click at [520, 267] on label "melnbalta" at bounding box center [735, 261] width 543 height 31
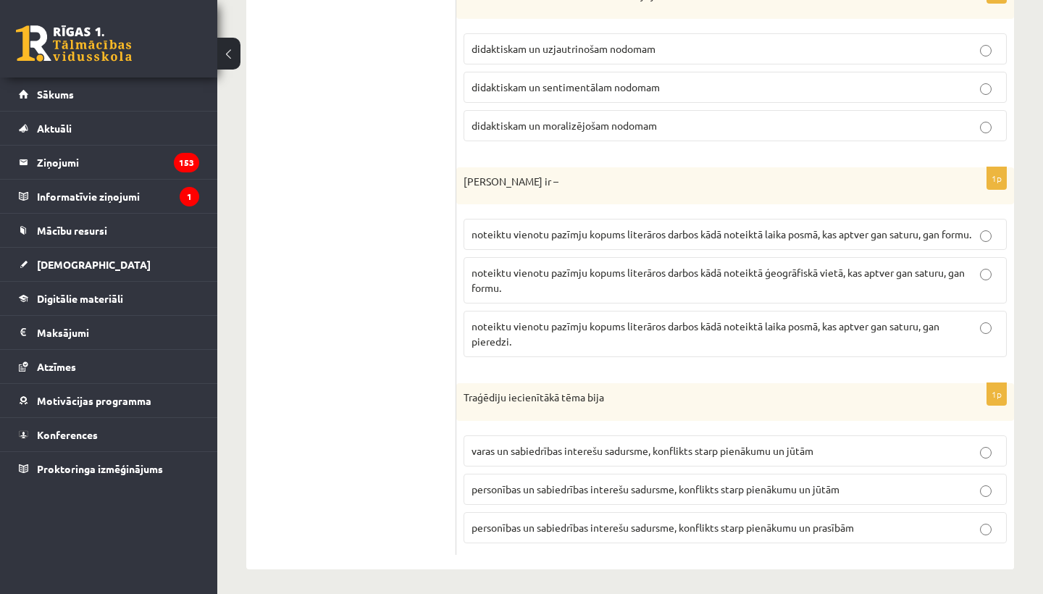
scroll to position [1622, 0]
click at [626, 120] on span "didaktiskam un moralizējošam nodomam" at bounding box center [564, 126] width 185 height 13
click at [639, 285] on p "noteiktu vienotu pazīmju kopums literāros darbos kādā noteiktā ģeogrāfiskā viet…" at bounding box center [736, 281] width 528 height 30
click at [708, 228] on span "noteiktu vienotu pazīmju kopums literāros darbos kādā noteiktā laika posmā, kas…" at bounding box center [722, 234] width 500 height 13
click at [628, 488] on span "personības un sabiedrības interešu sadursme, konflikts starp pienākumu un jūtām" at bounding box center [656, 489] width 368 height 13
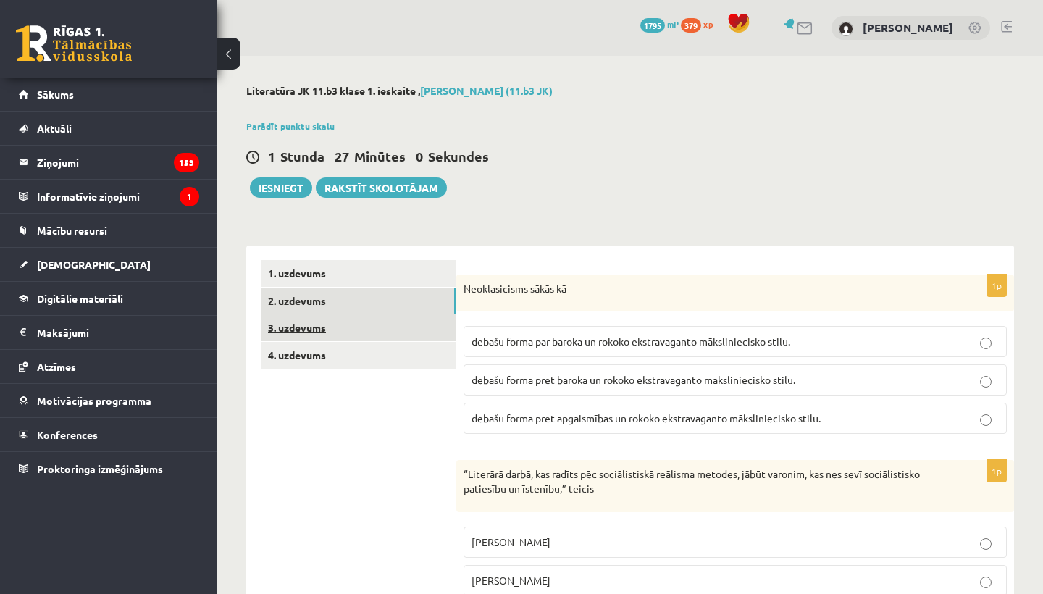
scroll to position [0, 0]
click at [287, 320] on link "3. uzdevums" at bounding box center [358, 327] width 195 height 27
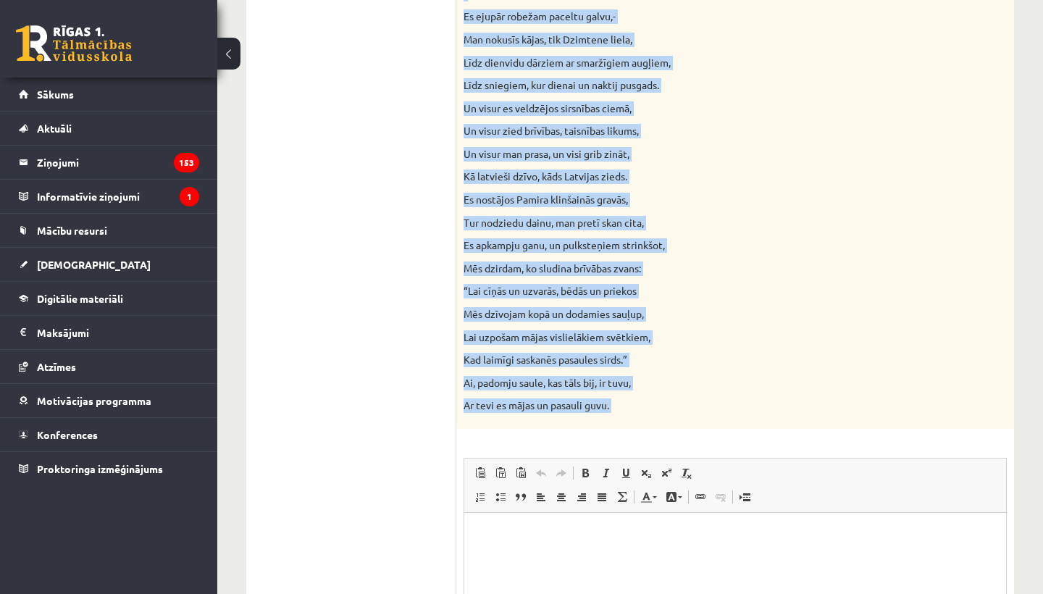
scroll to position [1253, 0]
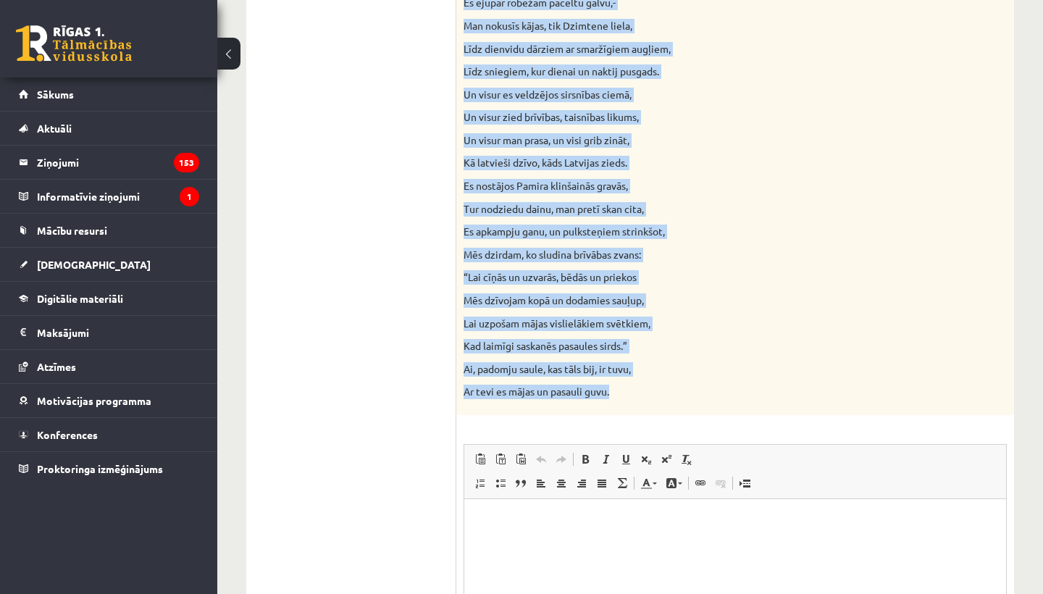
drag, startPoint x: 465, startPoint y: 285, endPoint x: 702, endPoint y: 393, distance: 260.1
copy div "zlasiet Jāņa Sudrabkalna dzejoli “Dzimtene”! Kādas klasicisma un normatīvisma i…"
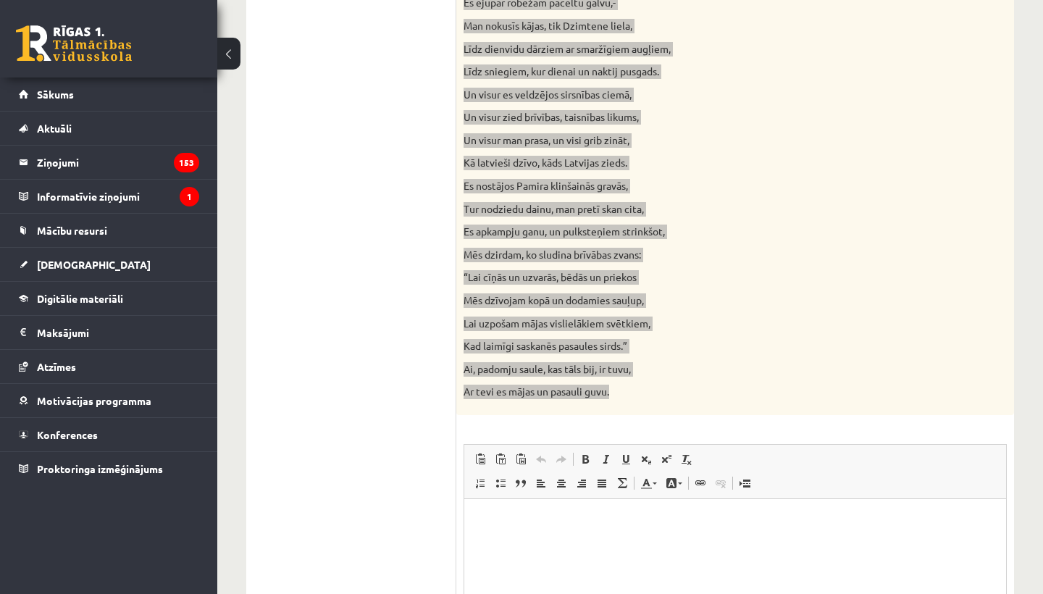
click at [517, 529] on html at bounding box center [735, 521] width 542 height 44
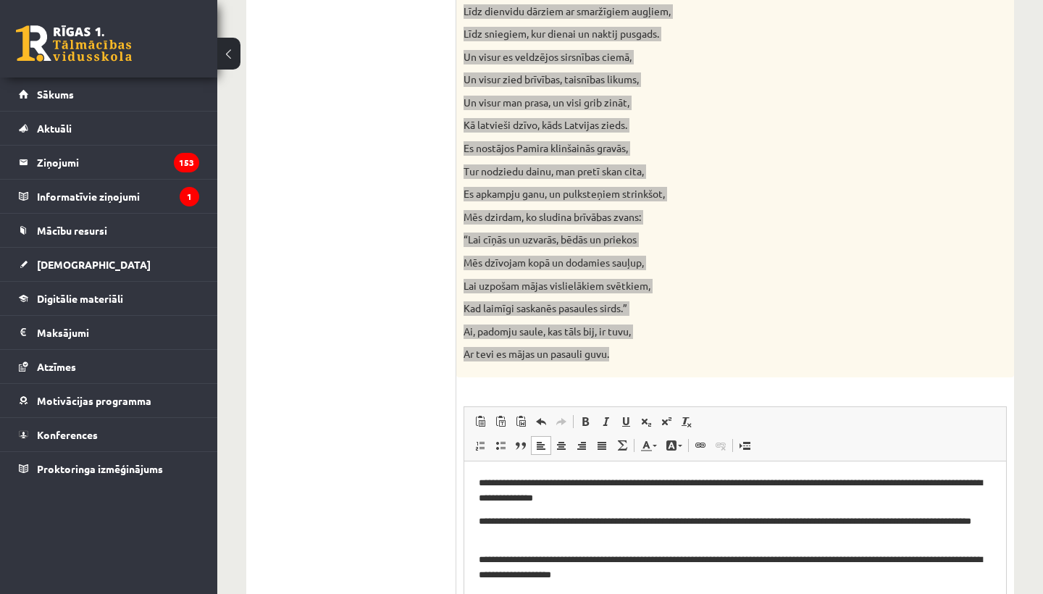
scroll to position [127, 0]
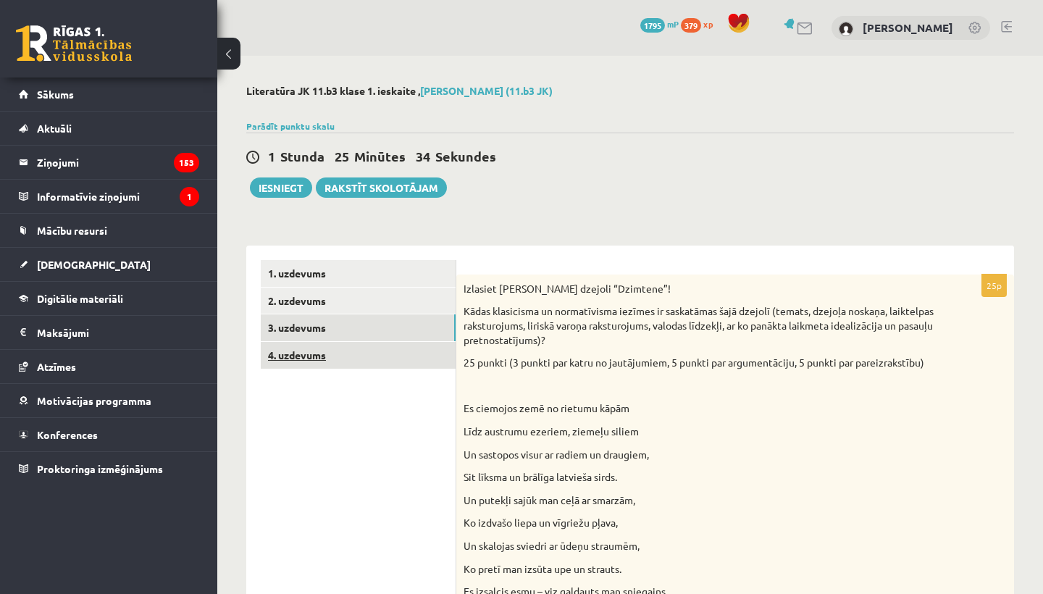
scroll to position [0, 0]
click at [284, 354] on link "4. uzdevums" at bounding box center [358, 355] width 195 height 27
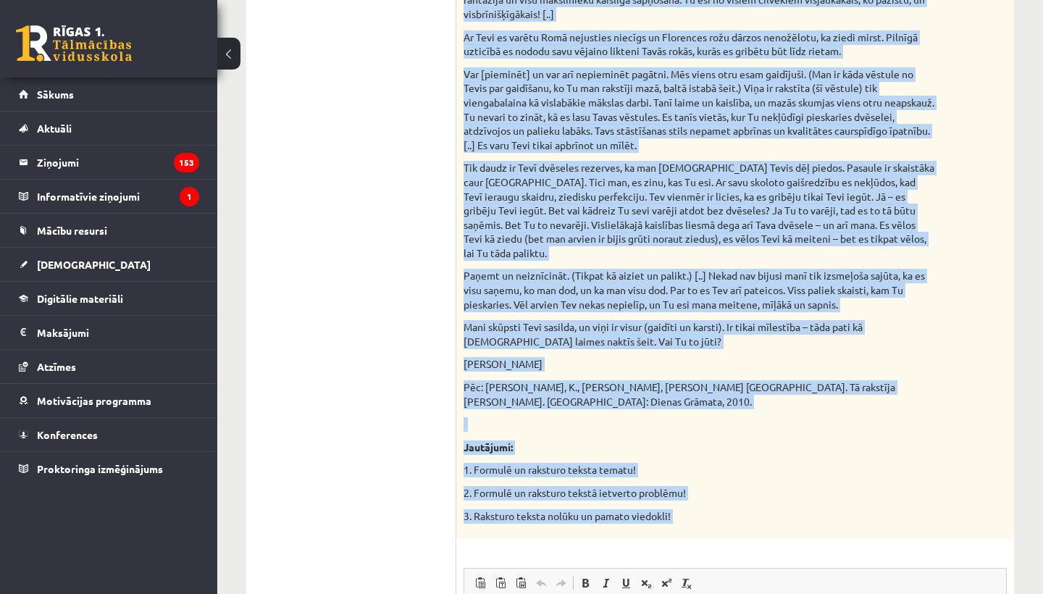
scroll to position [1446, 0]
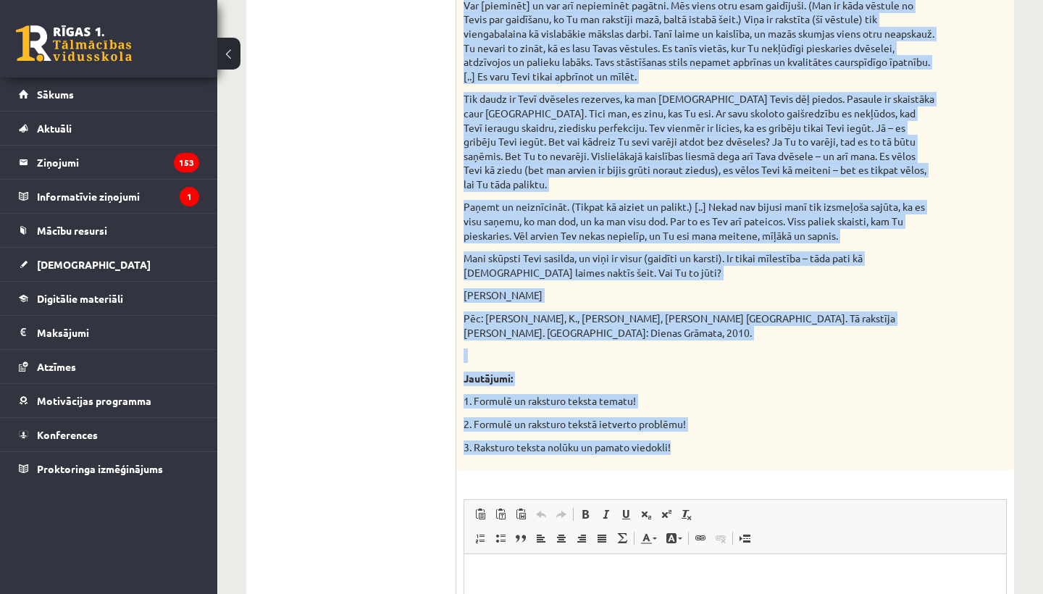
drag, startPoint x: 462, startPoint y: 288, endPoint x: 712, endPoint y: 356, distance: 259.1
copy div "Izvēlies vienu no piedāvātajiem tekstiem! Izvēlies vienu no piedāvātajiem jautā…"
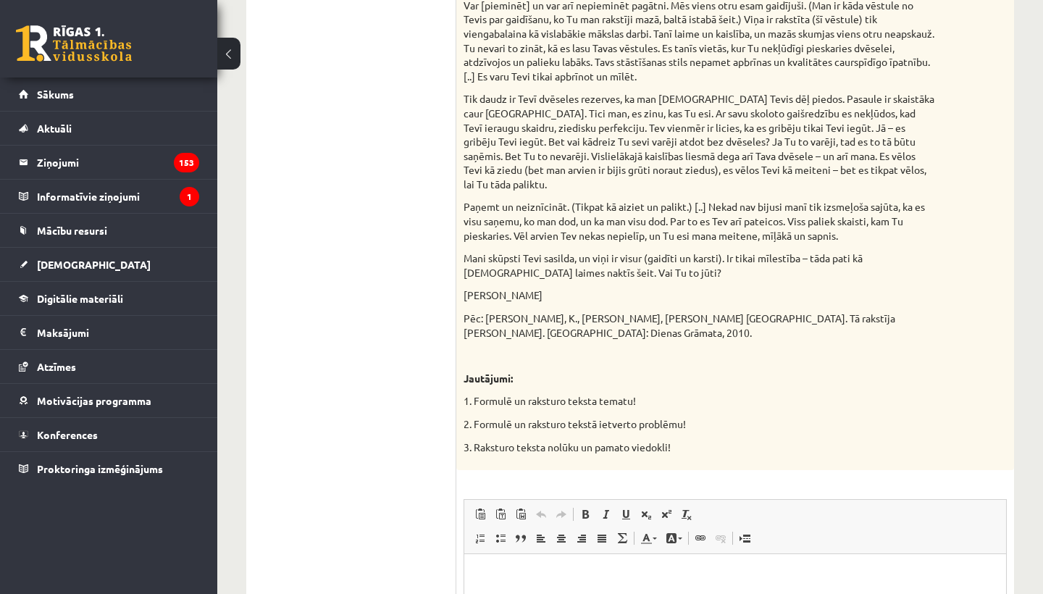
click at [488, 588] on html at bounding box center [735, 576] width 542 height 44
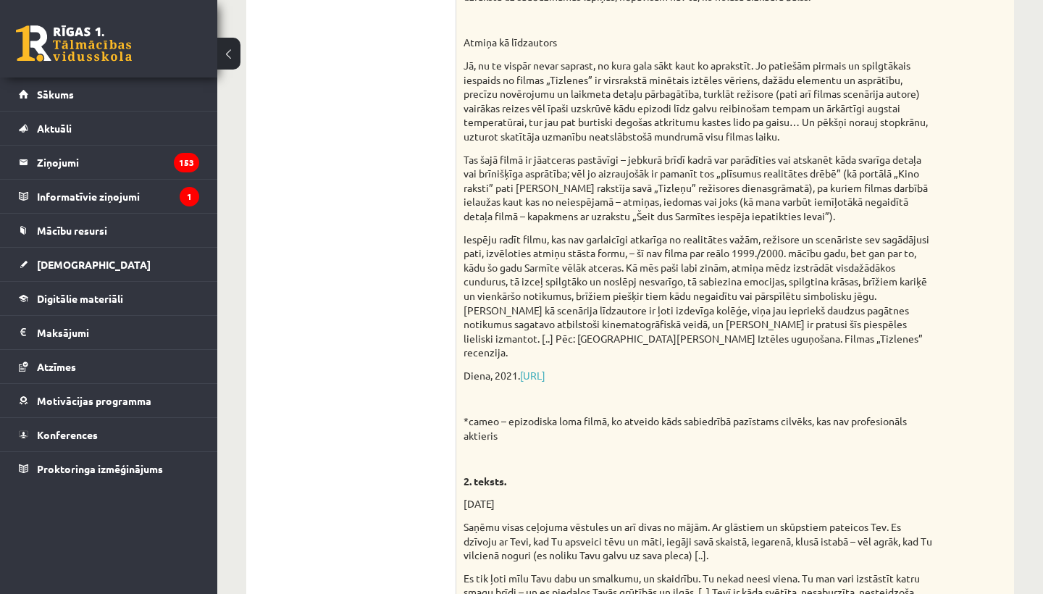
scroll to position [8, 0]
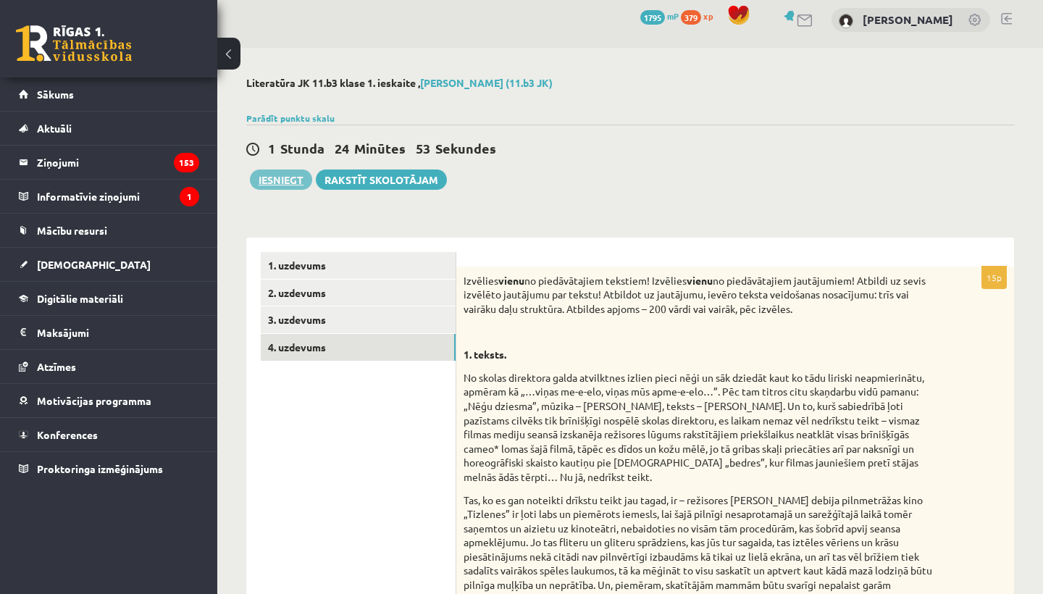
click at [283, 185] on button "Iesniegt" at bounding box center [281, 180] width 62 height 20
